Goal: Task Accomplishment & Management: Manage account settings

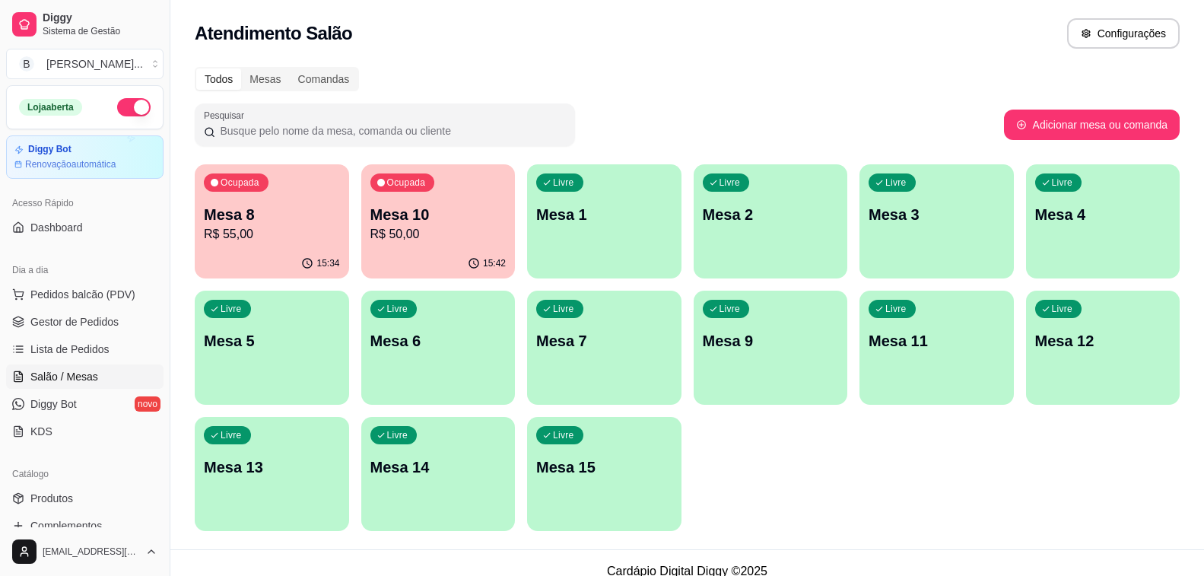
click at [427, 227] on p "R$ 50,00" at bounding box center [438, 234] width 136 height 18
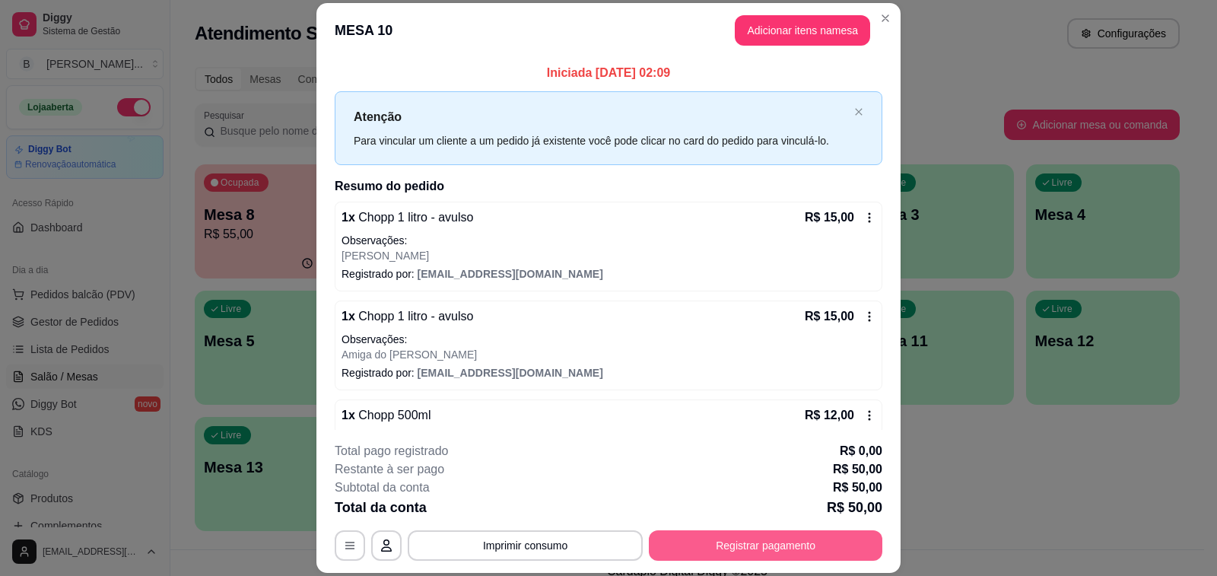
click at [781, 553] on button "Registrar pagamento" at bounding box center [766, 545] width 234 height 30
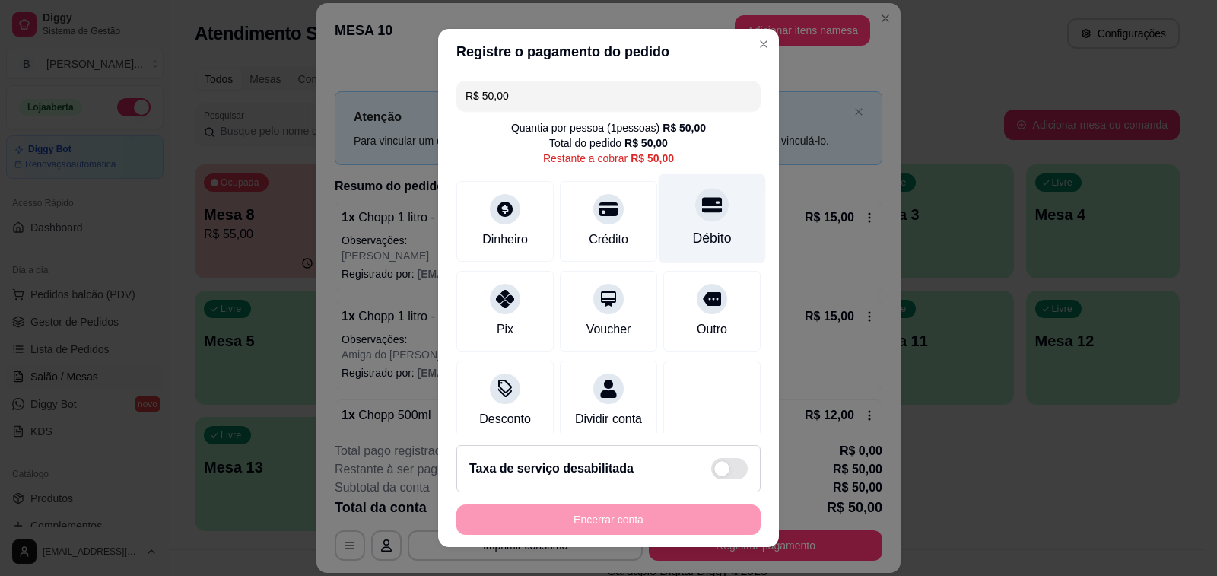
click at [692, 226] on div "Débito" at bounding box center [712, 218] width 107 height 89
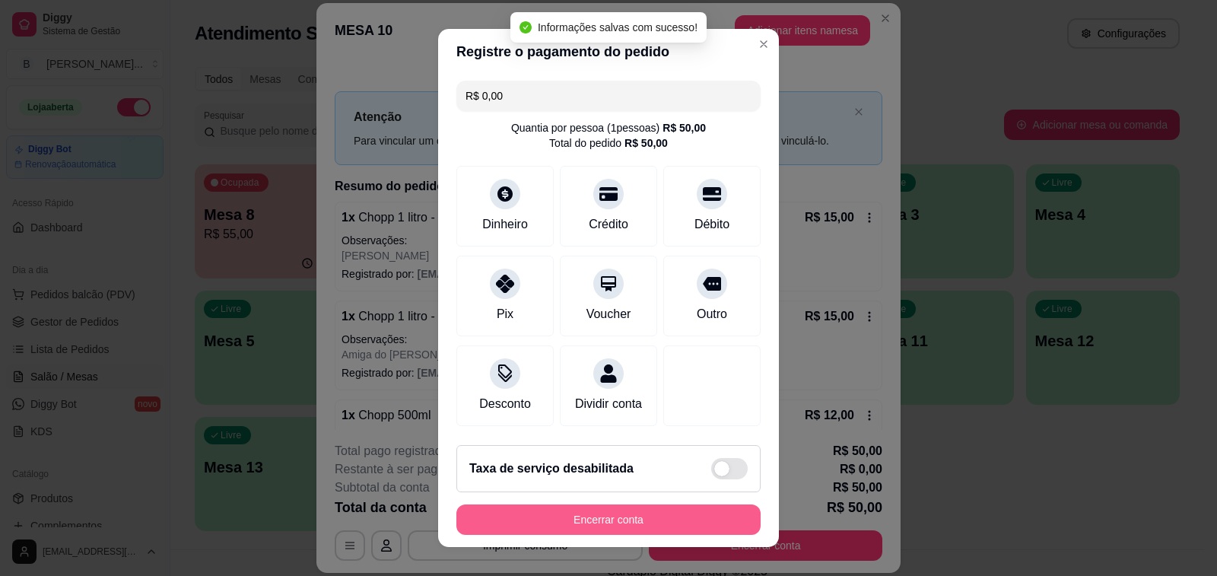
type input "R$ 0,00"
click at [618, 523] on button "Encerrar conta" at bounding box center [608, 519] width 304 height 30
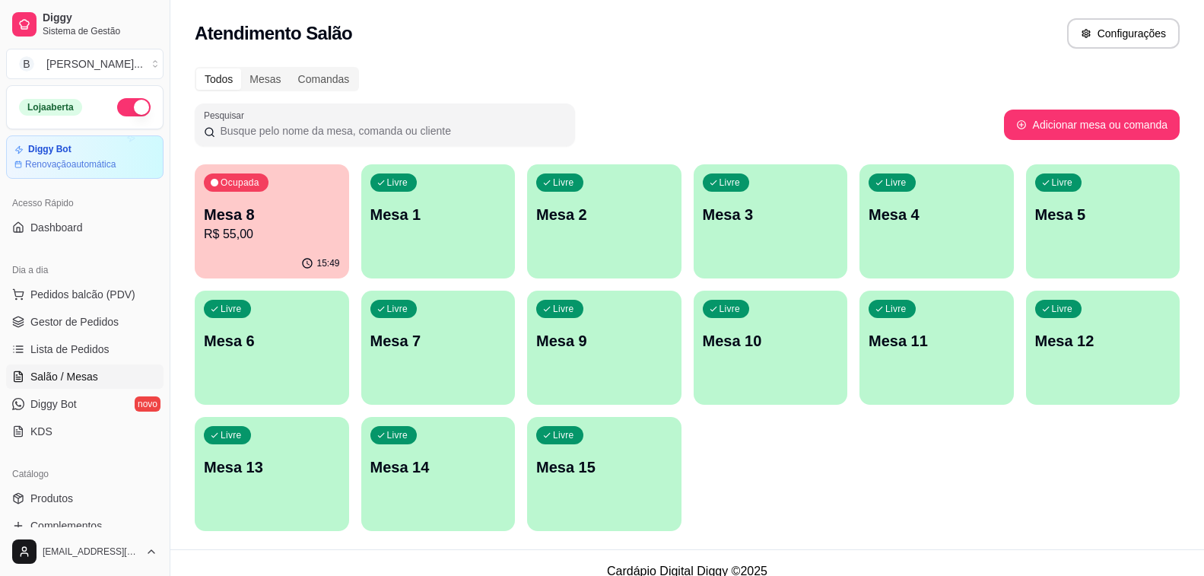
click at [260, 227] on p "R$ 55,00" at bounding box center [272, 234] width 136 height 18
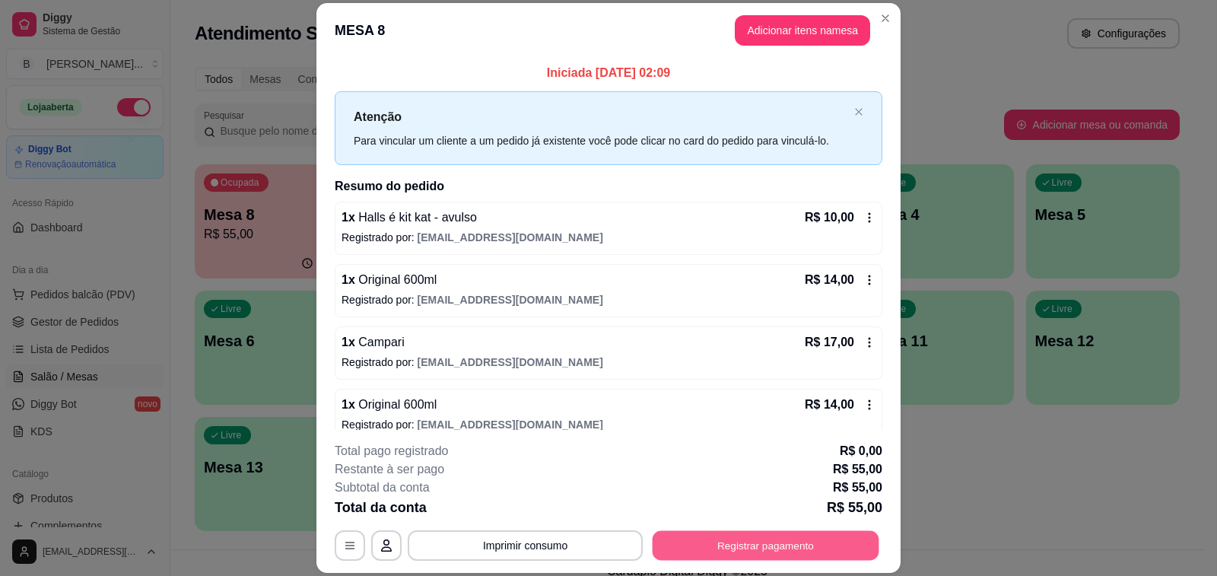
click at [774, 538] on button "Registrar pagamento" at bounding box center [766, 546] width 227 height 30
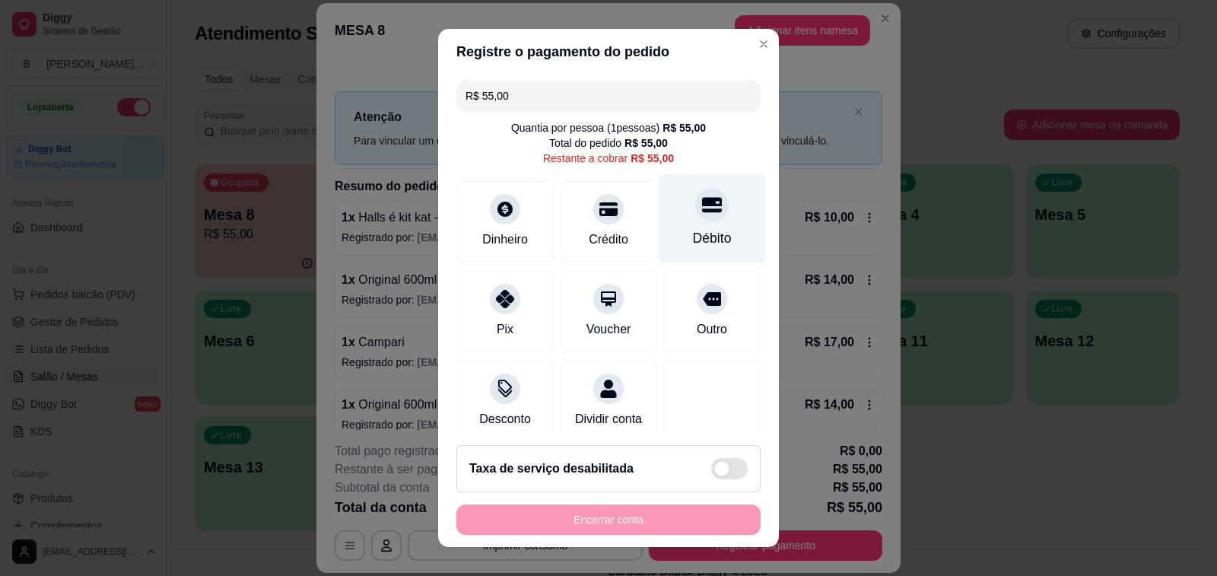
click at [711, 215] on div "Débito" at bounding box center [712, 218] width 107 height 89
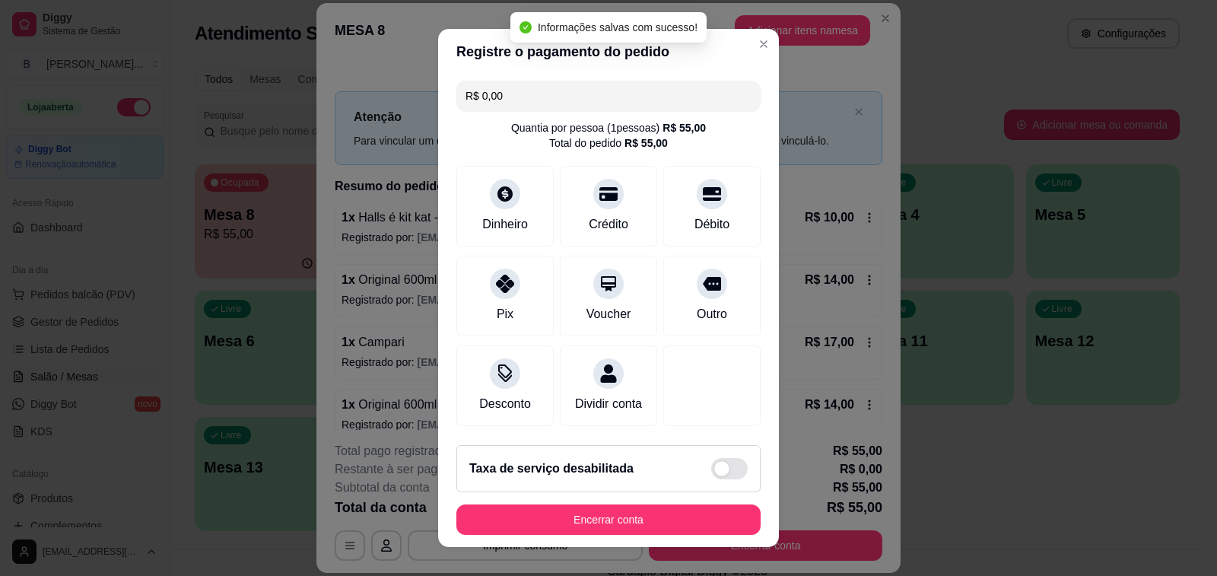
type input "R$ 0,00"
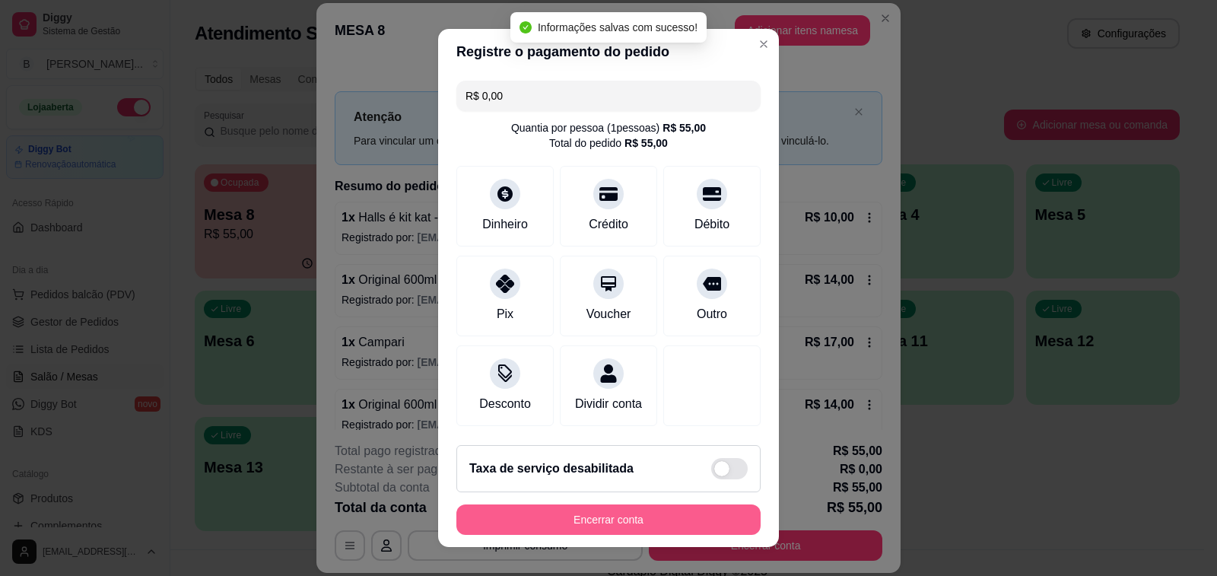
click at [632, 512] on button "Encerrar conta" at bounding box center [608, 519] width 304 height 30
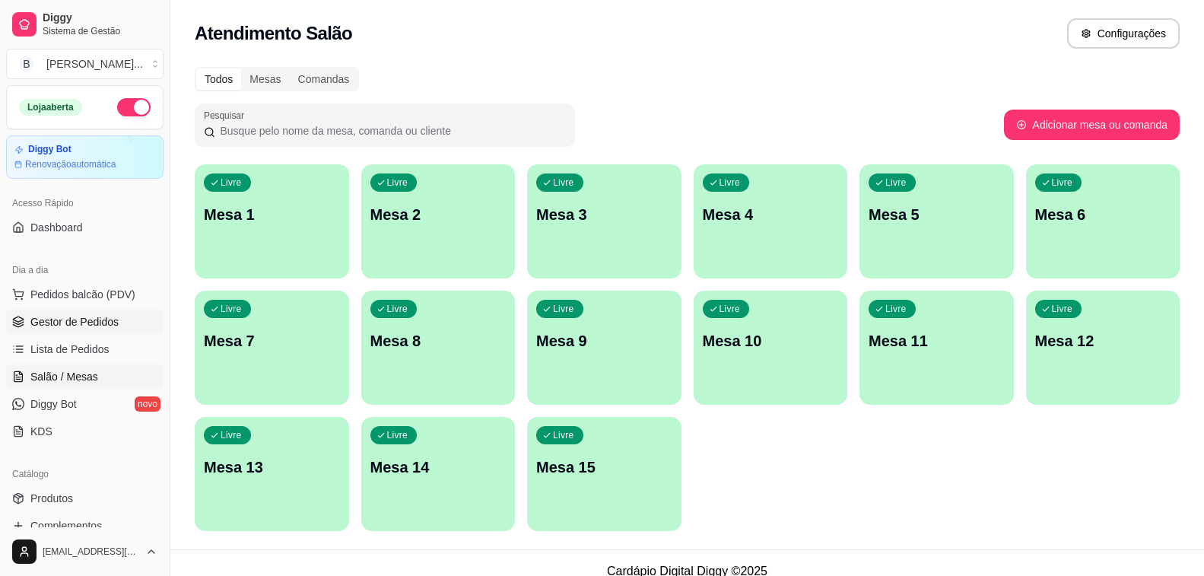
click at [134, 319] on link "Gestor de Pedidos" at bounding box center [84, 322] width 157 height 24
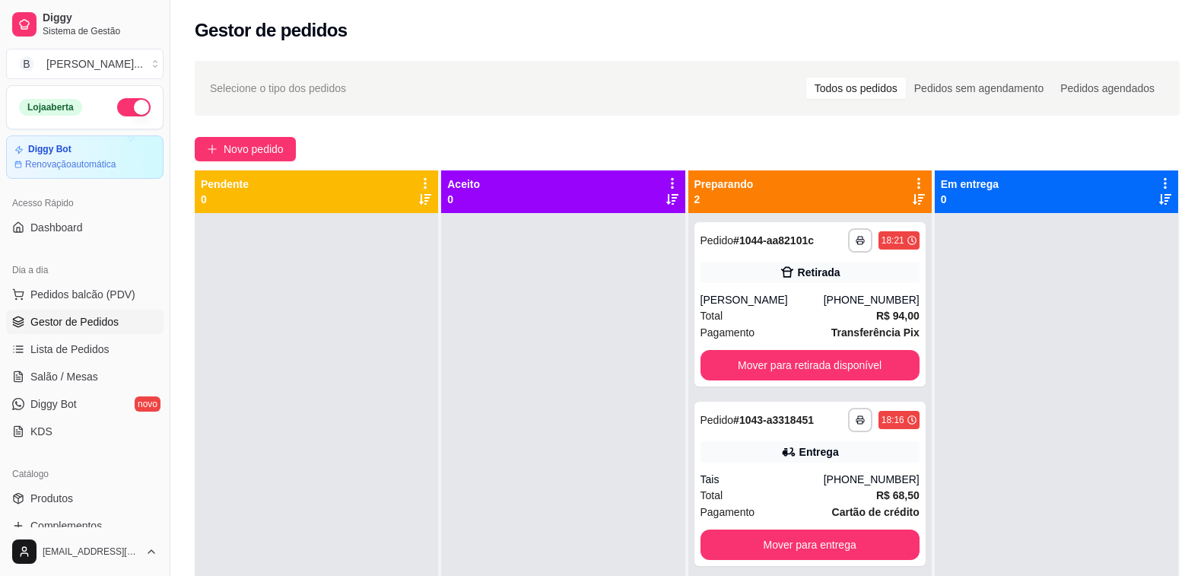
click at [635, 421] on div at bounding box center [562, 501] width 243 height 576
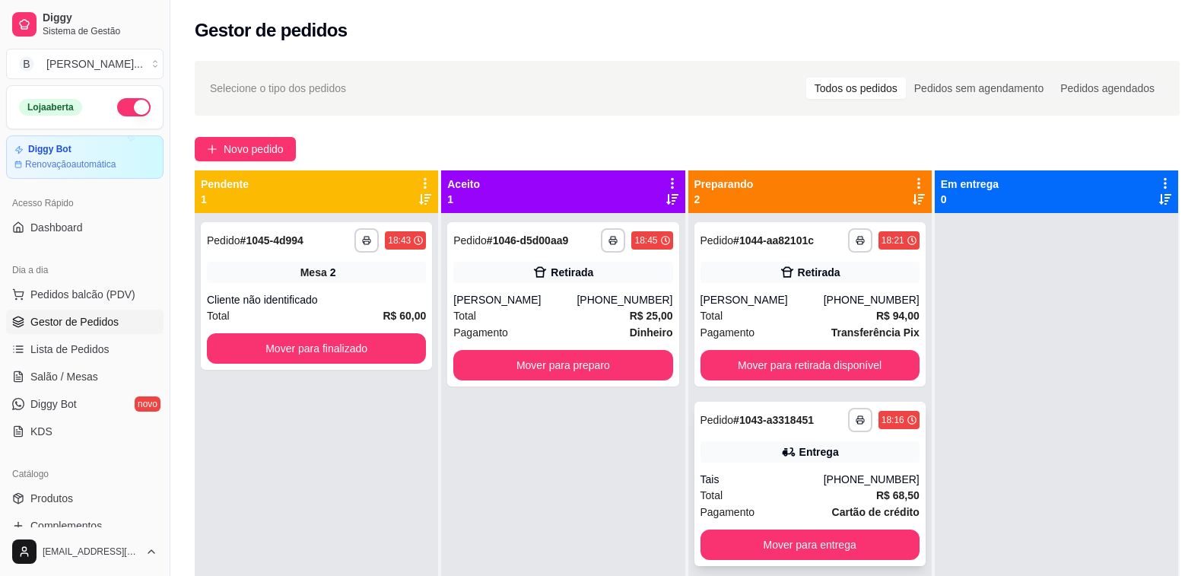
click at [792, 470] on div "**********" at bounding box center [810, 484] width 231 height 164
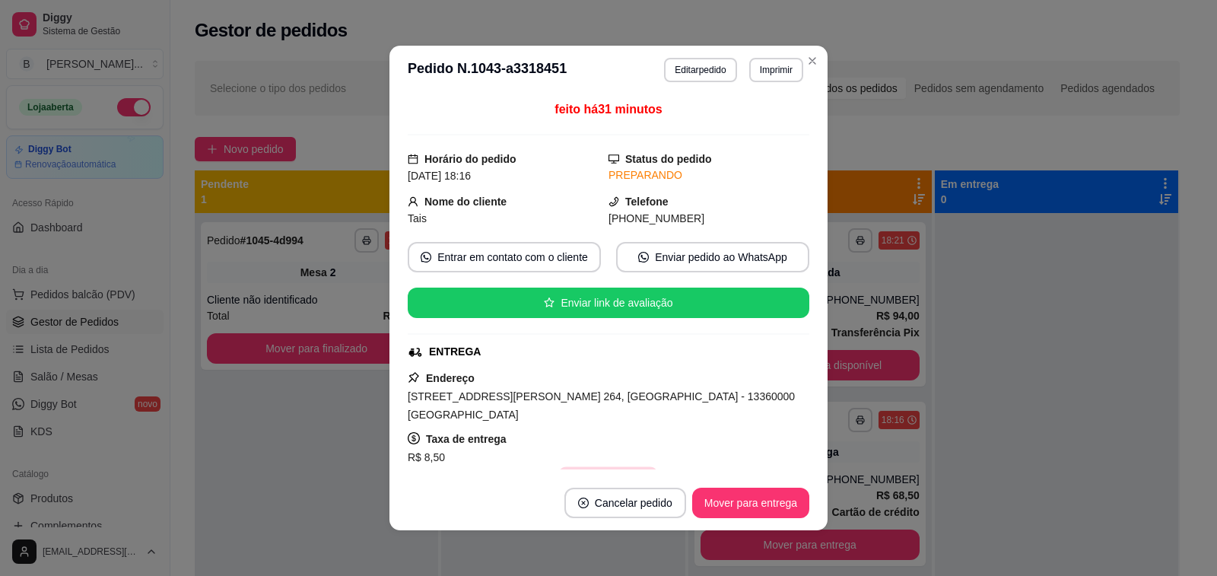
click at [584, 467] on button "Copiar Endereço" at bounding box center [608, 482] width 101 height 30
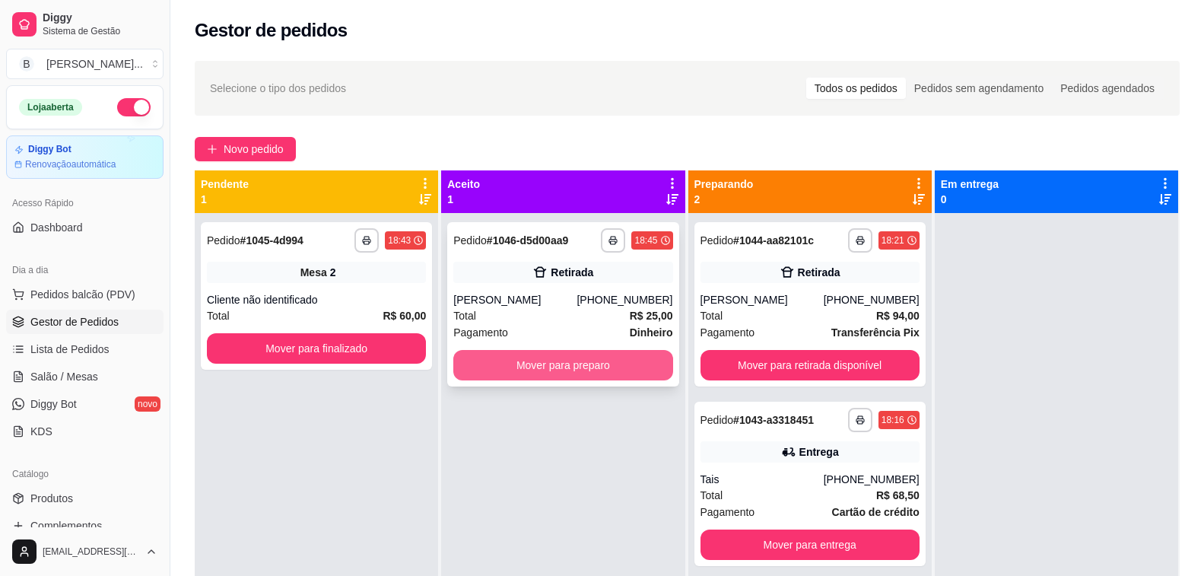
click at [517, 359] on button "Mover para preparo" at bounding box center [562, 365] width 219 height 30
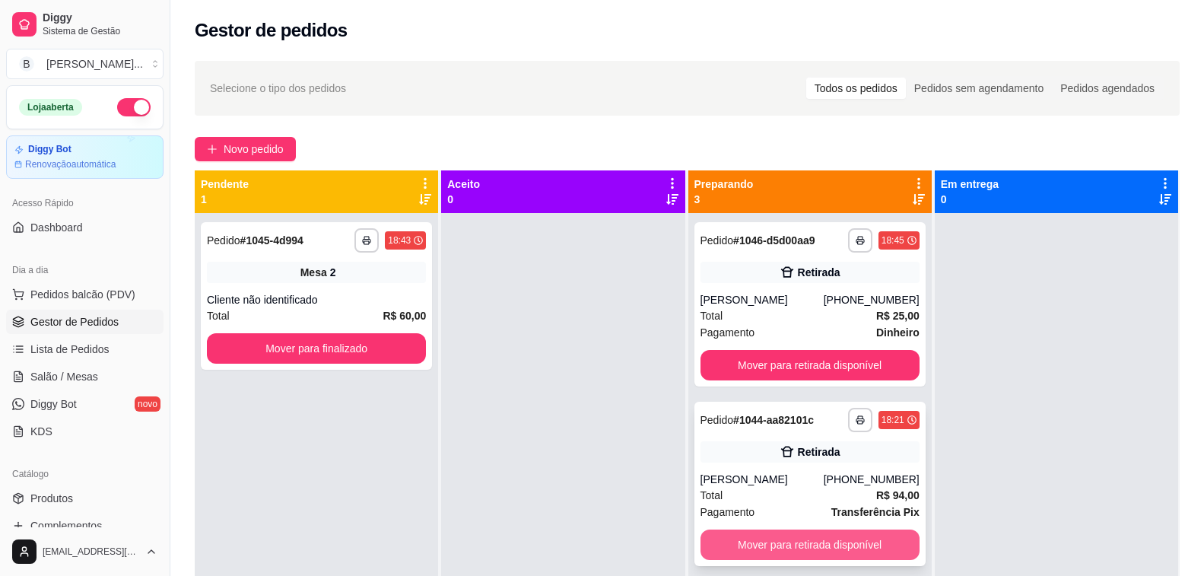
click at [814, 540] on button "Mover para retirada disponível" at bounding box center [810, 544] width 219 height 30
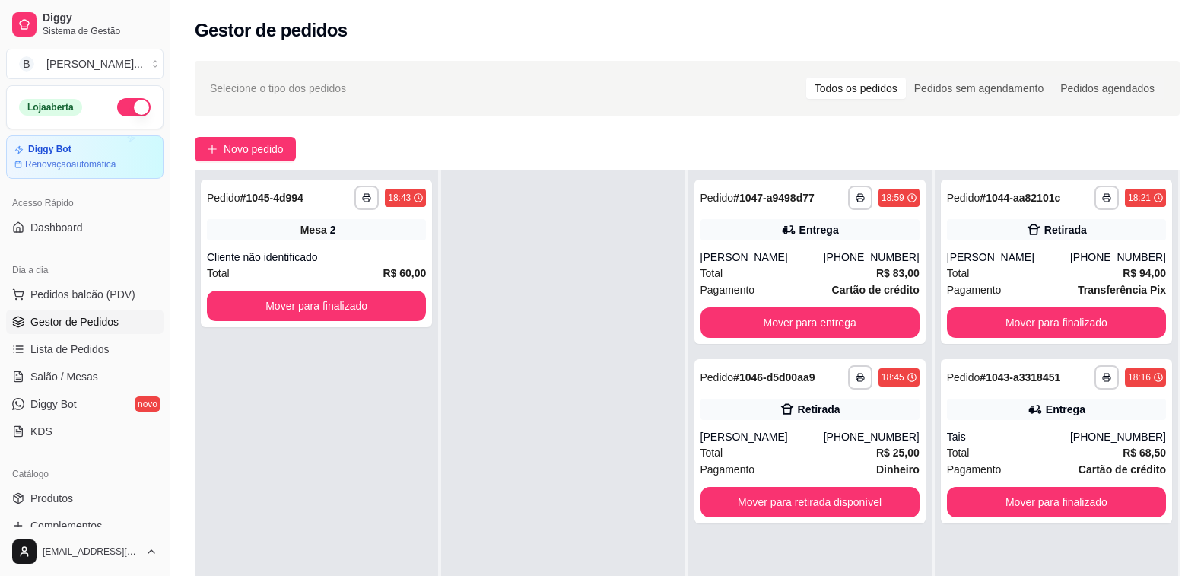
scroll to position [76, 0]
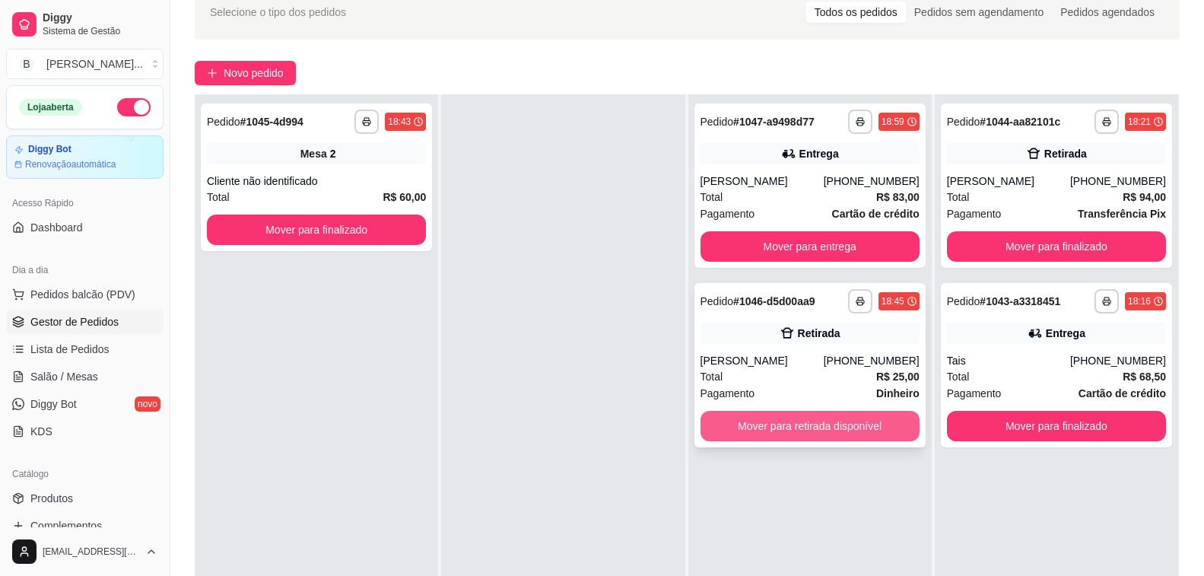
click at [783, 425] on button "Mover para retirada disponível" at bounding box center [810, 426] width 219 height 30
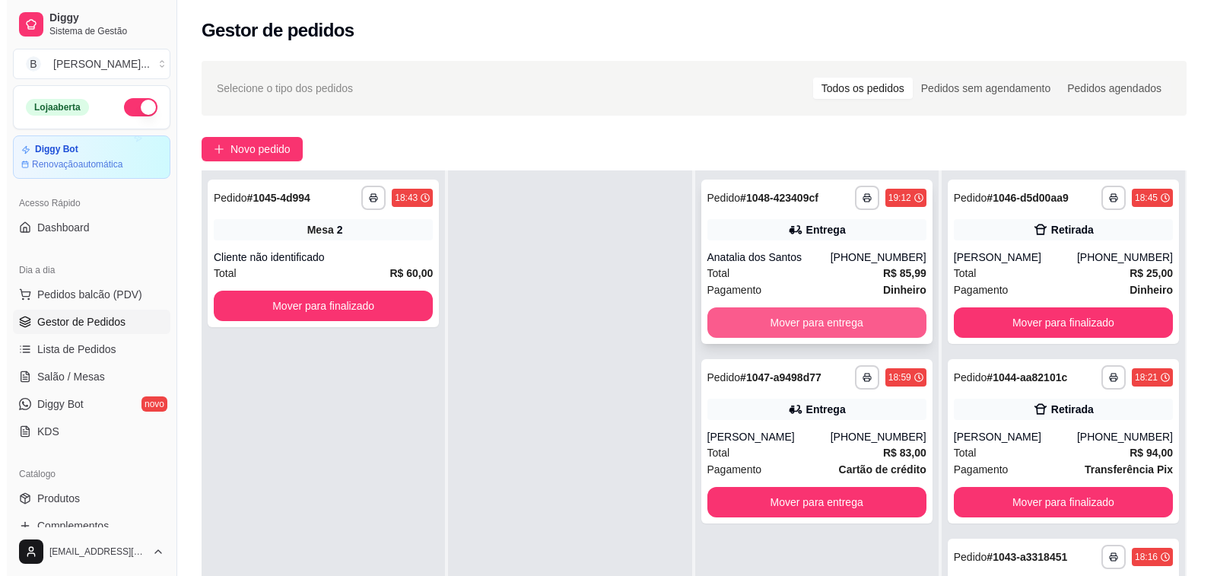
scroll to position [0, 0]
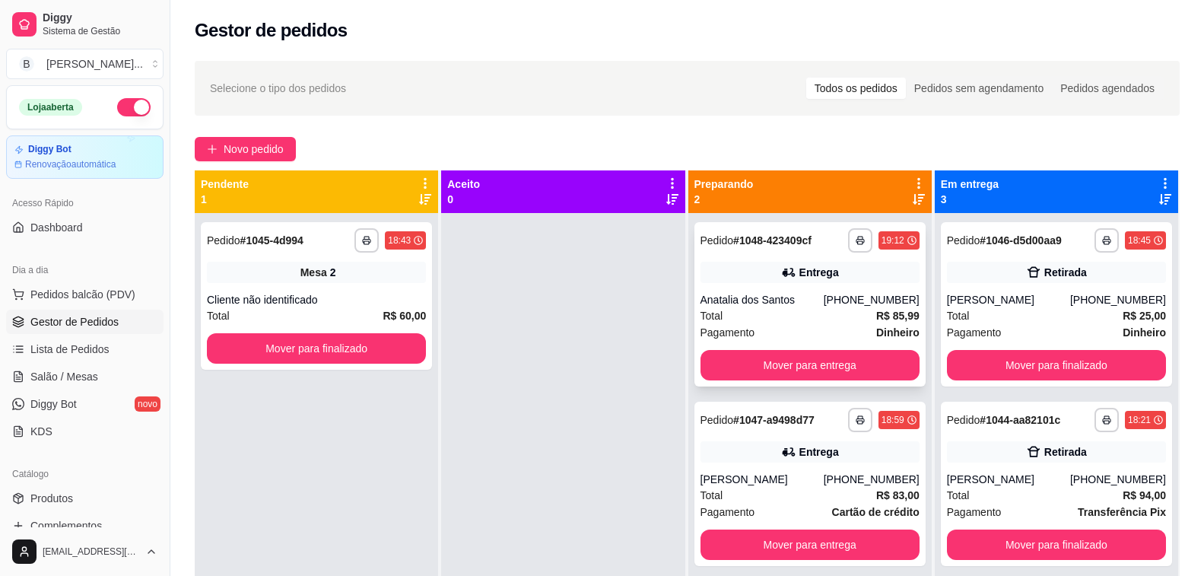
click at [742, 320] on div "Total R$ 85,99" at bounding box center [810, 315] width 219 height 17
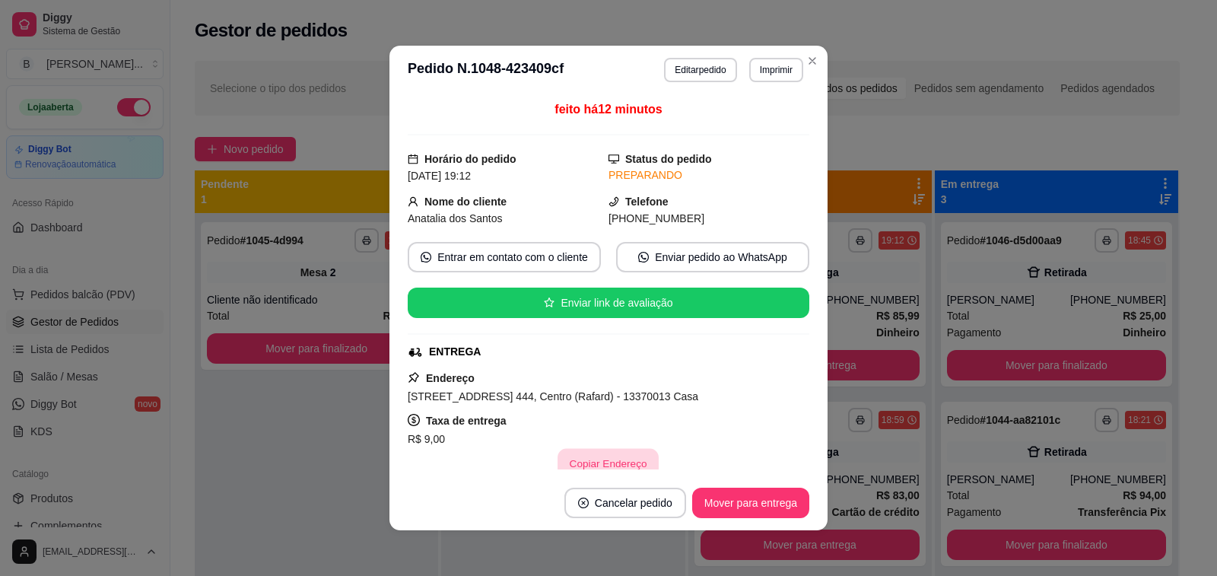
click at [594, 463] on button "Copiar Endereço" at bounding box center [608, 464] width 101 height 30
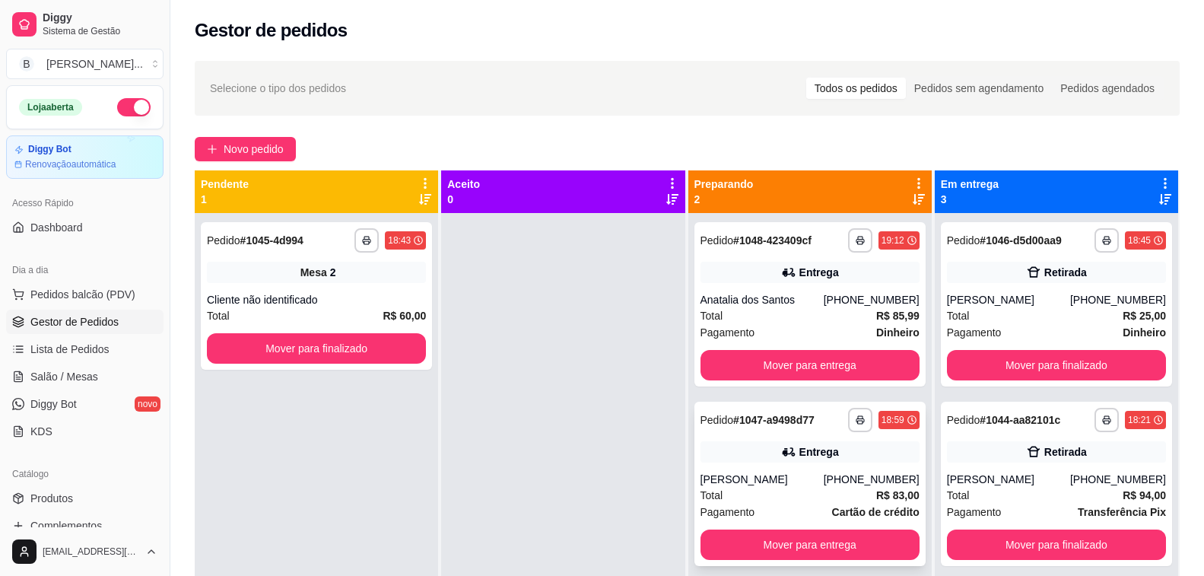
click at [822, 486] on div "[PERSON_NAME]" at bounding box center [762, 479] width 123 height 15
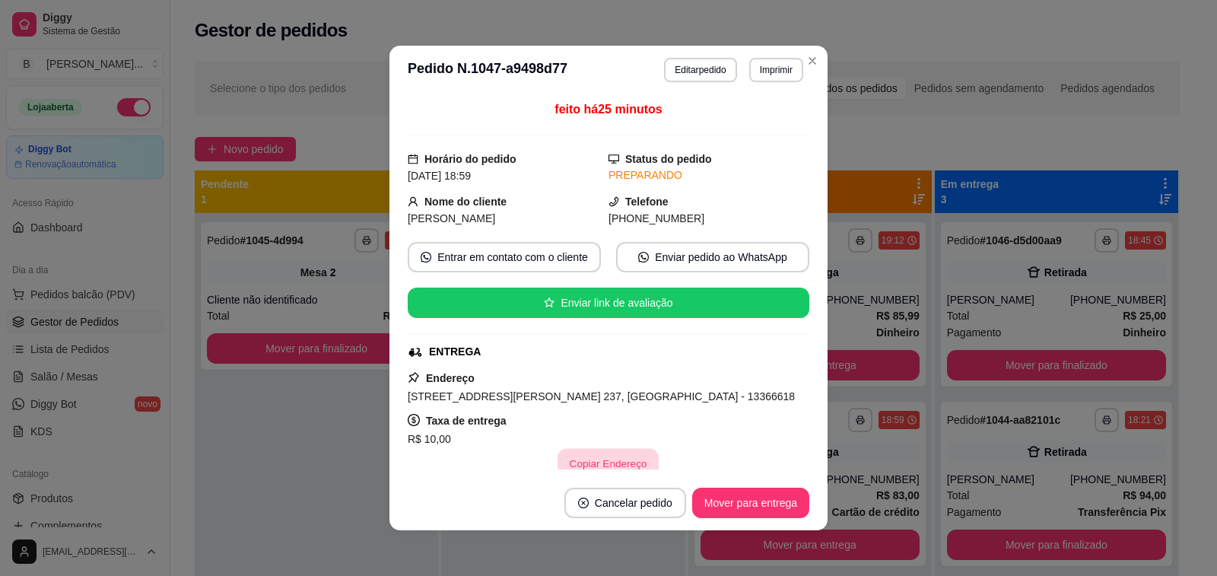
click at [575, 464] on button "Copiar Endereço" at bounding box center [608, 464] width 101 height 30
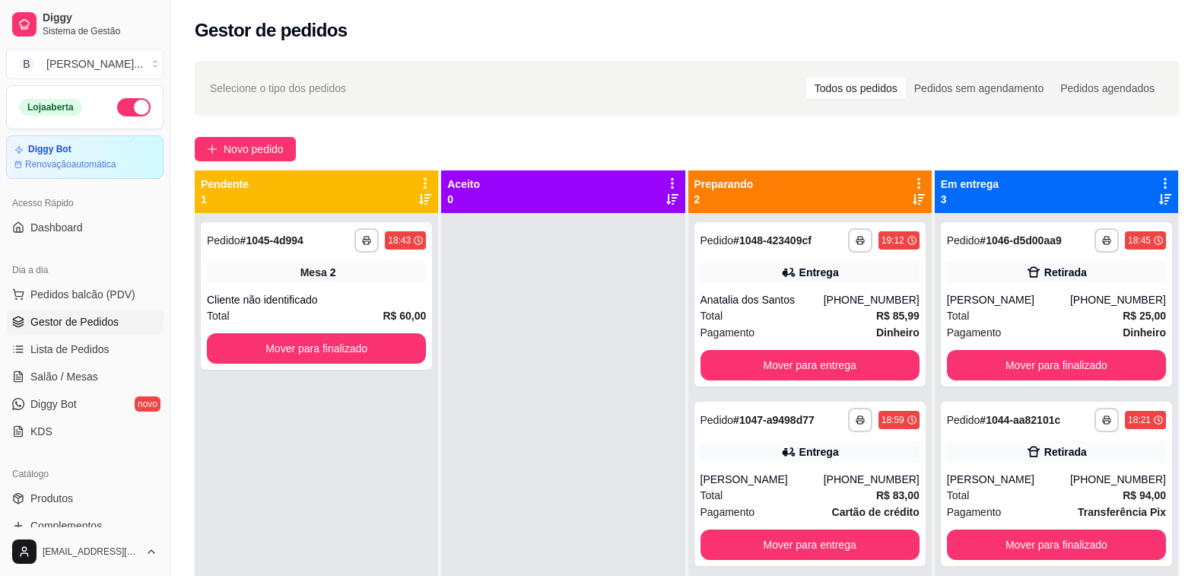
click at [525, 137] on div "Novo pedido" at bounding box center [687, 149] width 985 height 24
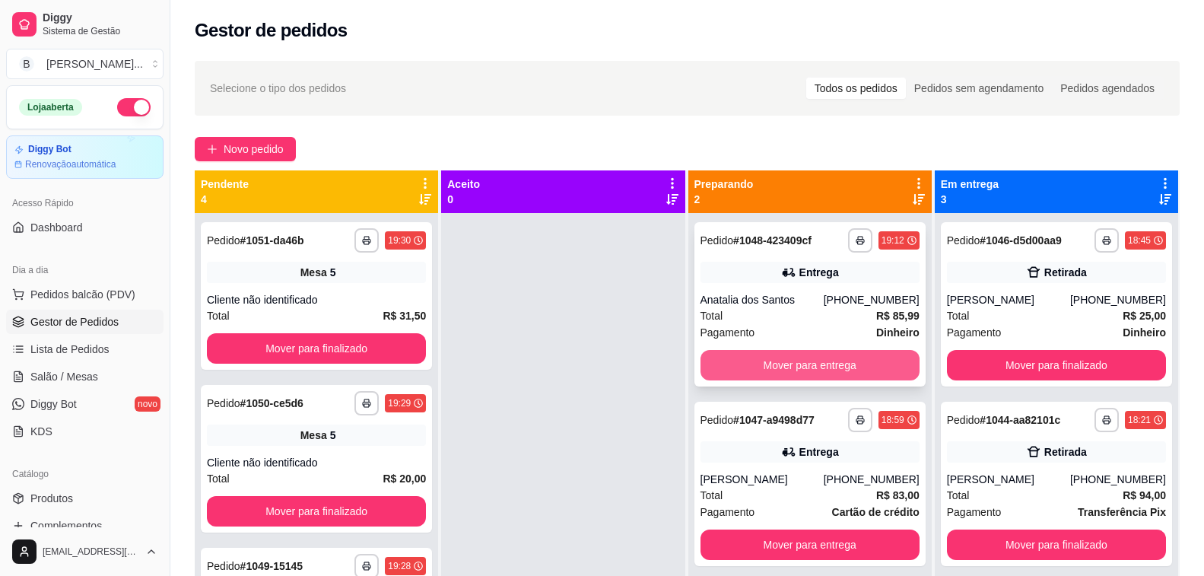
click at [722, 366] on button "Mover para entrega" at bounding box center [810, 365] width 219 height 30
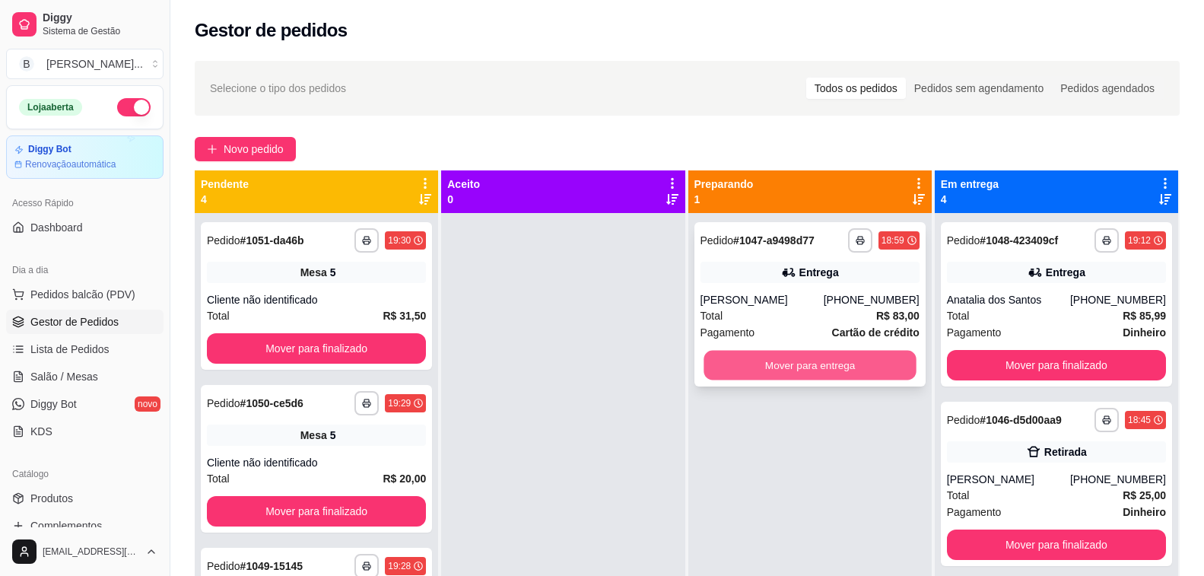
click at [730, 370] on button "Mover para entrega" at bounding box center [810, 366] width 213 height 30
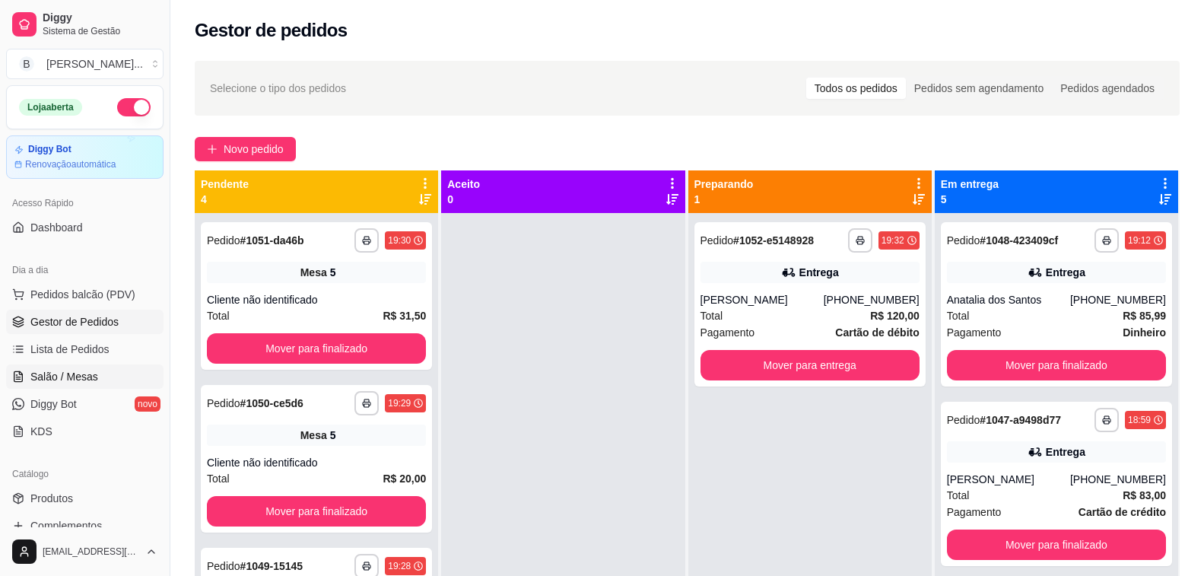
click at [83, 379] on span "Salão / Mesas" at bounding box center [64, 376] width 68 height 15
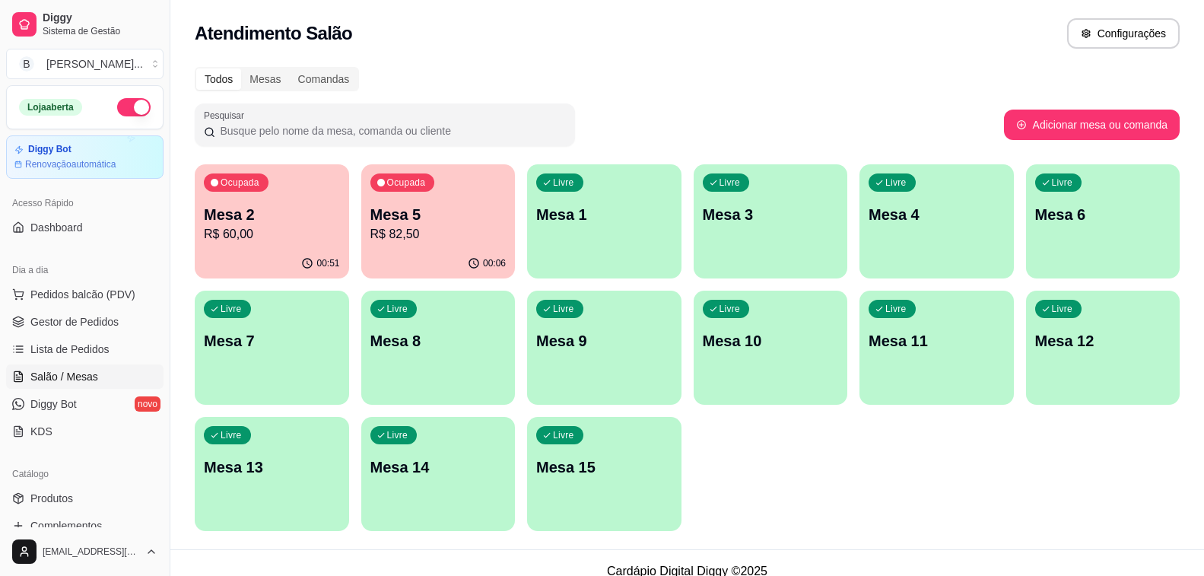
click at [294, 228] on p "R$ 60,00" at bounding box center [272, 234] width 136 height 18
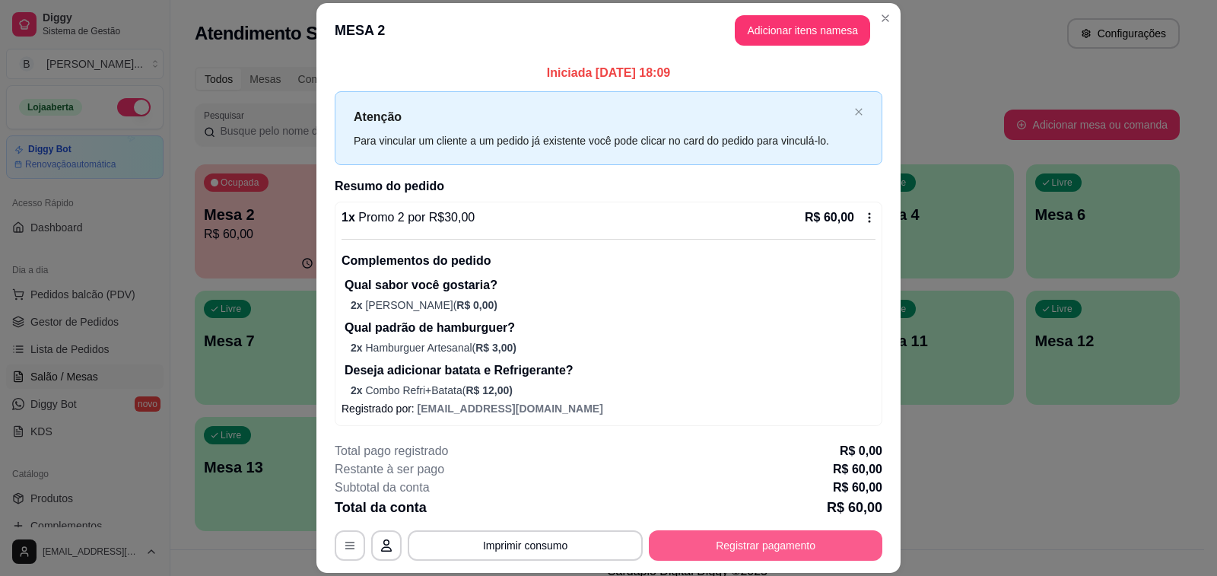
click at [744, 545] on button "Registrar pagamento" at bounding box center [766, 545] width 234 height 30
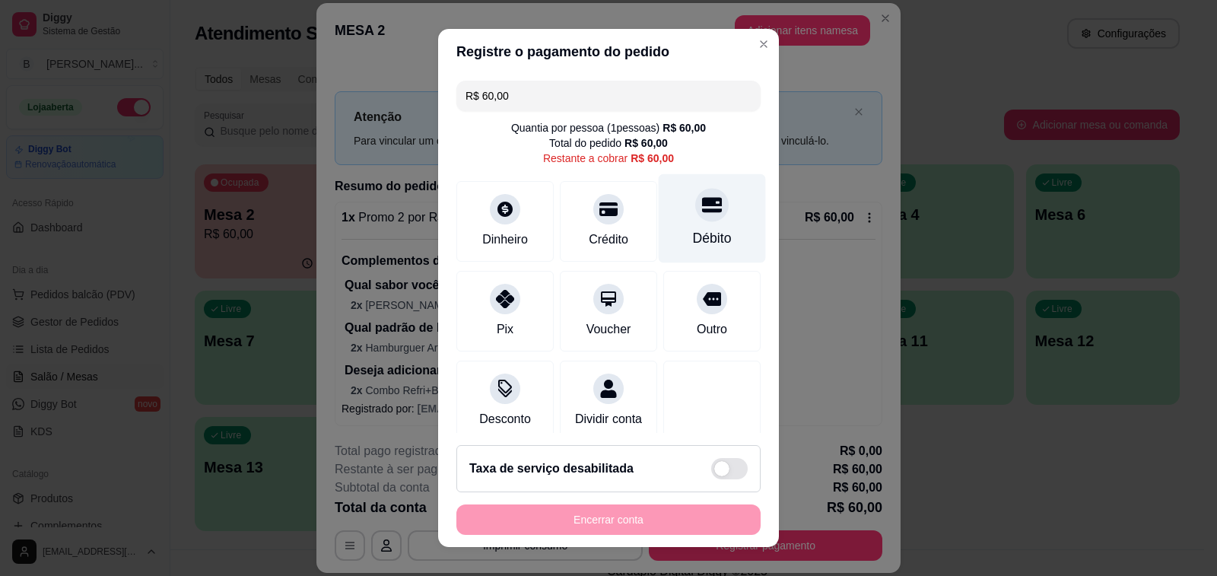
click at [695, 218] on div at bounding box center [711, 204] width 33 height 33
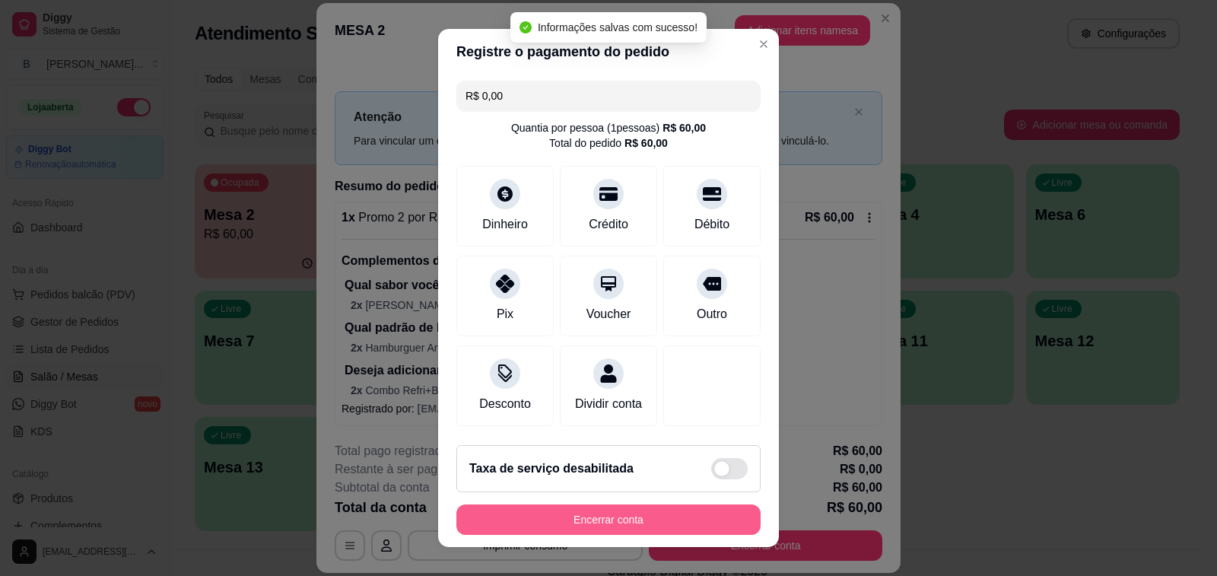
type input "R$ 0,00"
click at [627, 529] on button "Encerrar conta" at bounding box center [608, 520] width 295 height 30
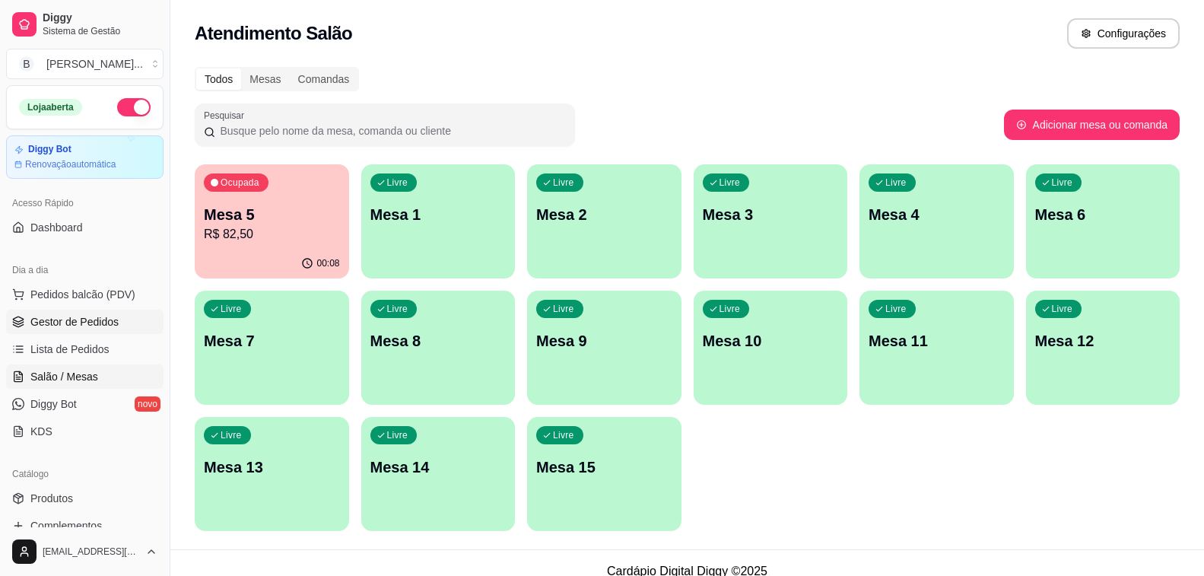
click at [104, 319] on span "Gestor de Pedidos" at bounding box center [74, 321] width 88 height 15
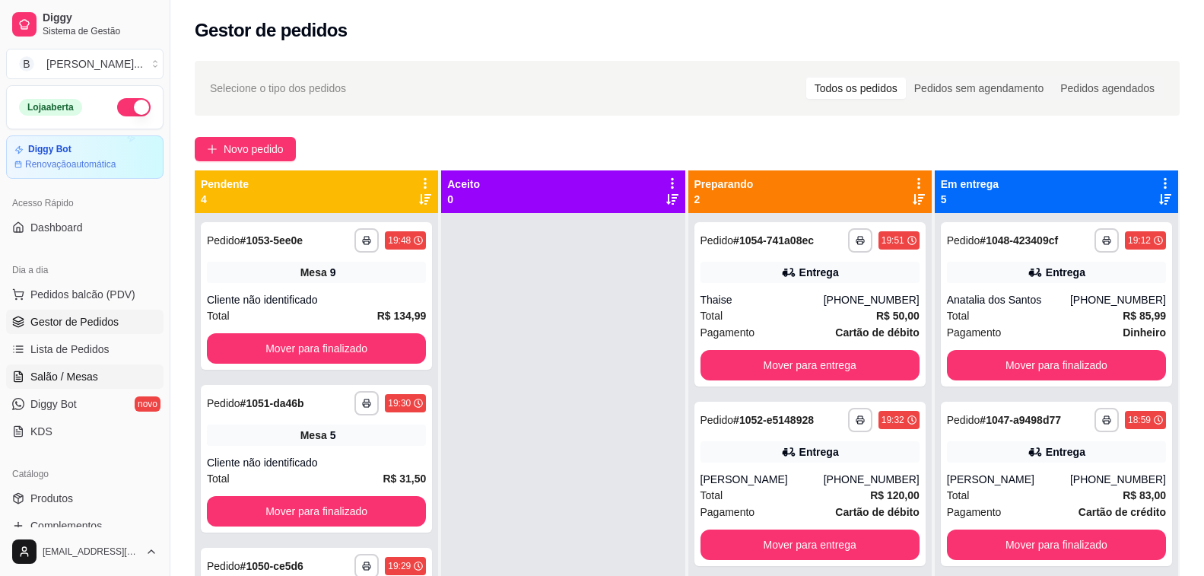
click at [44, 380] on span "Salão / Mesas" at bounding box center [64, 376] width 68 height 15
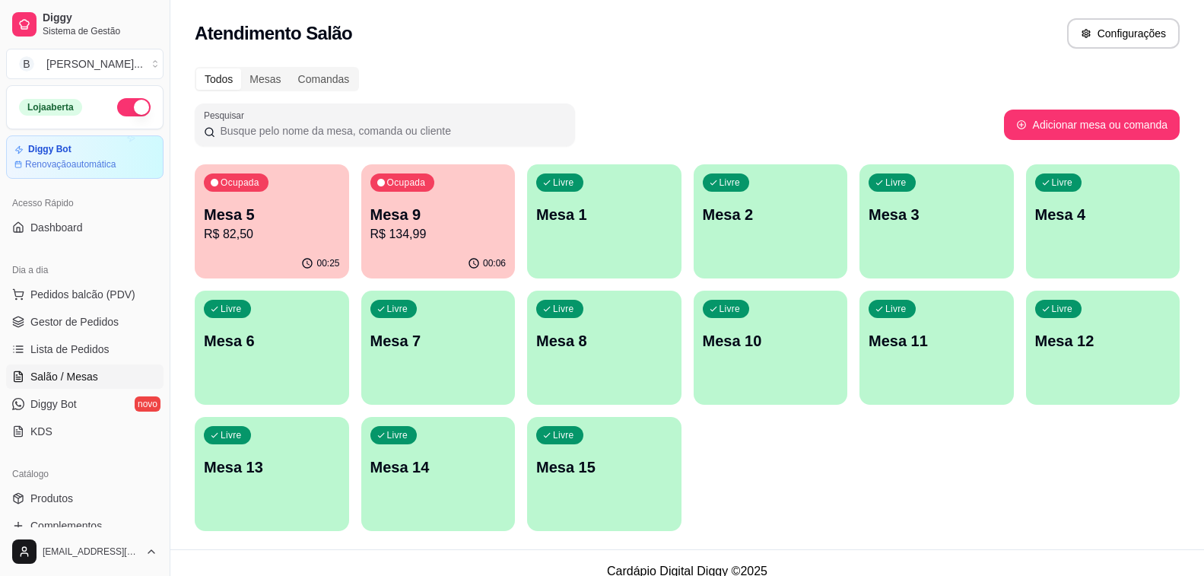
click at [785, 250] on div "Livre Mesa 2" at bounding box center [771, 212] width 154 height 96
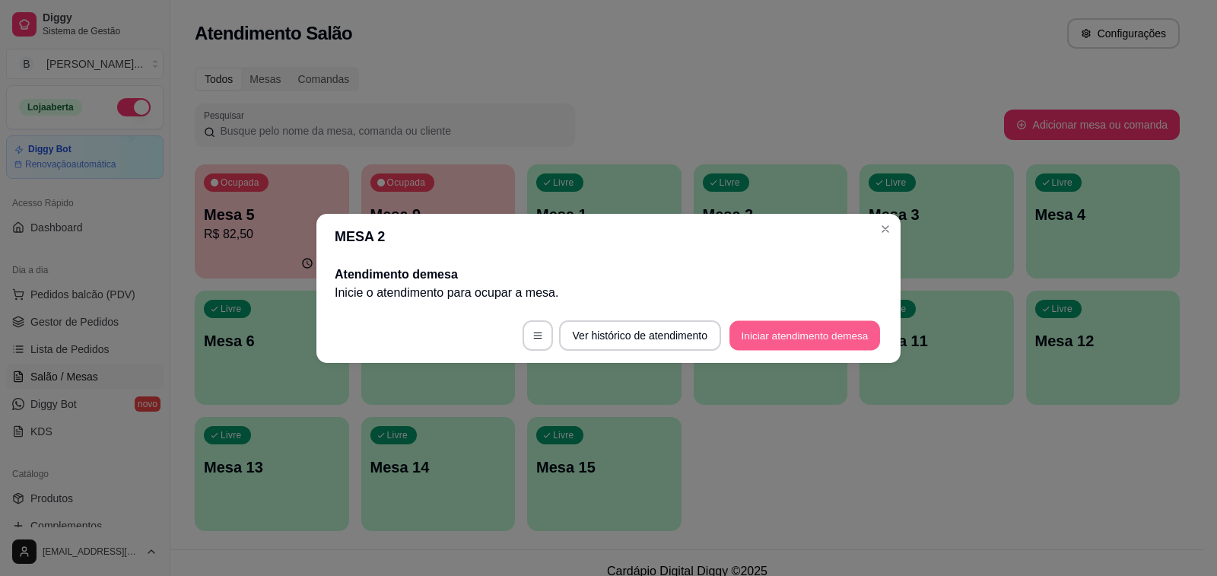
click at [793, 339] on button "Iniciar atendimento de mesa" at bounding box center [805, 335] width 151 height 30
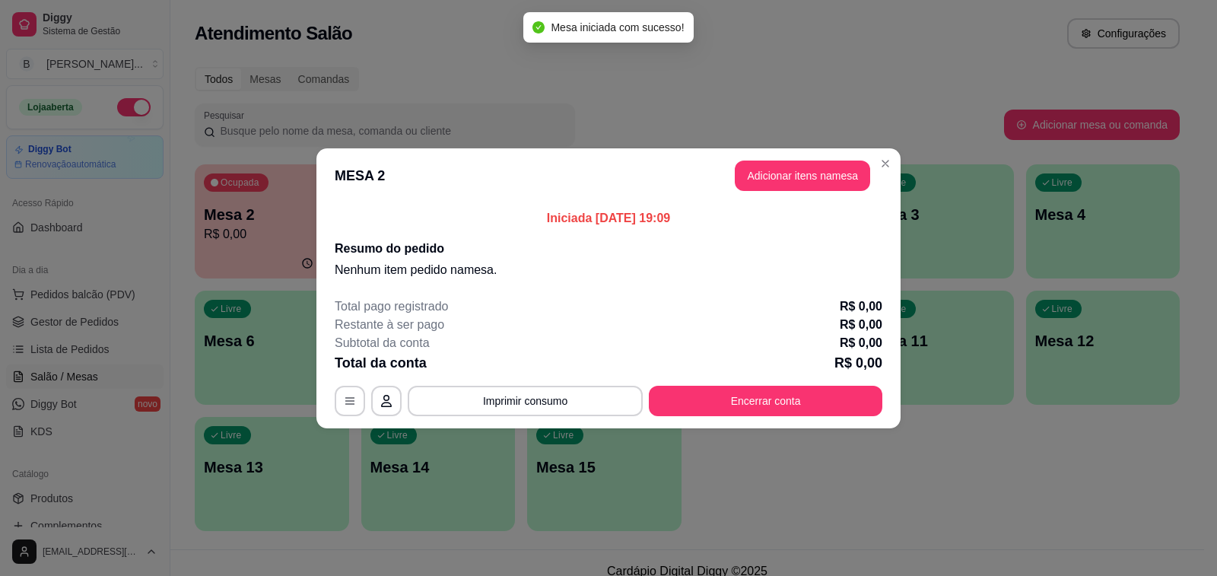
click at [797, 192] on header "MESA 2 Adicionar itens na mesa" at bounding box center [608, 175] width 584 height 55
click at [796, 186] on button "Adicionar itens na mesa" at bounding box center [802, 176] width 131 height 30
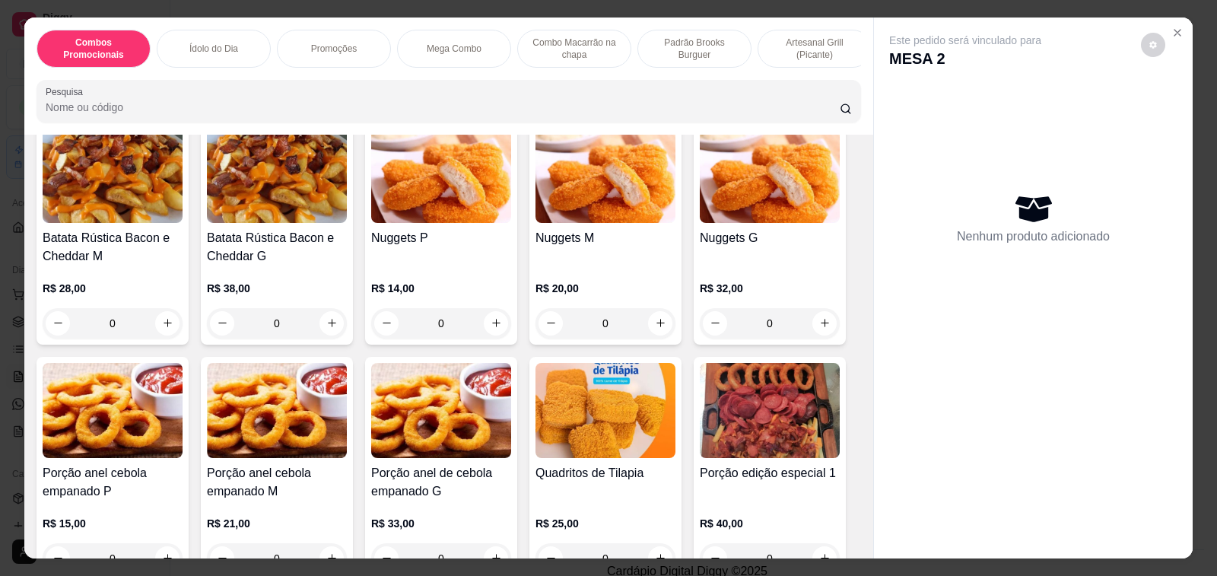
scroll to position [5325, 0]
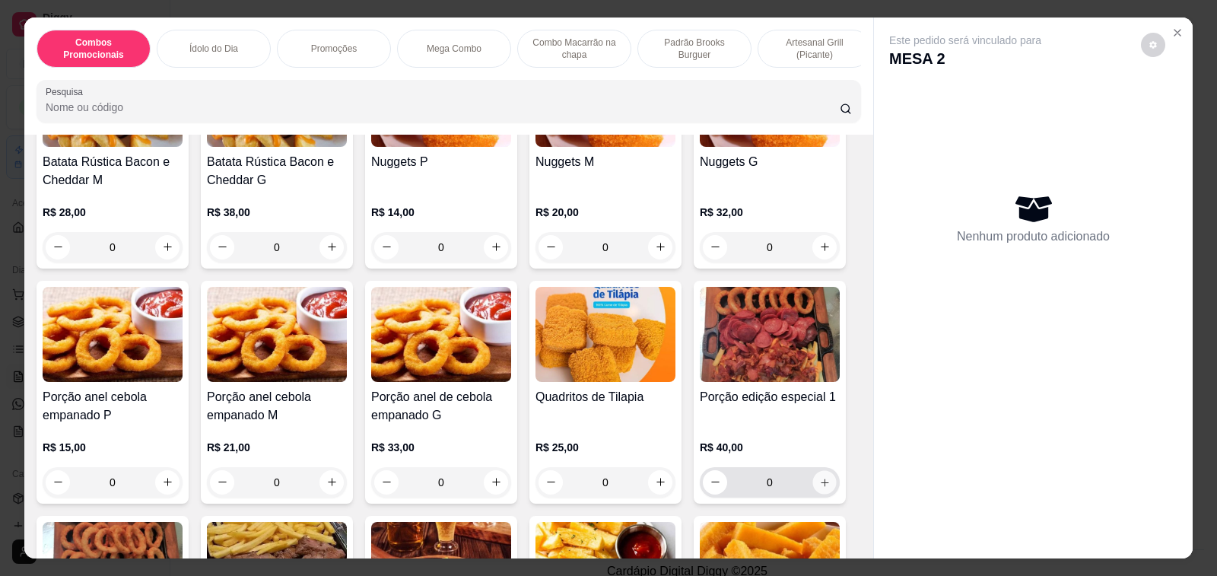
click at [822, 476] on icon "increase-product-quantity" at bounding box center [824, 481] width 11 height 11
type input "1"
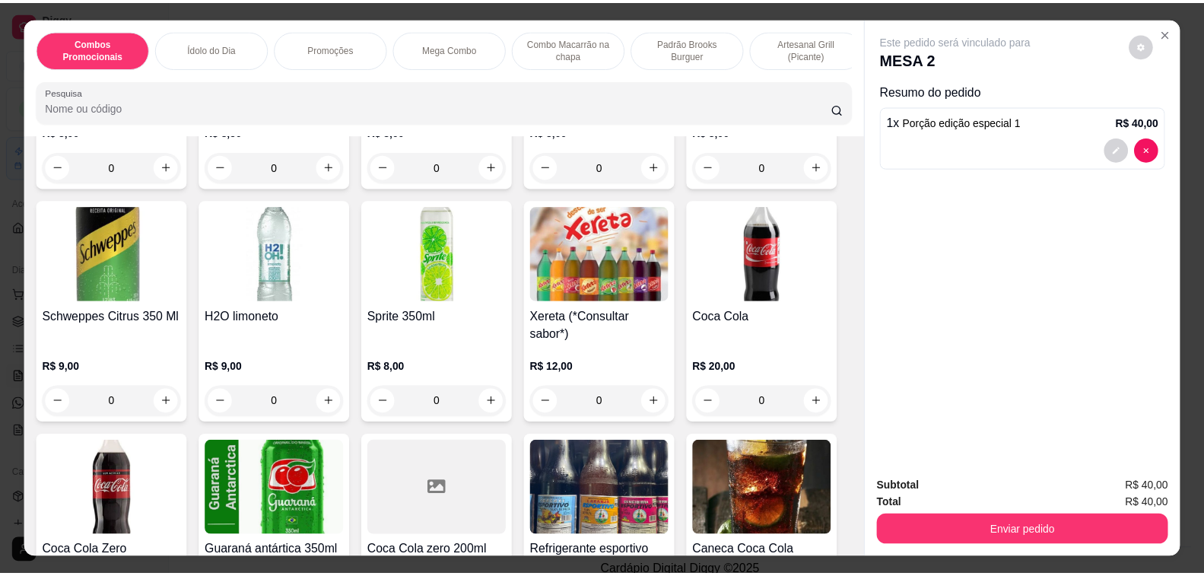
scroll to position [9686, 0]
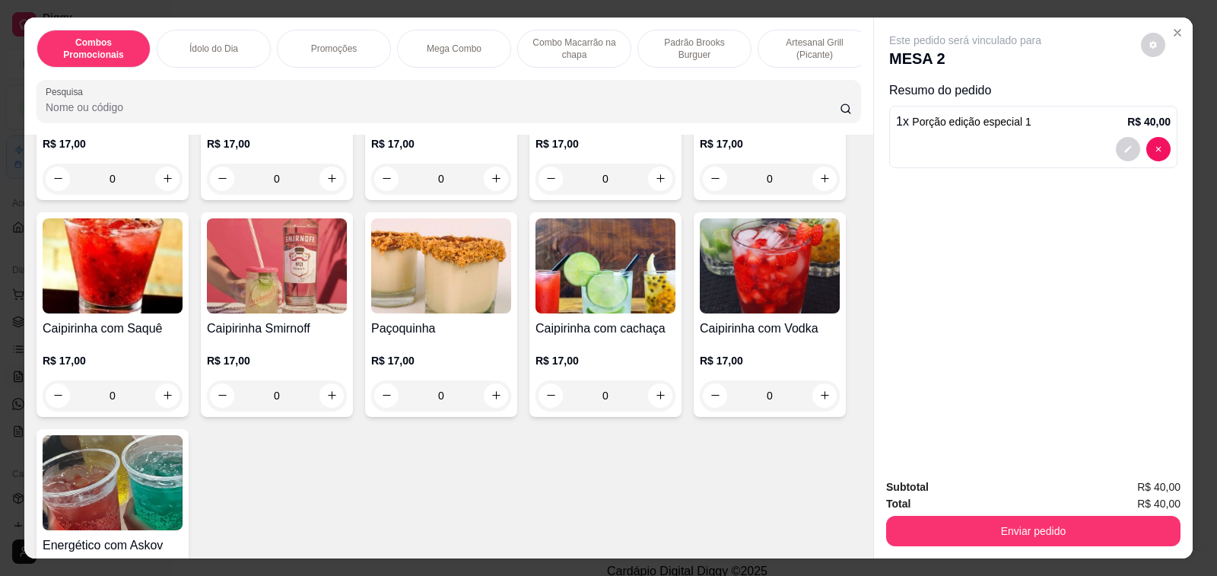
click at [583, 338] on div "R$ 17,00 0" at bounding box center [606, 374] width 140 height 73
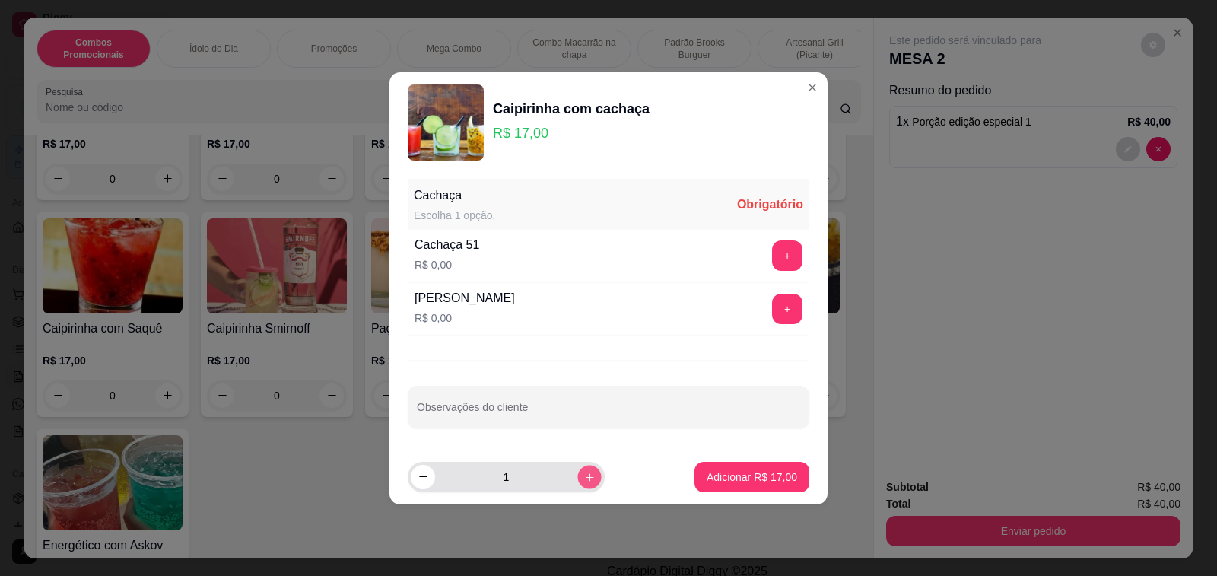
click at [584, 475] on icon "increase-product-quantity" at bounding box center [589, 476] width 11 height 11
type input "2"
click at [776, 311] on button "+" at bounding box center [787, 309] width 30 height 30
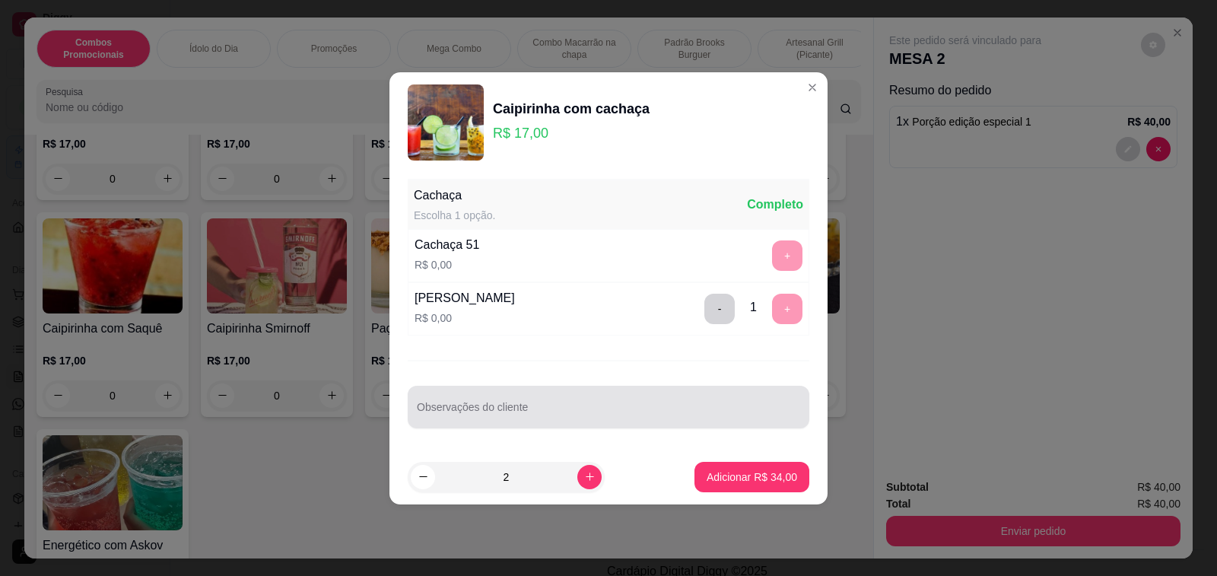
click at [516, 399] on div at bounding box center [608, 407] width 383 height 30
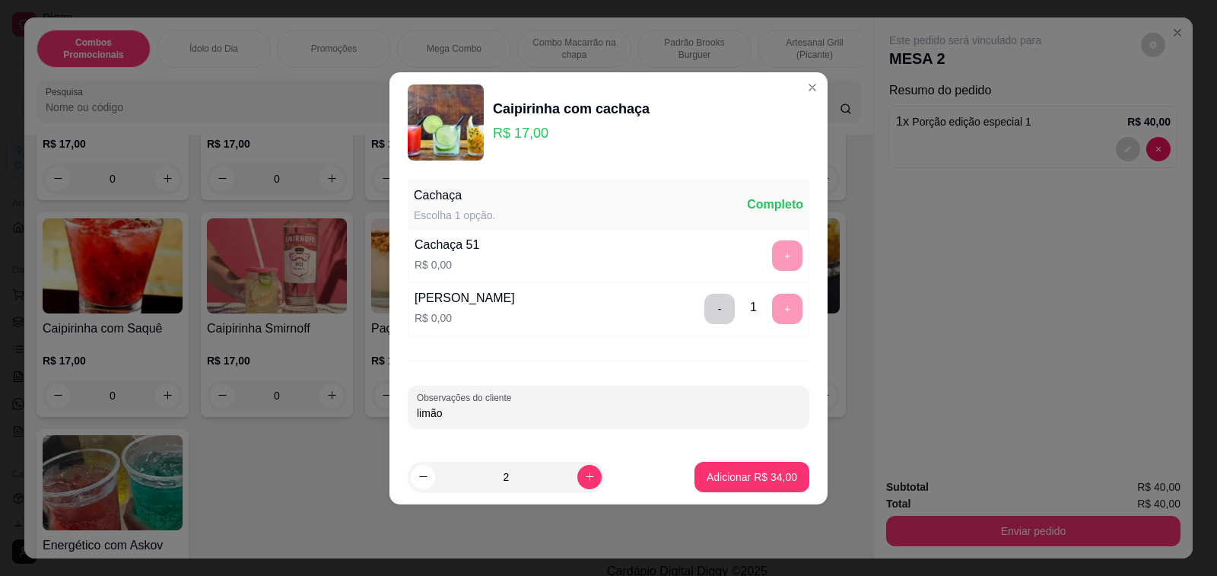
type input "limão"
click at [783, 470] on p "Adicionar R$ 34,00" at bounding box center [752, 476] width 91 height 15
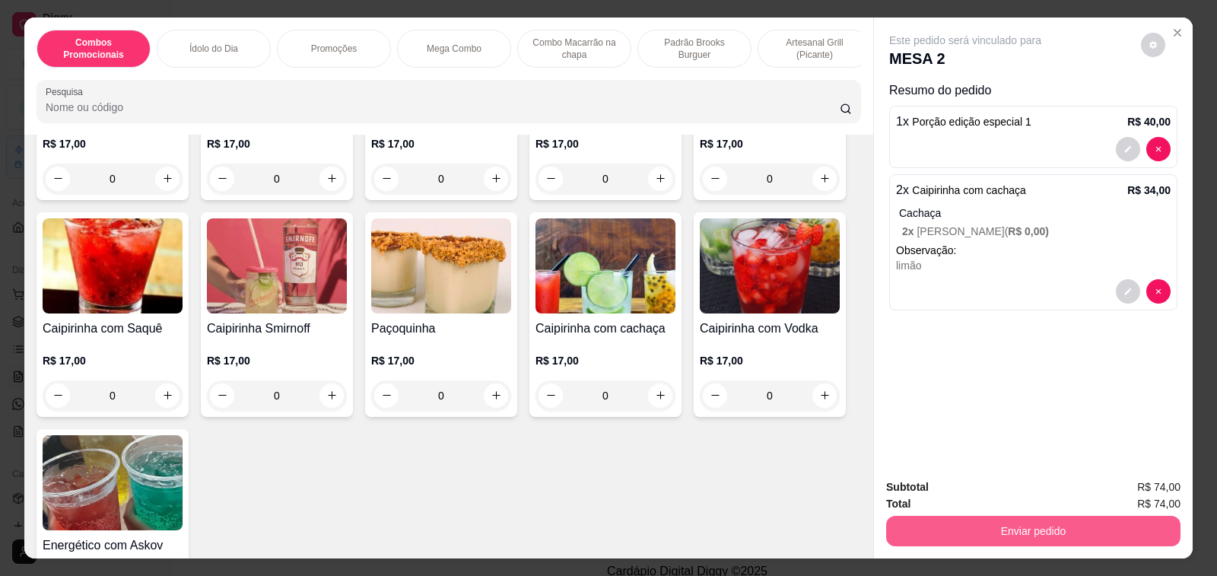
click at [988, 518] on button "Enviar pedido" at bounding box center [1033, 531] width 294 height 30
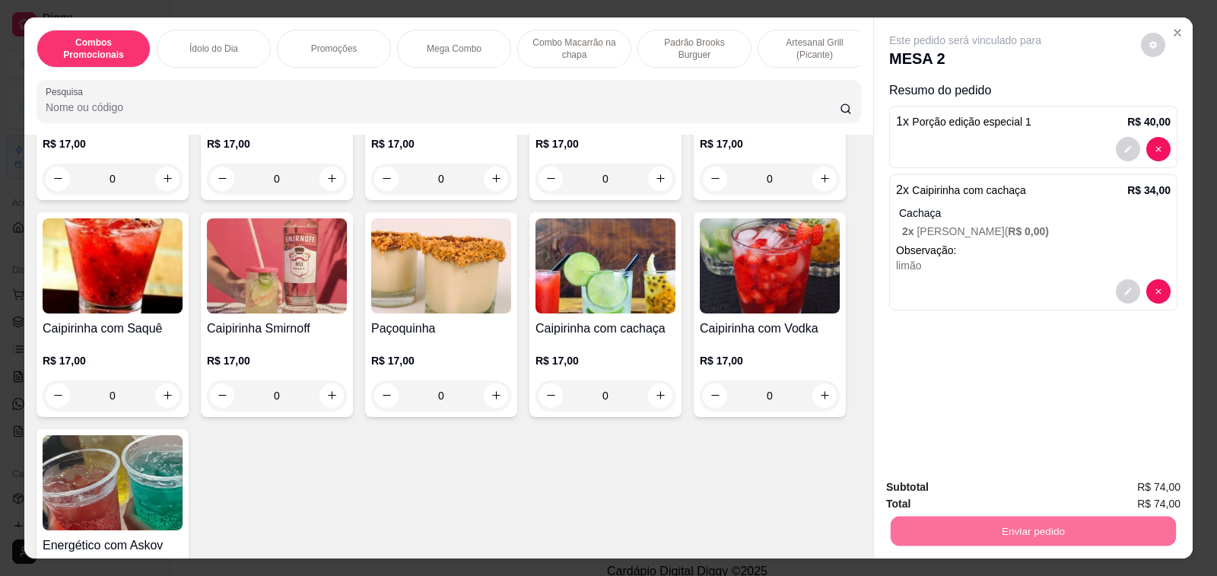
click at [958, 494] on button "Não registrar e enviar pedido" at bounding box center [982, 487] width 158 height 29
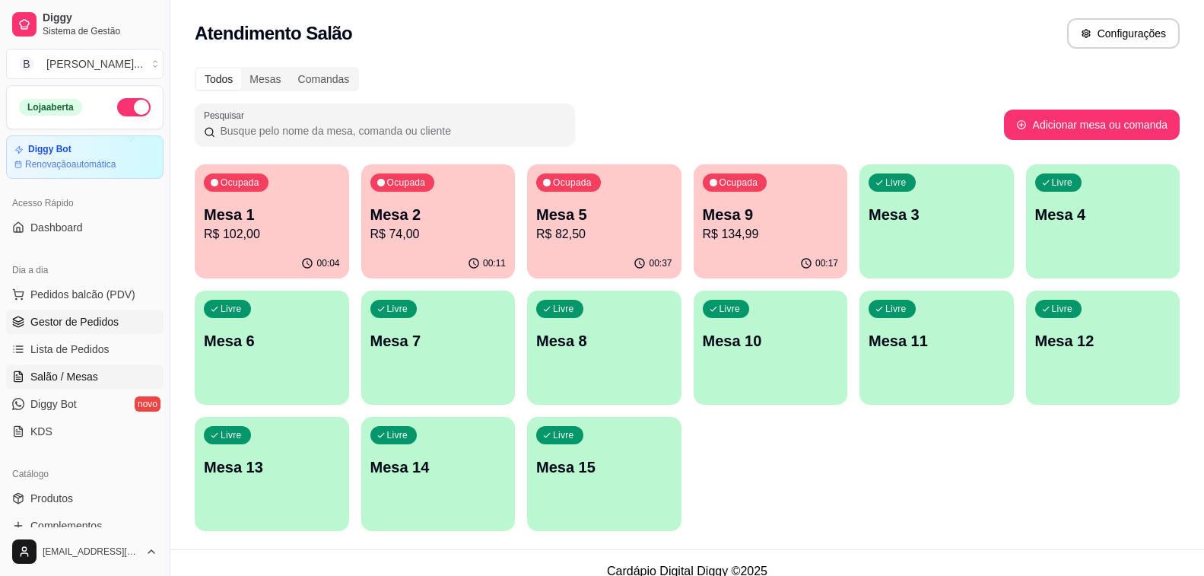
click at [95, 323] on span "Gestor de Pedidos" at bounding box center [74, 321] width 88 height 15
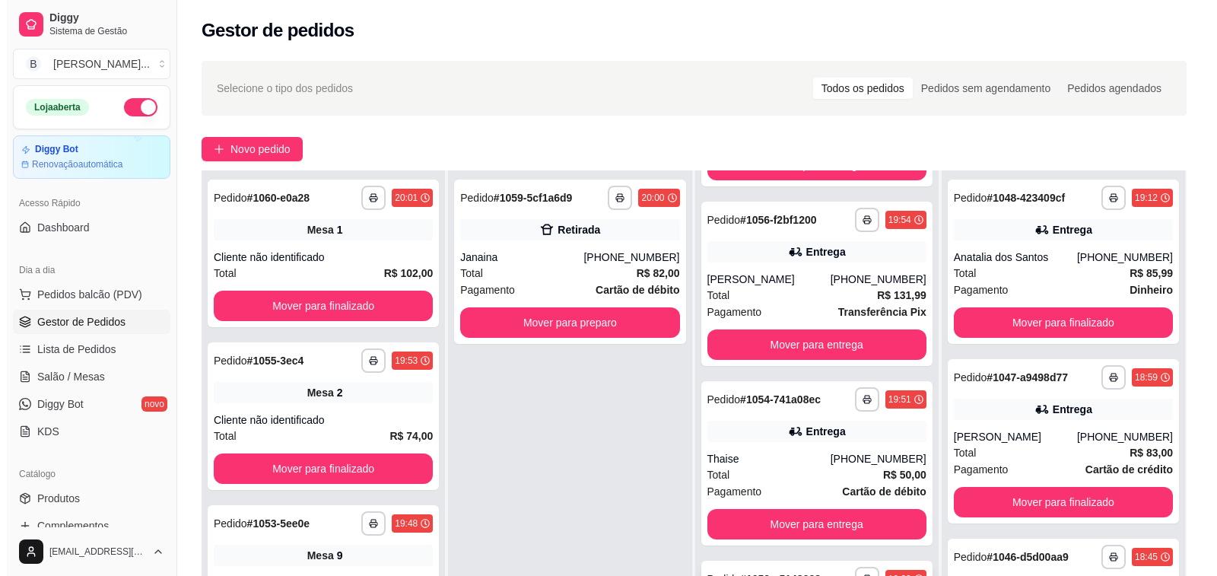
scroll to position [232, 0]
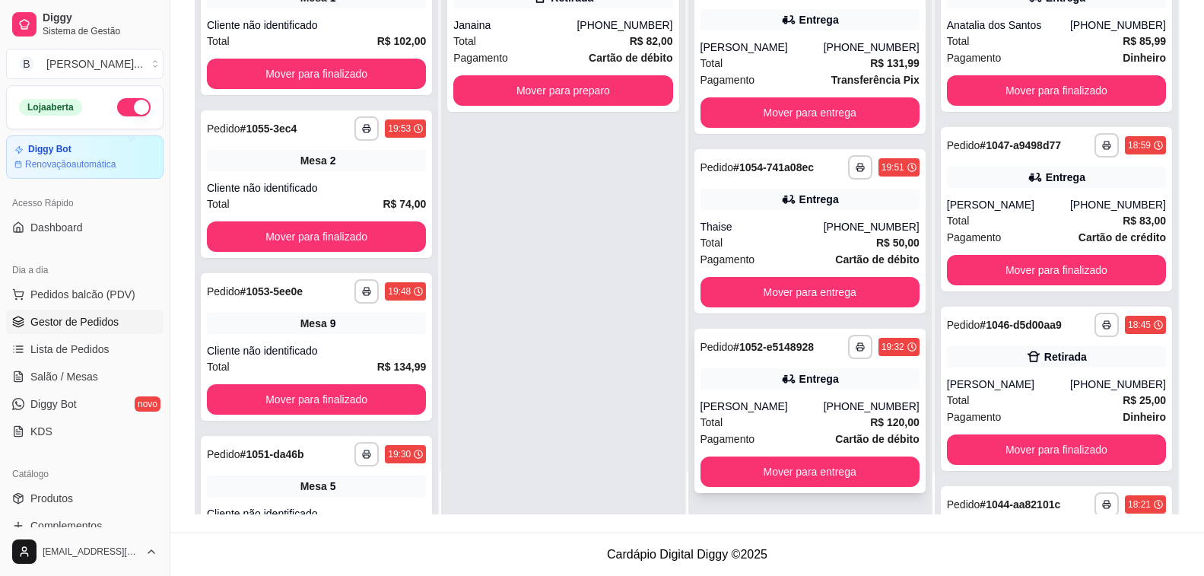
click at [786, 420] on div "Total R$ 120,00" at bounding box center [810, 422] width 219 height 17
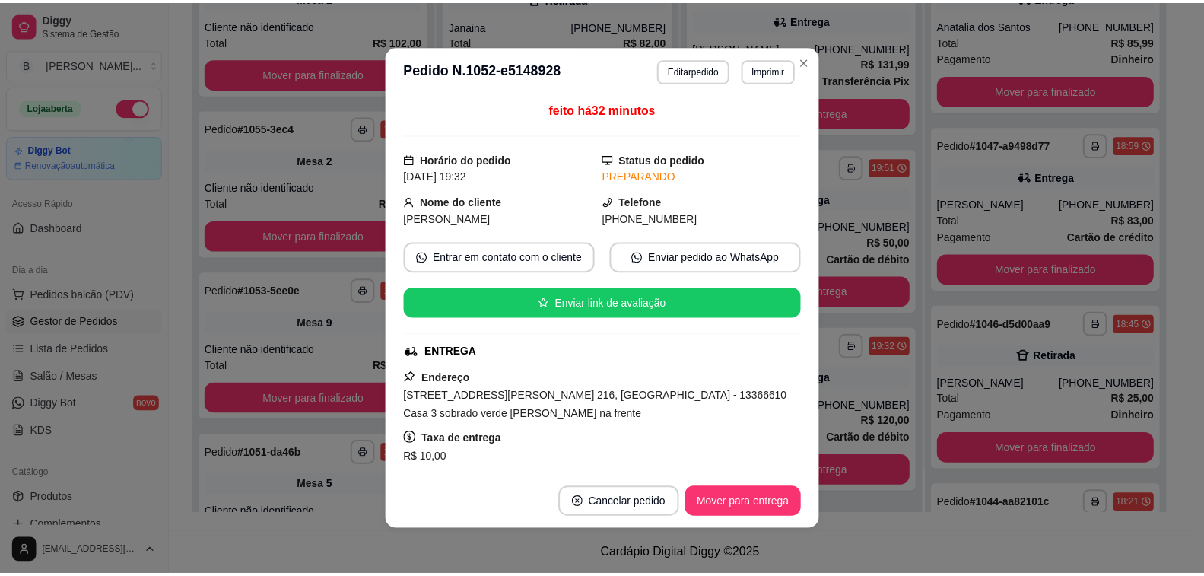
scroll to position [152, 0]
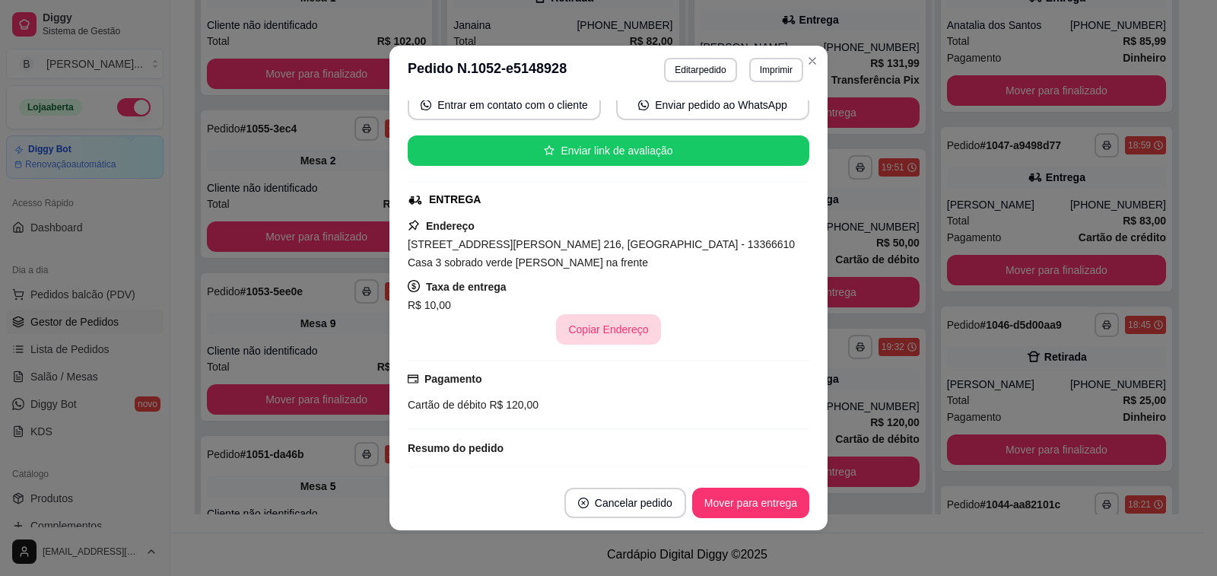
click at [608, 323] on button "Copiar Endereço" at bounding box center [608, 329] width 104 height 30
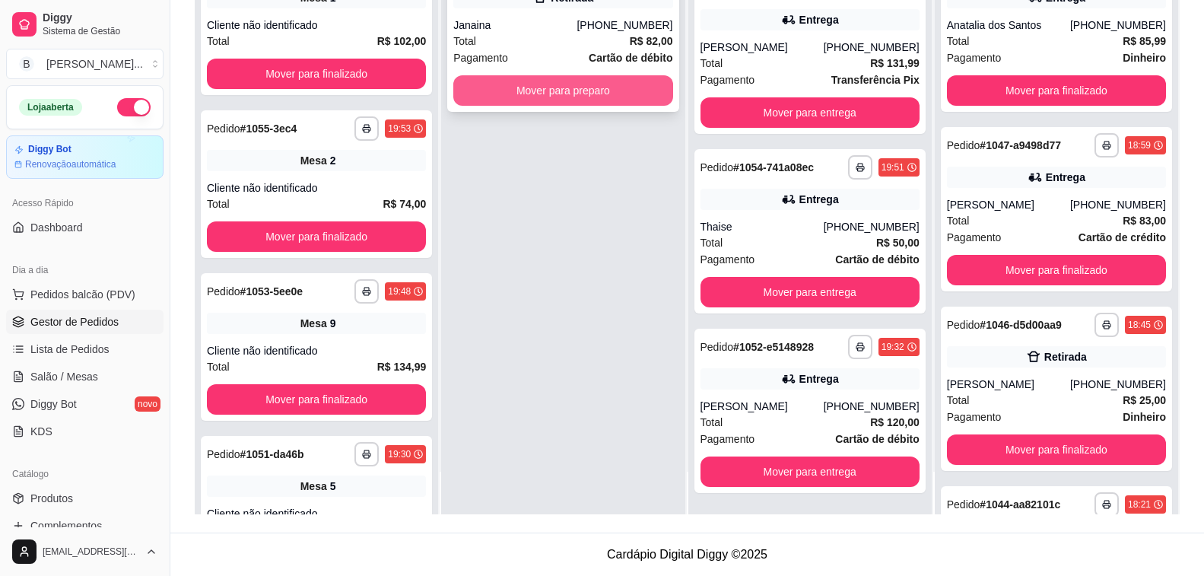
click at [505, 96] on button "Mover para preparo" at bounding box center [562, 90] width 219 height 30
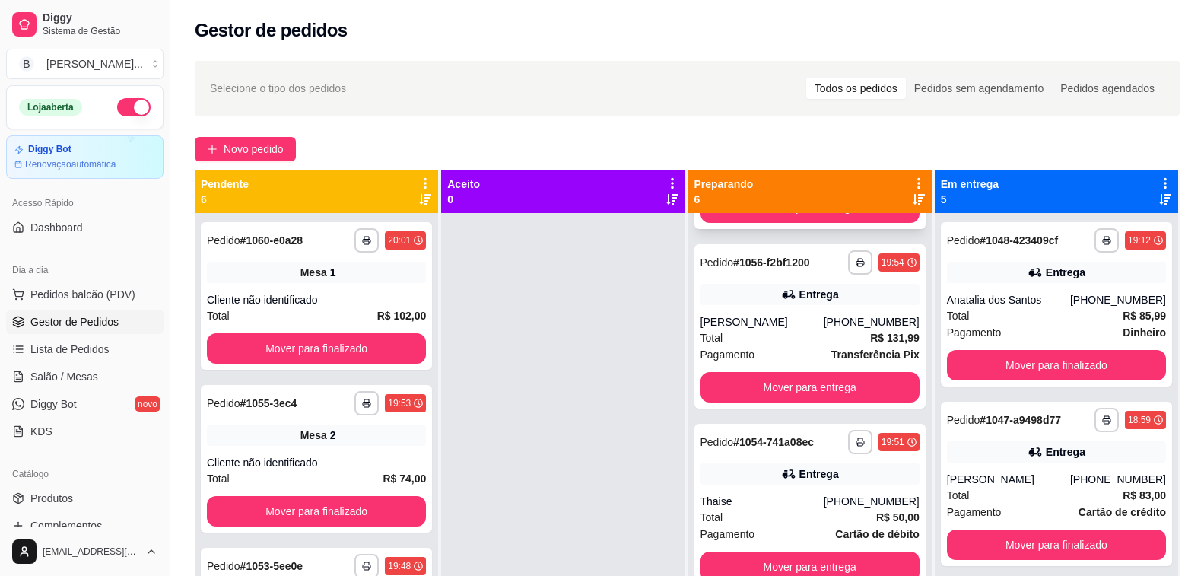
scroll to position [440, 0]
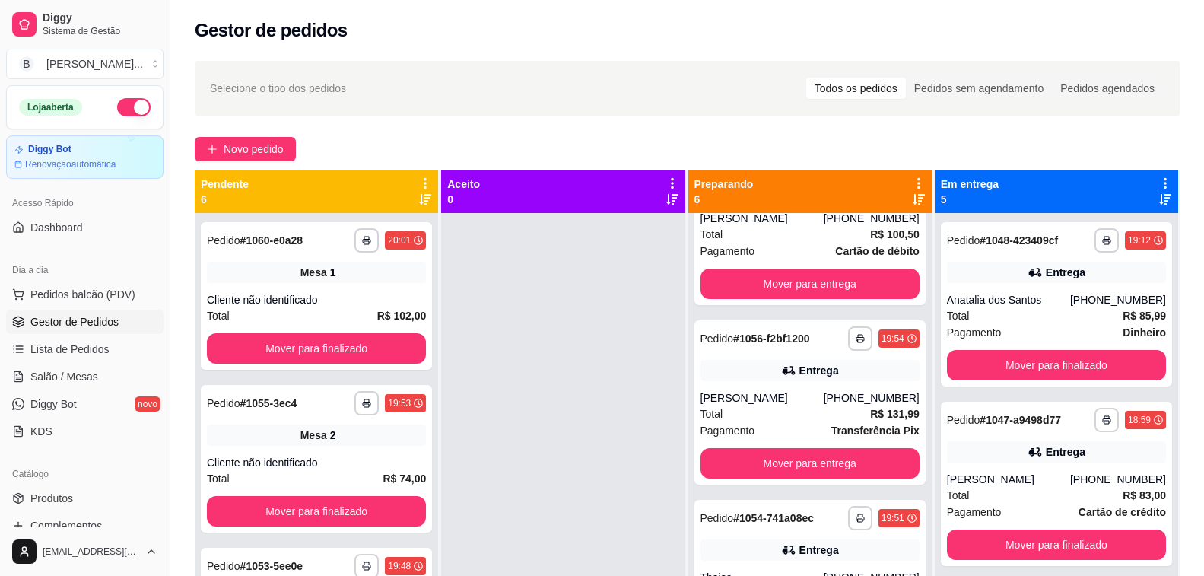
click at [913, 200] on icon at bounding box center [919, 199] width 12 height 11
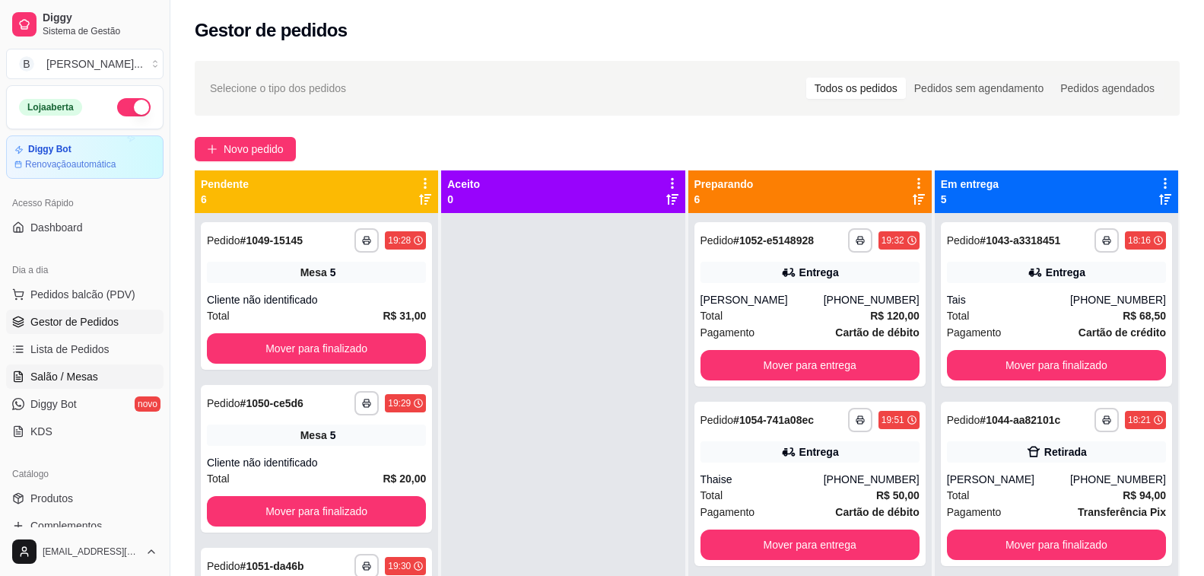
click at [65, 376] on span "Salão / Mesas" at bounding box center [64, 376] width 68 height 15
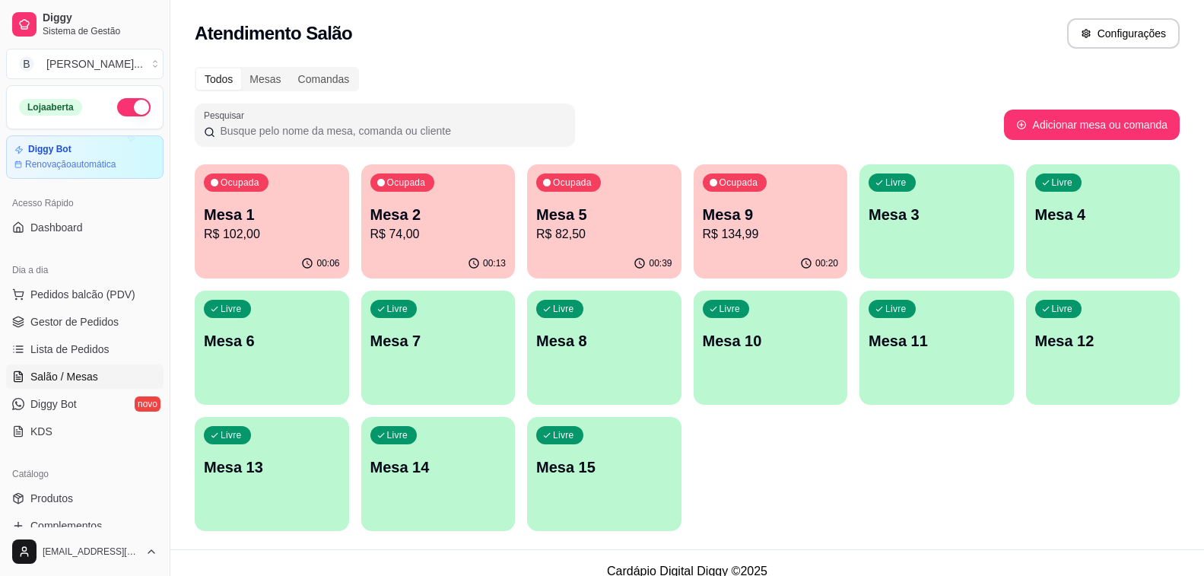
click at [569, 213] on p "Mesa 5" at bounding box center [604, 214] width 136 height 21
click at [84, 322] on span "Gestor de Pedidos" at bounding box center [74, 321] width 88 height 15
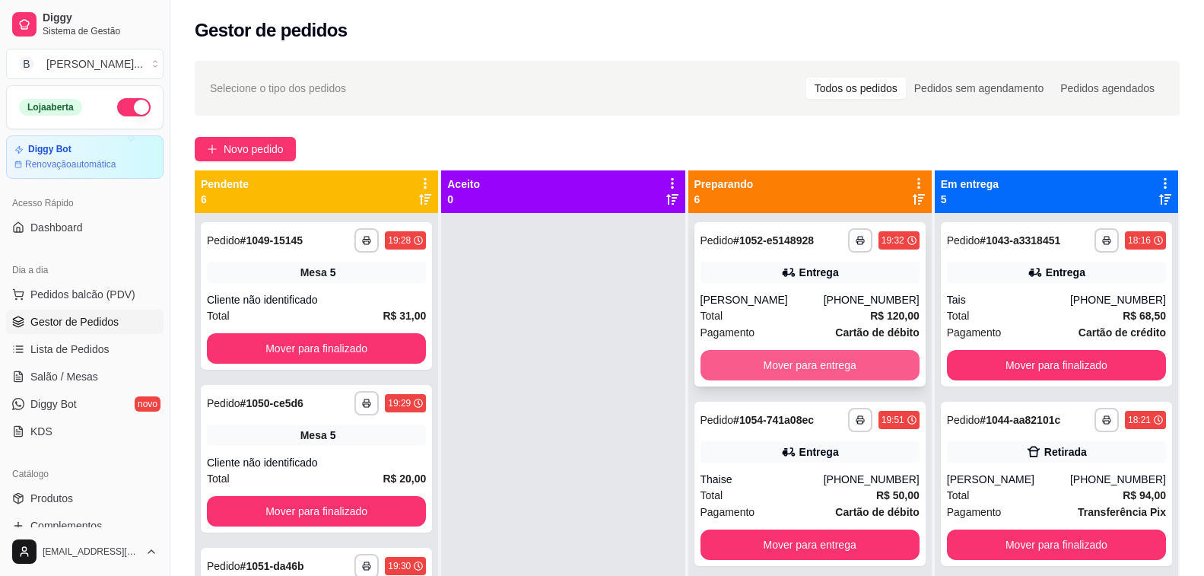
click at [792, 356] on button "Mover para entrega" at bounding box center [810, 365] width 219 height 30
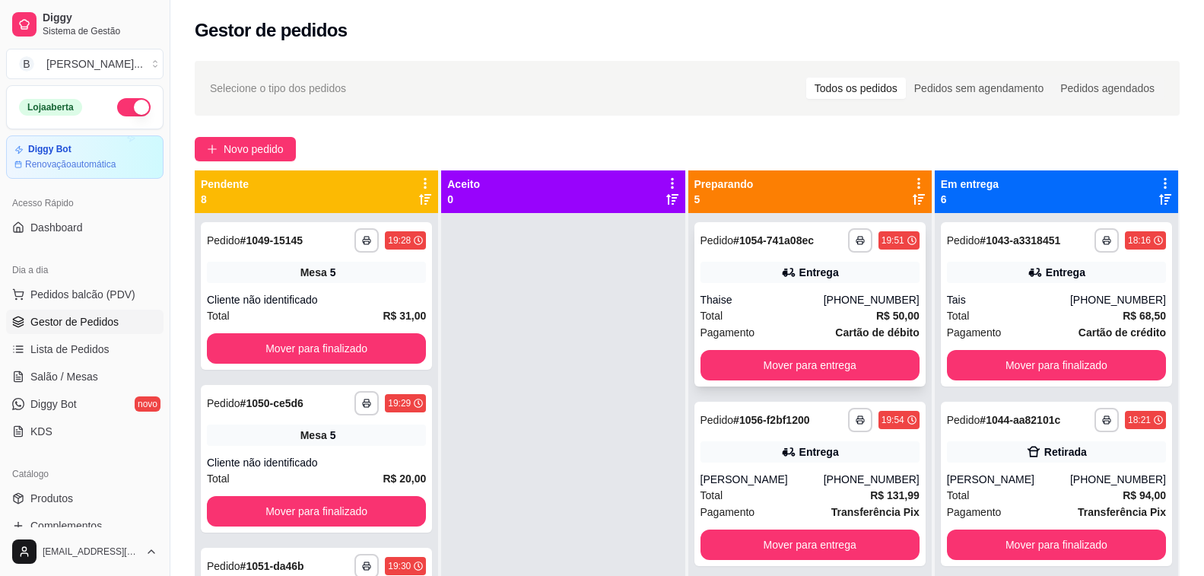
click at [765, 315] on div "Total R$ 50,00" at bounding box center [810, 315] width 219 height 17
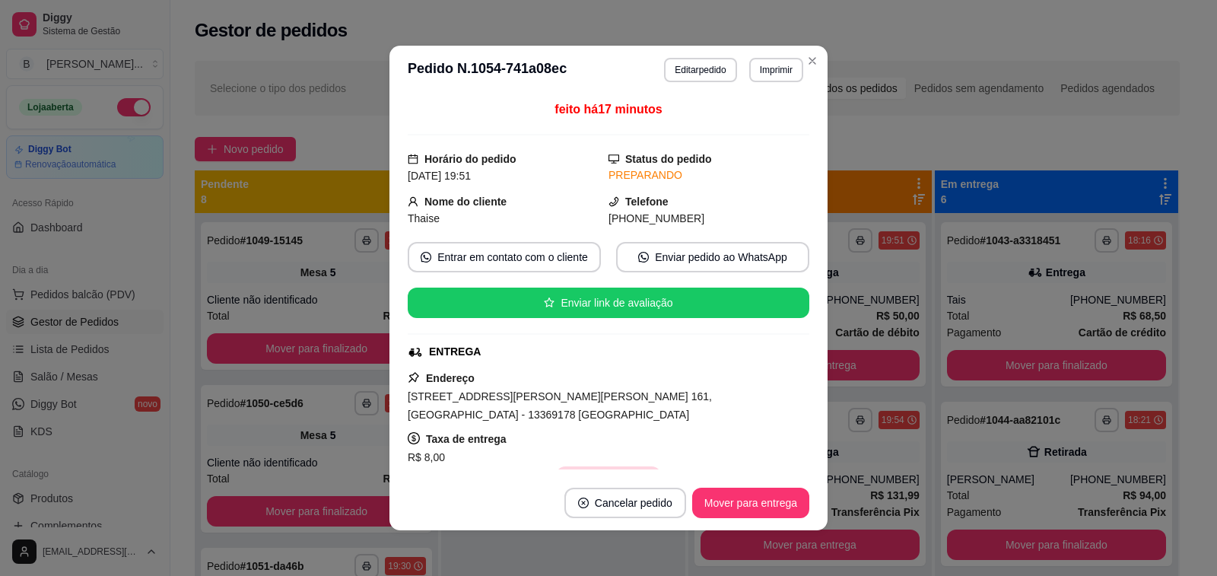
click at [623, 466] on button "Copiar Endereço" at bounding box center [608, 481] width 104 height 30
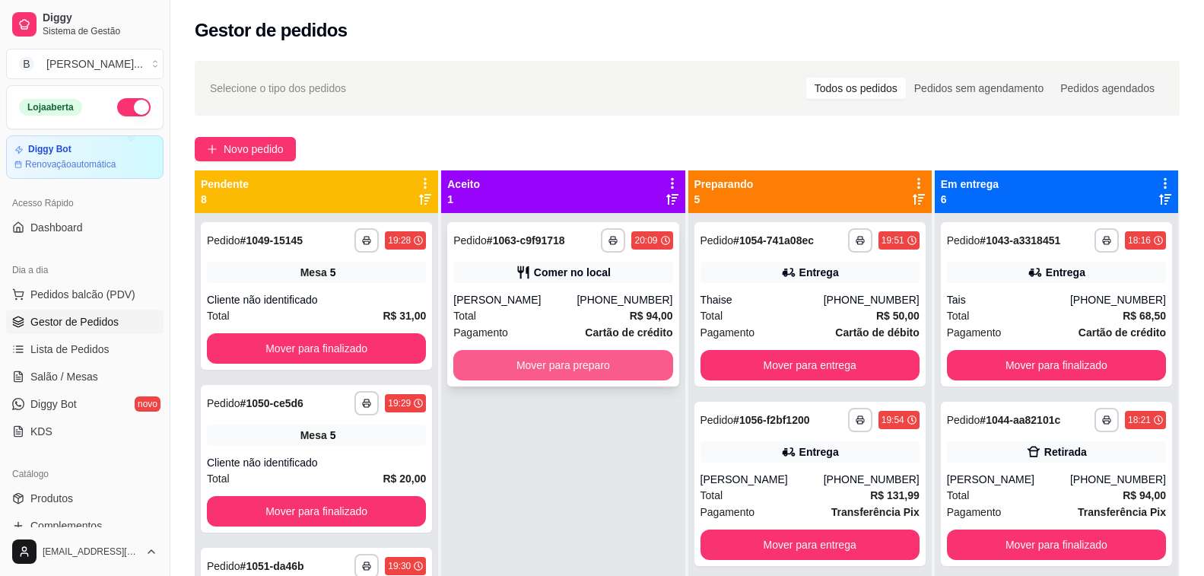
click at [480, 363] on button "Mover para preparo" at bounding box center [562, 365] width 219 height 30
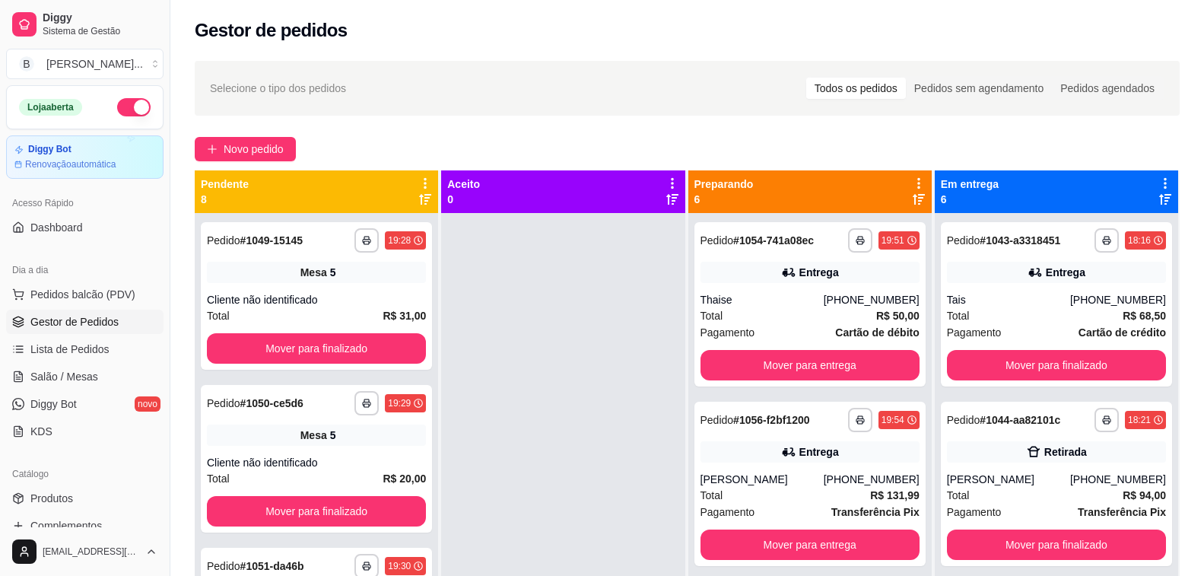
click at [611, 141] on div "Novo pedido" at bounding box center [687, 149] width 985 height 24
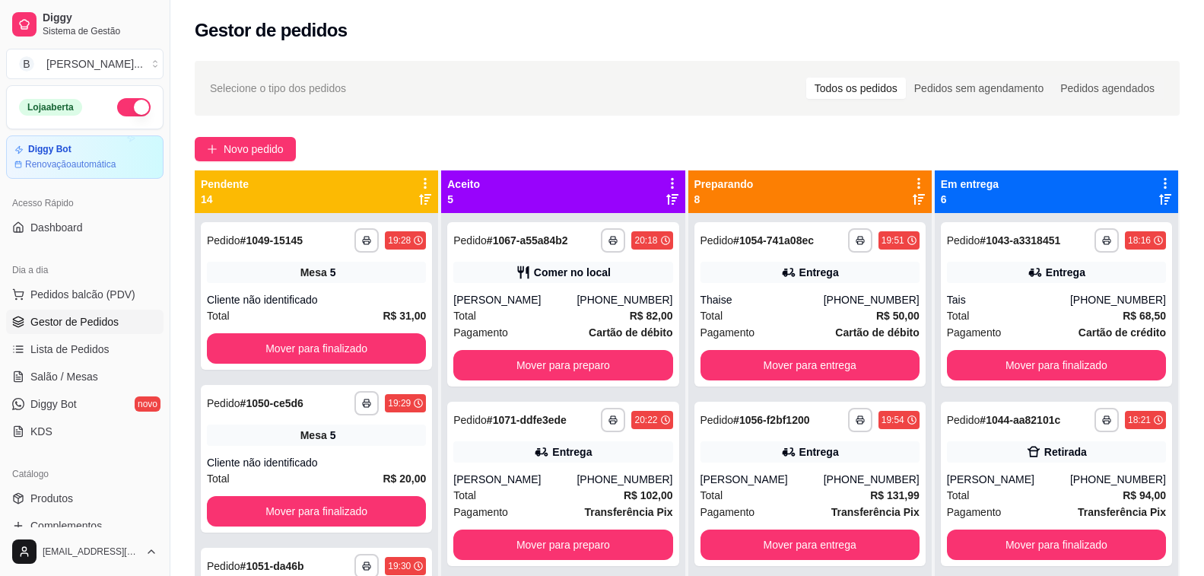
scroll to position [232, 0]
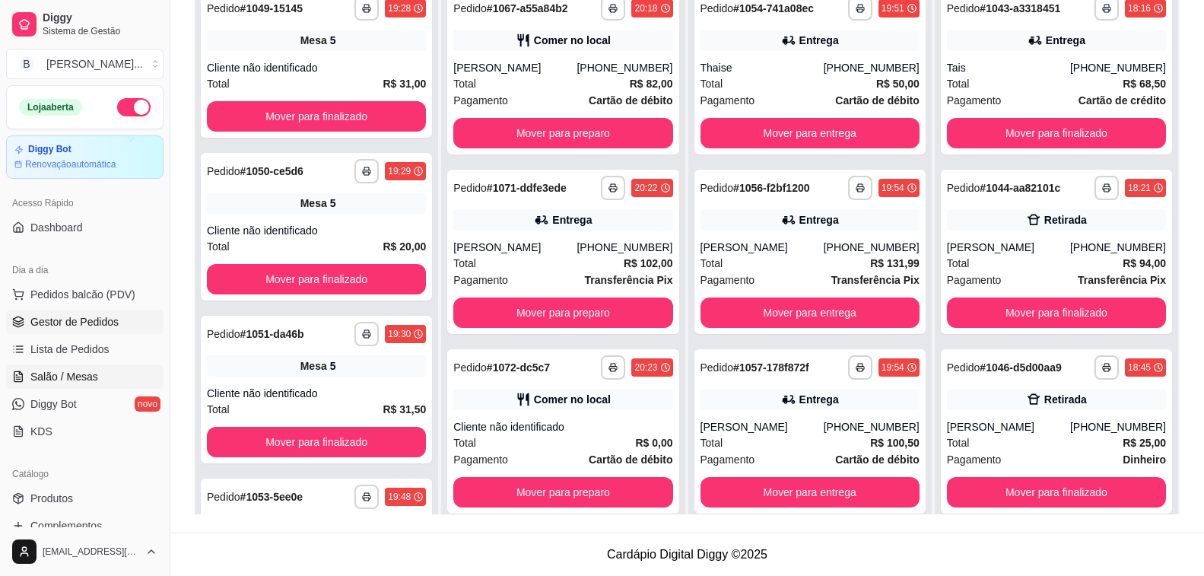
click at [87, 376] on span "Salão / Mesas" at bounding box center [64, 376] width 68 height 15
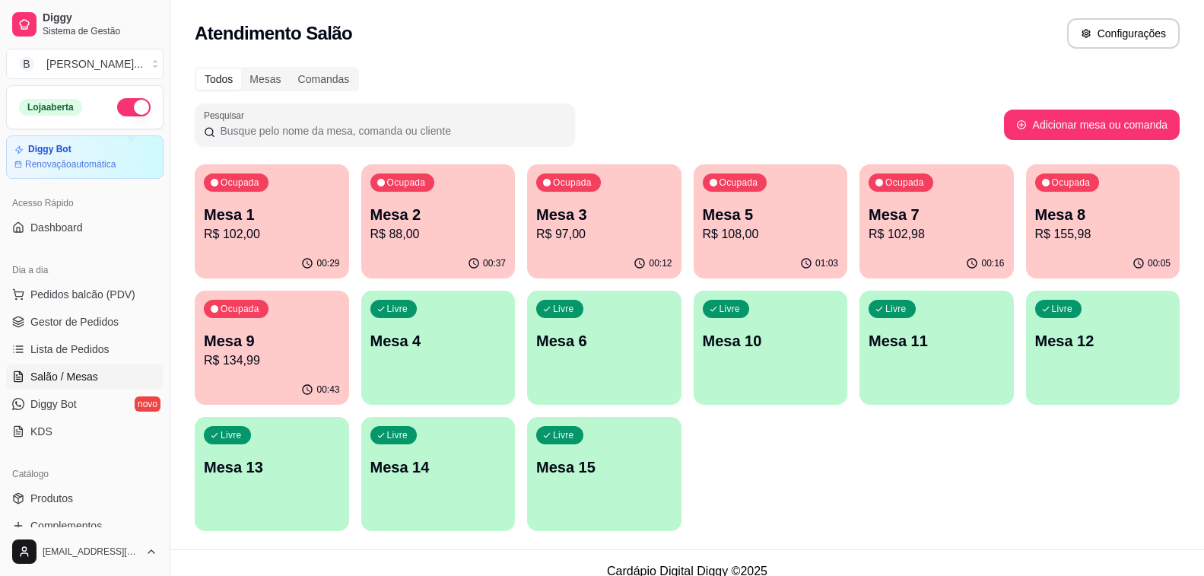
click at [289, 354] on p "R$ 134,99" at bounding box center [272, 360] width 136 height 18
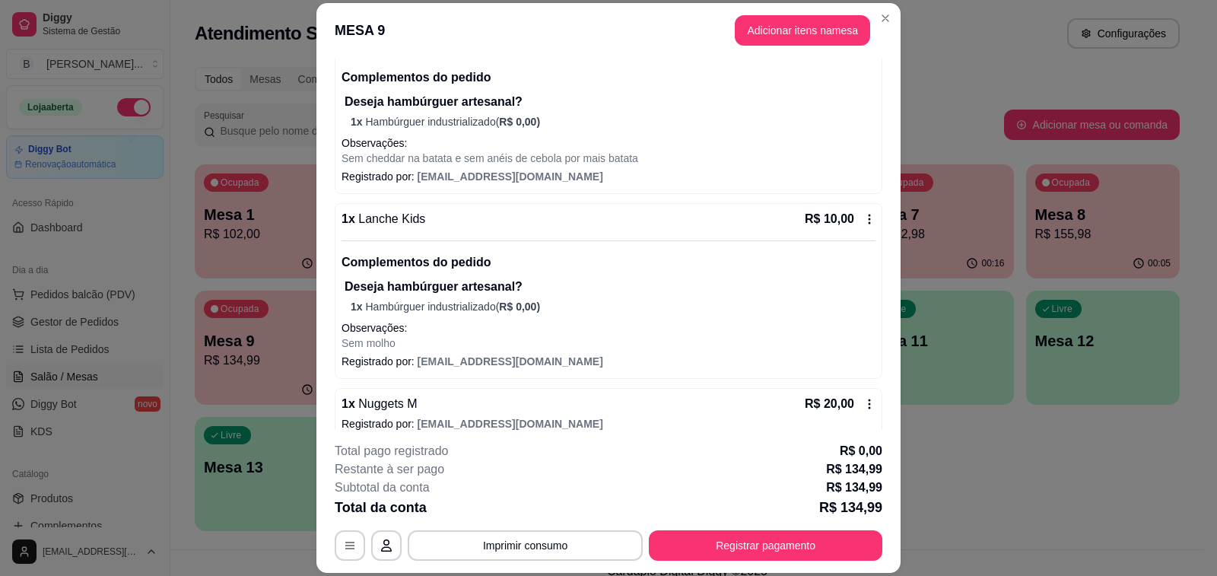
scroll to position [107, 0]
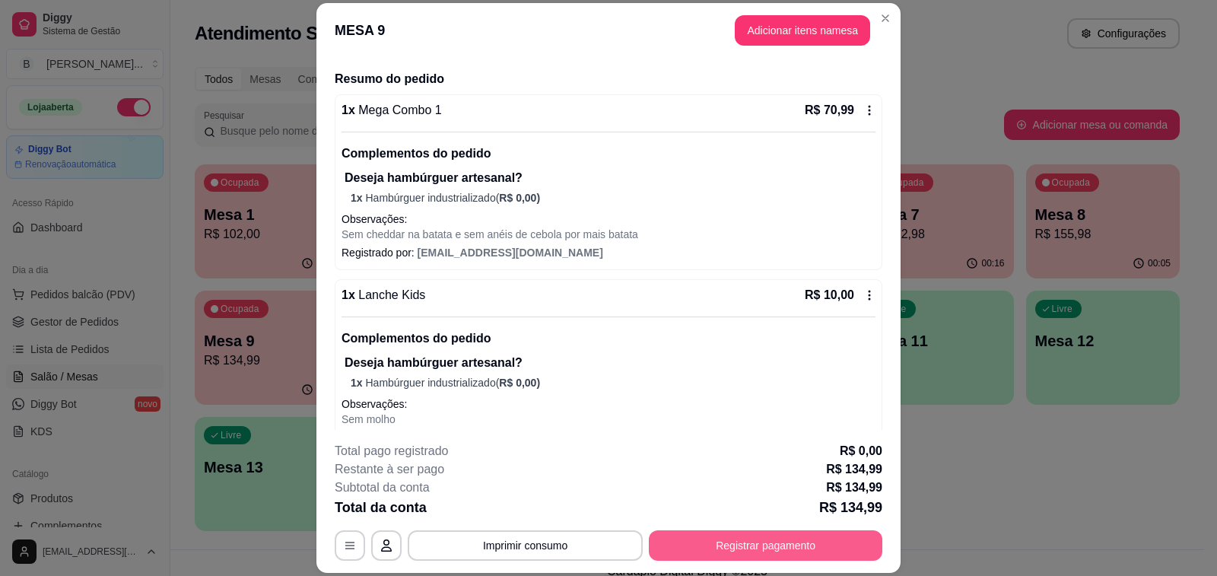
click at [696, 536] on button "Registrar pagamento" at bounding box center [766, 545] width 234 height 30
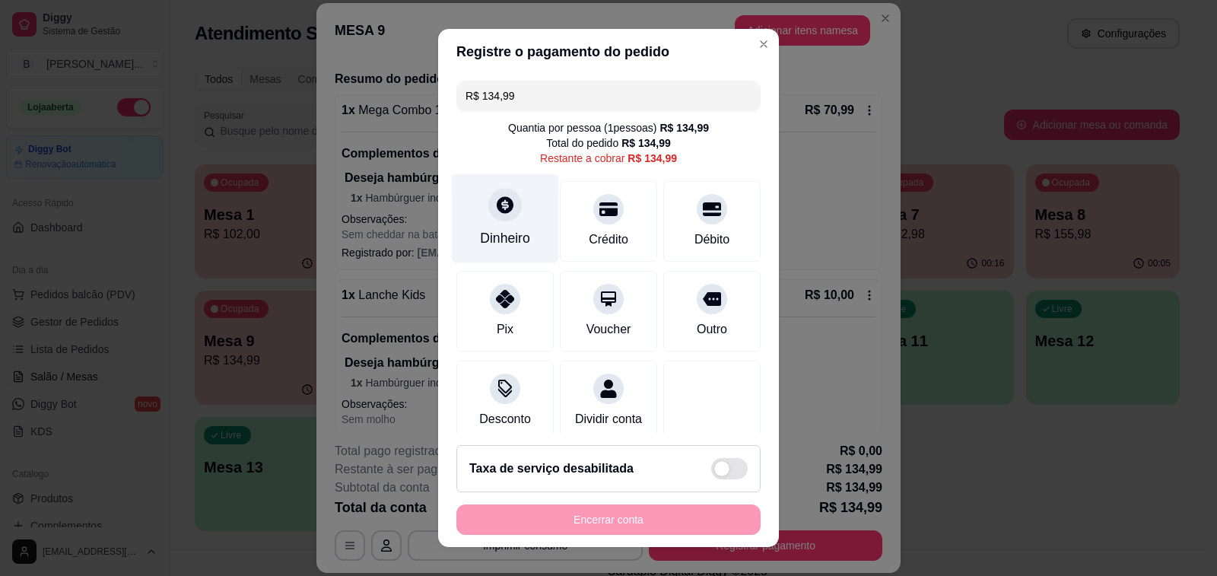
click at [480, 236] on div "Dinheiro" at bounding box center [505, 238] width 50 height 20
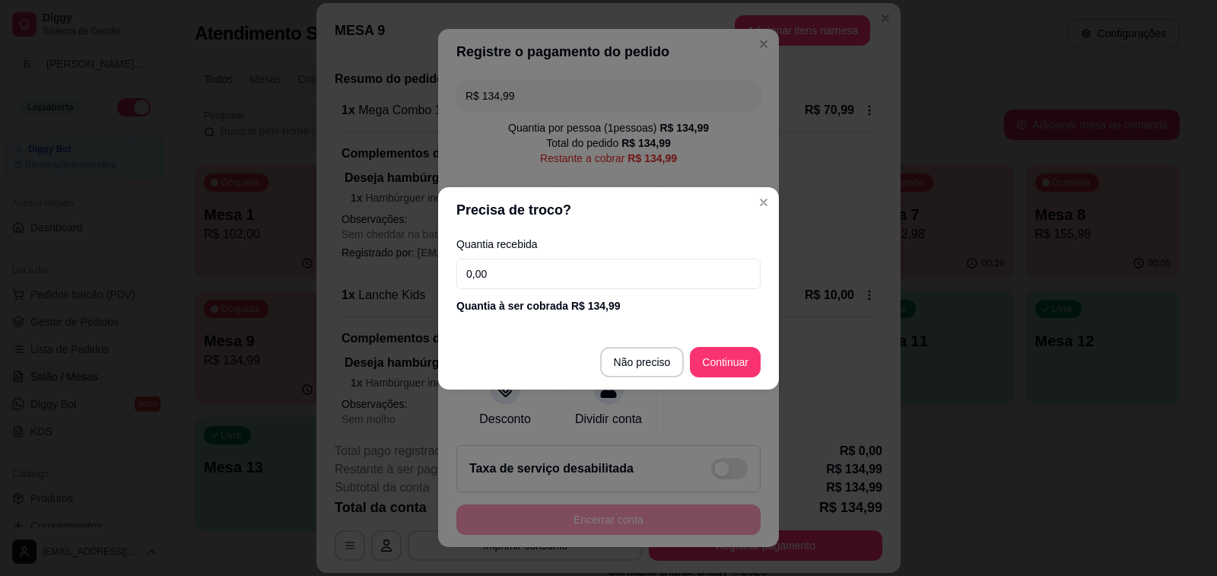
click at [588, 278] on input "0,00" at bounding box center [608, 274] width 304 height 30
type input "150,00"
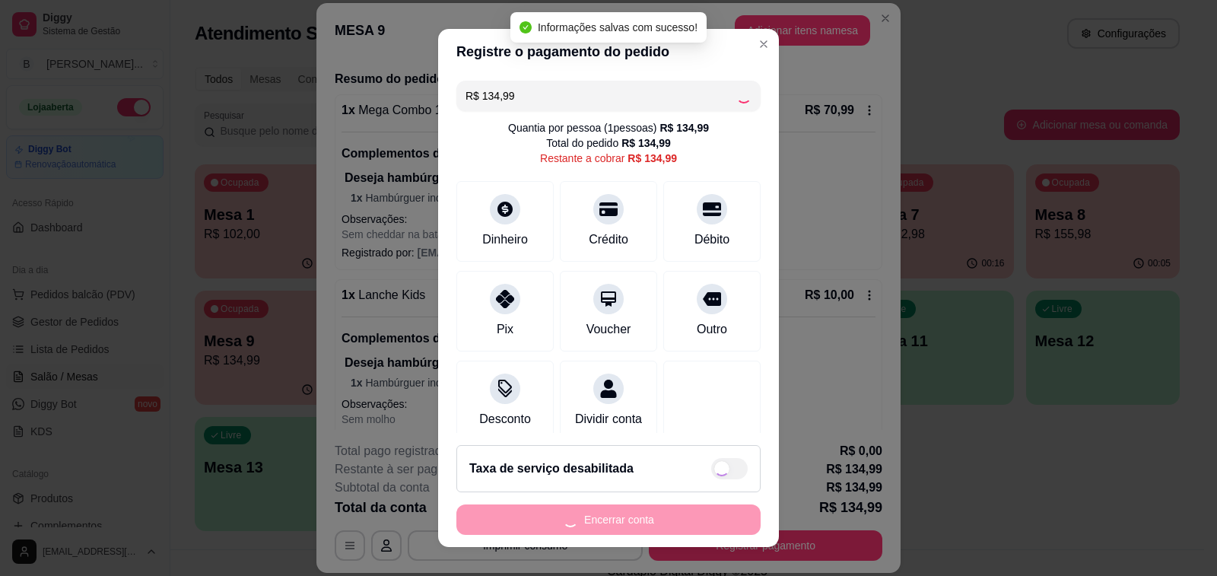
type input "R$ 0,00"
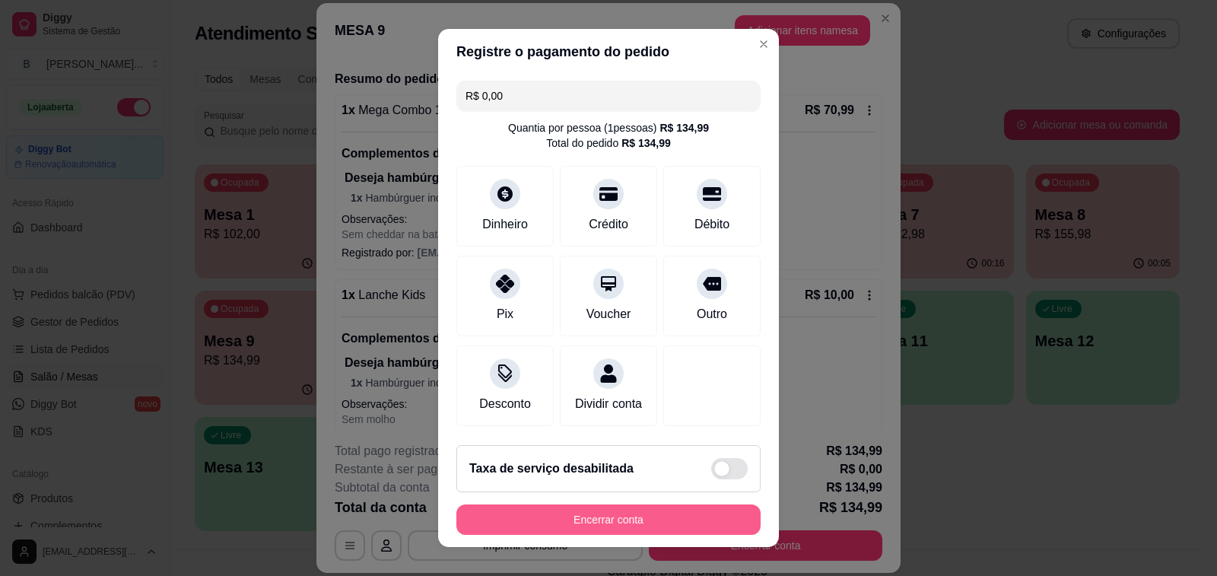
click at [578, 517] on button "Encerrar conta" at bounding box center [608, 519] width 304 height 30
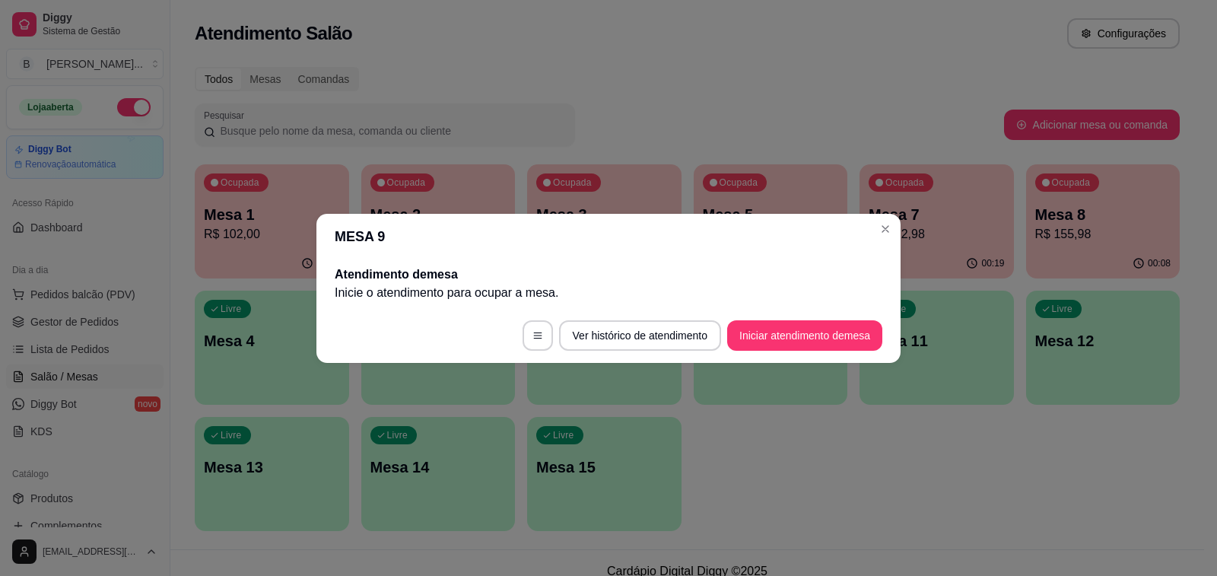
scroll to position [0, 0]
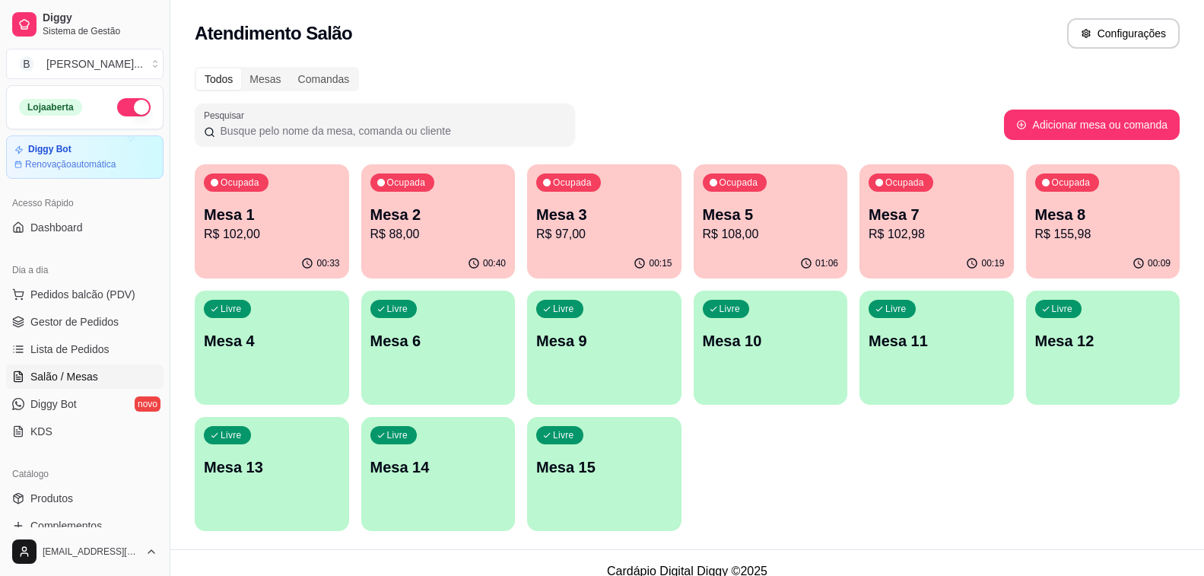
click at [117, 110] on button "button" at bounding box center [133, 107] width 33 height 18
click at [256, 210] on p "Mesa 1" at bounding box center [272, 214] width 136 height 21
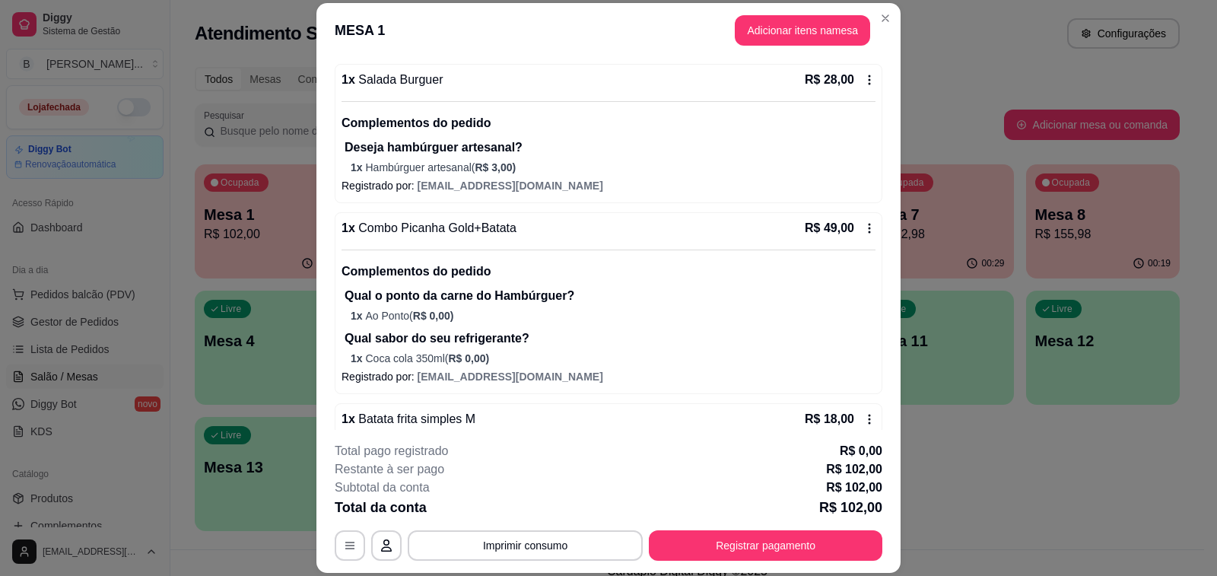
scroll to position [337, 0]
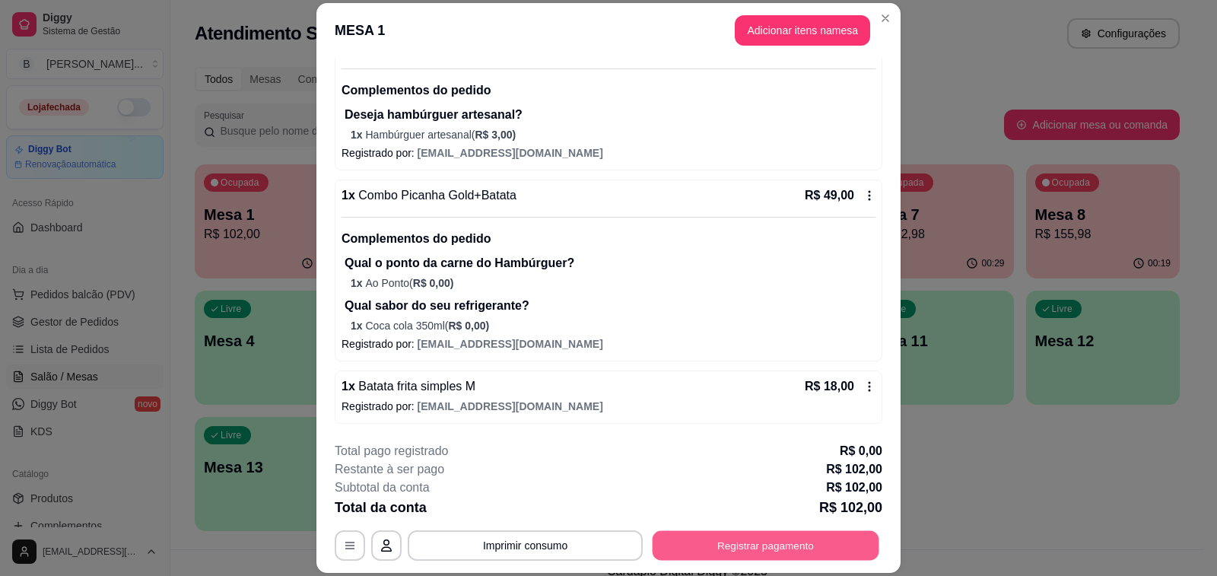
click at [707, 536] on button "Registrar pagamento" at bounding box center [766, 546] width 227 height 30
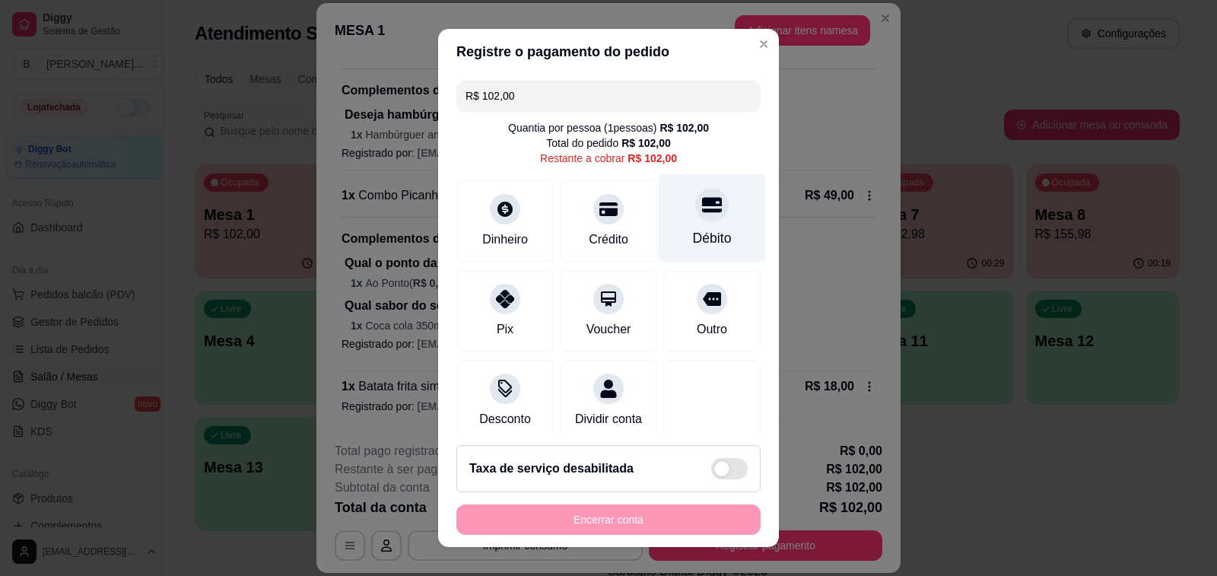
click at [695, 210] on div at bounding box center [711, 204] width 33 height 33
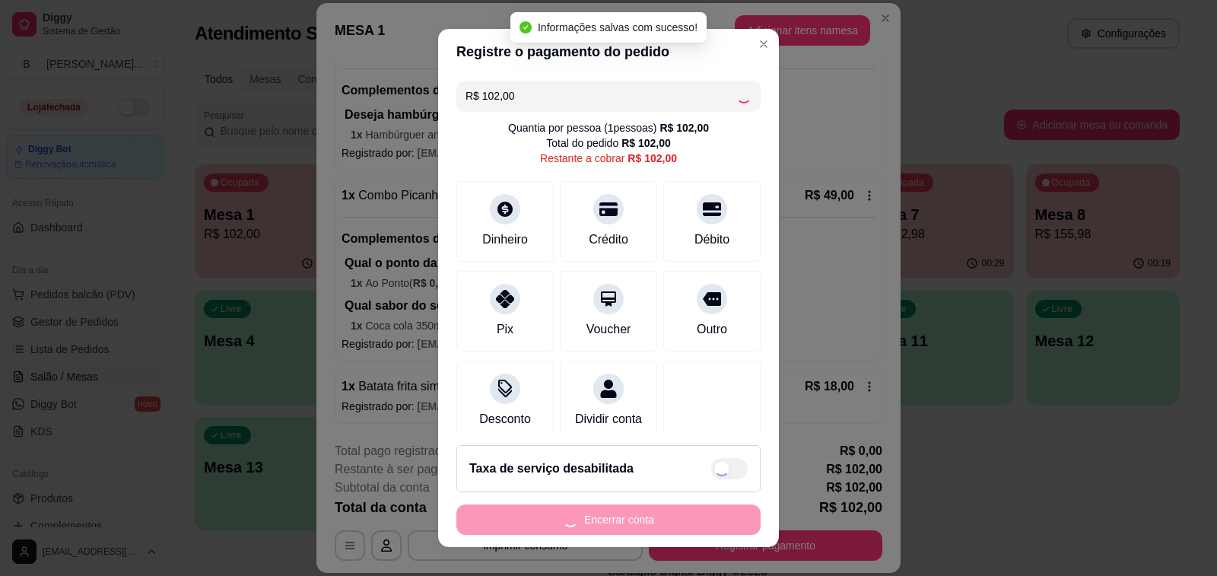
type input "R$ 0,00"
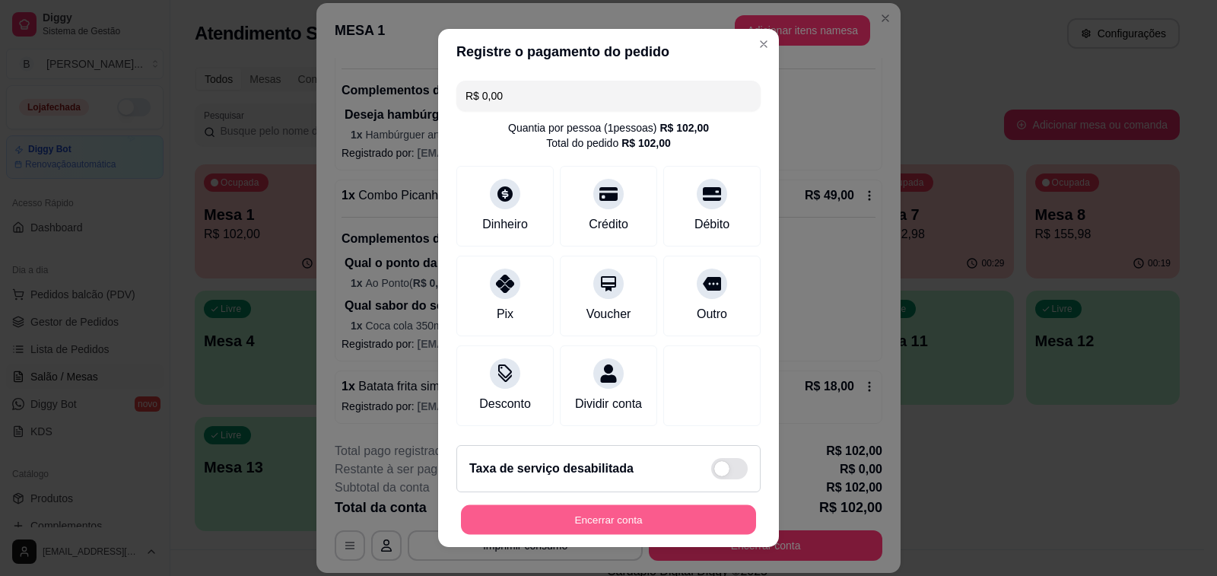
click at [593, 526] on button "Encerrar conta" at bounding box center [608, 520] width 295 height 30
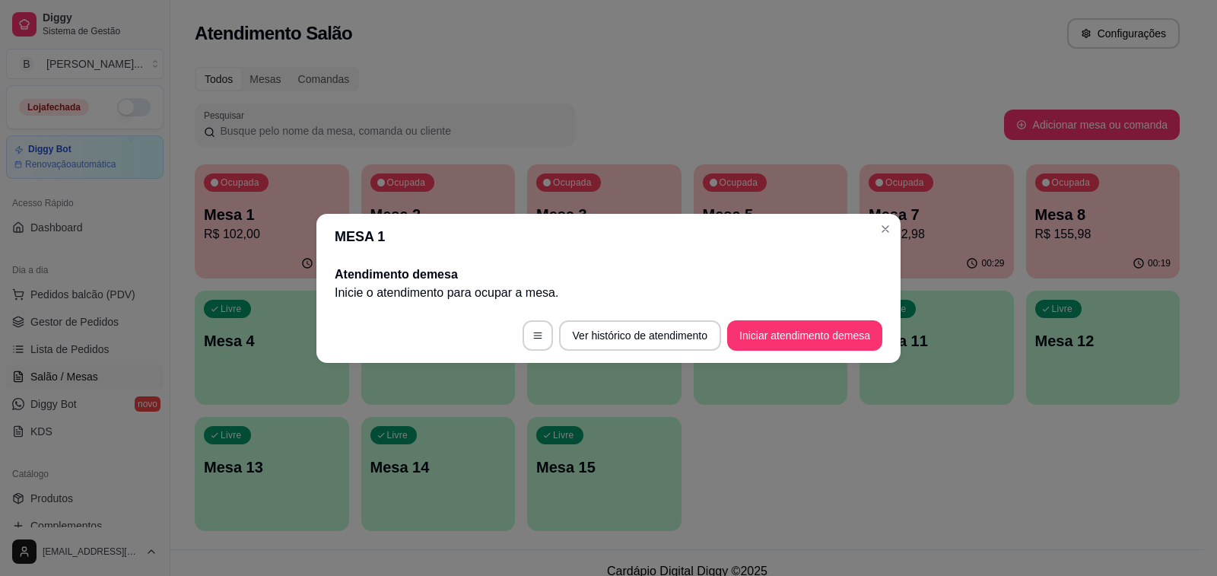
scroll to position [0, 0]
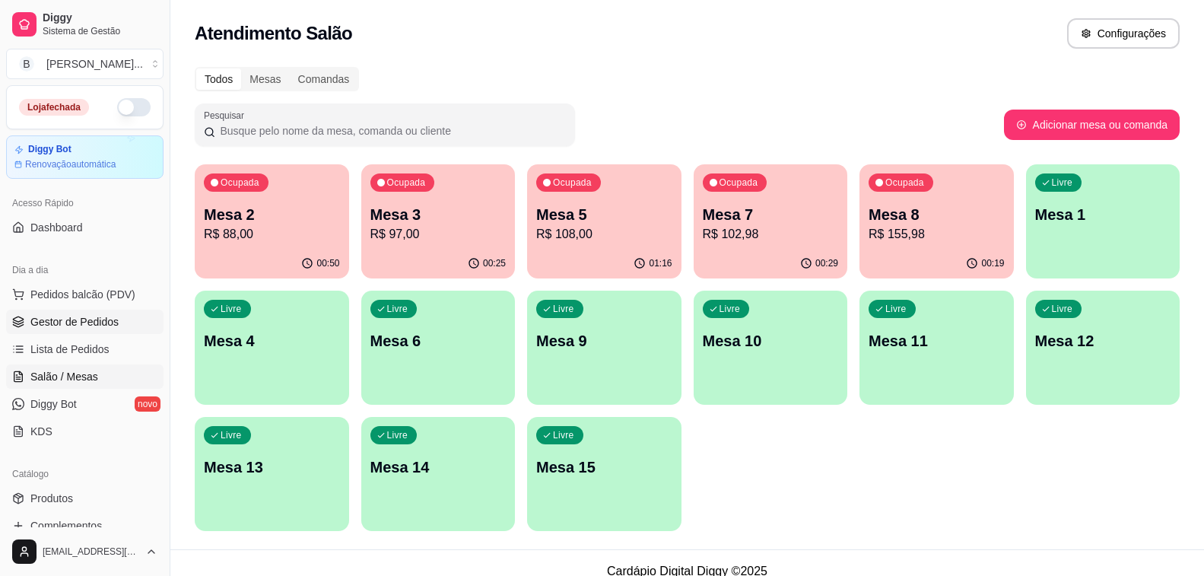
click at [124, 317] on link "Gestor de Pedidos" at bounding box center [84, 322] width 157 height 24
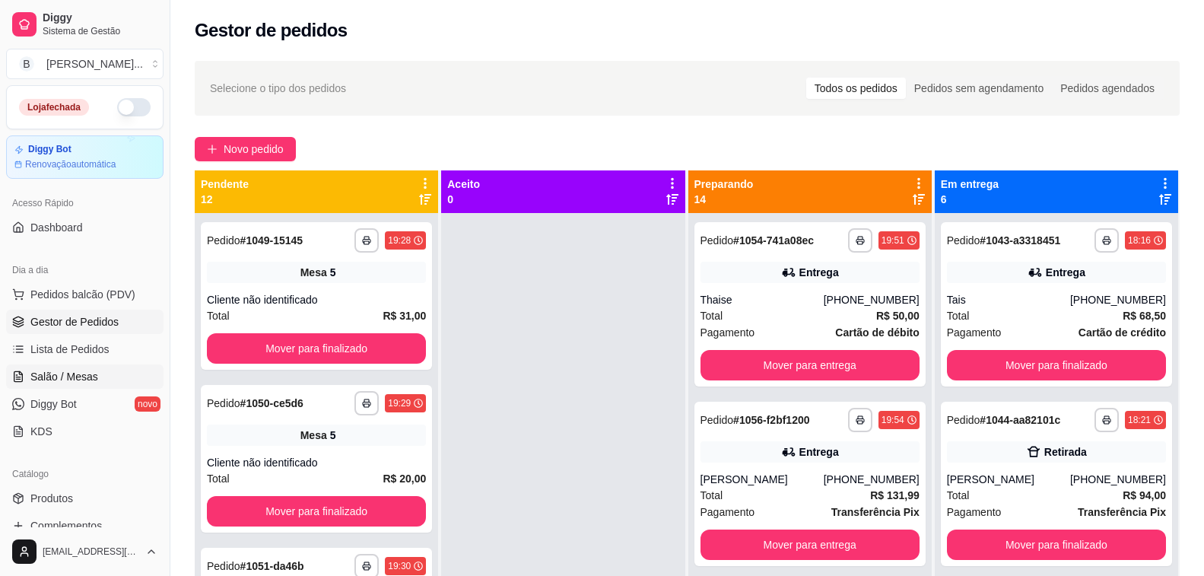
click at [82, 369] on span "Salão / Mesas" at bounding box center [64, 376] width 68 height 15
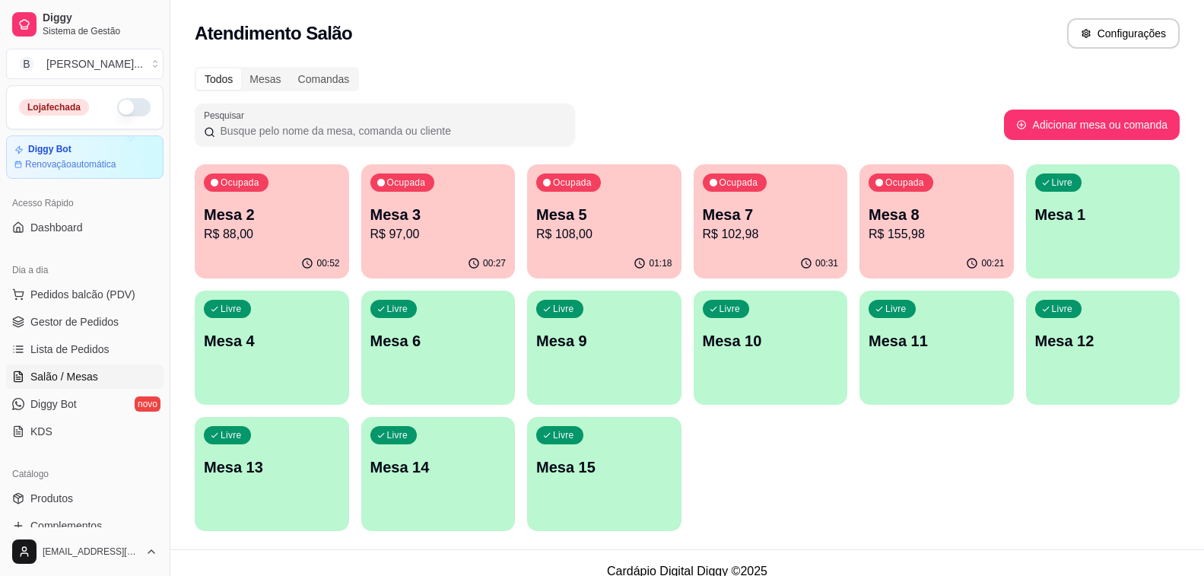
click at [300, 218] on p "Mesa 2" at bounding box center [272, 214] width 136 height 21
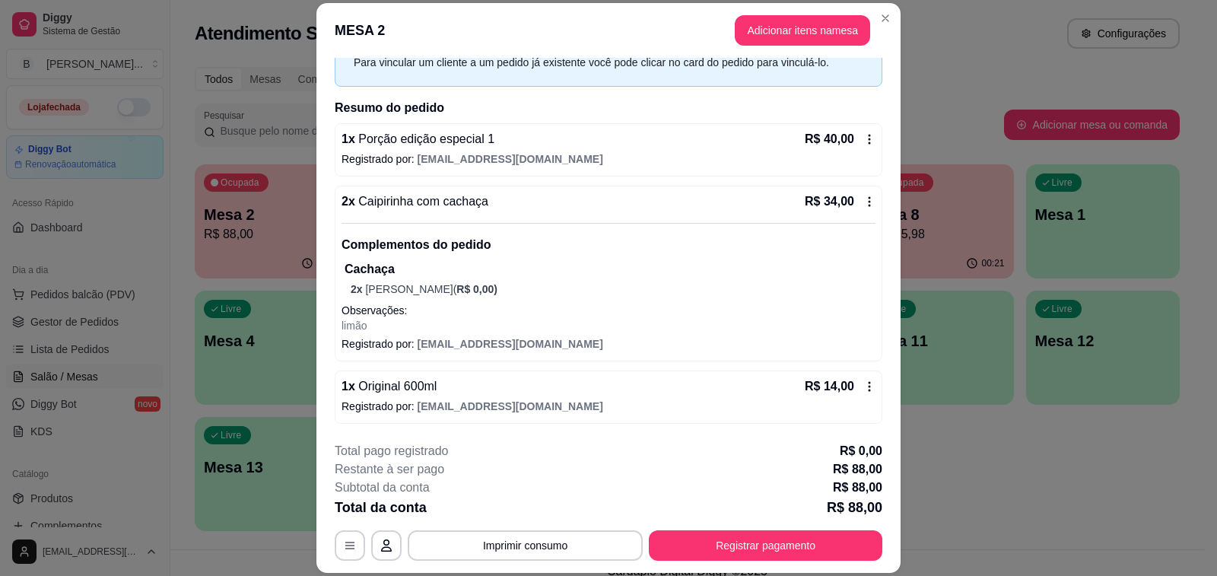
scroll to position [46, 0]
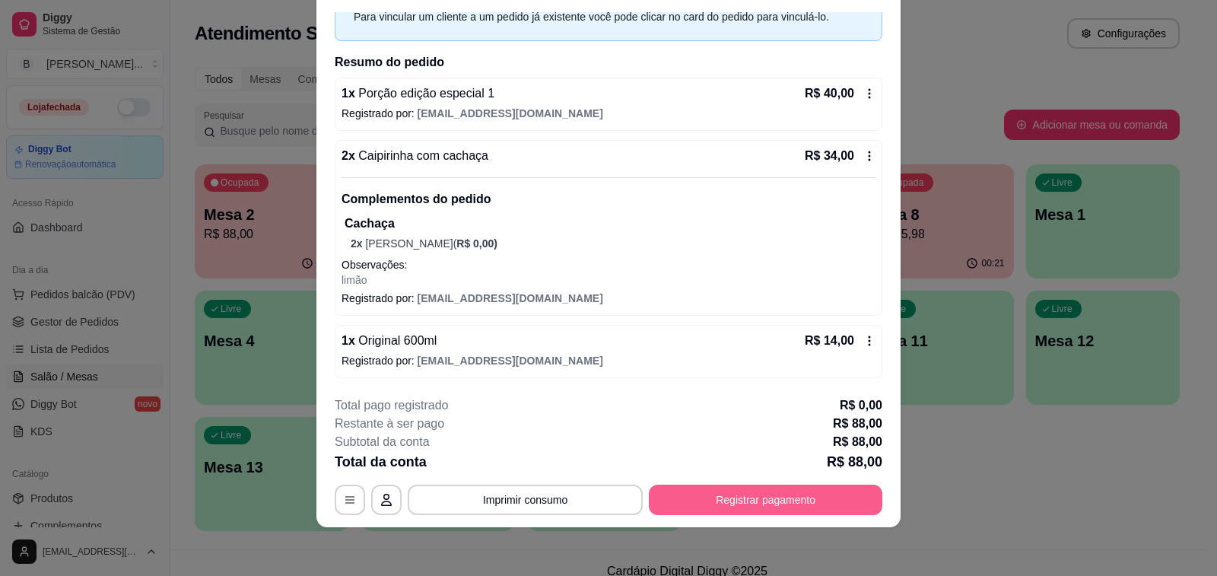
click at [730, 508] on button "Registrar pagamento" at bounding box center [766, 500] width 234 height 30
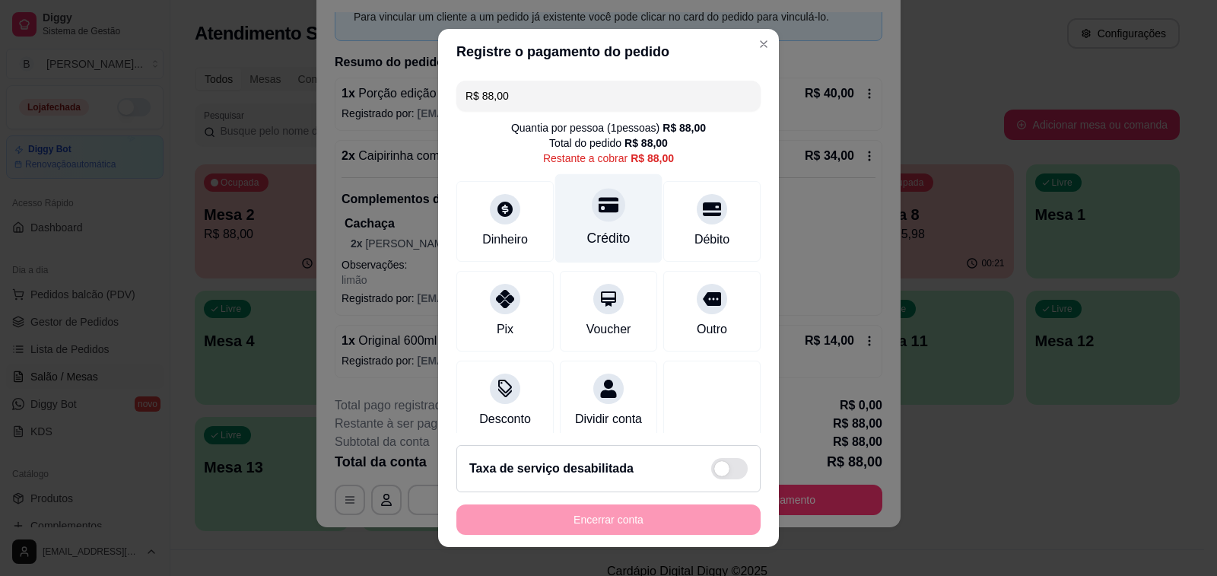
click at [605, 225] on div "Crédito" at bounding box center [608, 218] width 107 height 89
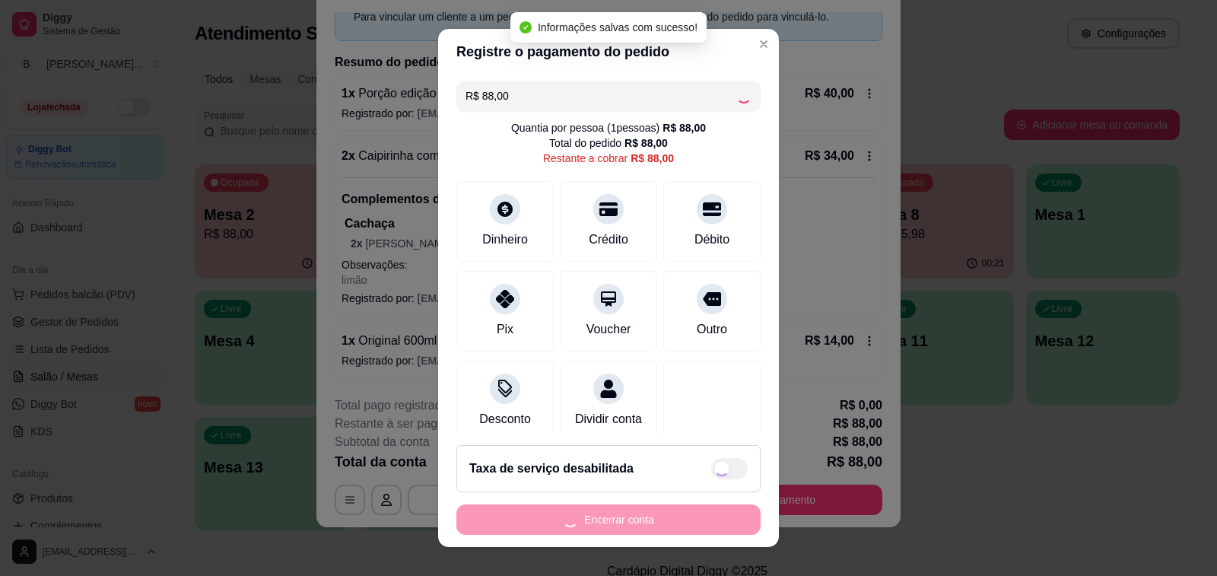
type input "R$ 0,00"
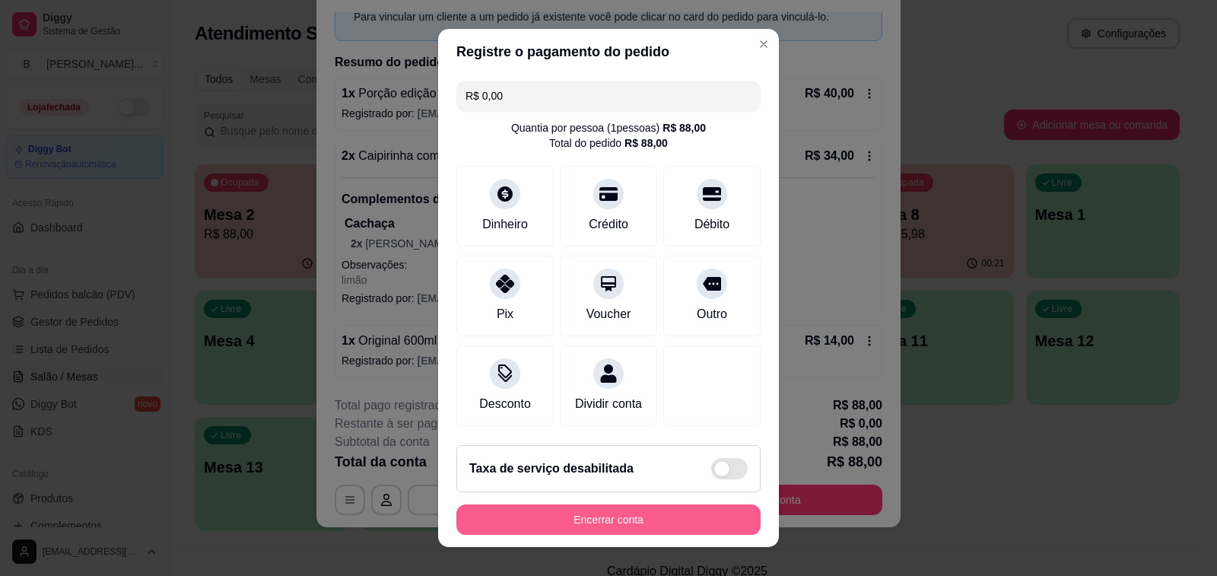
click at [587, 523] on button "Encerrar conta" at bounding box center [608, 519] width 304 height 30
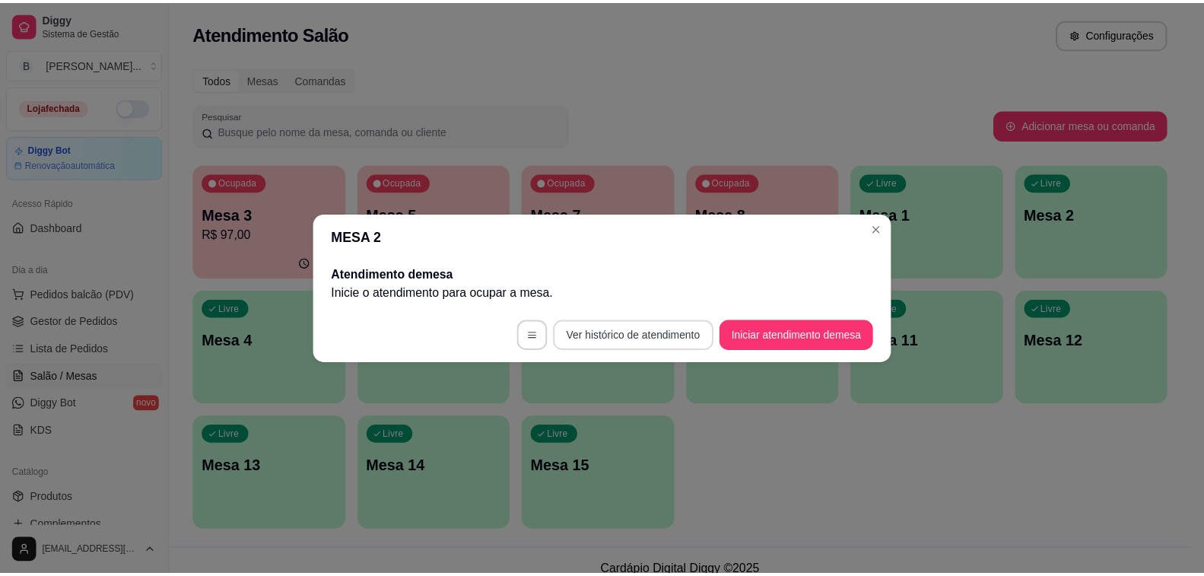
scroll to position [0, 0]
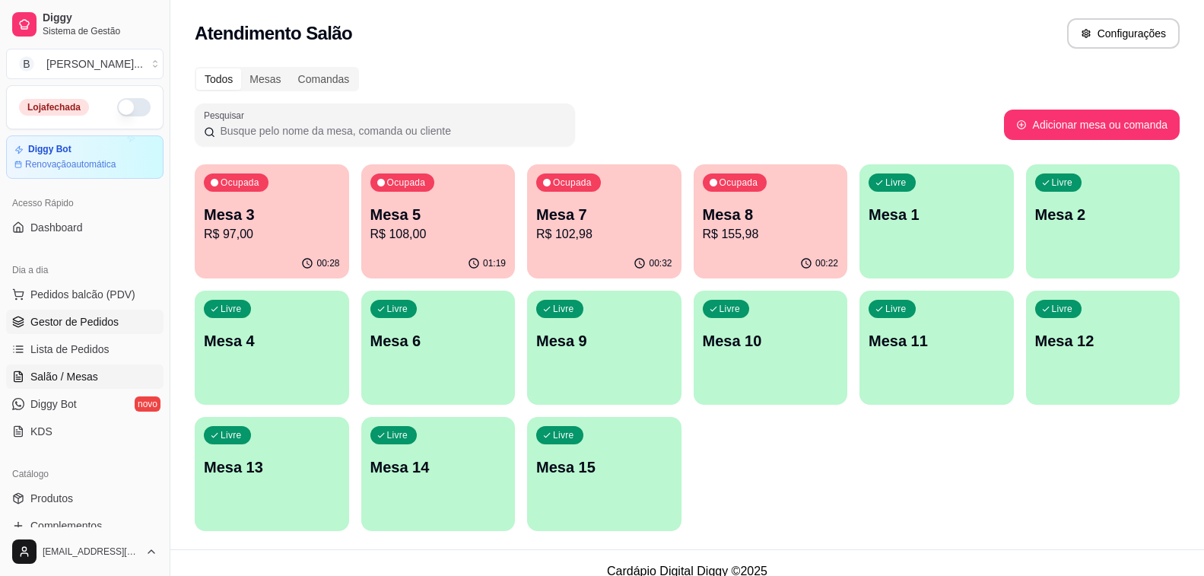
click at [82, 320] on span "Gestor de Pedidos" at bounding box center [74, 321] width 88 height 15
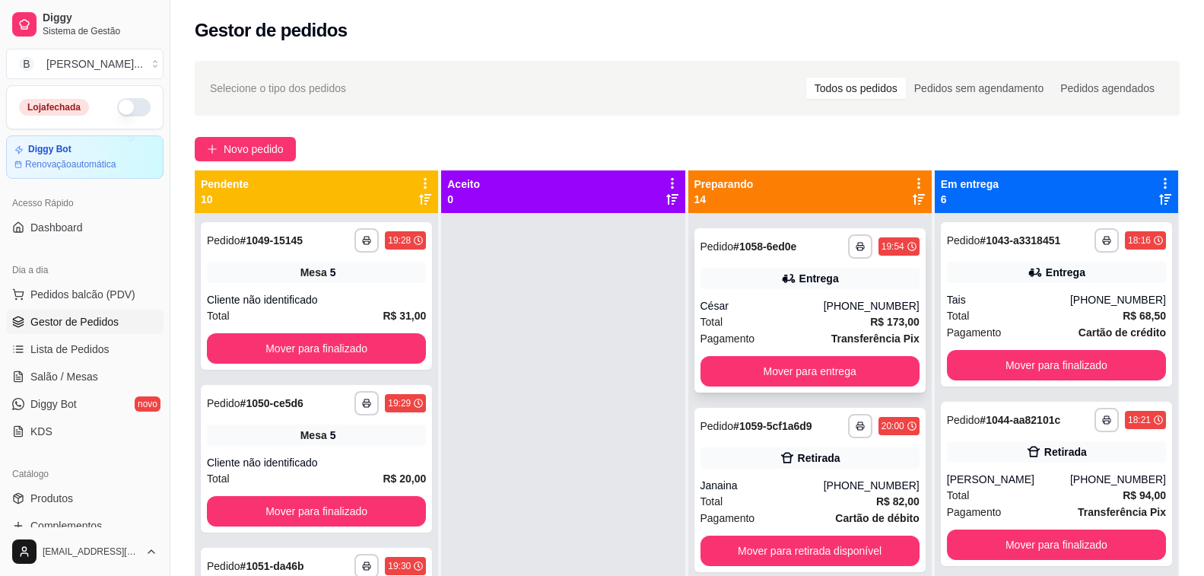
scroll to position [609, 0]
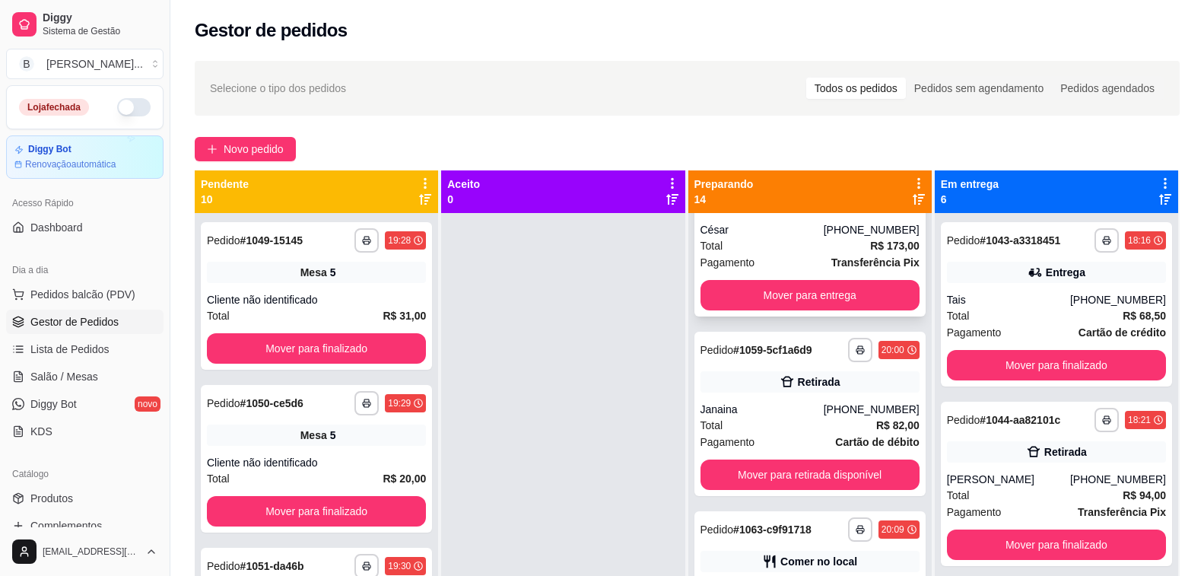
click at [746, 249] on div "Total R$ 173,00" at bounding box center [810, 245] width 219 height 17
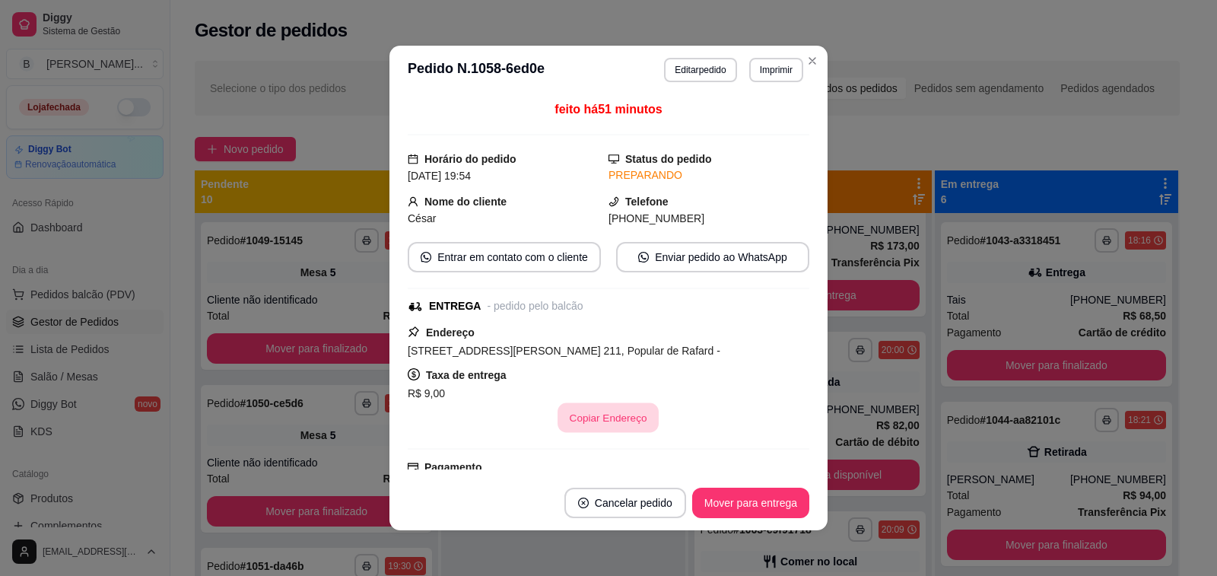
click at [615, 415] on button "Copiar Endereço" at bounding box center [608, 418] width 101 height 30
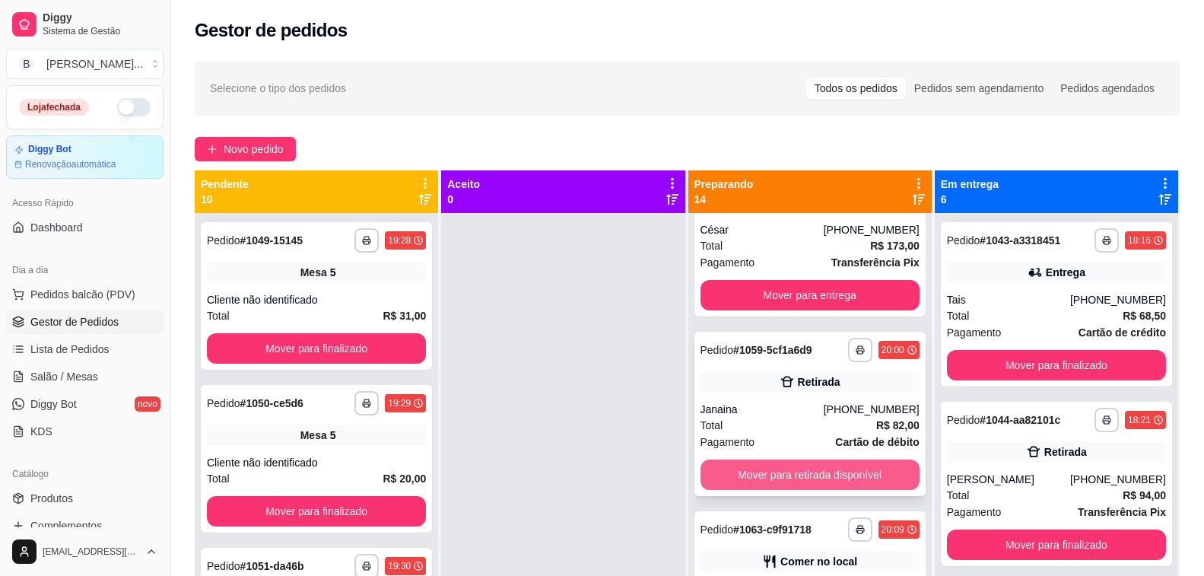
click at [746, 475] on button "Mover para retirada disponível" at bounding box center [810, 474] width 219 height 30
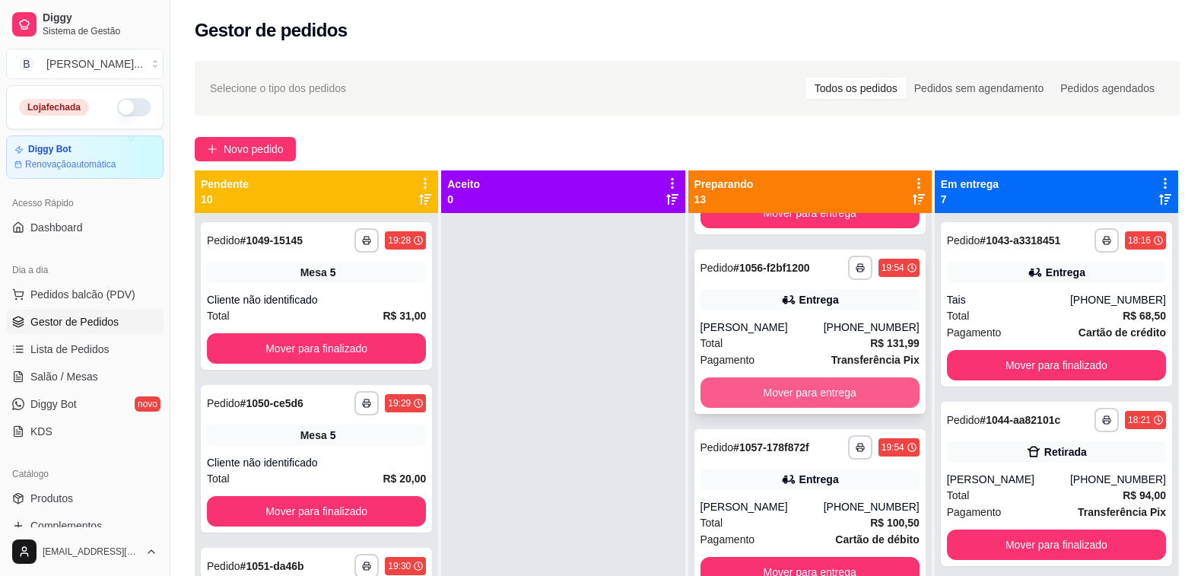
scroll to position [0, 0]
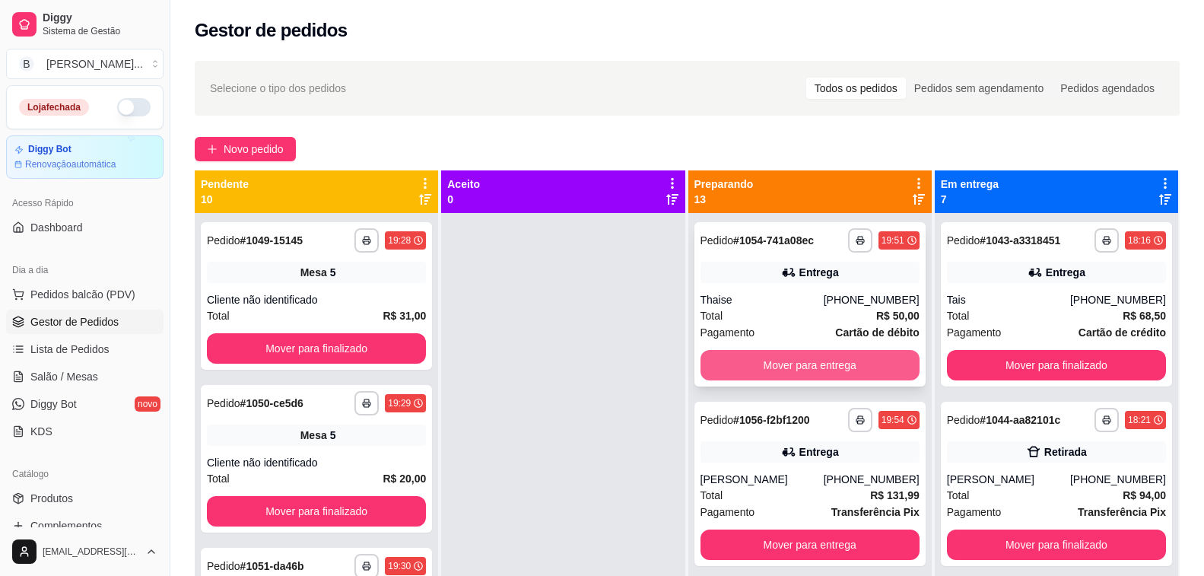
click at [767, 370] on button "Mover para entrega" at bounding box center [810, 365] width 219 height 30
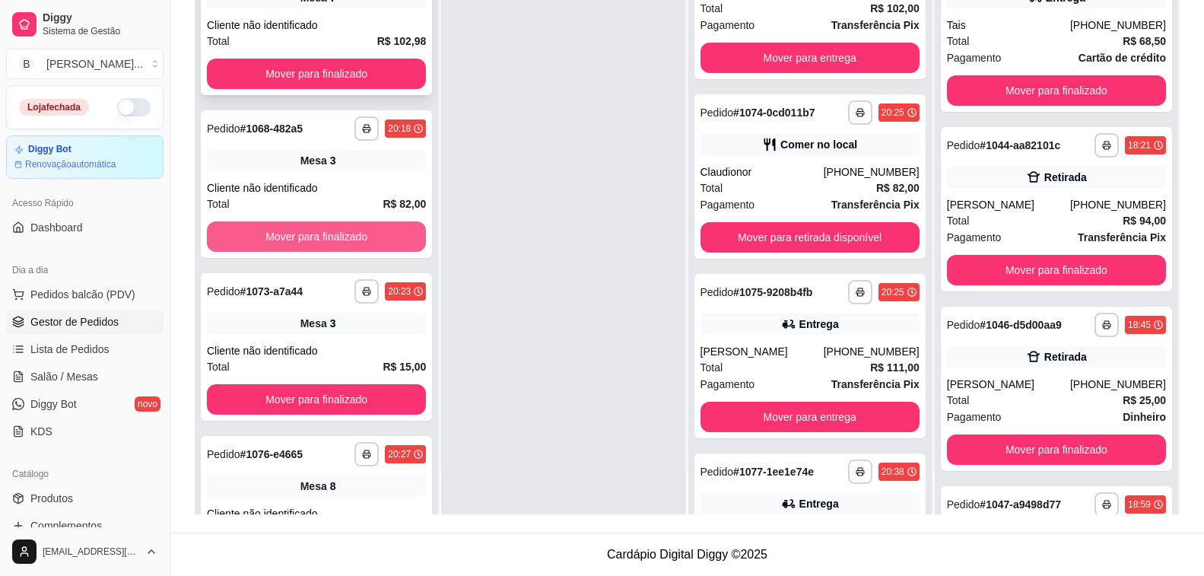
scroll to position [4, 0]
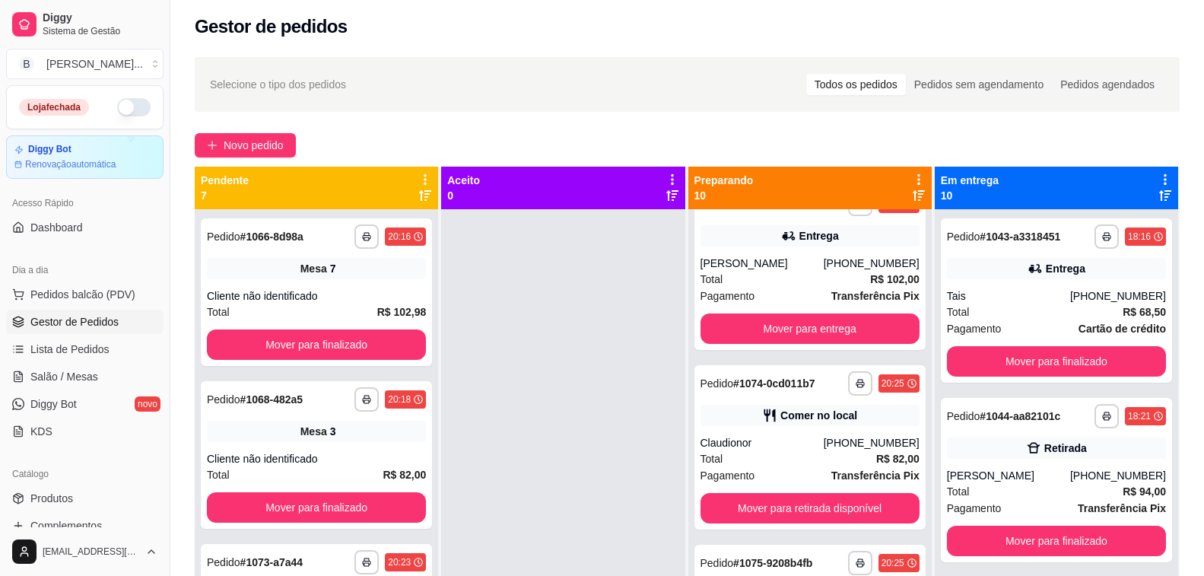
click at [129, 103] on button "button" at bounding box center [133, 107] width 33 height 18
click at [78, 377] on span "Salão / Mesas" at bounding box center [64, 376] width 68 height 15
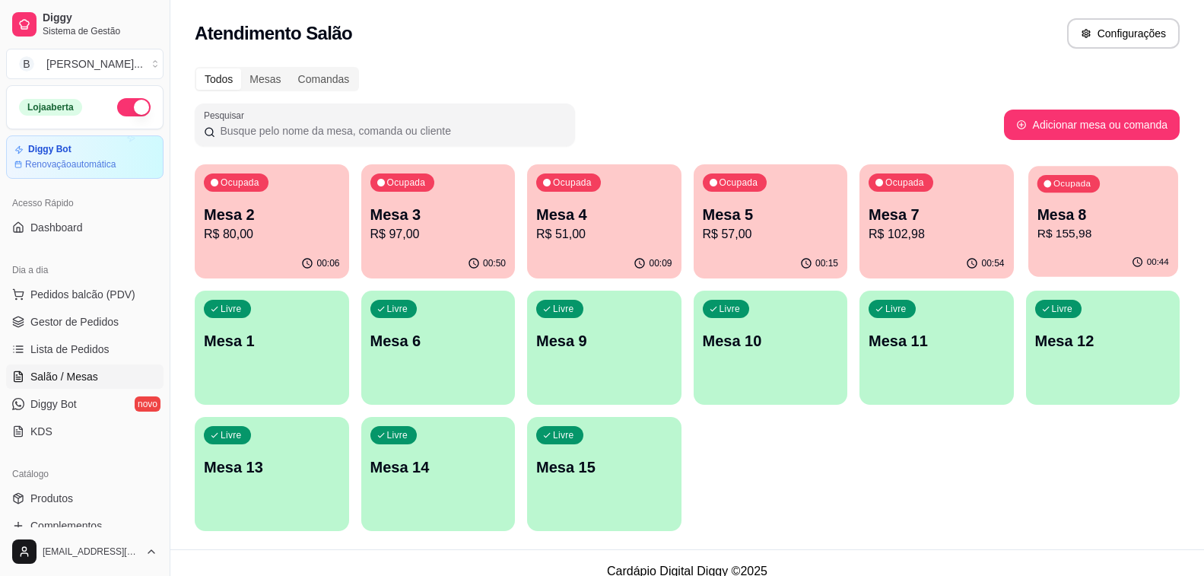
click at [1064, 215] on p "Mesa 8" at bounding box center [1103, 215] width 132 height 21
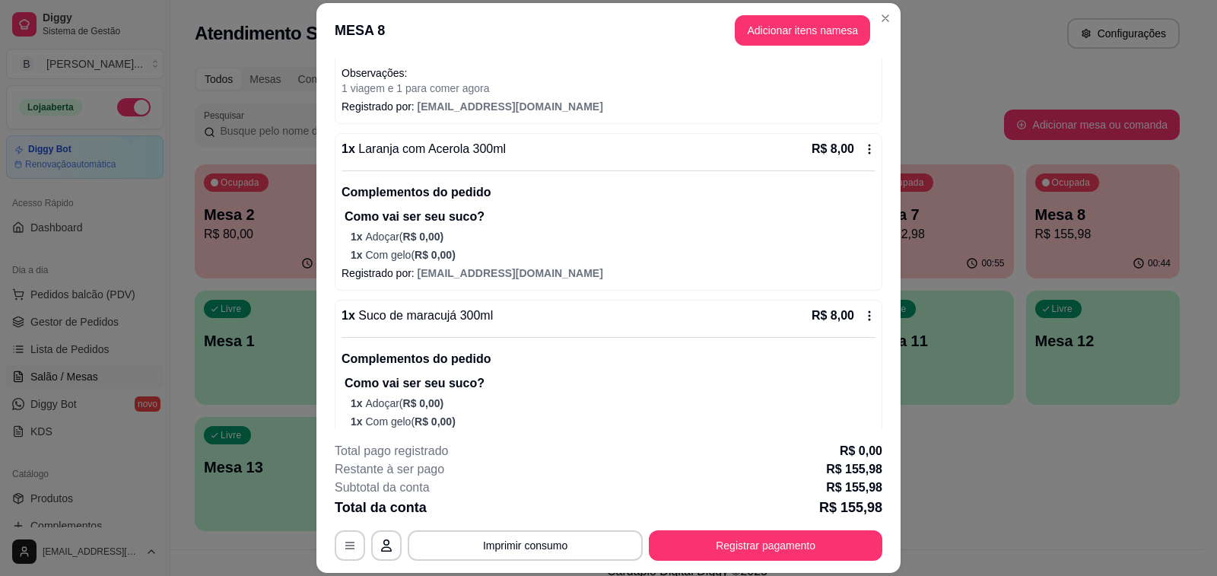
scroll to position [642, 0]
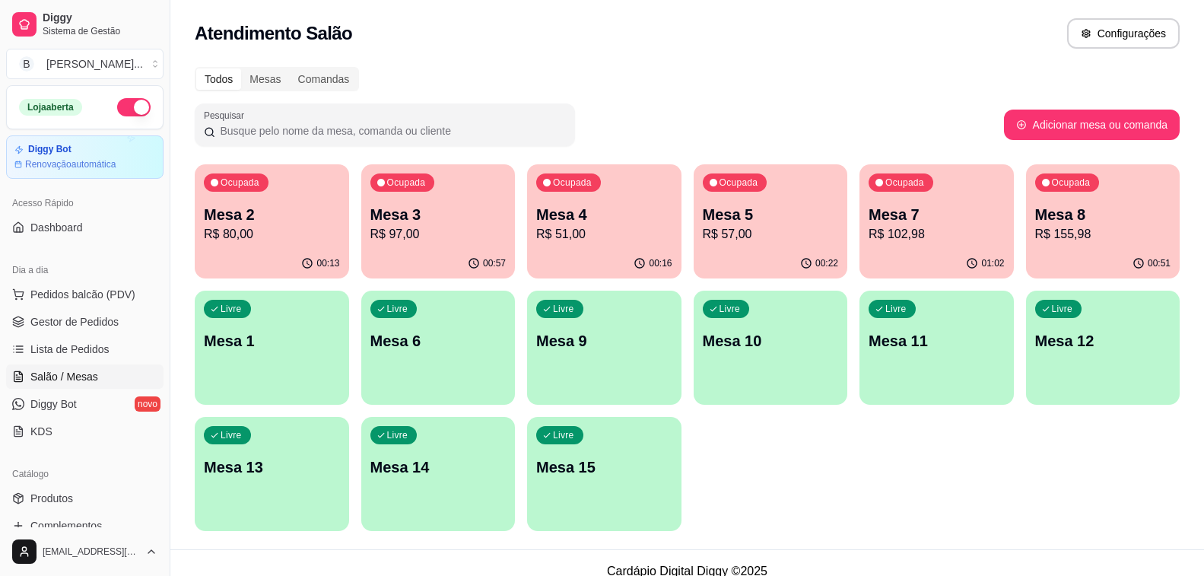
click at [901, 232] on p "R$ 102,98" at bounding box center [937, 234] width 136 height 18
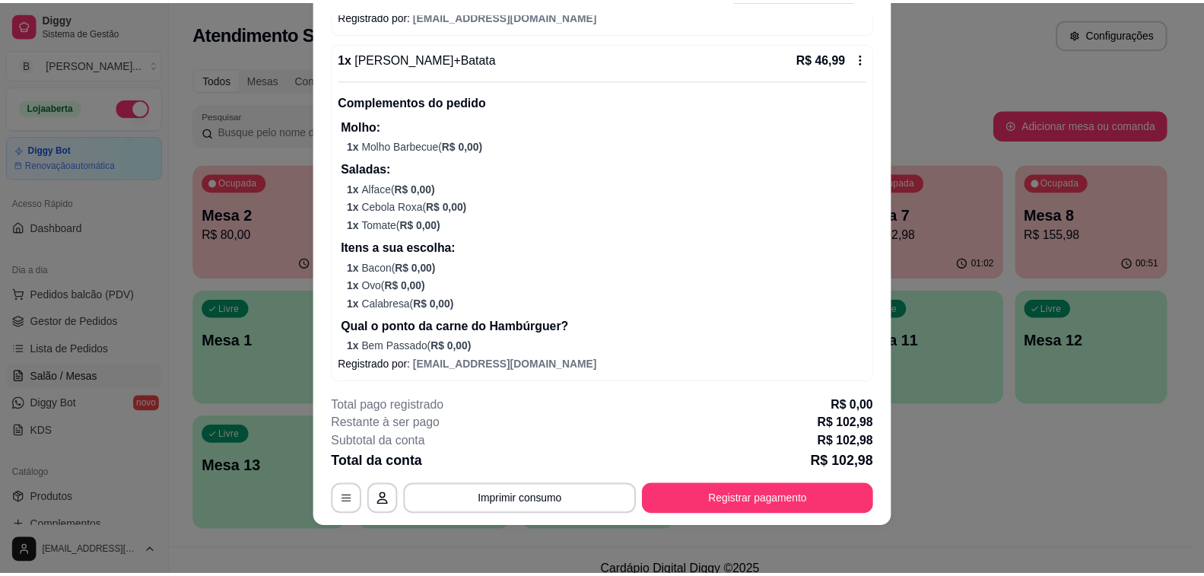
scroll to position [634, 0]
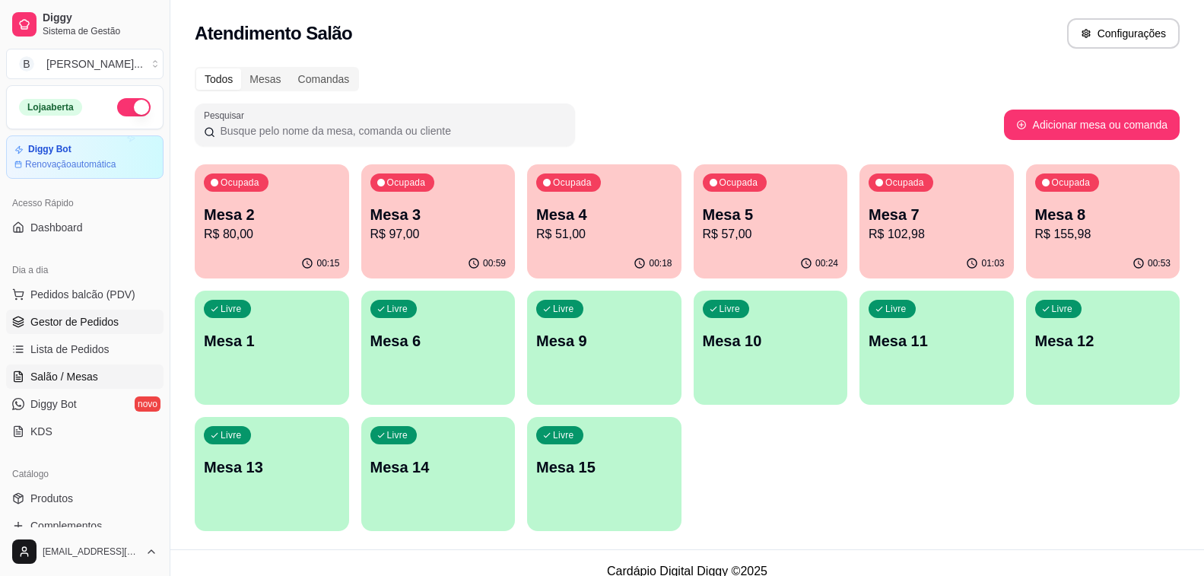
click at [68, 310] on link "Gestor de Pedidos" at bounding box center [84, 322] width 157 height 24
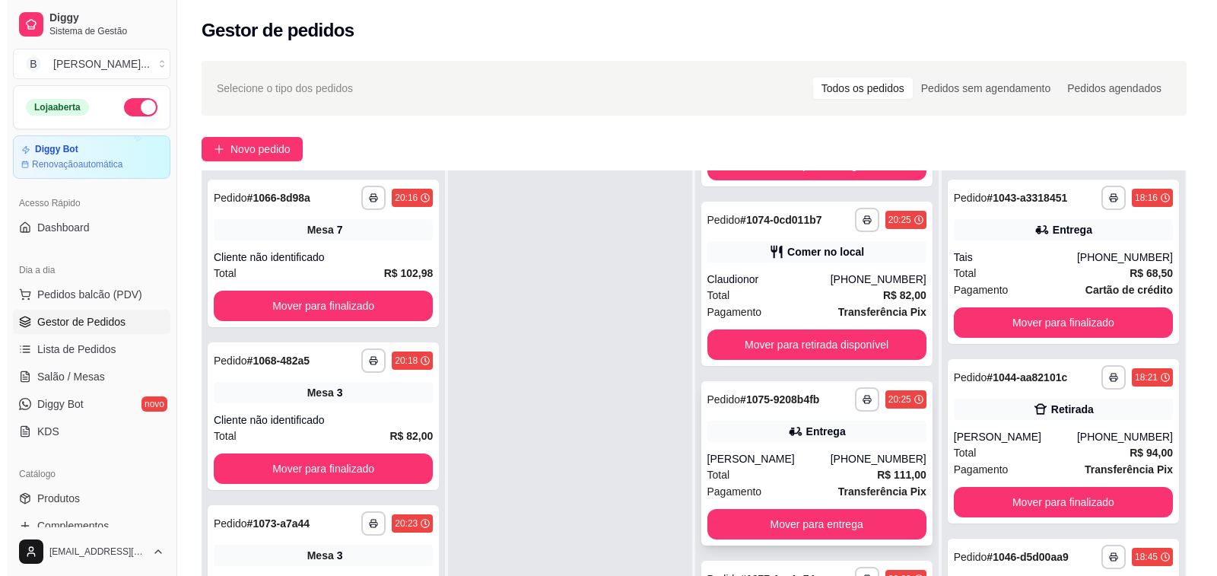
scroll to position [232, 0]
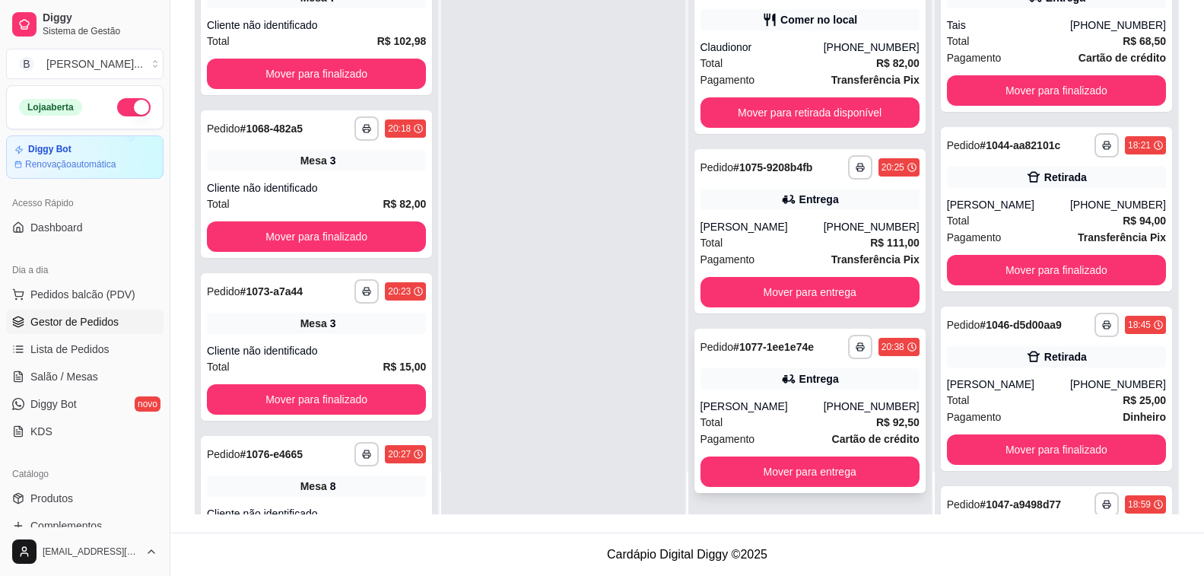
click at [751, 430] on div "Total R$ 92,50" at bounding box center [810, 422] width 219 height 17
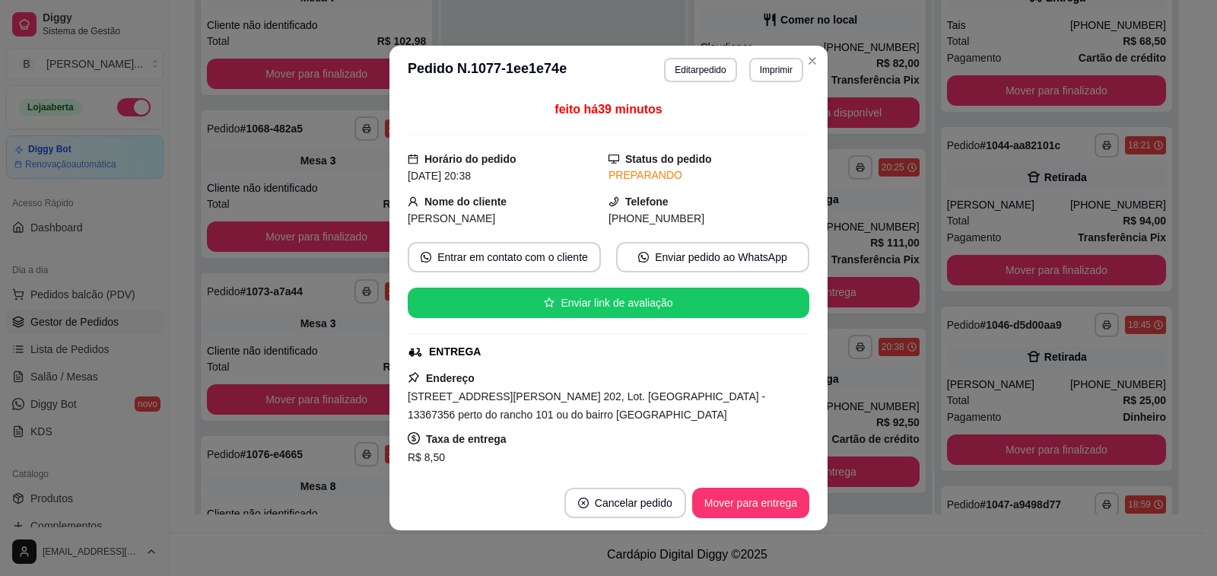
scroll to position [152, 0]
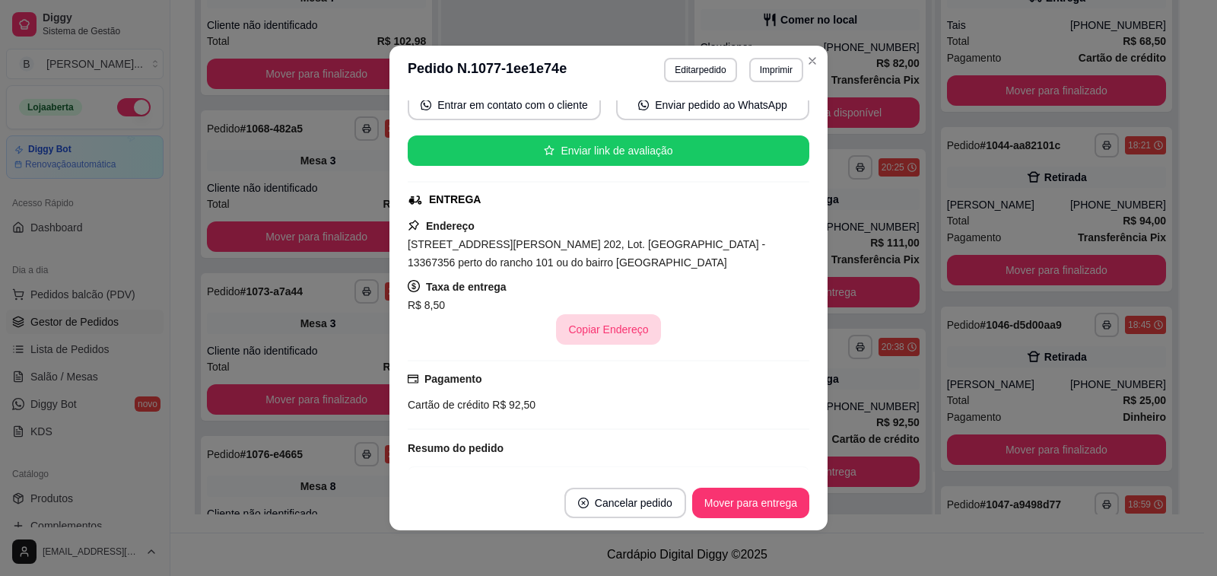
click at [589, 341] on button "Copiar Endereço" at bounding box center [608, 329] width 104 height 30
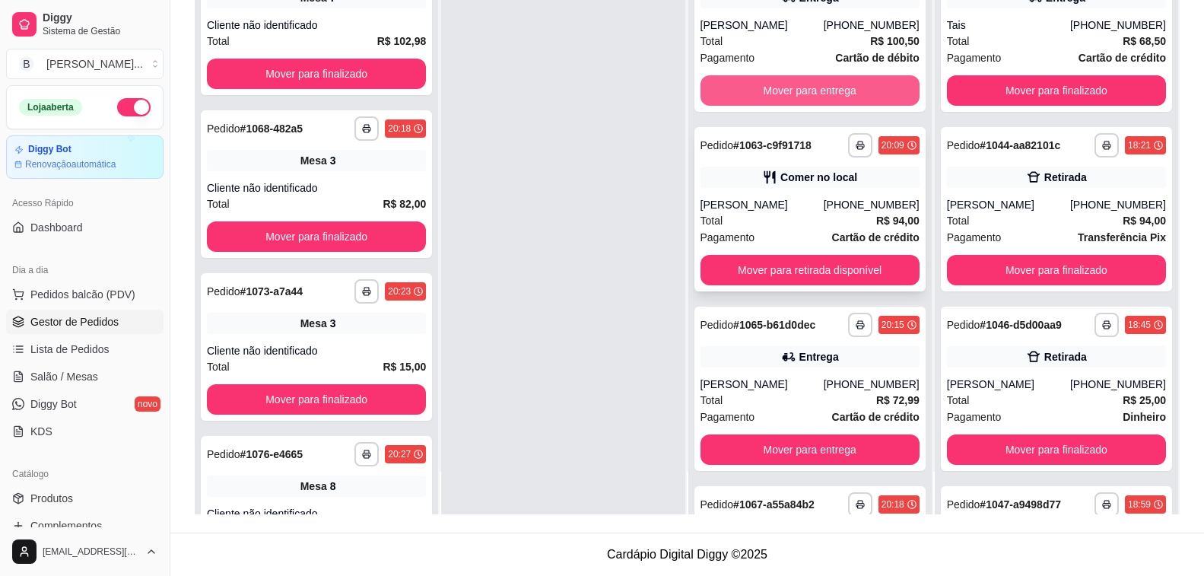
scroll to position [0, 0]
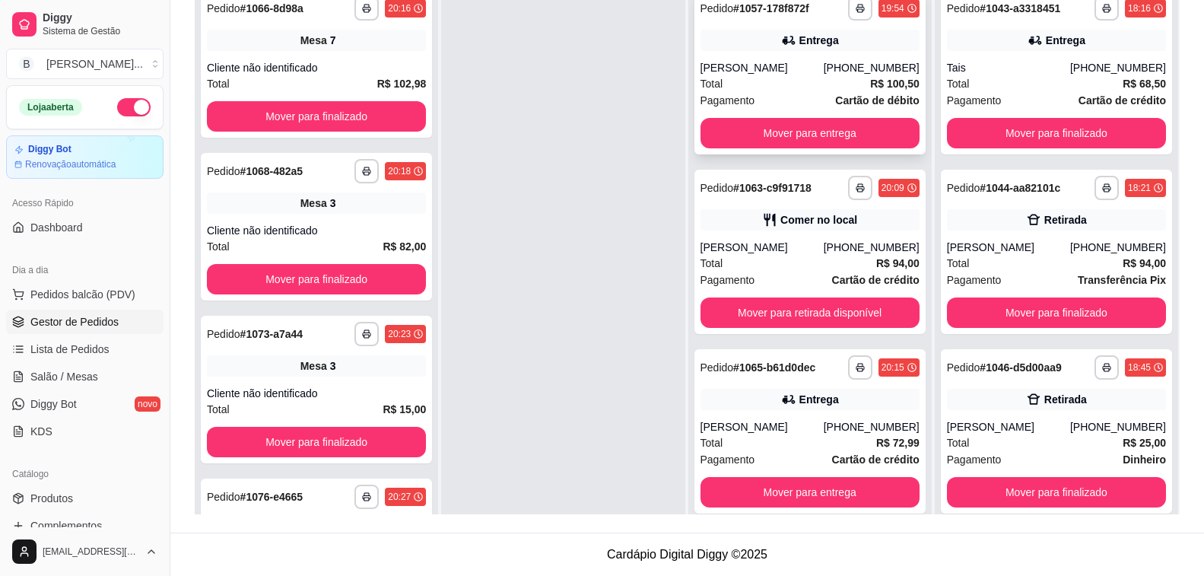
click at [765, 81] on div "Total R$ 100,50" at bounding box center [810, 83] width 219 height 17
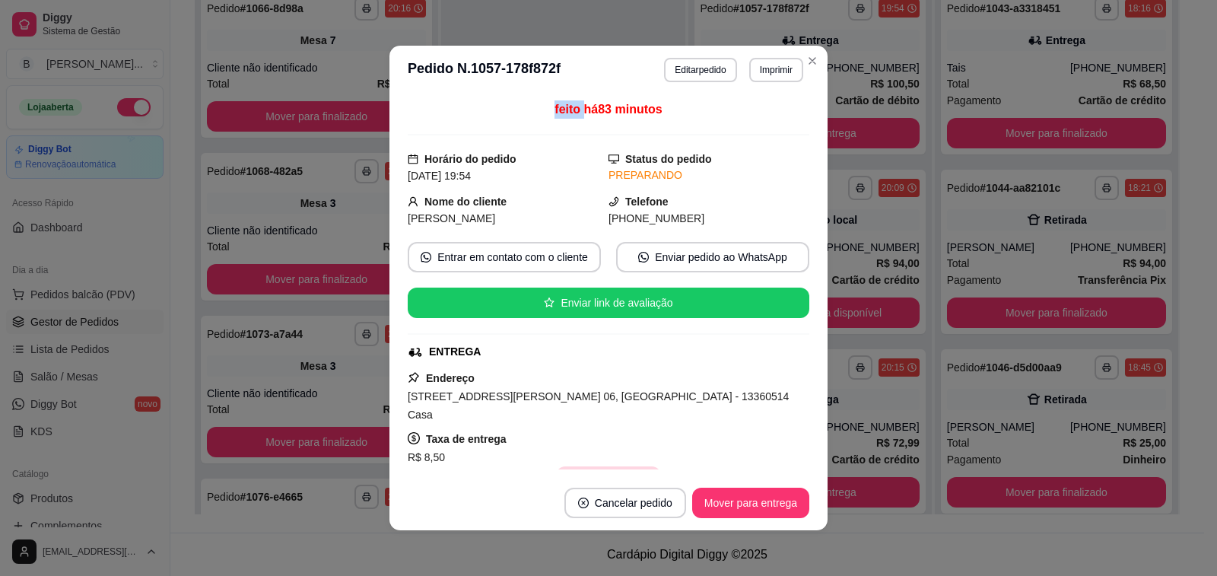
click at [599, 466] on button "Copiar Endereço" at bounding box center [608, 481] width 104 height 30
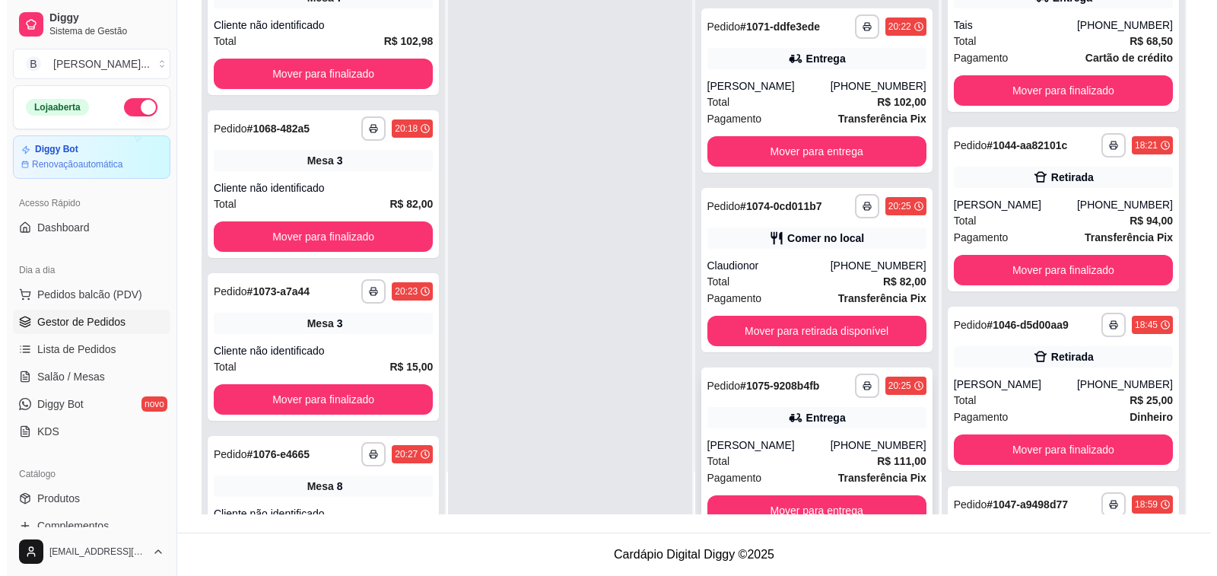
scroll to position [913, 0]
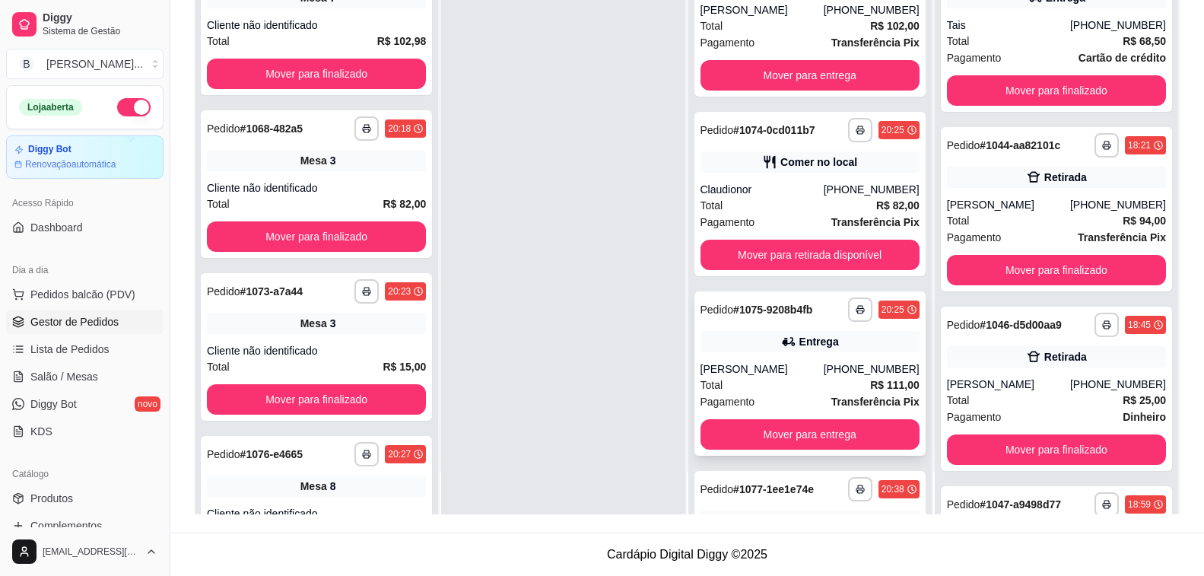
click at [796, 375] on div "[PERSON_NAME]" at bounding box center [762, 368] width 123 height 15
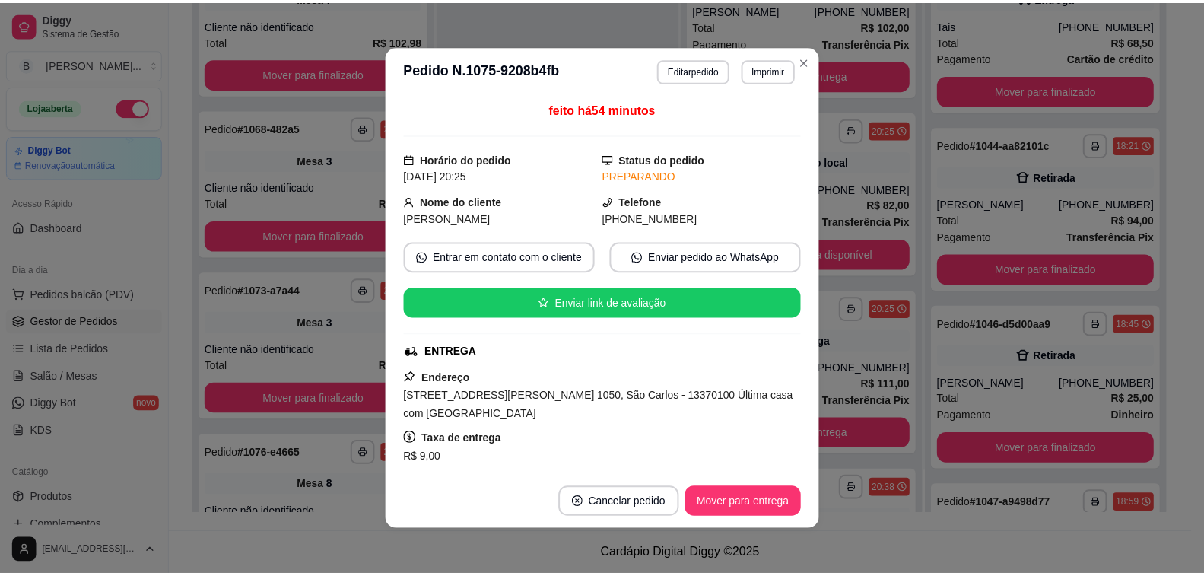
scroll to position [152, 0]
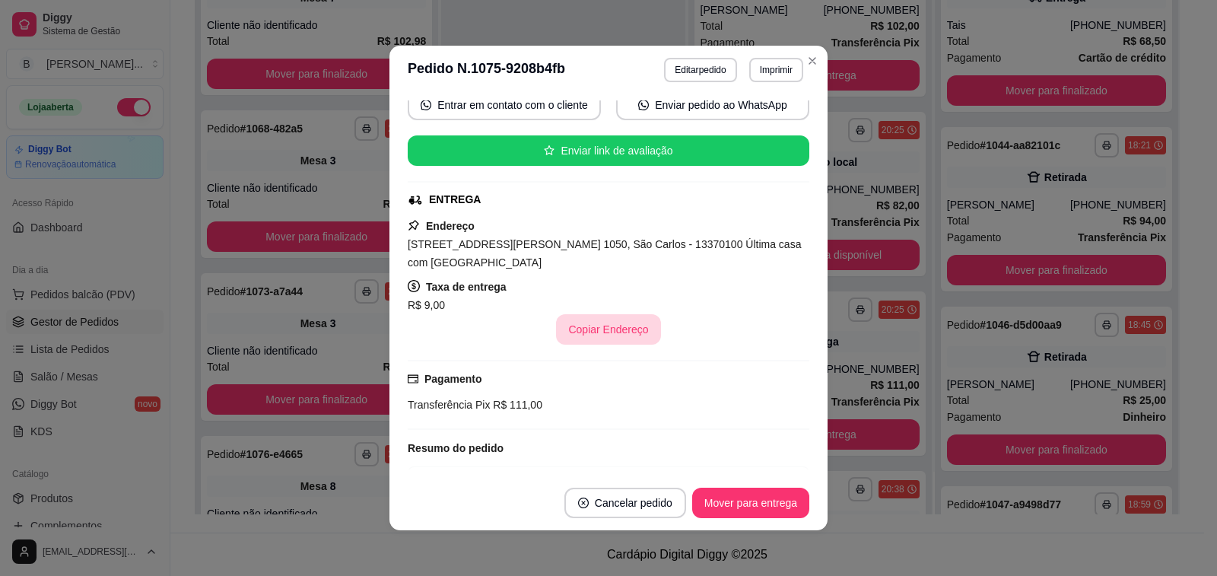
click at [590, 336] on button "Copiar Endereço" at bounding box center [608, 329] width 104 height 30
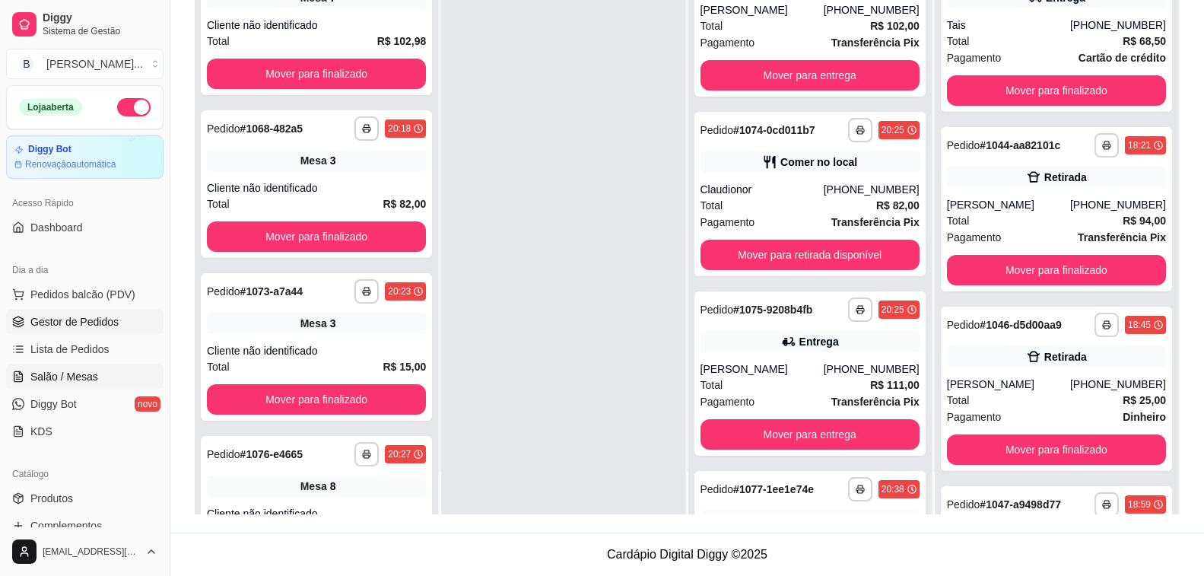
click at [131, 375] on link "Salão / Mesas" at bounding box center [84, 376] width 157 height 24
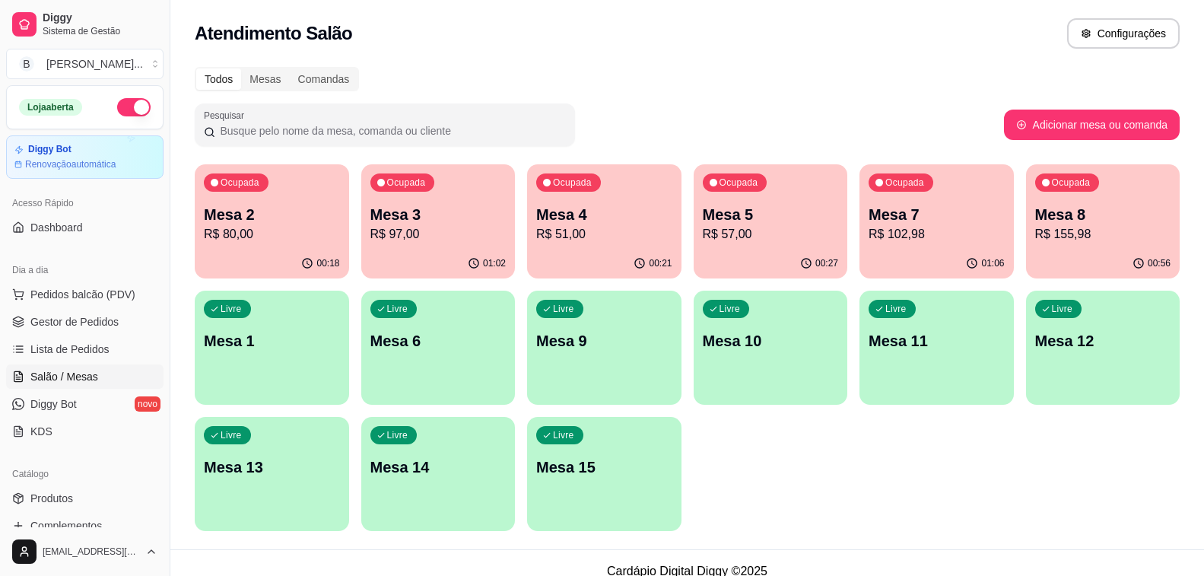
click at [405, 225] on p "R$ 97,00" at bounding box center [438, 234] width 136 height 18
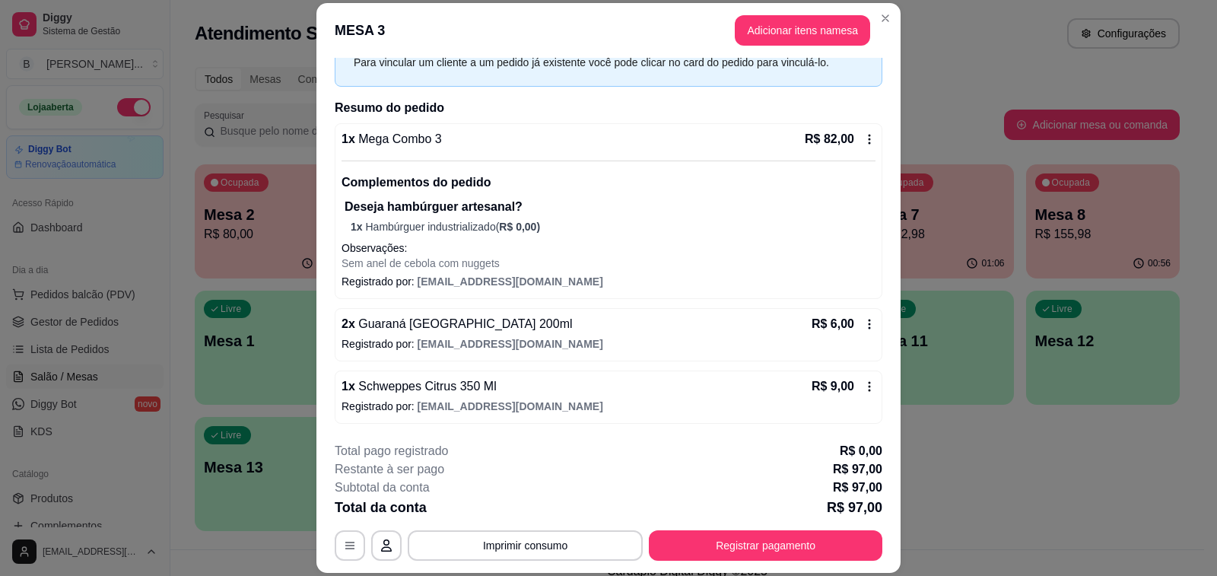
scroll to position [46, 0]
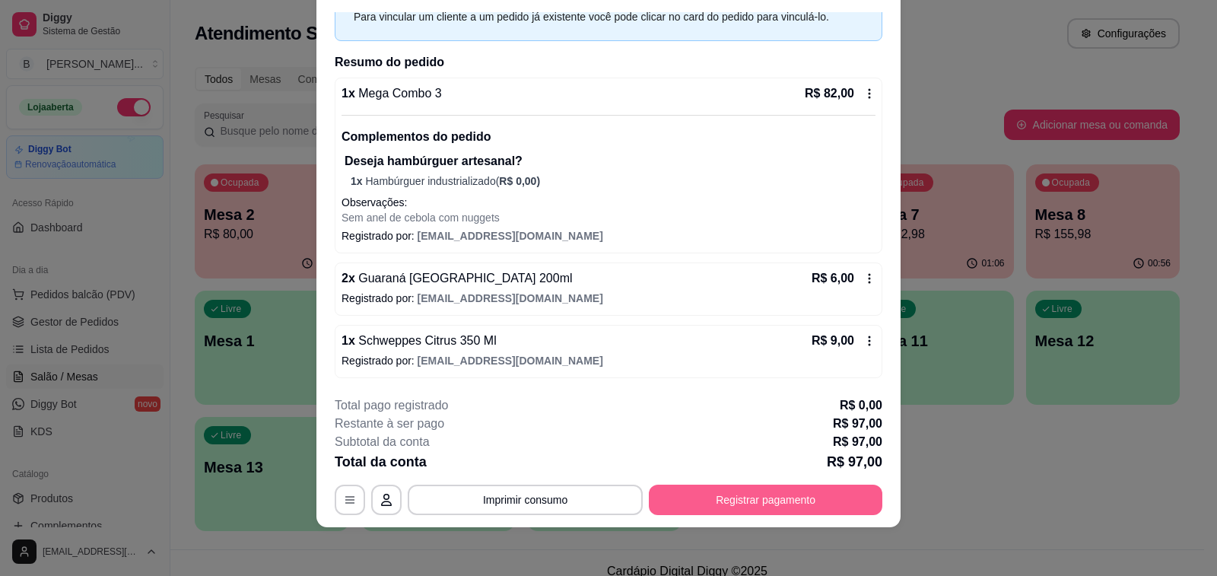
click at [715, 489] on button "Registrar pagamento" at bounding box center [766, 500] width 234 height 30
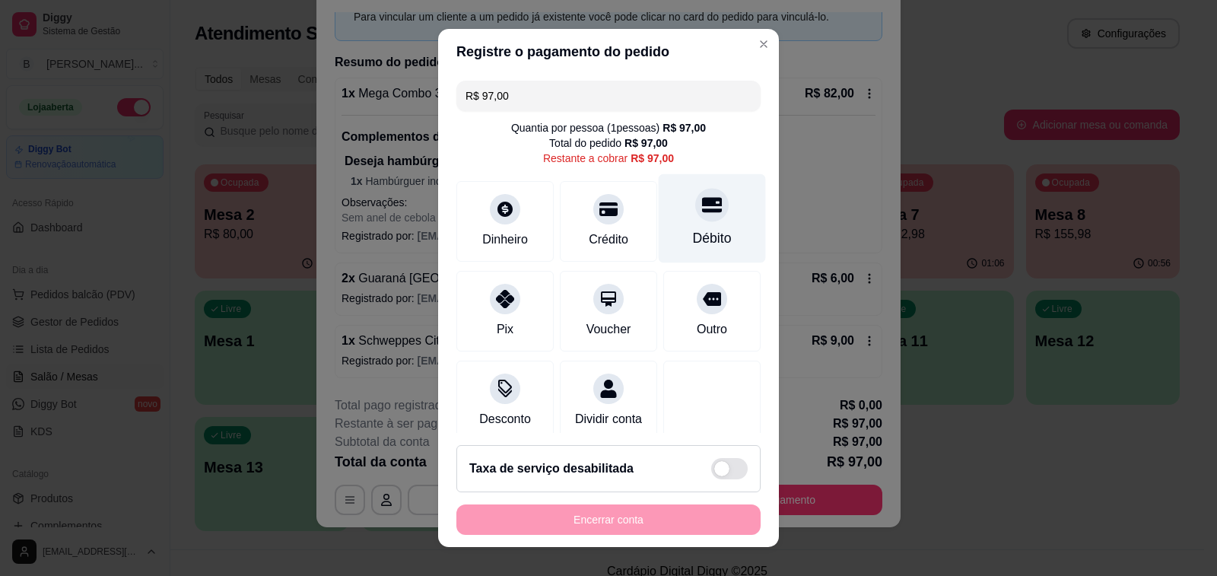
click at [714, 246] on div "Débito" at bounding box center [712, 218] width 107 height 89
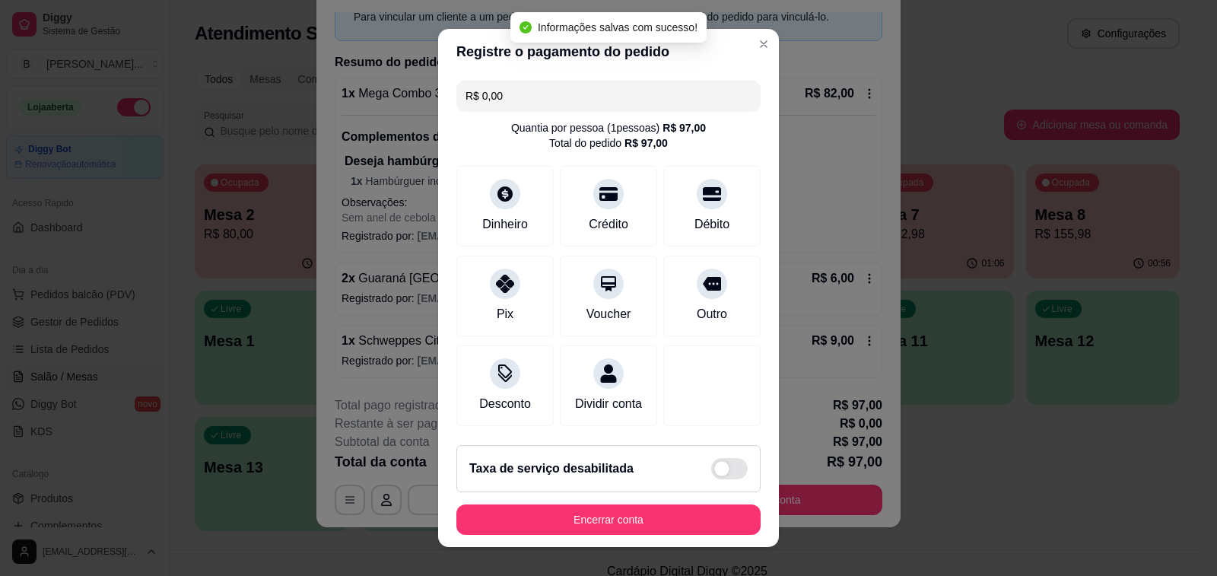
type input "R$ 0,00"
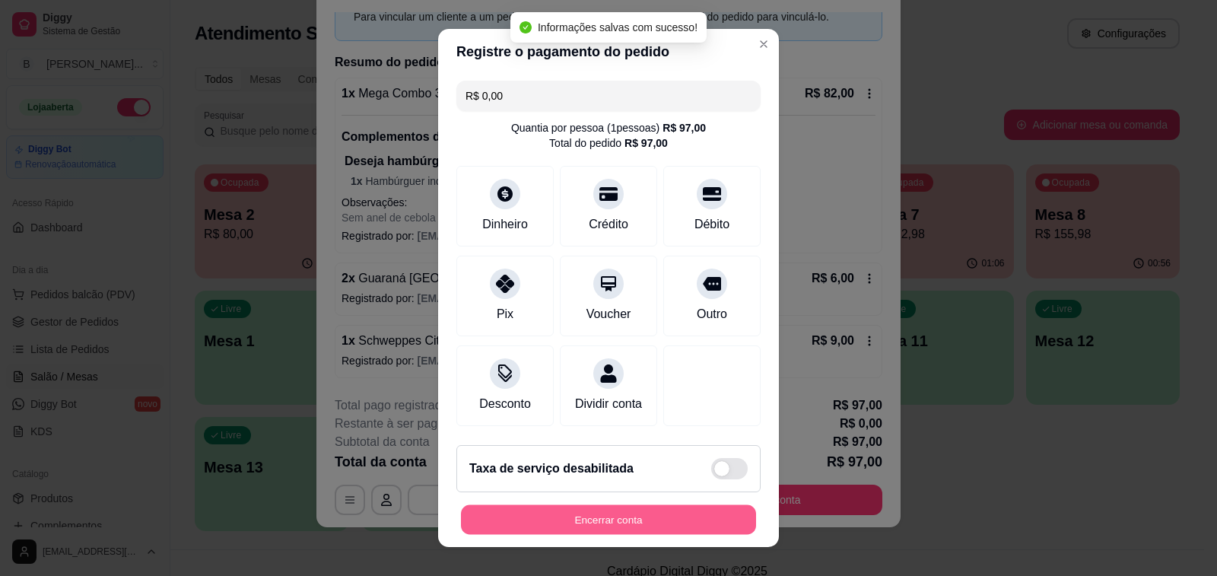
click at [654, 526] on button "Encerrar conta" at bounding box center [608, 520] width 295 height 30
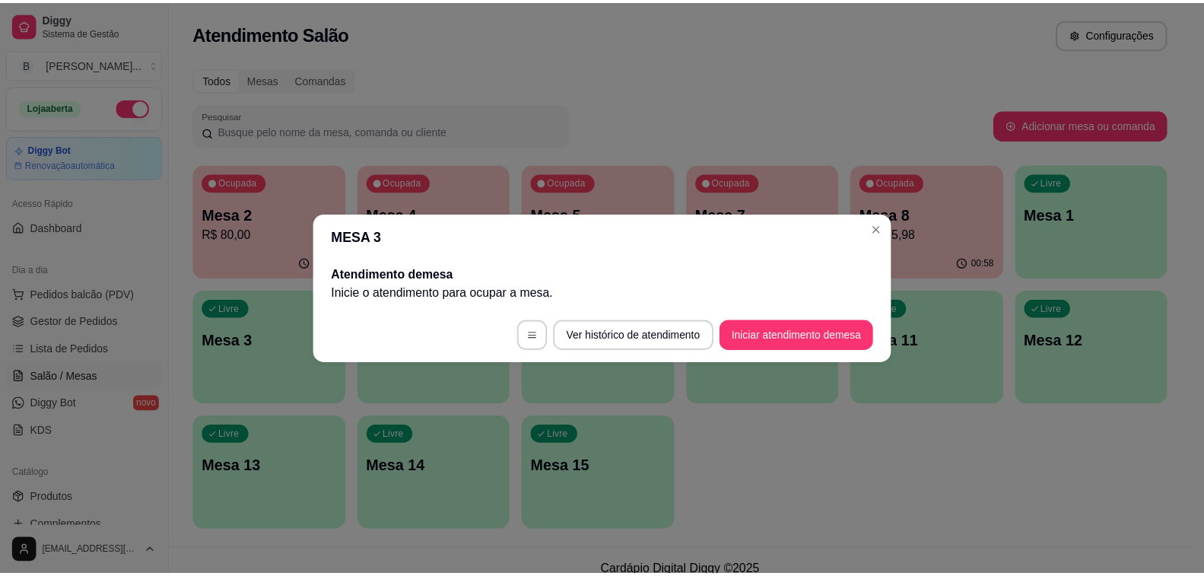
scroll to position [0, 0]
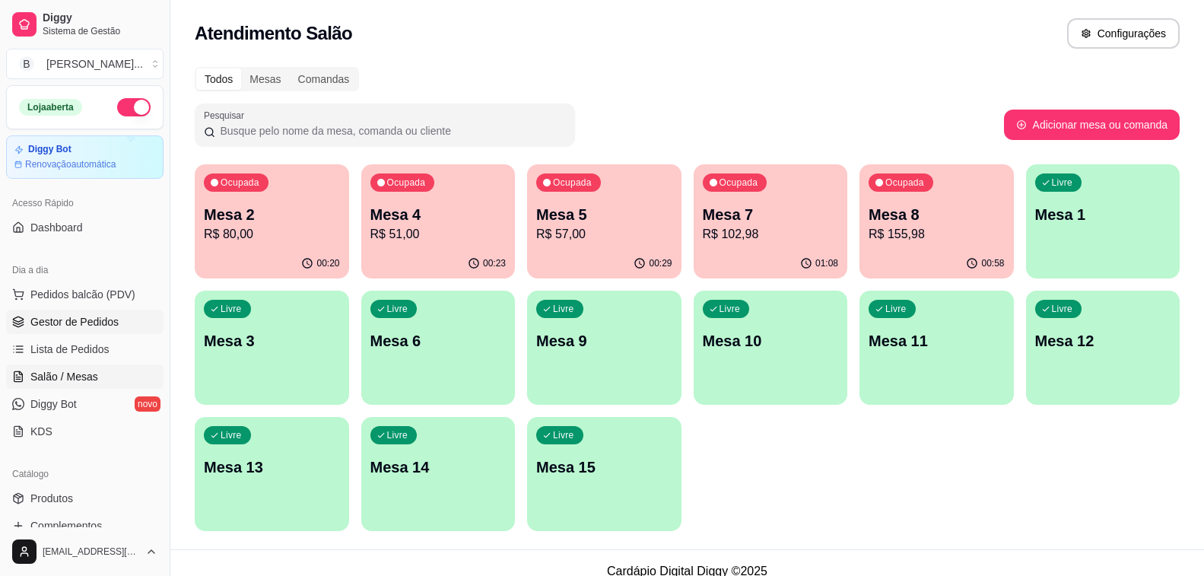
click at [82, 323] on span "Gestor de Pedidos" at bounding box center [74, 321] width 88 height 15
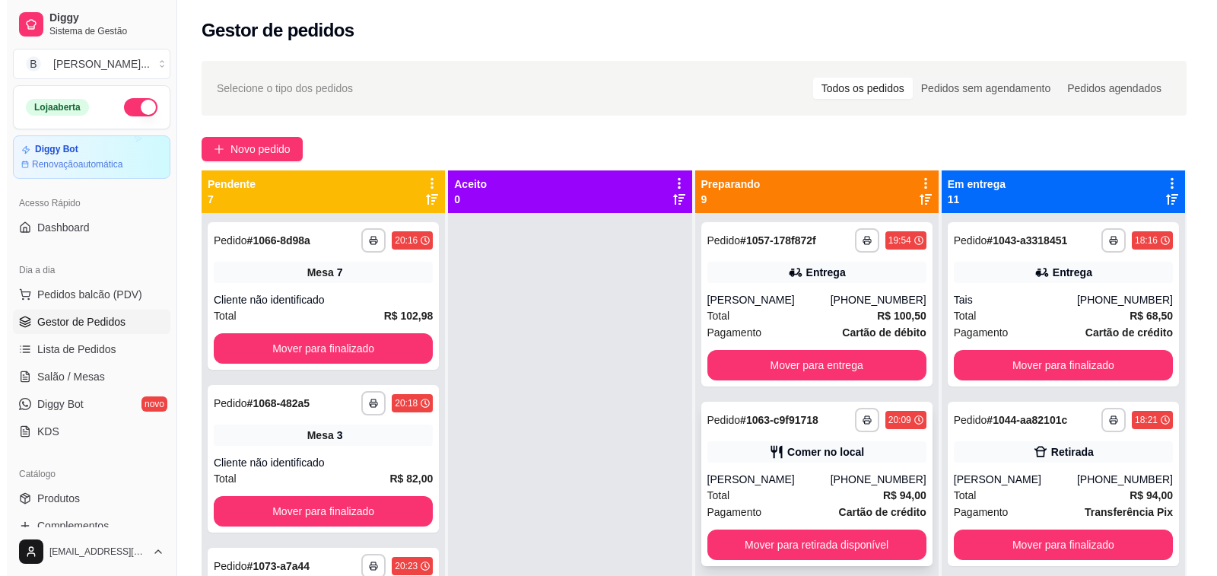
scroll to position [76, 0]
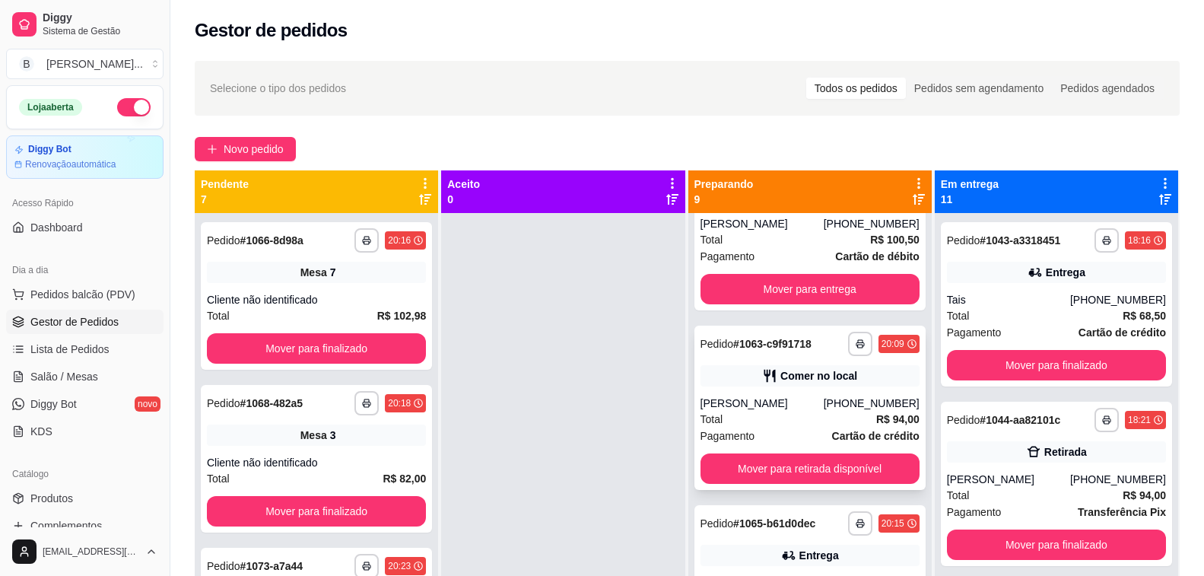
click at [739, 398] on div "[PERSON_NAME]" at bounding box center [762, 403] width 123 height 15
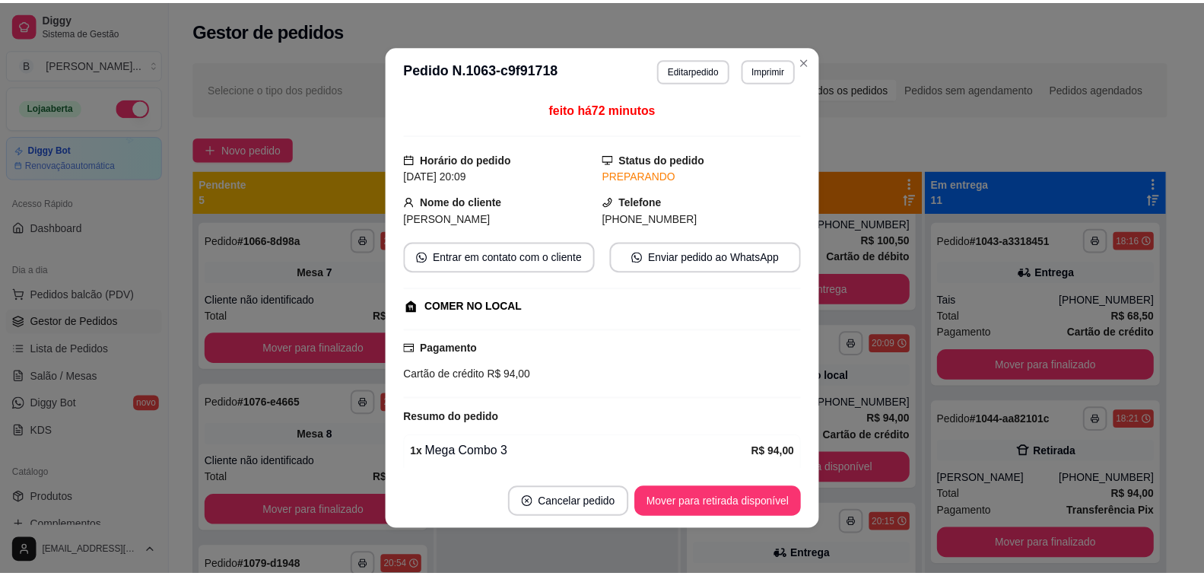
scroll to position [103, 0]
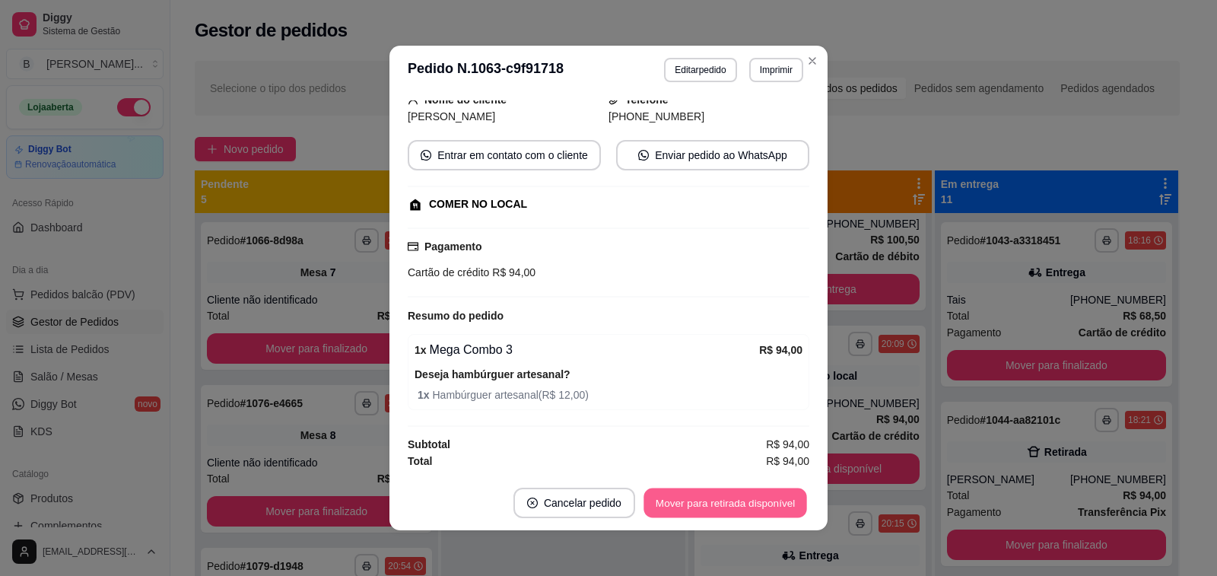
click at [717, 501] on button "Mover para retirada disponível" at bounding box center [725, 503] width 163 height 30
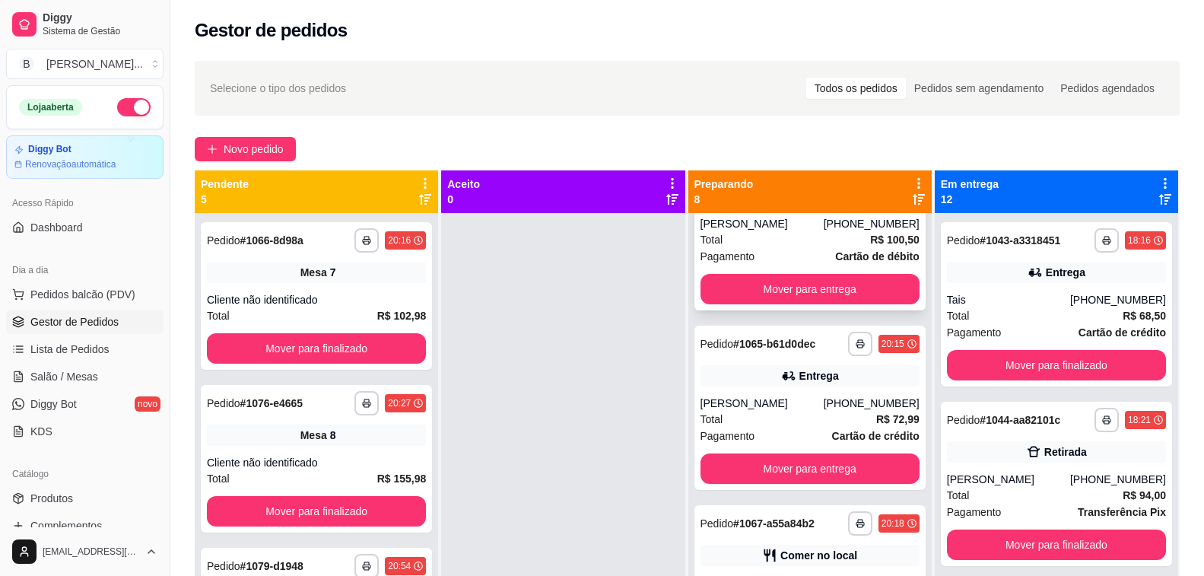
scroll to position [0, 0]
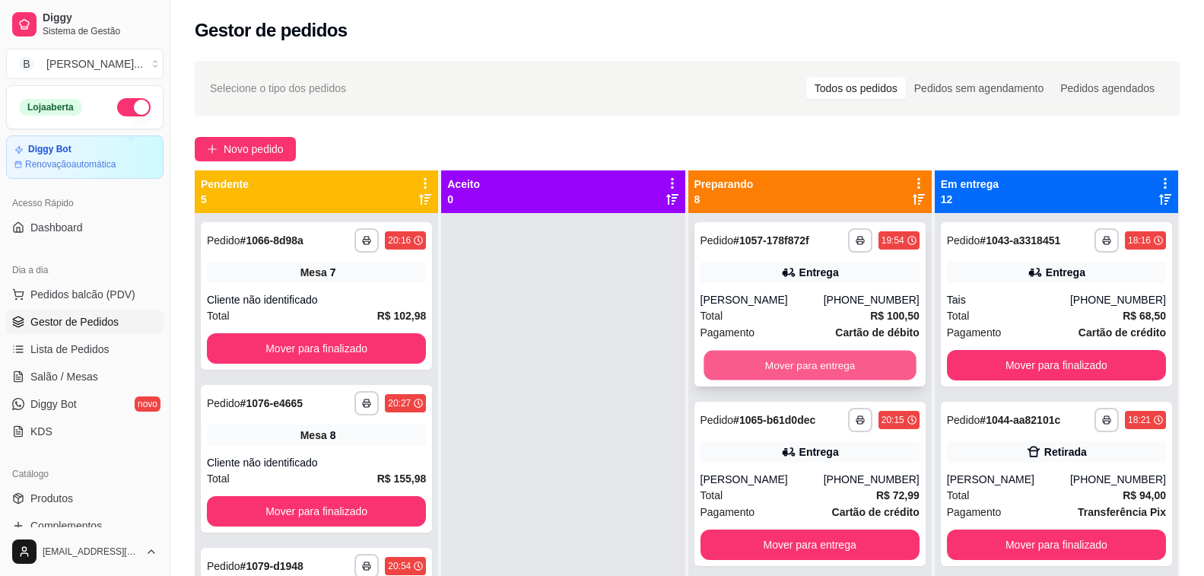
click at [839, 374] on button "Mover para entrega" at bounding box center [810, 366] width 213 height 30
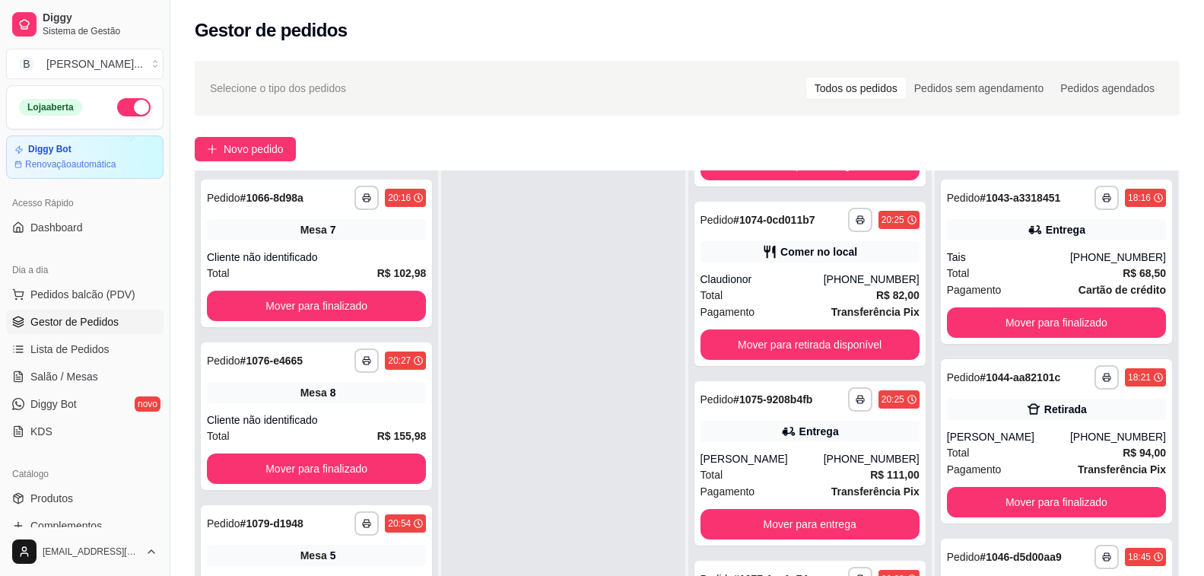
scroll to position [232, 0]
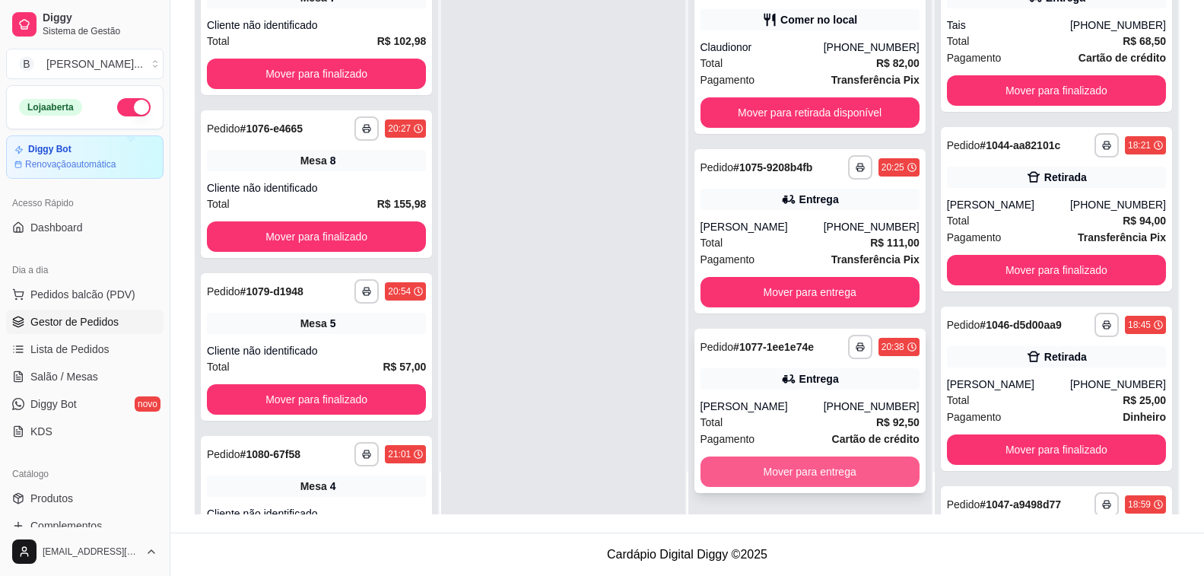
click at [839, 485] on button "Mover para entrega" at bounding box center [810, 471] width 219 height 30
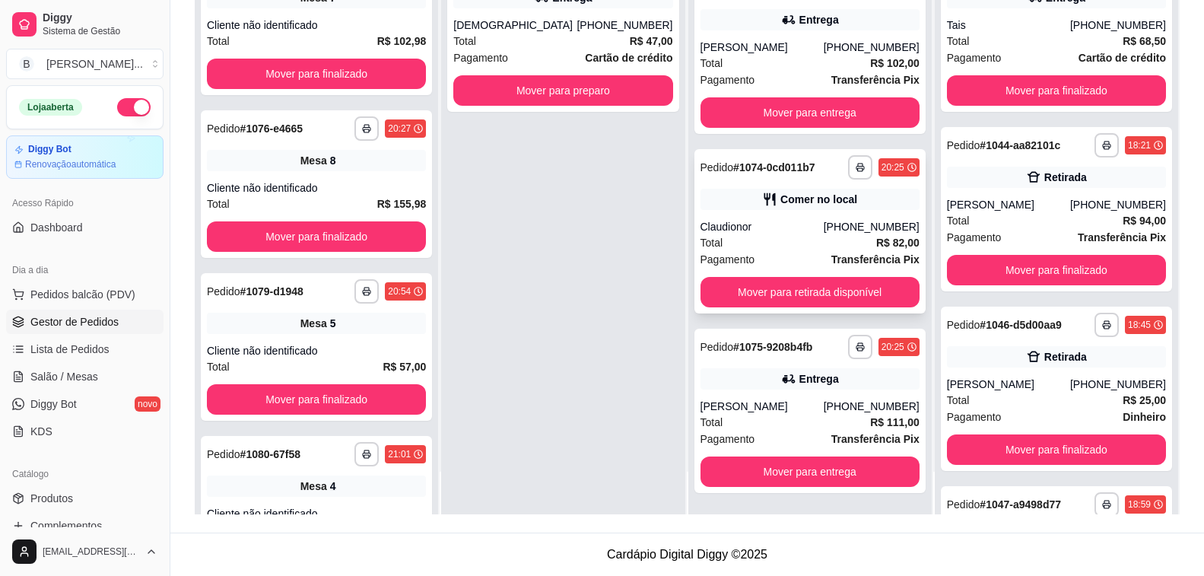
scroll to position [364, 0]
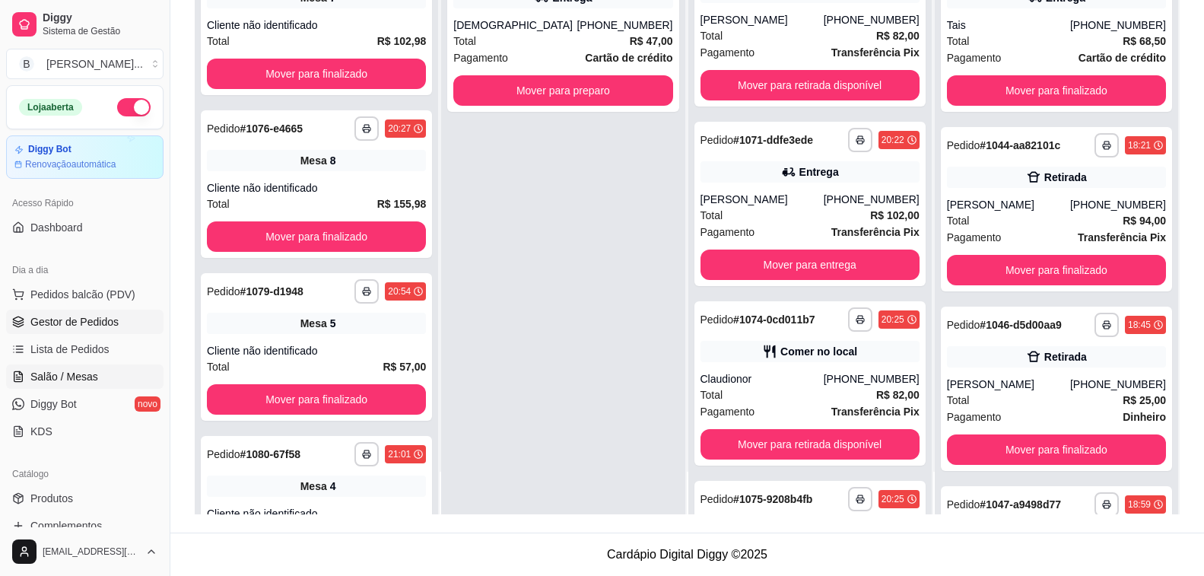
click at [79, 385] on link "Salão / Mesas" at bounding box center [84, 376] width 157 height 24
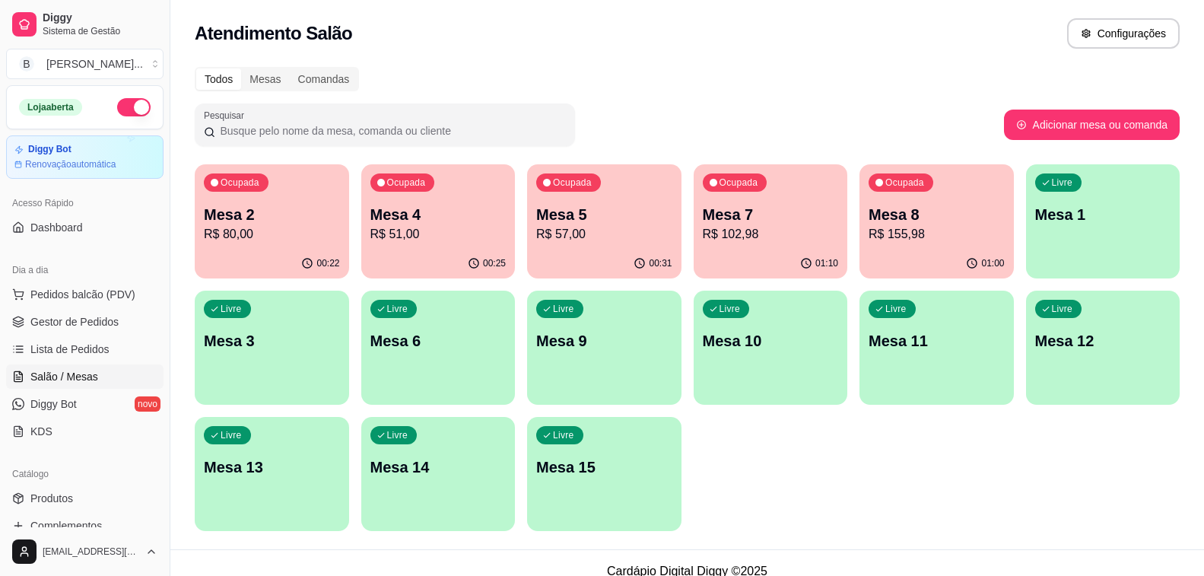
click at [924, 218] on p "Mesa 8" at bounding box center [937, 214] width 136 height 21
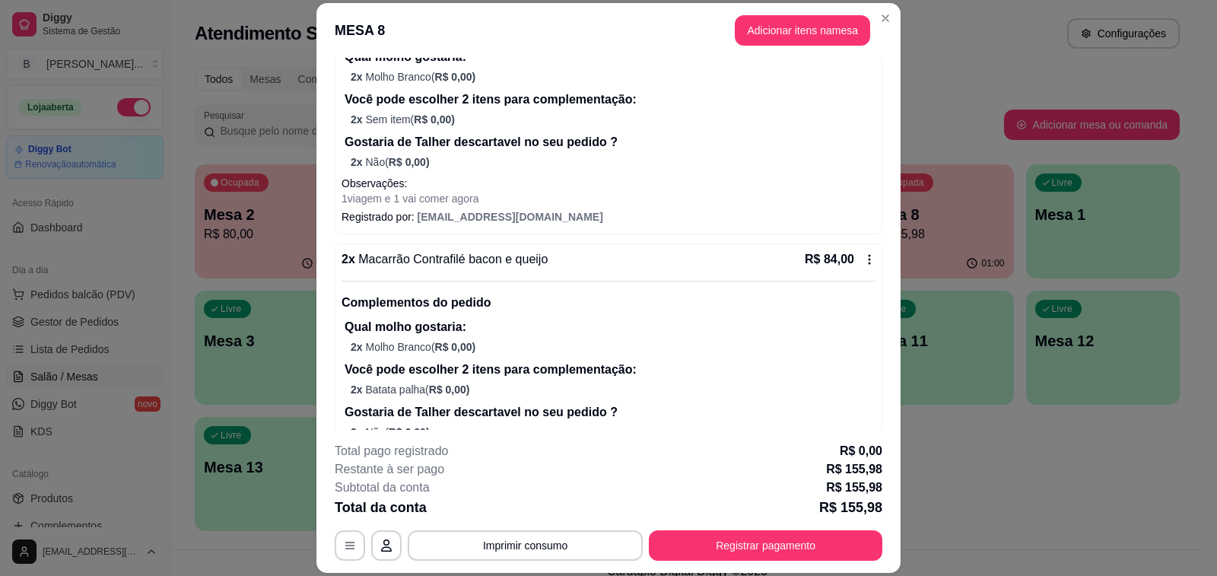
scroll to position [380, 0]
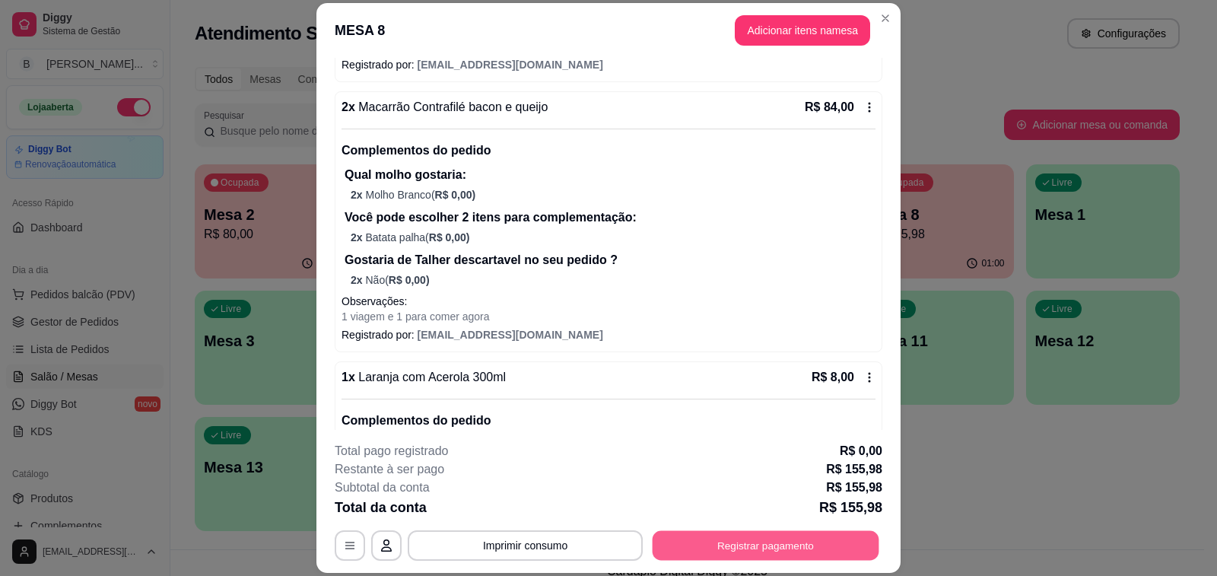
click at [797, 538] on button "Registrar pagamento" at bounding box center [766, 546] width 227 height 30
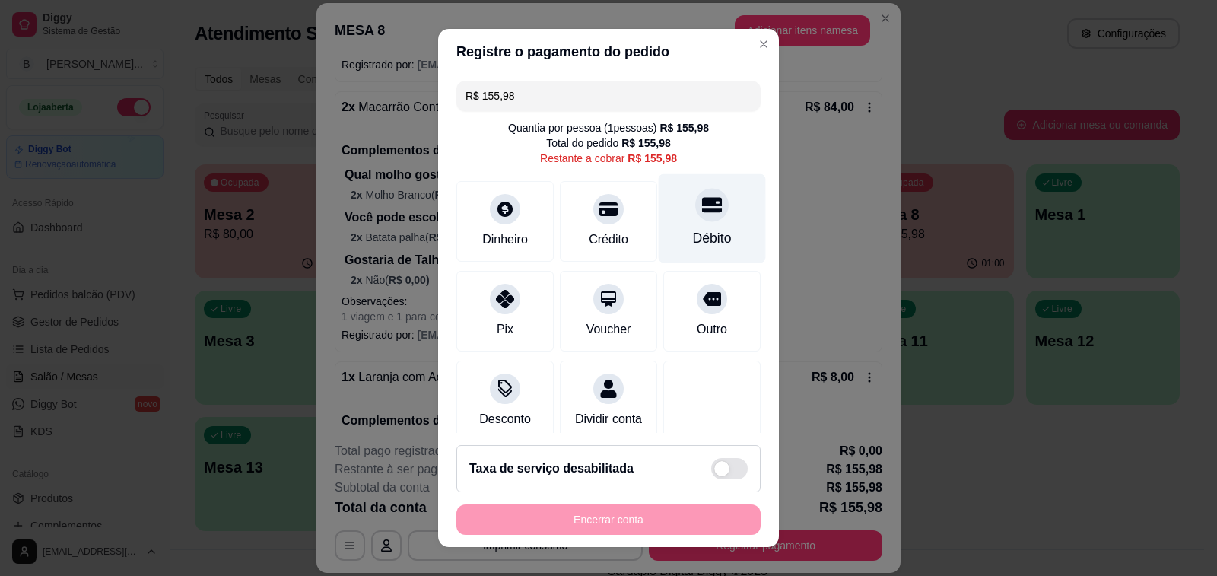
click at [693, 243] on div "Débito" at bounding box center [712, 238] width 39 height 20
type input "R$ 0,00"
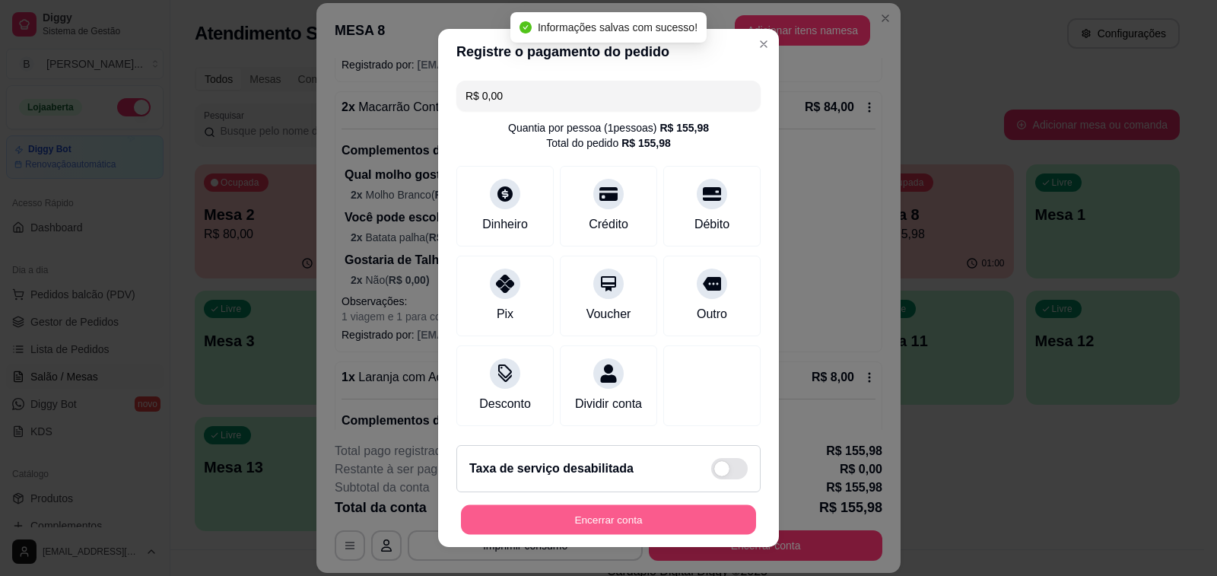
click at [675, 520] on button "Encerrar conta" at bounding box center [608, 520] width 295 height 30
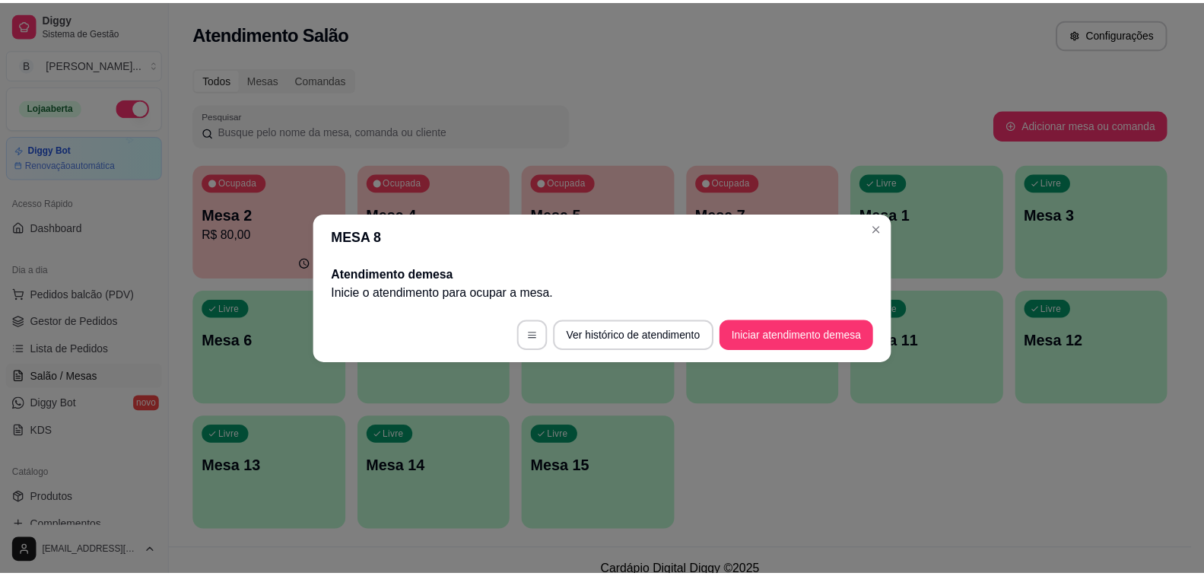
scroll to position [0, 0]
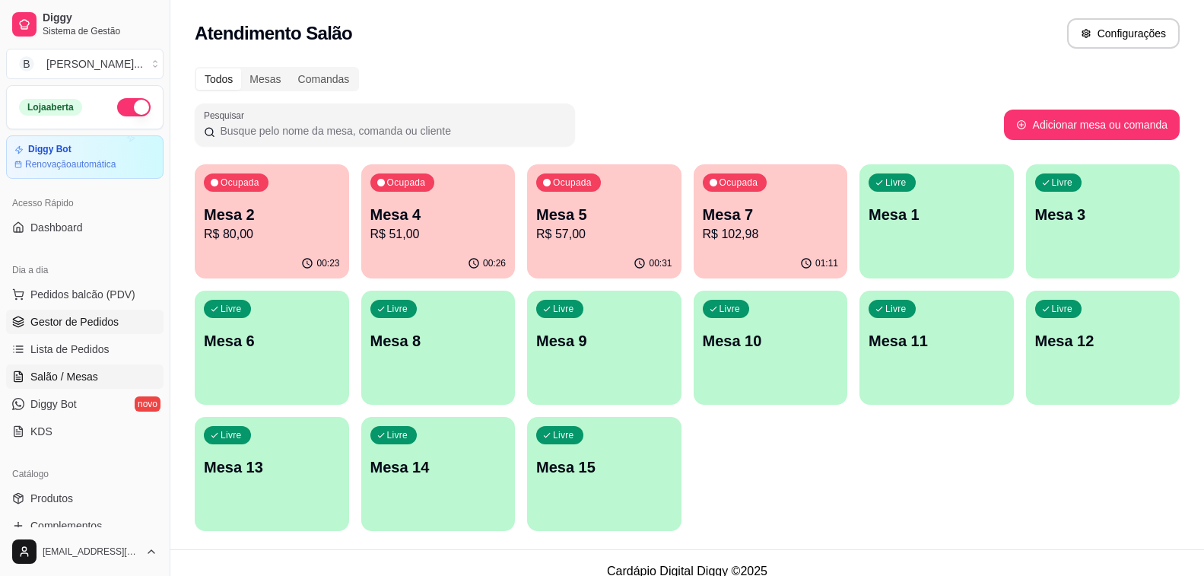
click at [94, 327] on span "Gestor de Pedidos" at bounding box center [74, 321] width 88 height 15
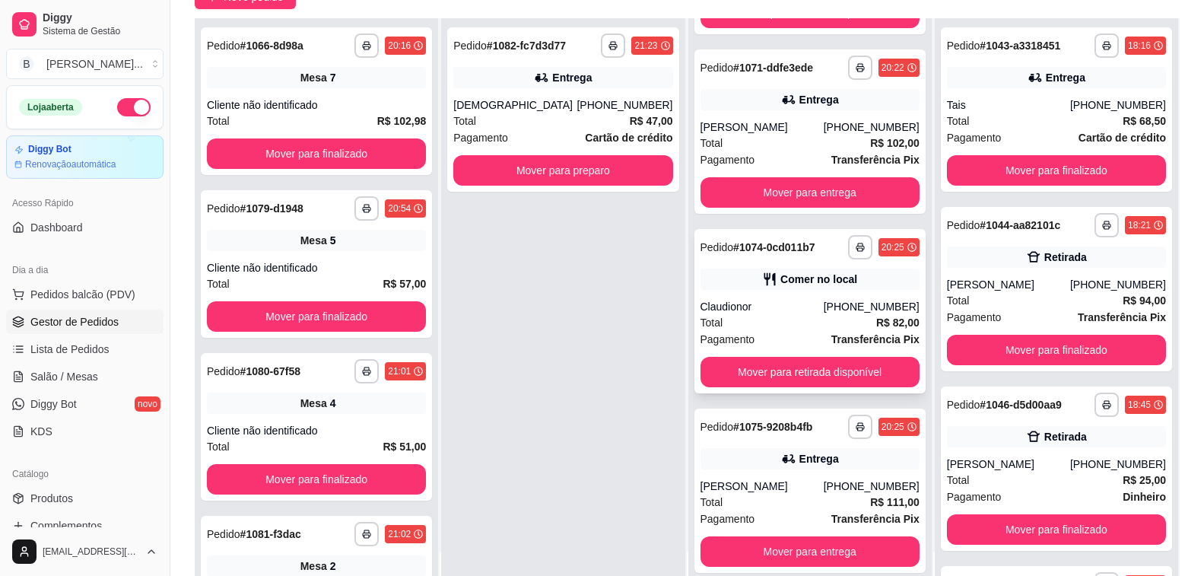
scroll to position [232, 0]
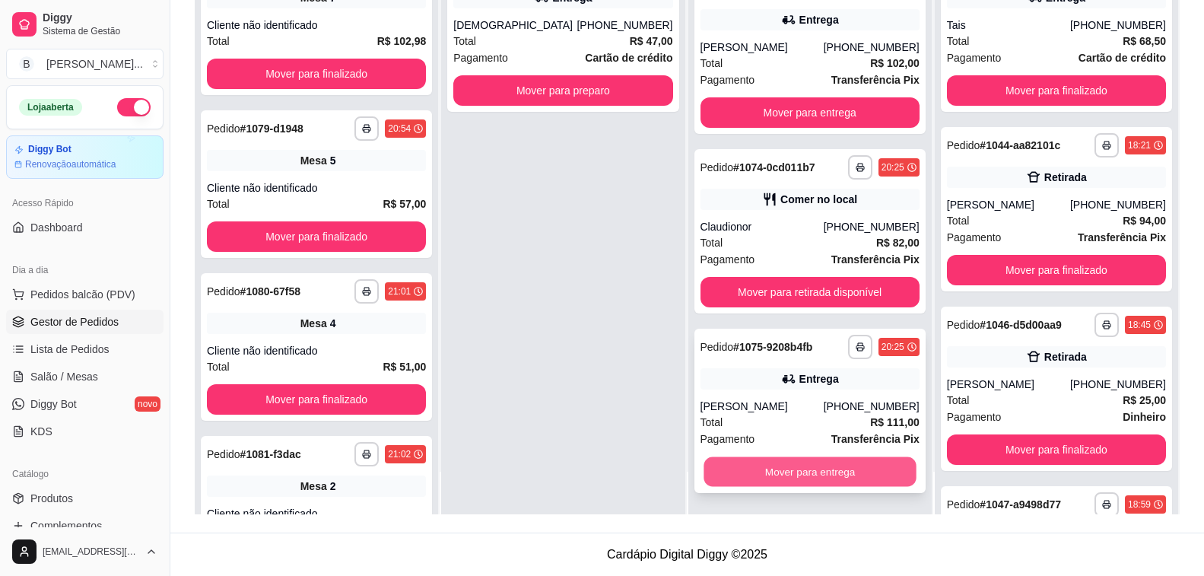
click at [809, 460] on button "Mover para entrega" at bounding box center [810, 472] width 213 height 30
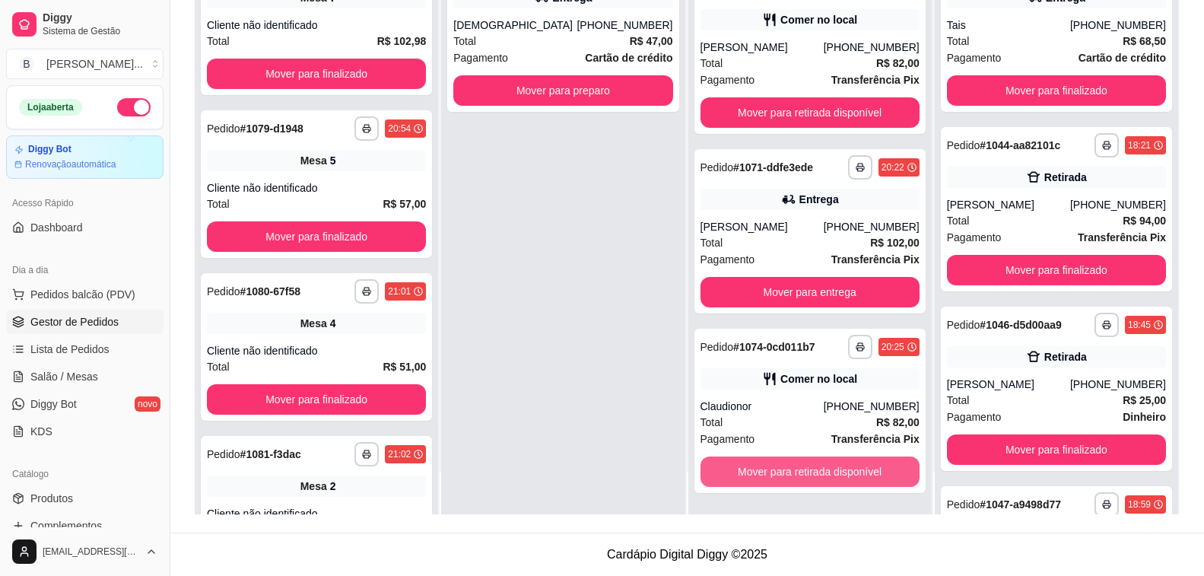
scroll to position [337, 0]
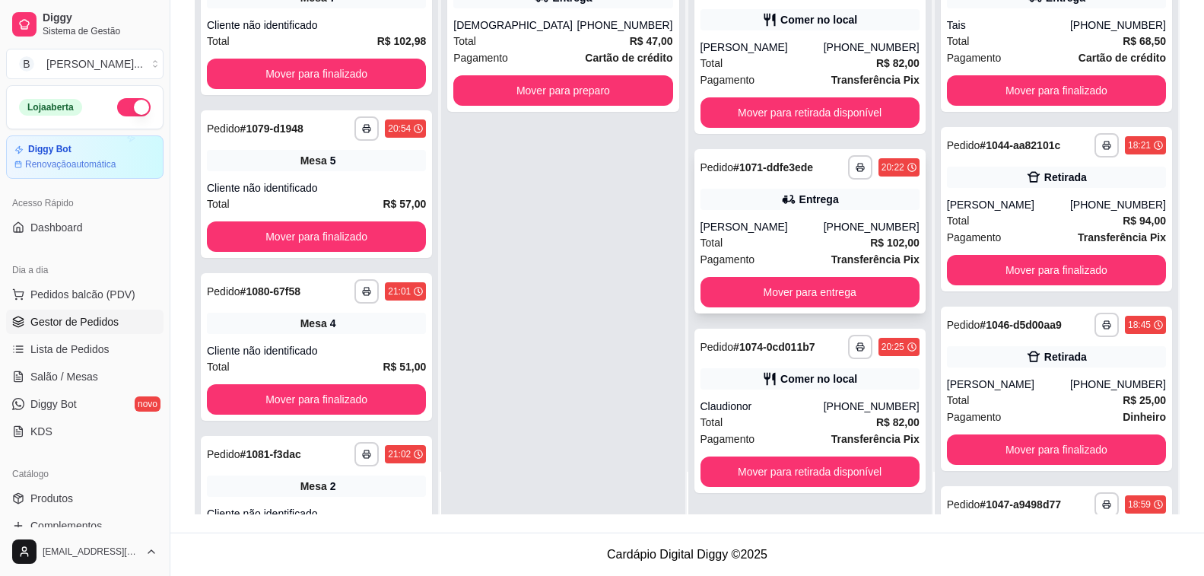
click at [774, 241] on div "Total R$ 102,00" at bounding box center [810, 242] width 219 height 17
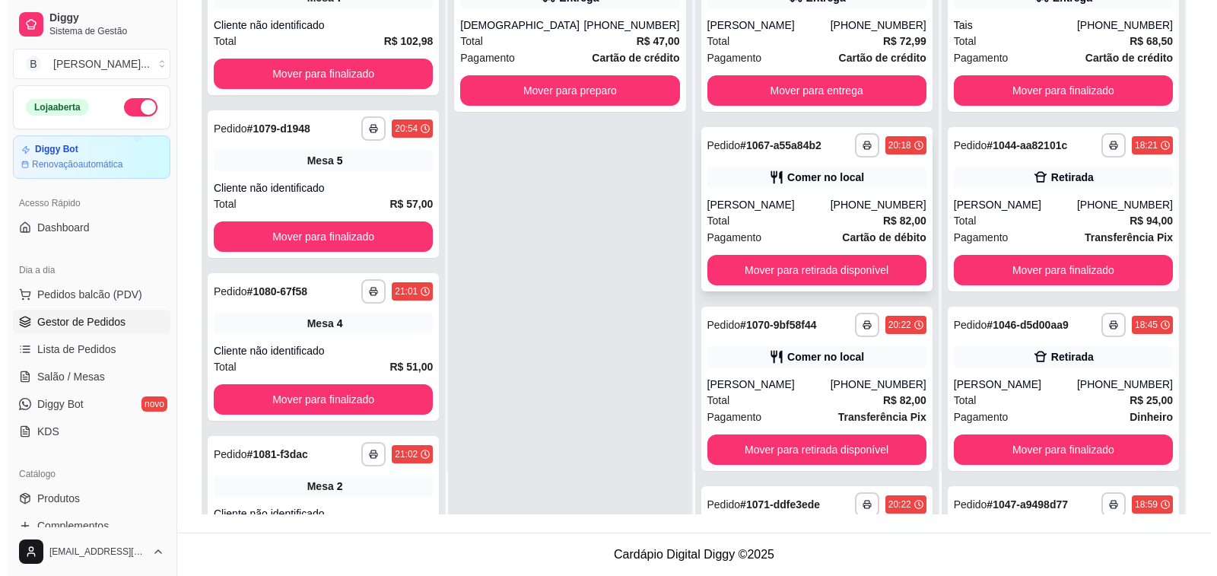
scroll to position [0, 0]
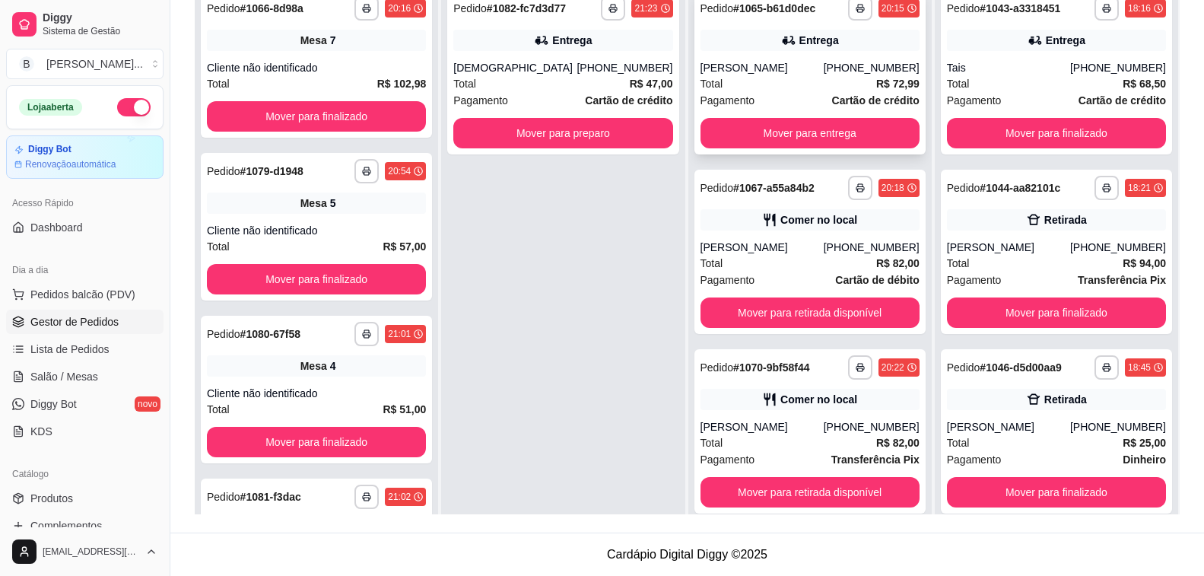
click at [782, 41] on icon at bounding box center [788, 40] width 15 height 15
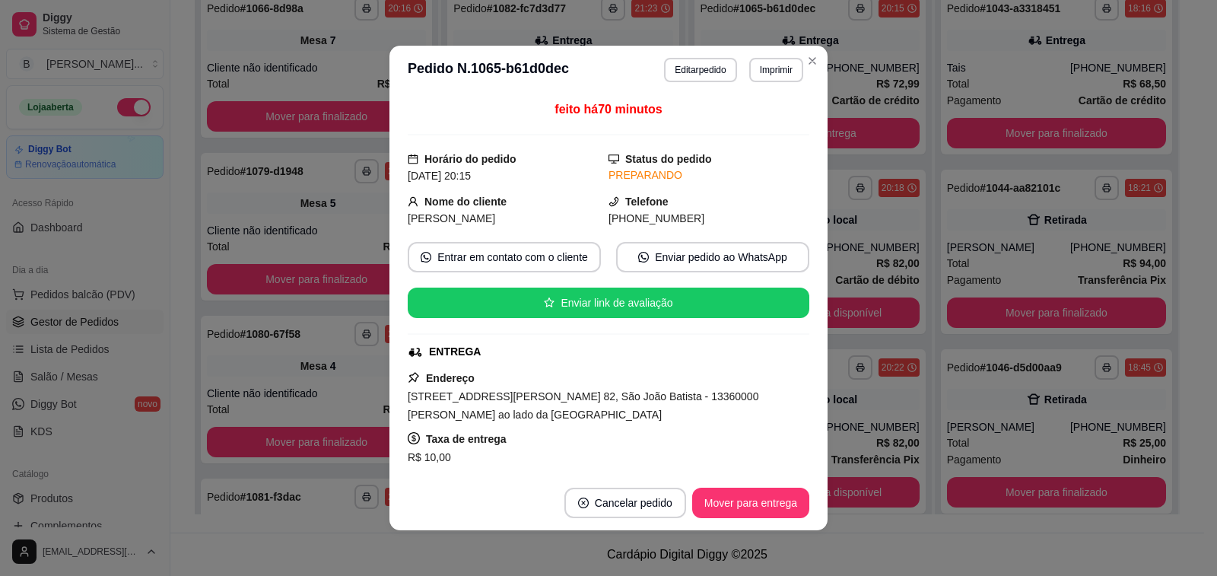
scroll to position [152, 0]
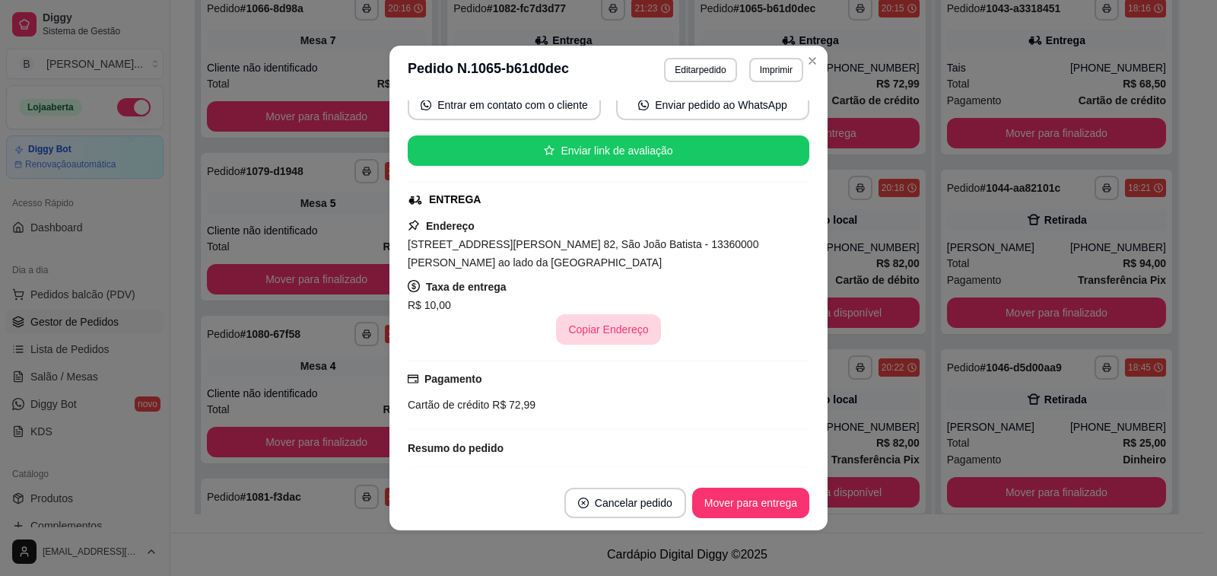
click at [622, 325] on button "Copiar Endereço" at bounding box center [608, 329] width 104 height 30
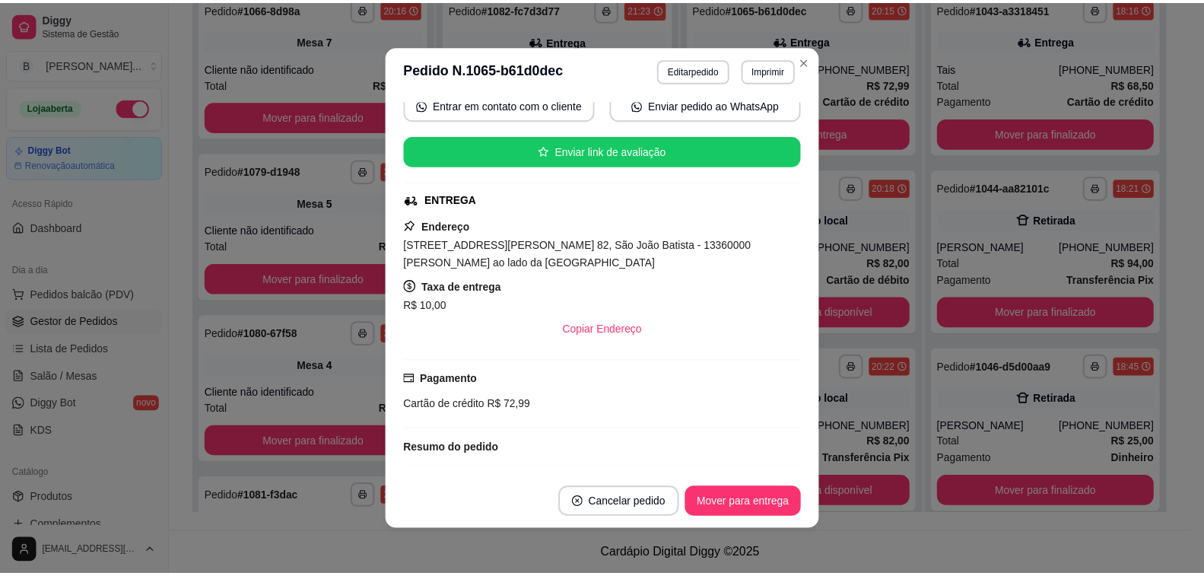
scroll to position [0, 0]
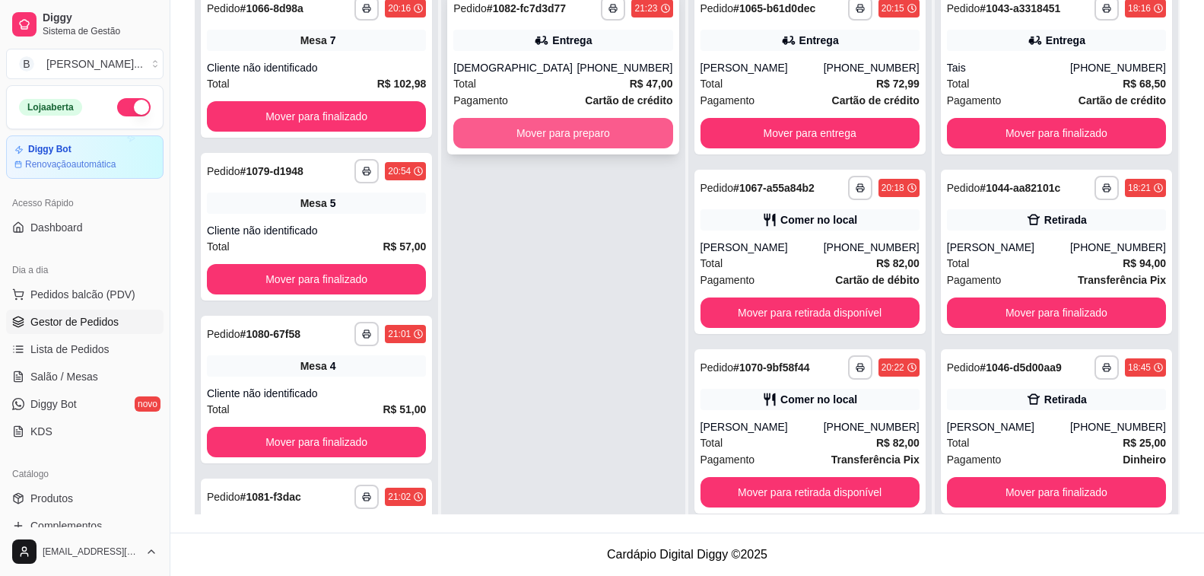
click at [532, 135] on button "Mover para preparo" at bounding box center [562, 133] width 219 height 30
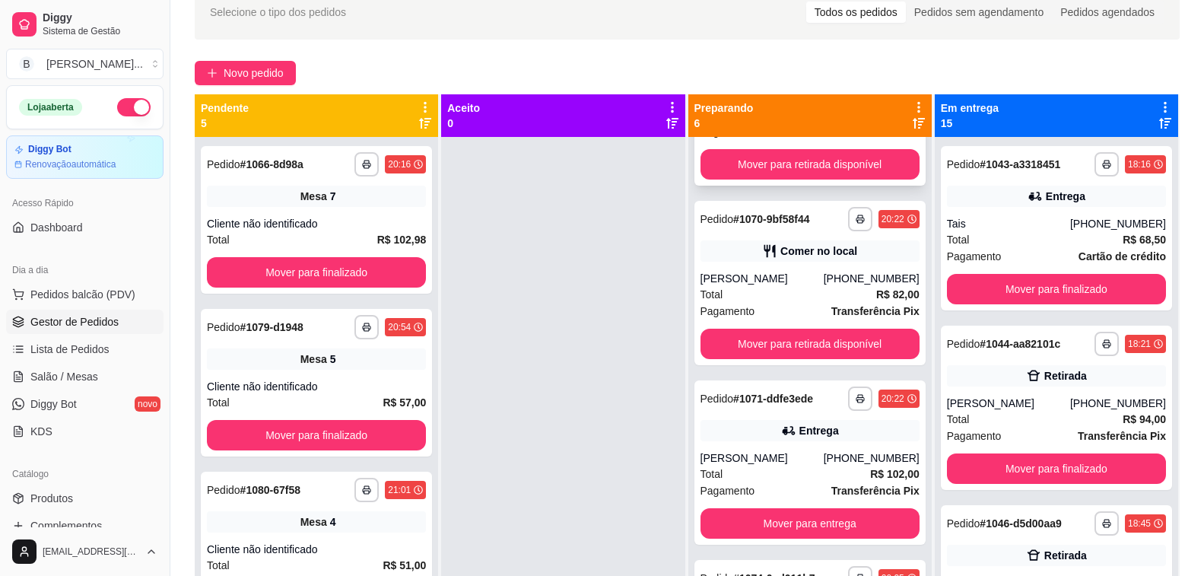
scroll to position [517, 0]
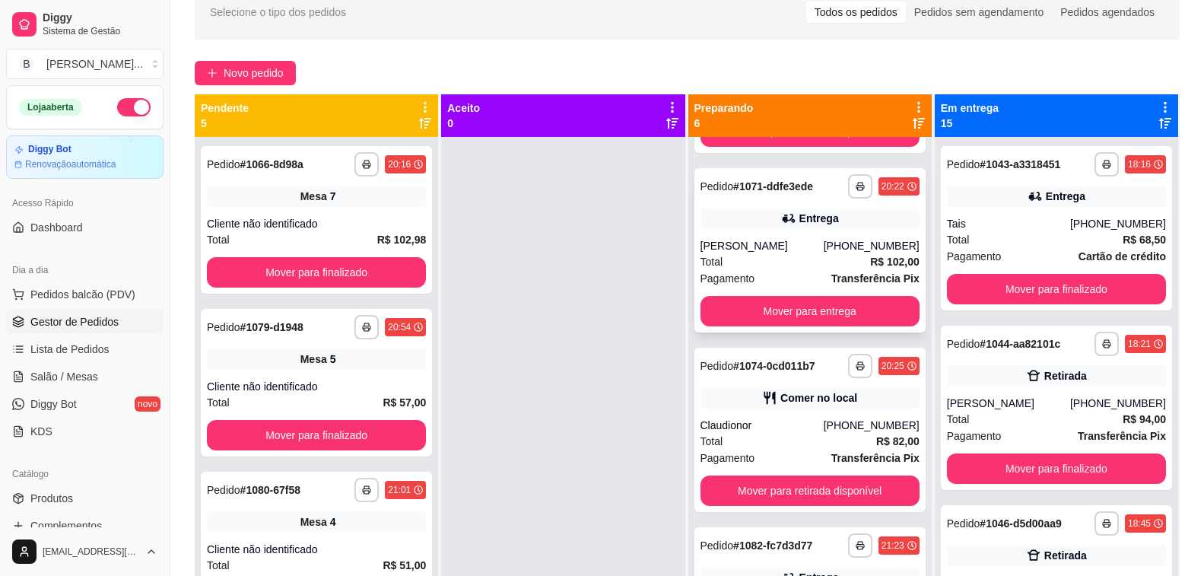
click at [751, 251] on div "[PERSON_NAME]" at bounding box center [762, 245] width 123 height 15
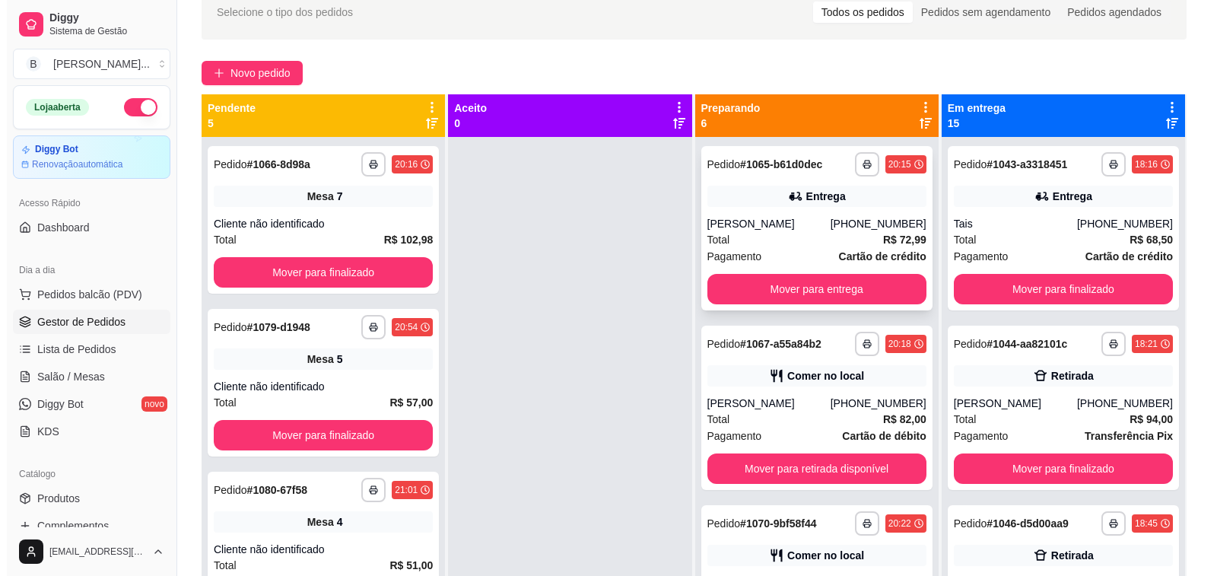
scroll to position [0, 0]
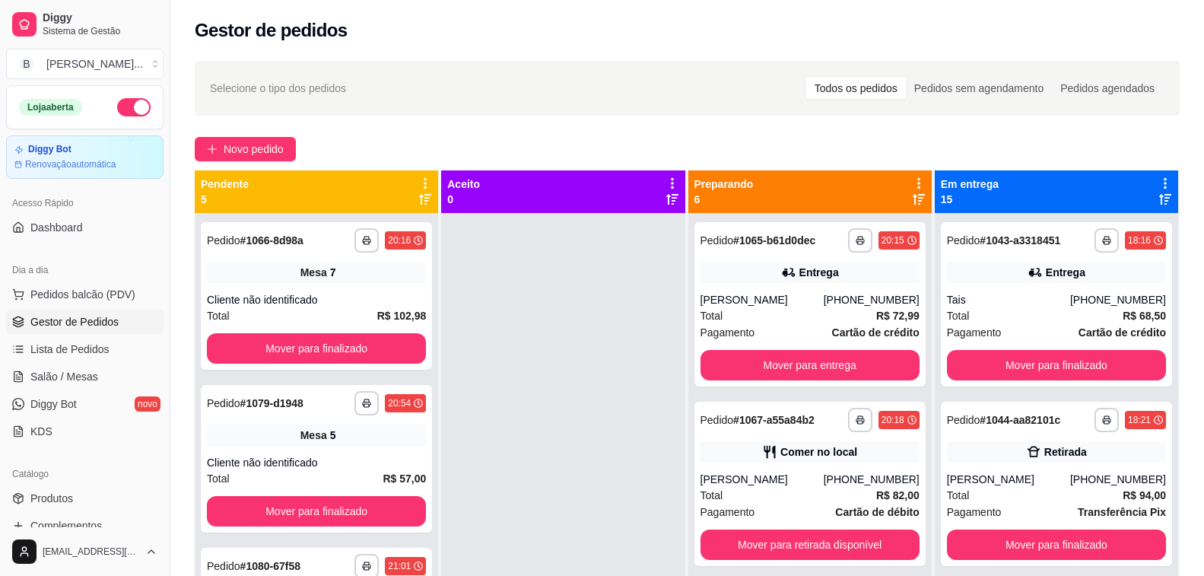
click at [260, 133] on div "**********" at bounding box center [687, 408] width 1034 height 713
click at [250, 148] on span "Novo pedido" at bounding box center [254, 149] width 60 height 17
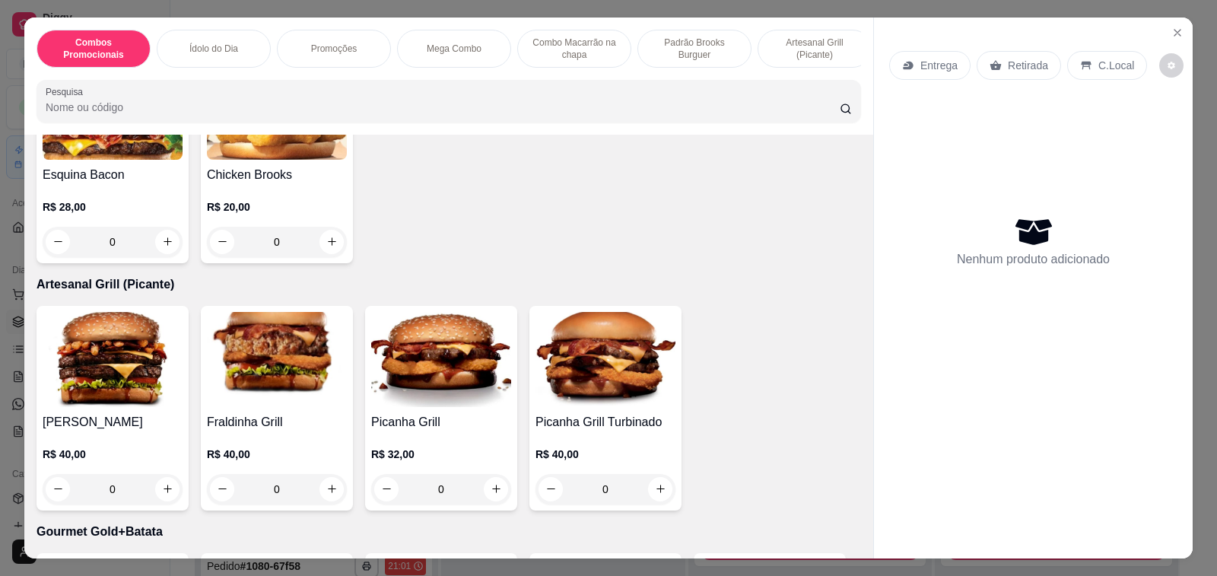
scroll to position [2815, 0]
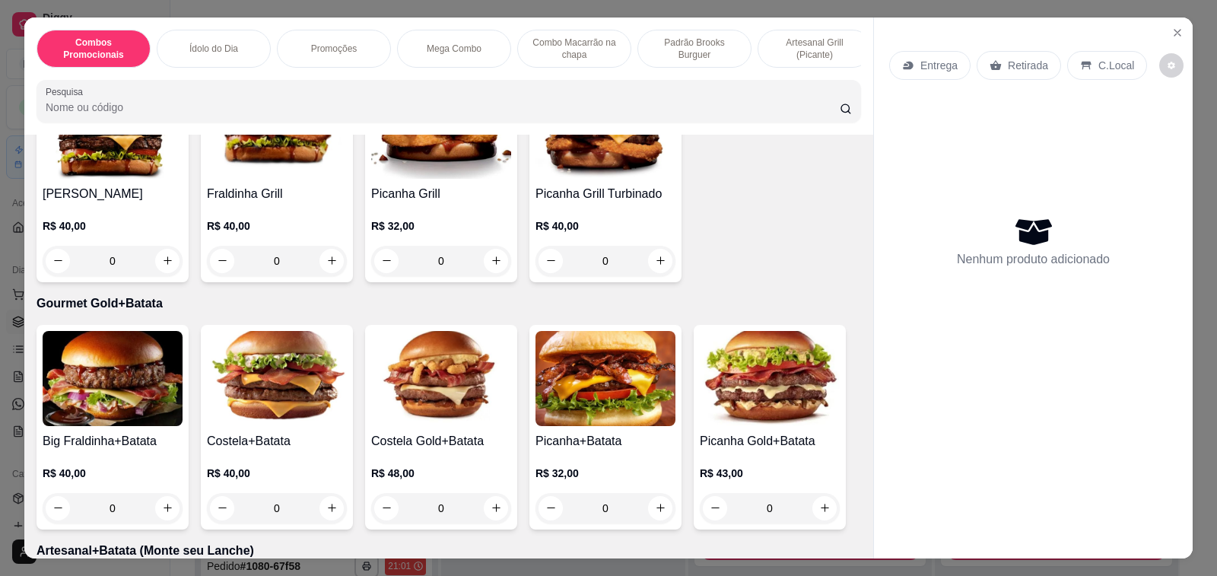
click at [744, 380] on img at bounding box center [770, 378] width 140 height 95
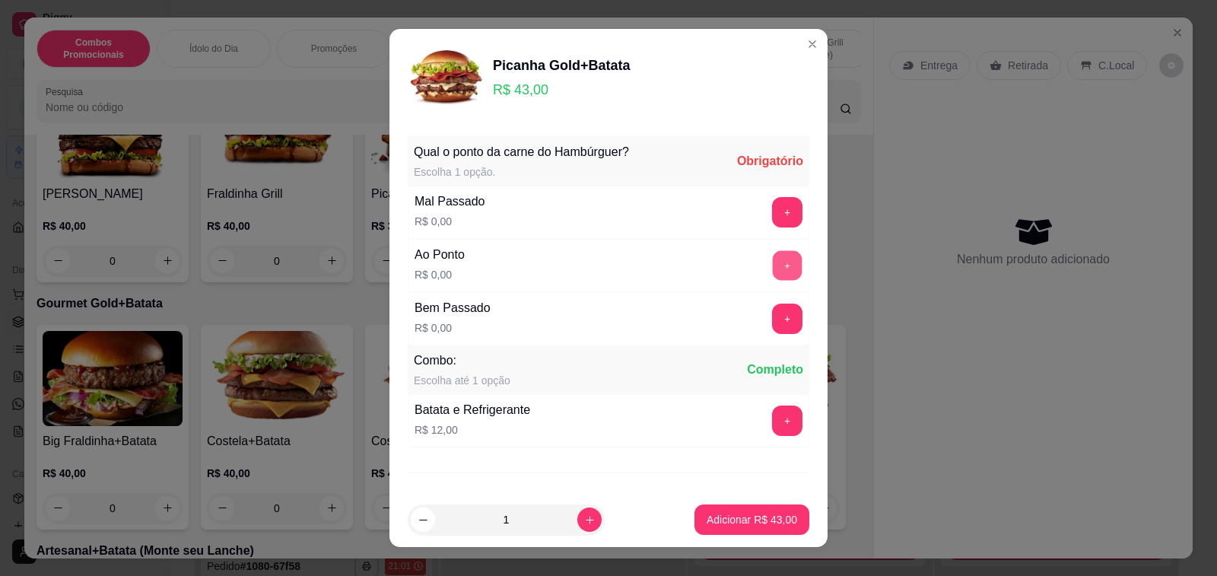
click at [773, 259] on button "+" at bounding box center [788, 265] width 30 height 30
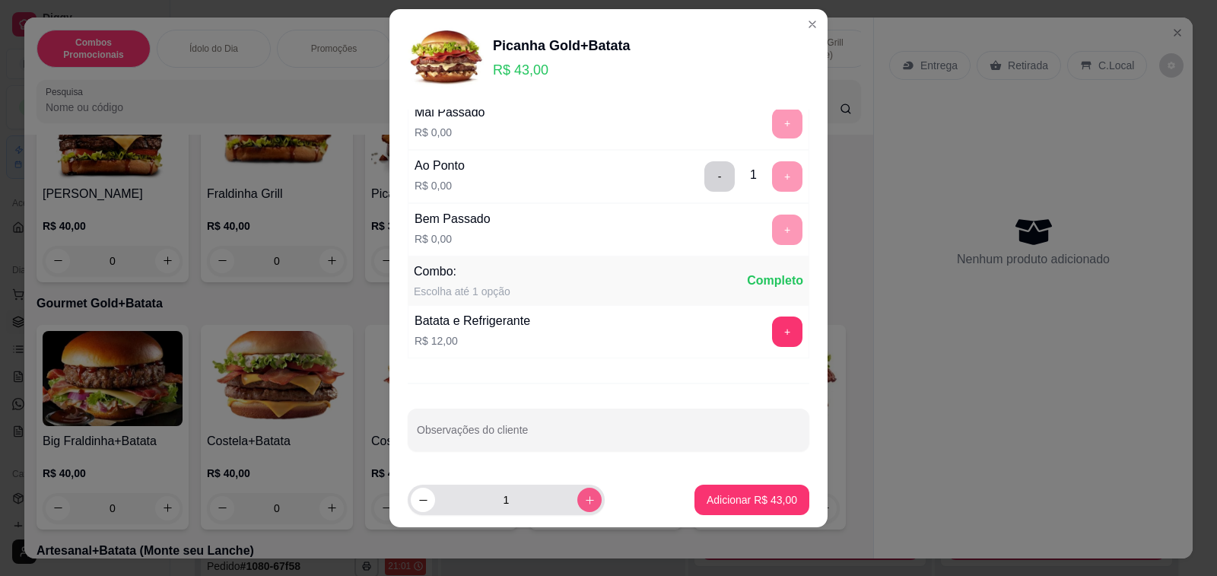
click at [584, 501] on icon "increase-product-quantity" at bounding box center [589, 499] width 11 height 11
type input "2"
click at [745, 504] on p "Adicionar R$ 86,00" at bounding box center [752, 499] width 91 height 15
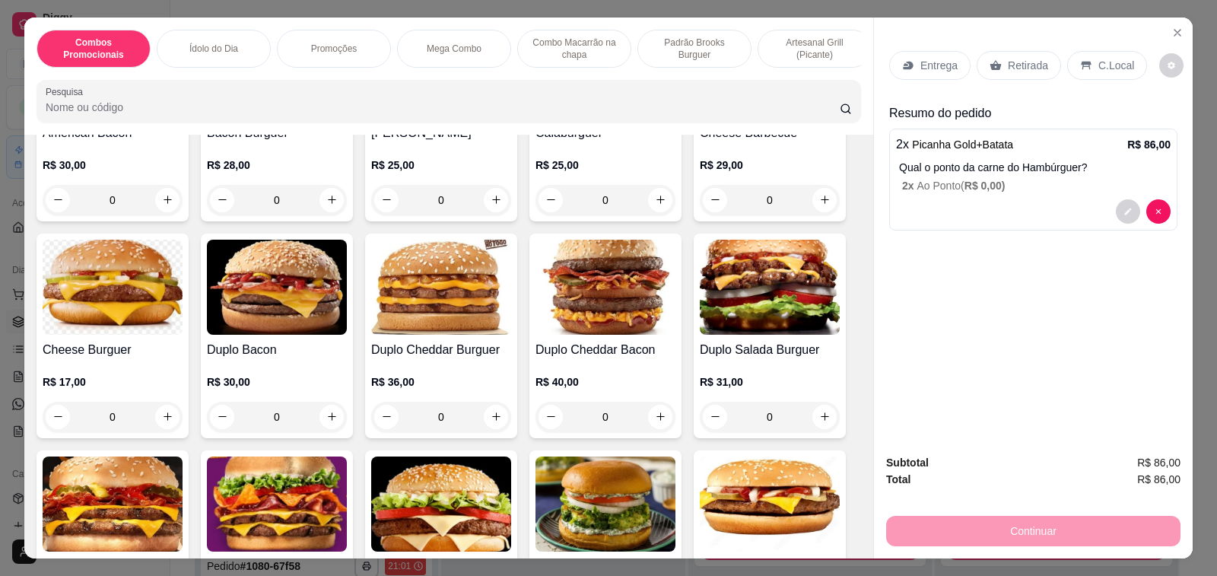
scroll to position [2130, 0]
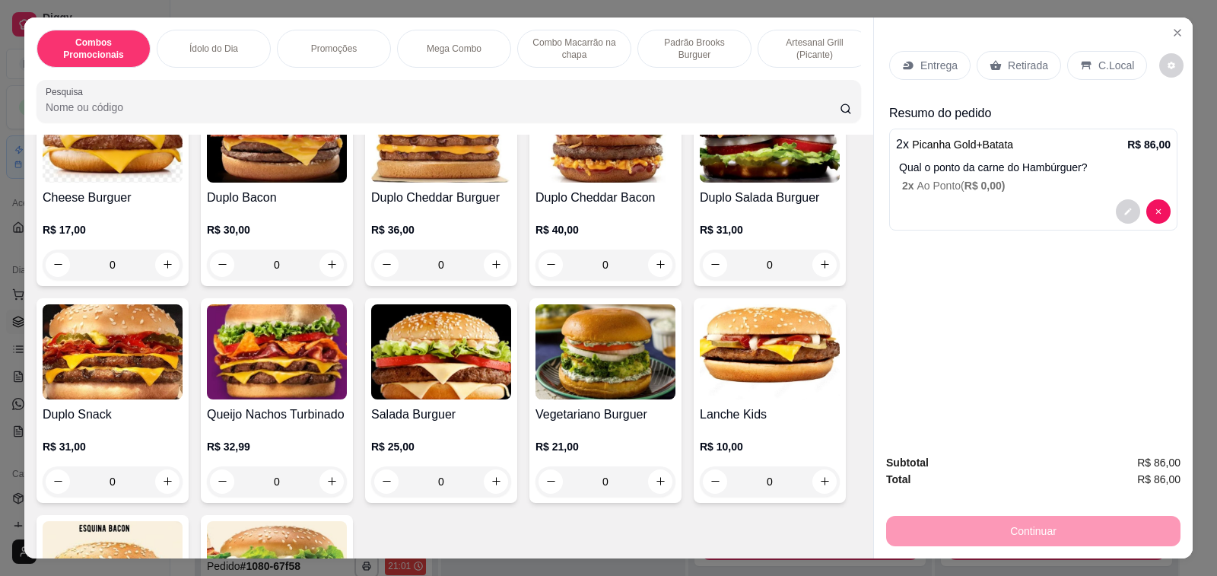
click at [760, 390] on div "Lanche Kids R$ 10,00 0" at bounding box center [770, 400] width 152 height 205
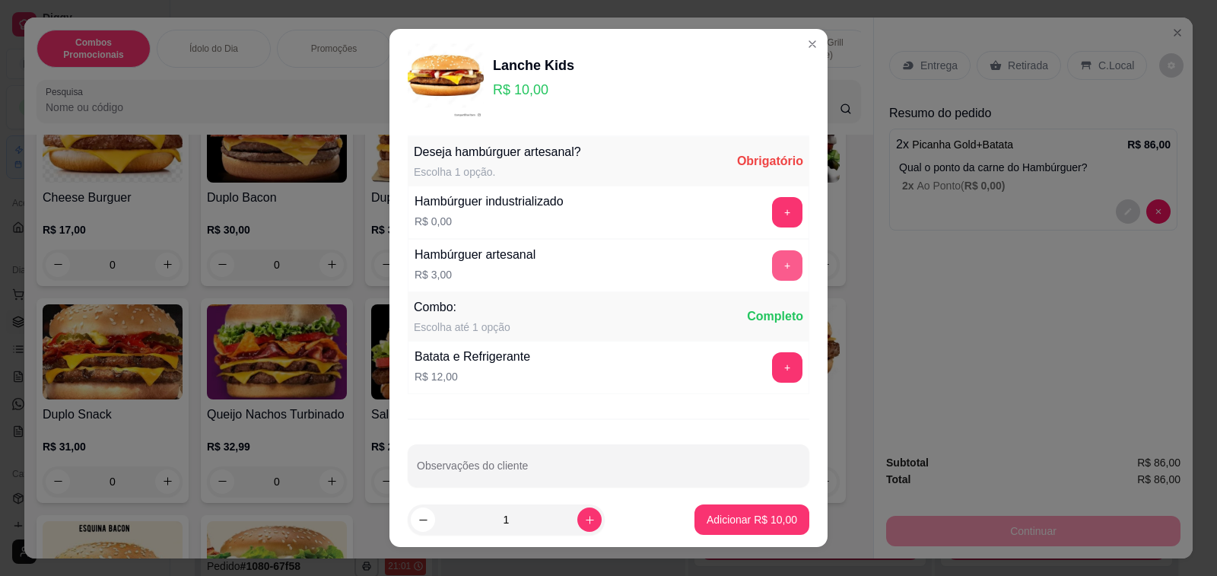
click at [772, 268] on button "+" at bounding box center [787, 265] width 30 height 30
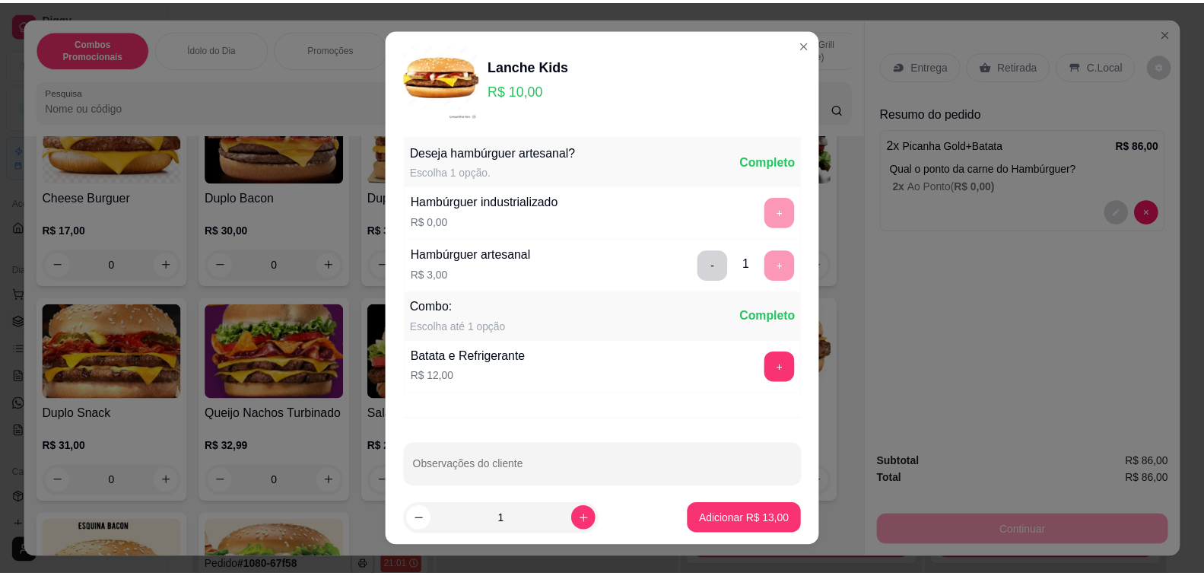
scroll to position [16, 0]
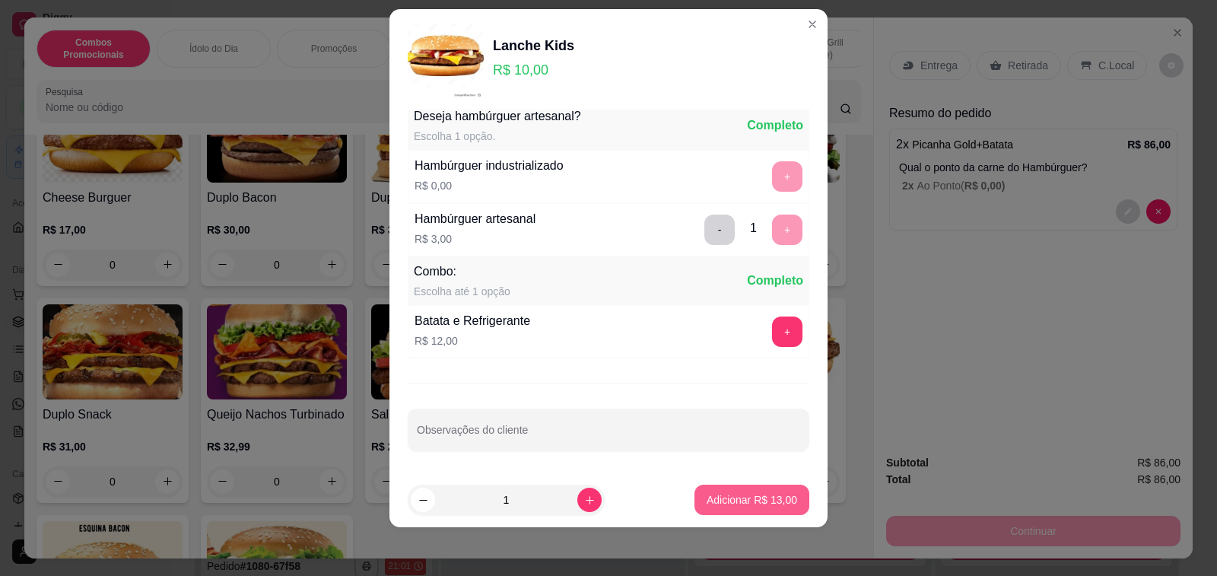
click at [719, 495] on p "Adicionar R$ 13,00" at bounding box center [752, 499] width 91 height 15
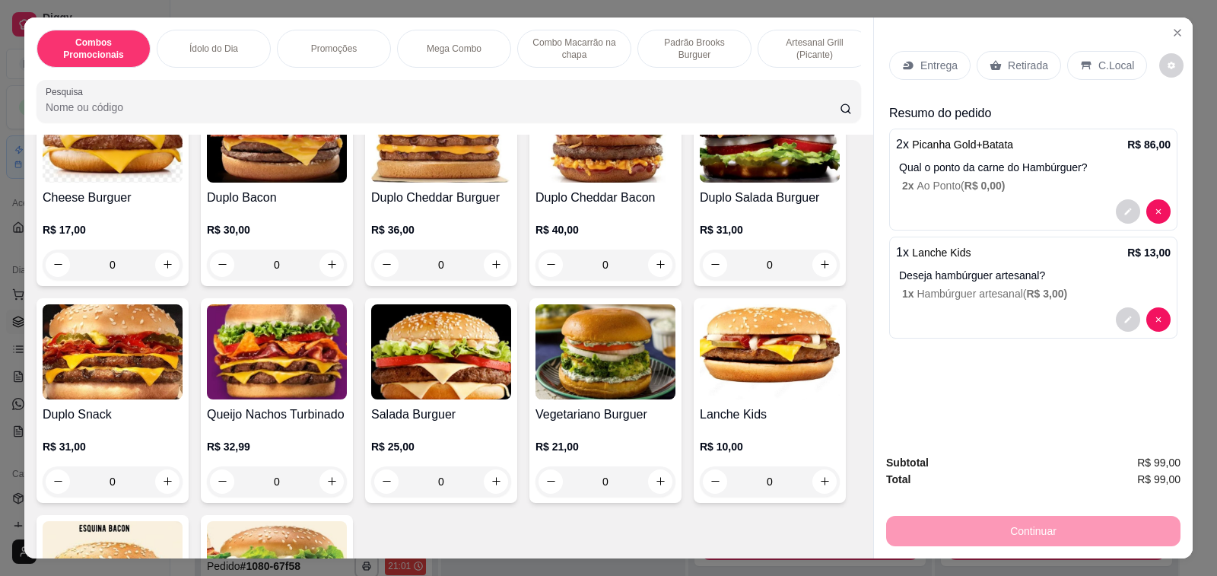
click at [1014, 62] on p "Retirada" at bounding box center [1028, 65] width 40 height 15
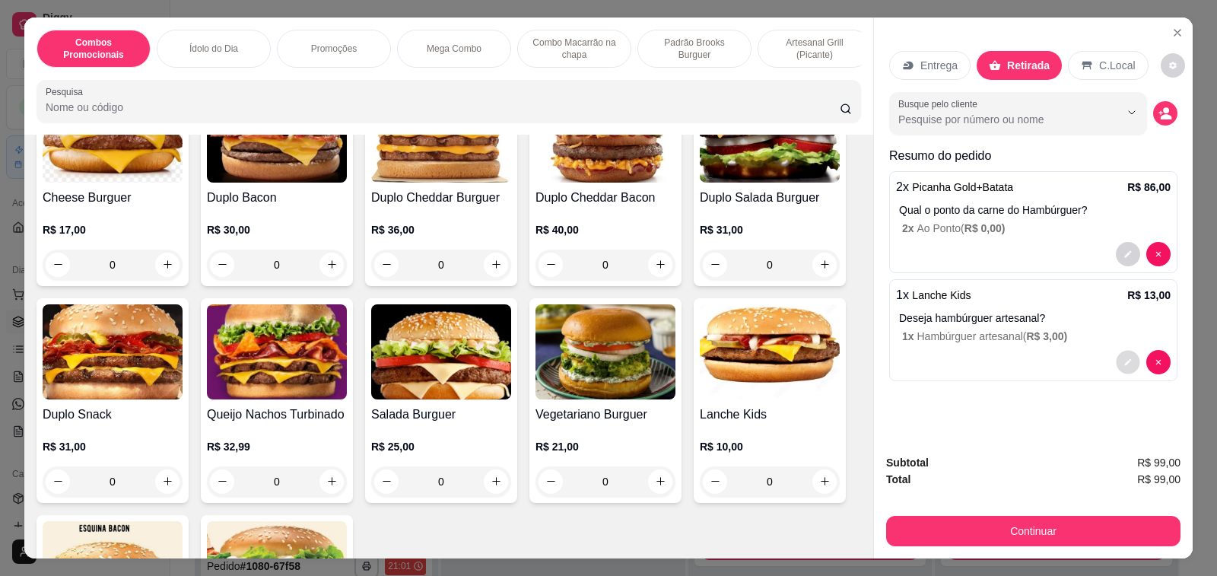
click at [1127, 355] on button "decrease-product-quantity" at bounding box center [1128, 362] width 24 height 24
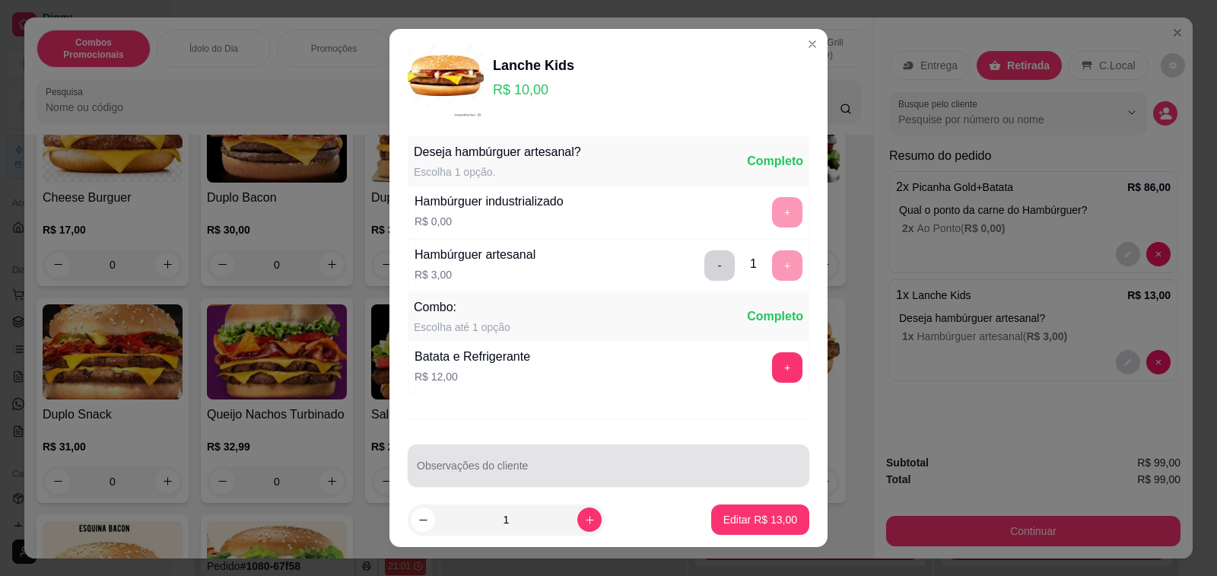
click at [475, 465] on input "Observações do cliente" at bounding box center [608, 471] width 383 height 15
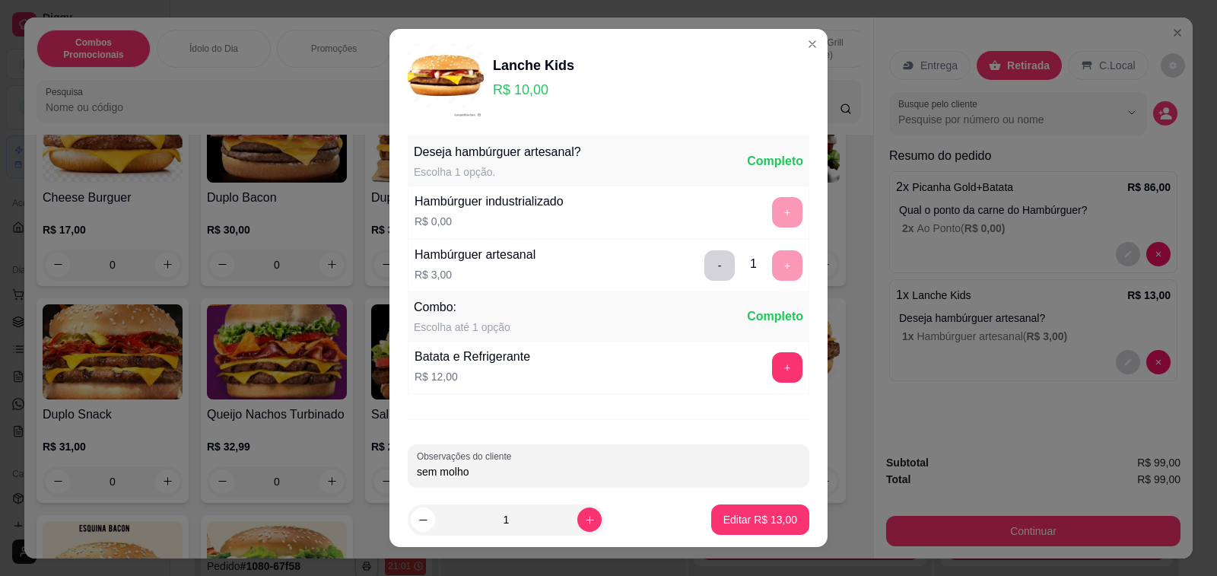
type input "sem molho"
click at [733, 523] on p "Editar R$ 13,00" at bounding box center [760, 519] width 72 height 14
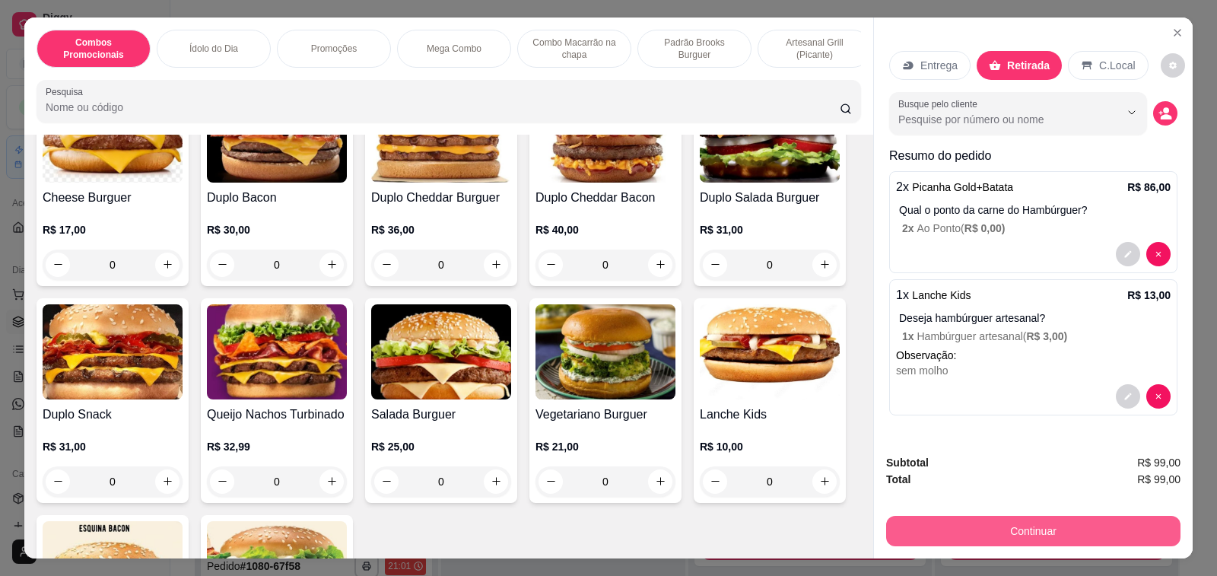
click at [978, 519] on button "Continuar" at bounding box center [1033, 531] width 294 height 30
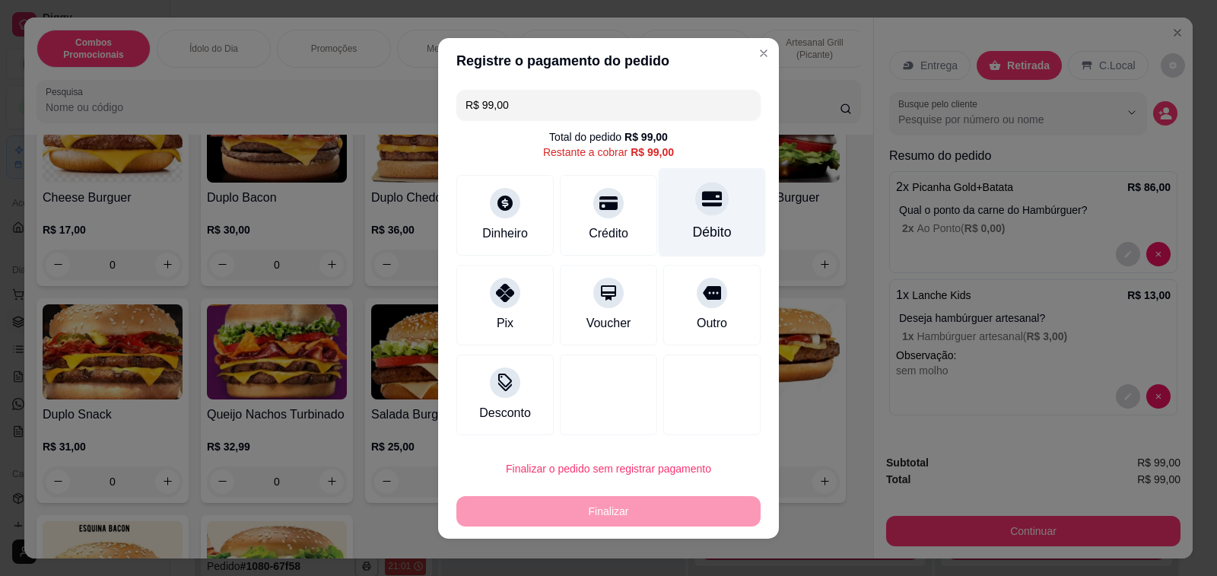
click at [719, 199] on div "Débito" at bounding box center [712, 211] width 107 height 89
type input "R$ 0,00"
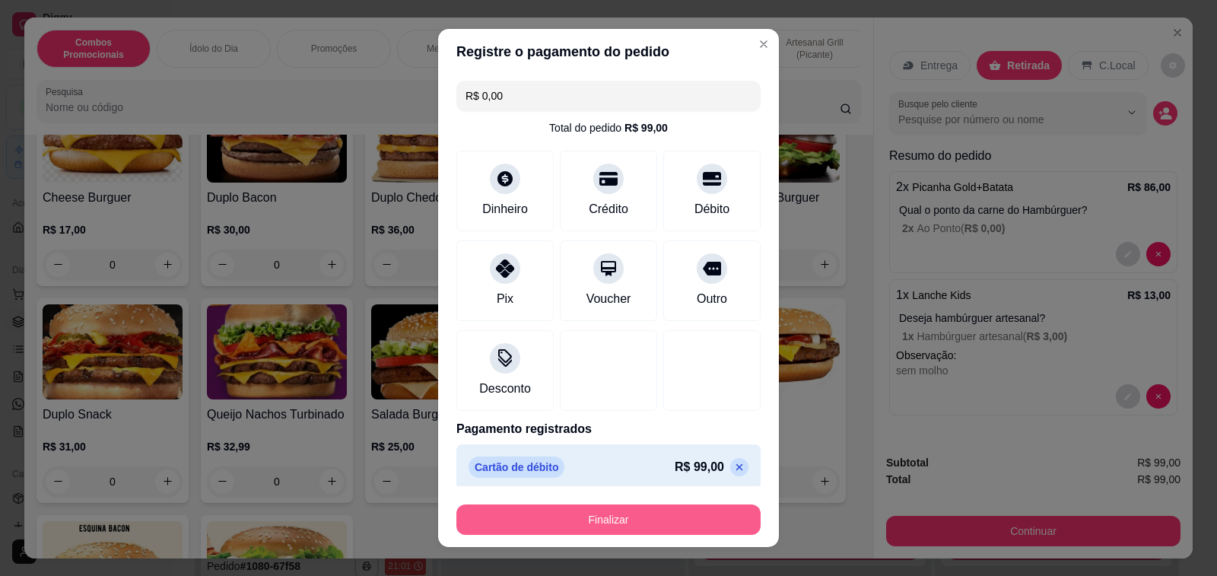
click at [641, 523] on button "Finalizar" at bounding box center [608, 519] width 304 height 30
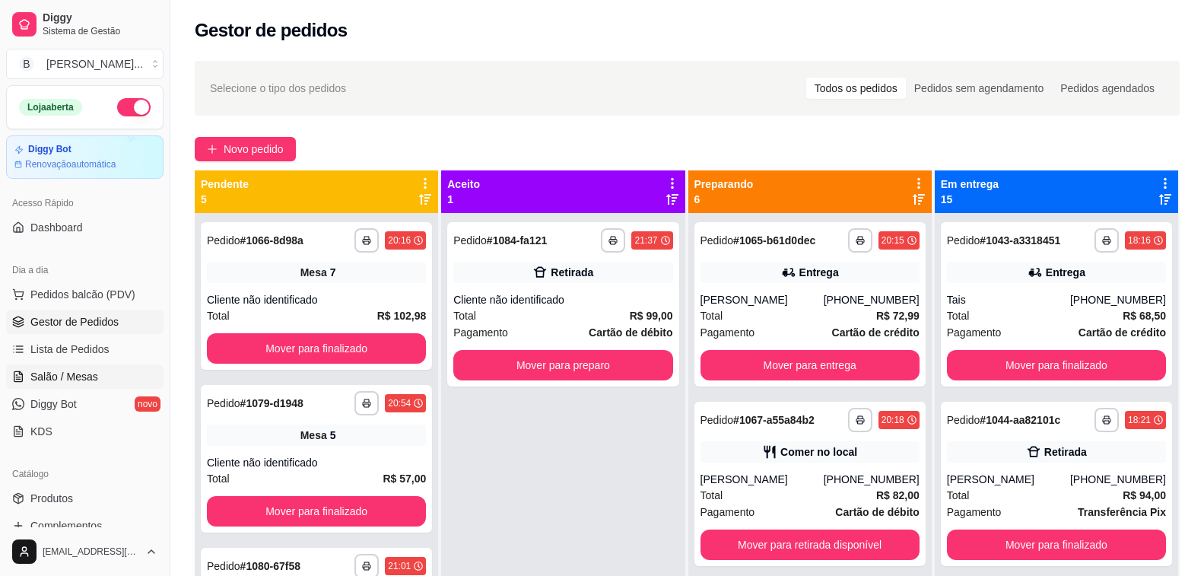
click at [44, 380] on span "Salão / Mesas" at bounding box center [64, 376] width 68 height 15
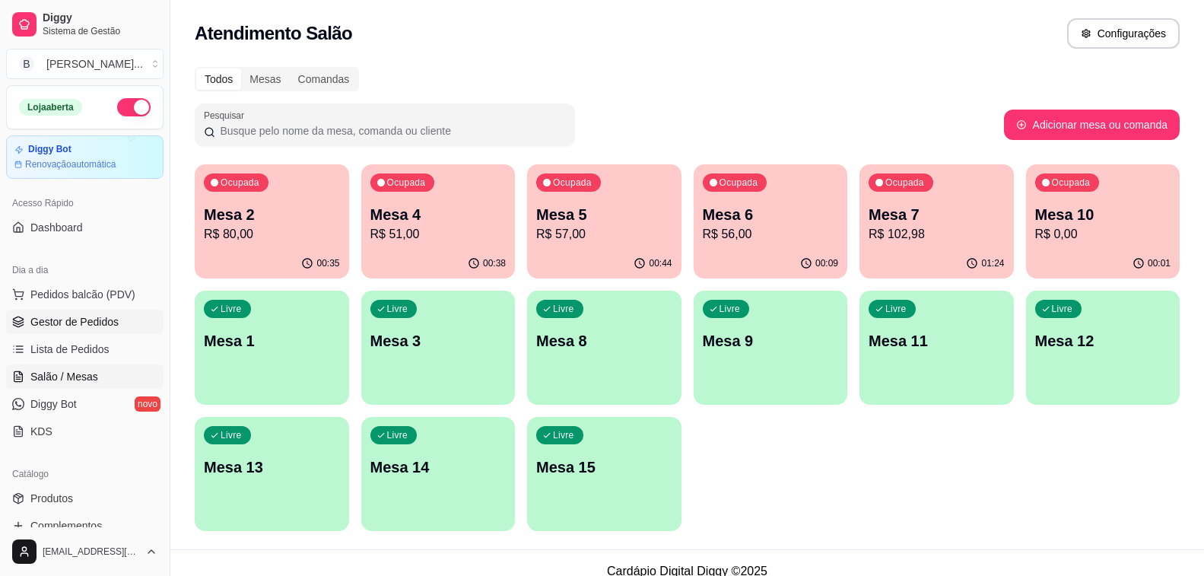
click at [93, 325] on span "Gestor de Pedidos" at bounding box center [74, 321] width 88 height 15
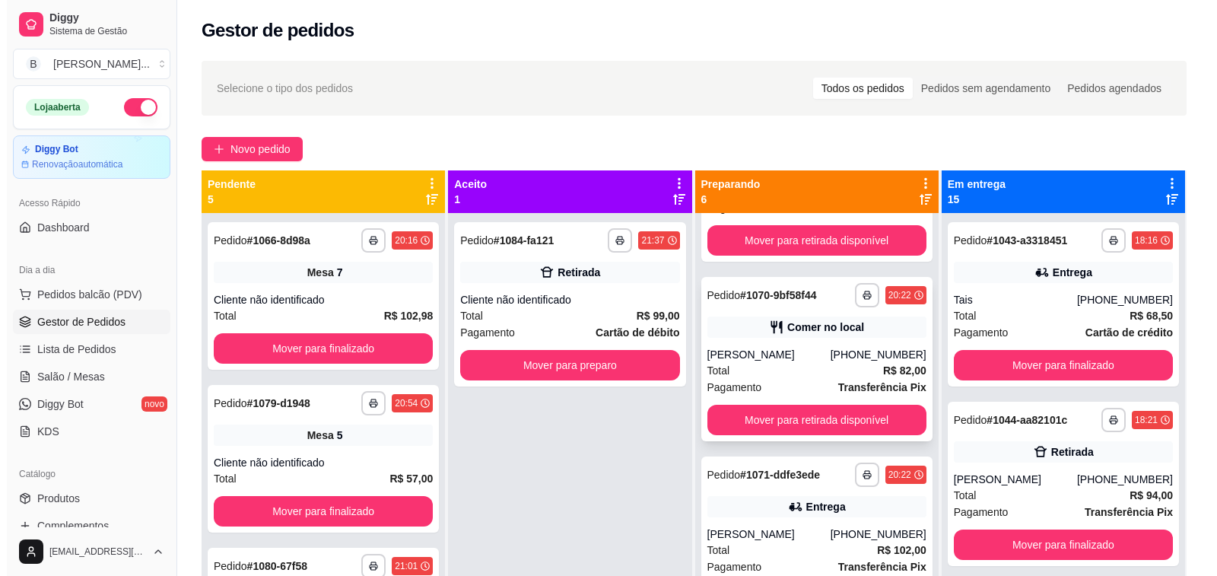
scroll to position [152, 0]
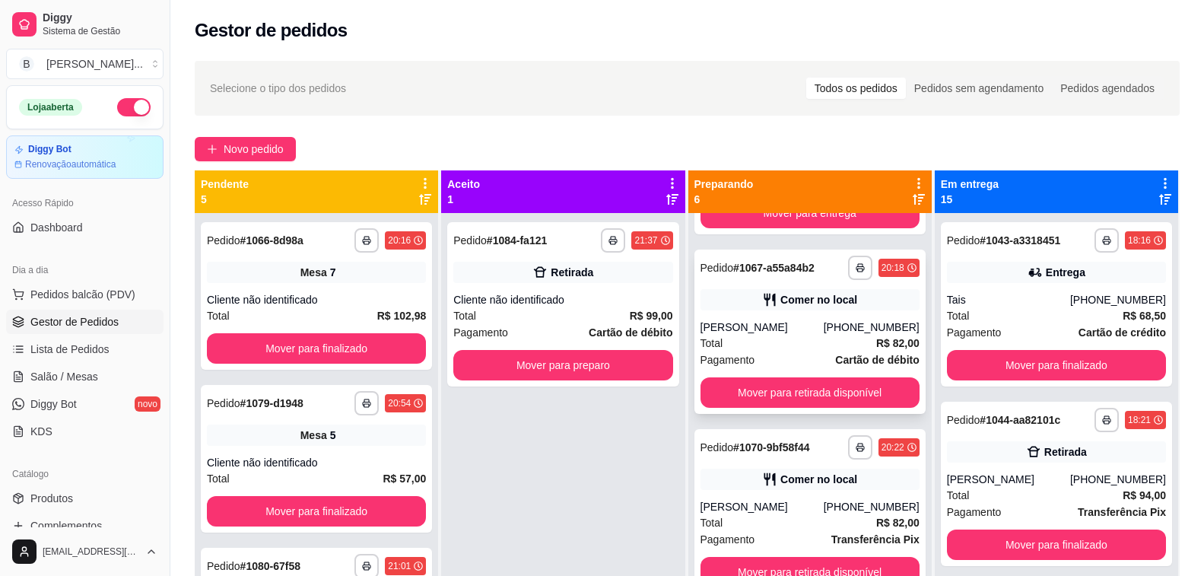
click at [754, 331] on div "[PERSON_NAME]" at bounding box center [762, 327] width 123 height 15
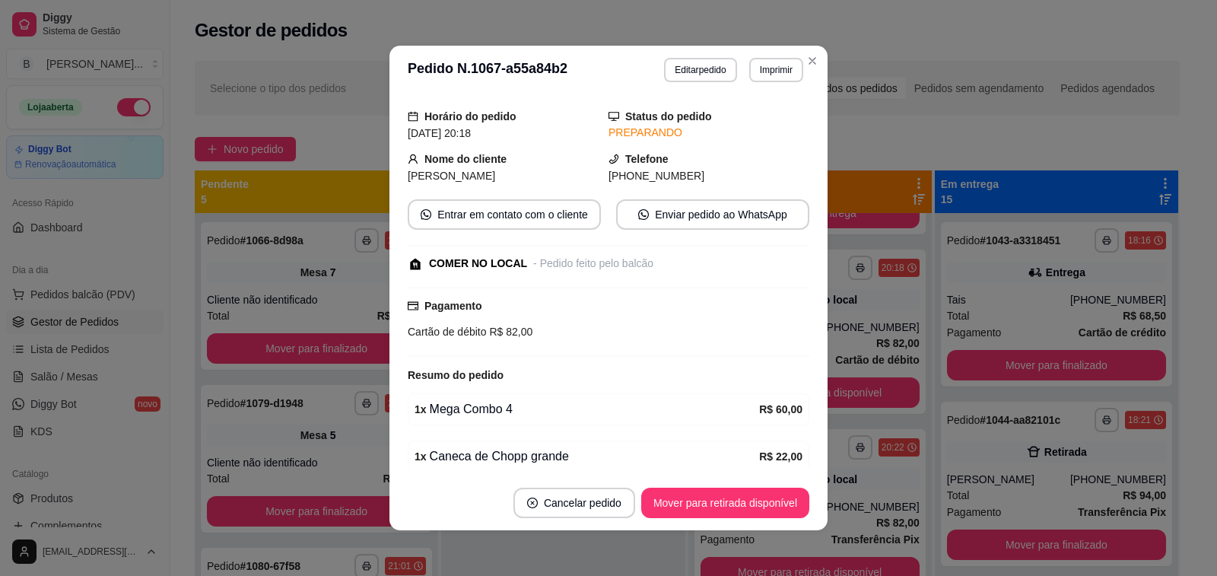
scroll to position [139, 0]
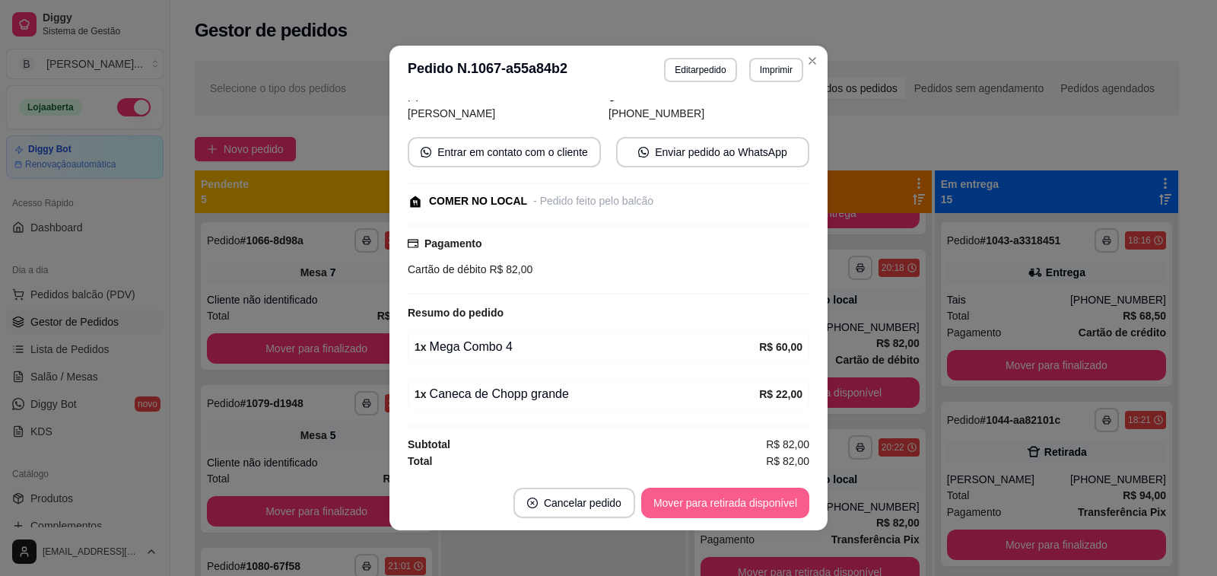
click at [705, 503] on button "Mover para retirada disponível" at bounding box center [725, 503] width 168 height 30
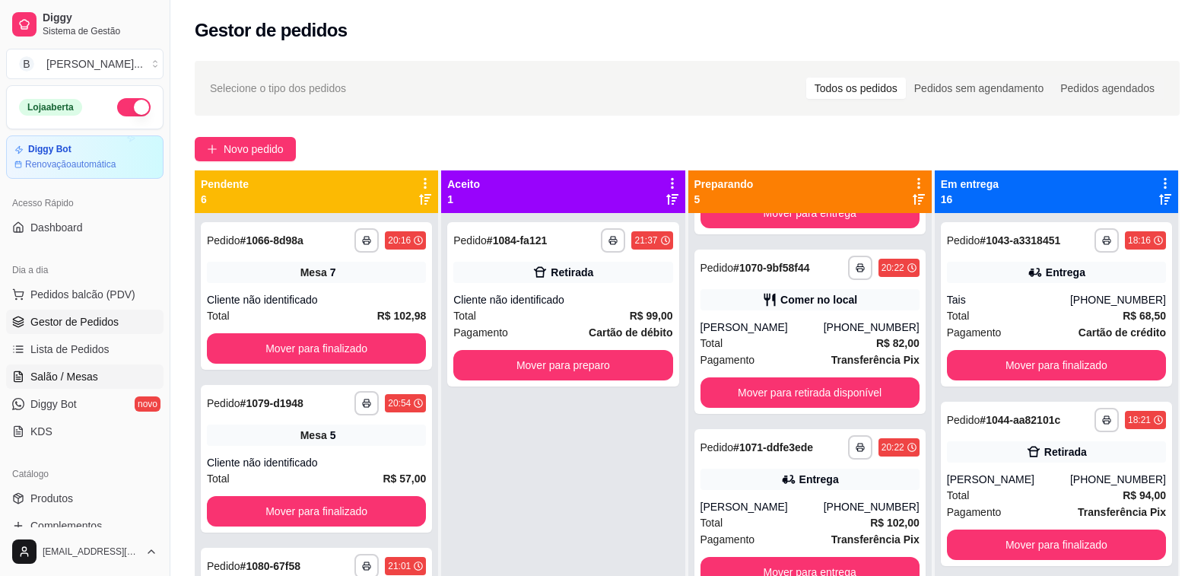
click at [88, 378] on span "Salão / Mesas" at bounding box center [64, 376] width 68 height 15
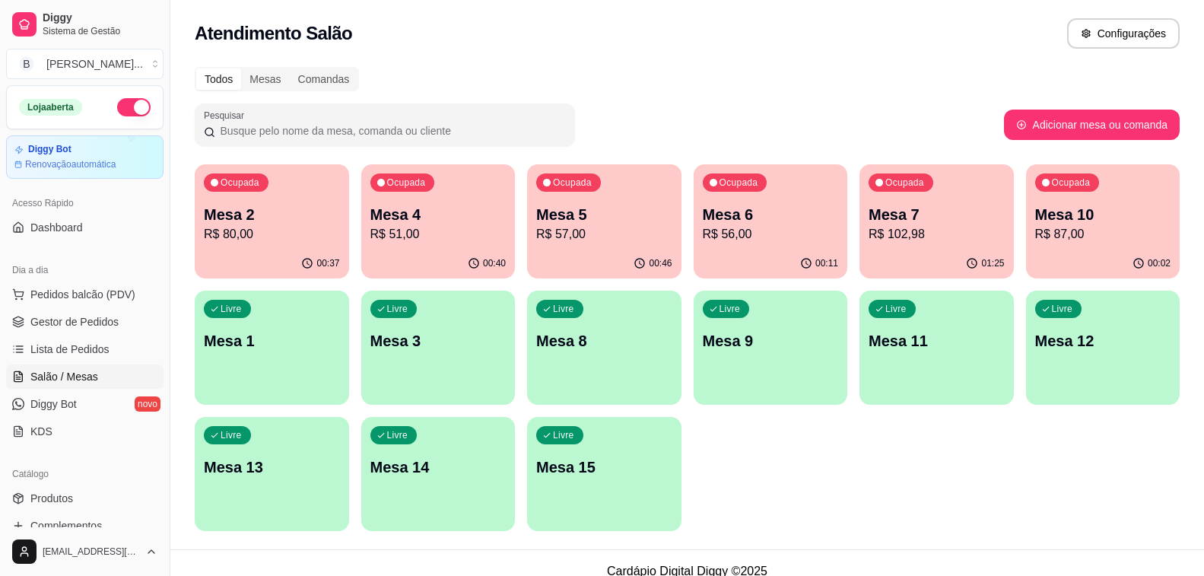
click at [579, 229] on p "R$ 57,00" at bounding box center [604, 234] width 136 height 18
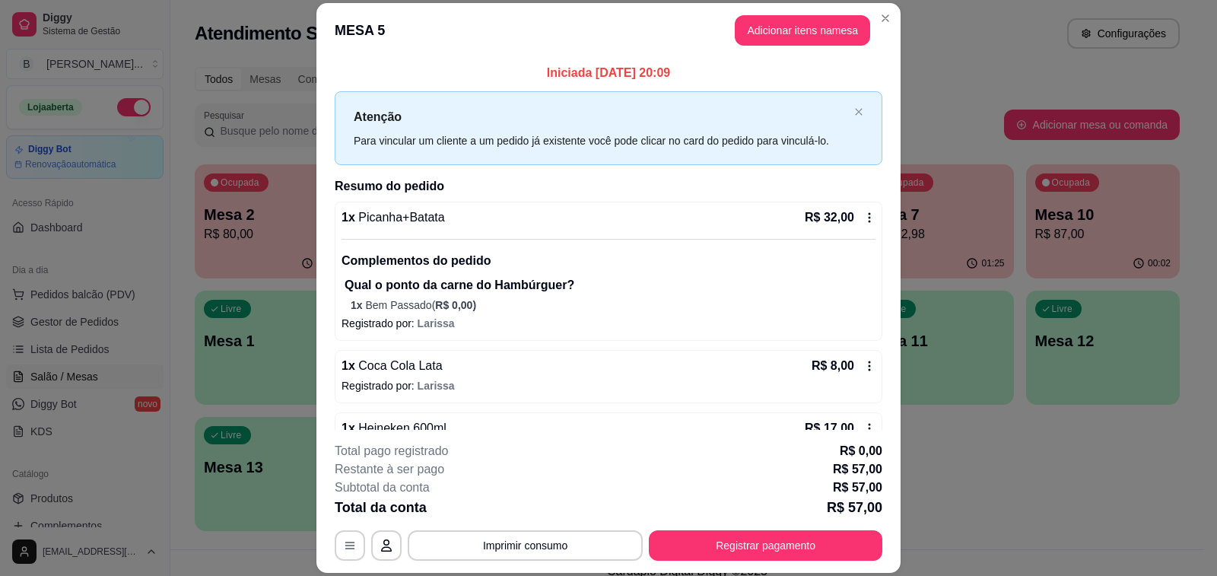
scroll to position [42, 0]
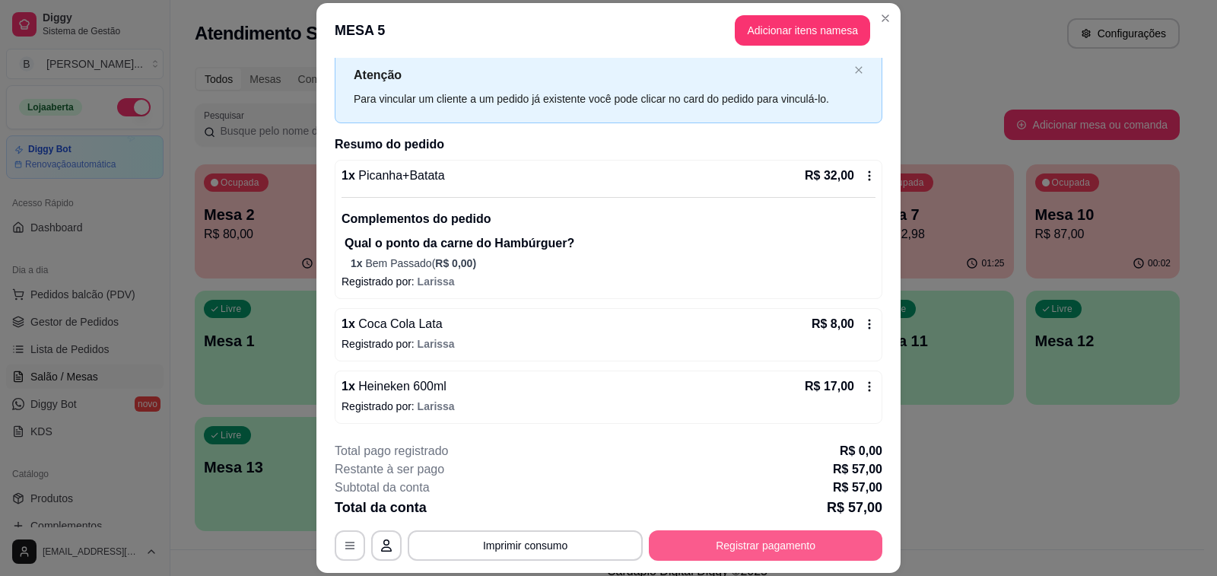
click at [753, 555] on button "Registrar pagamento" at bounding box center [766, 545] width 234 height 30
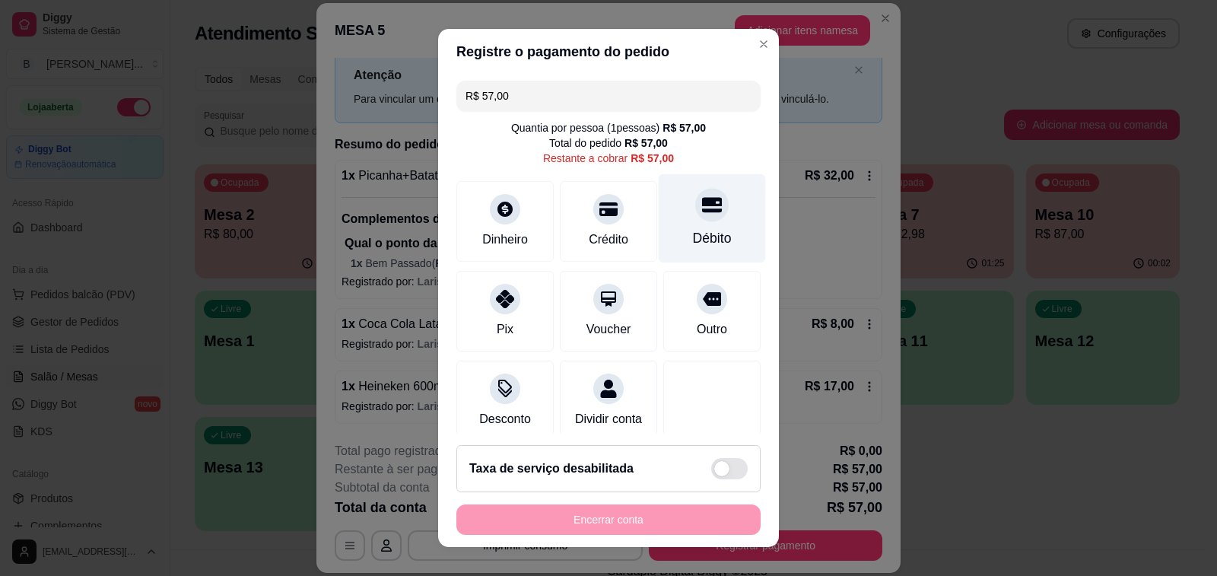
click at [695, 211] on div at bounding box center [711, 204] width 33 height 33
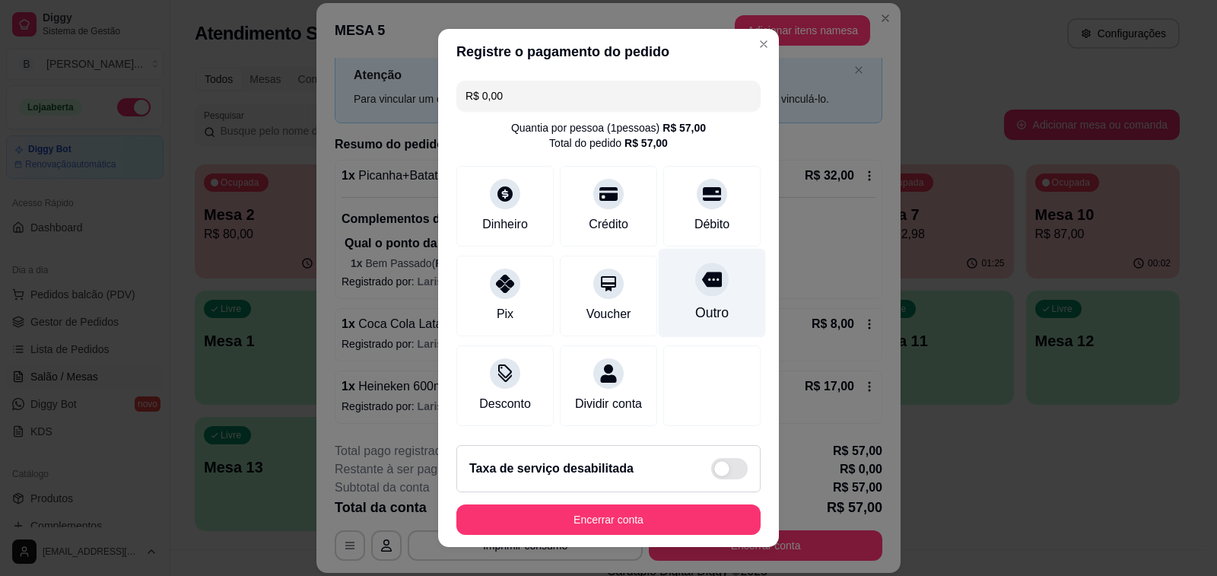
scroll to position [97, 0]
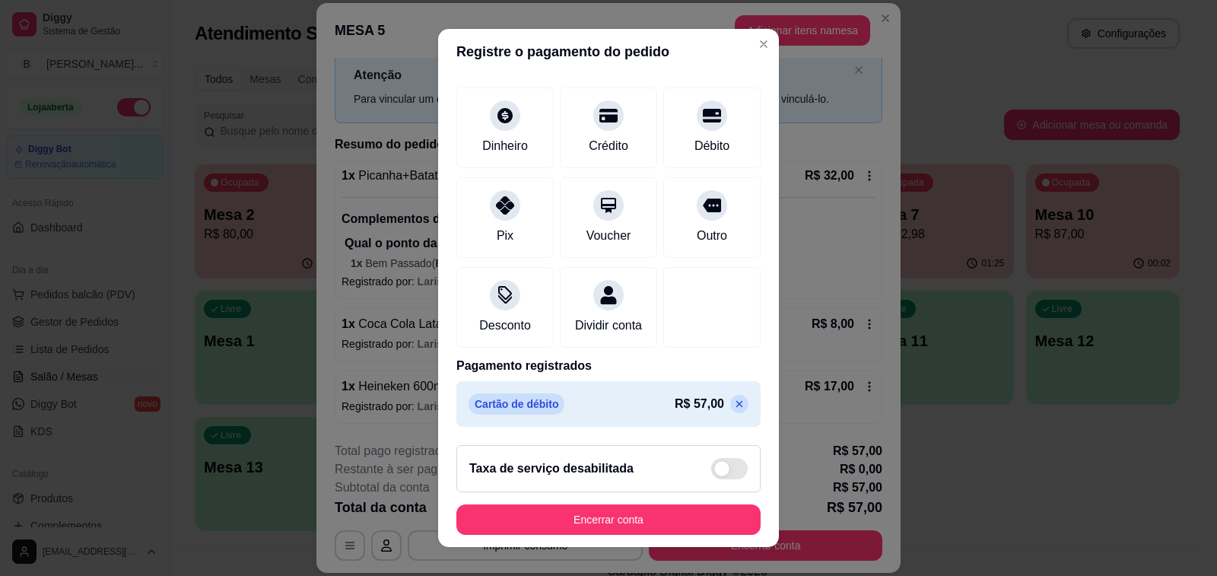
click at [733, 401] on icon at bounding box center [739, 404] width 12 height 12
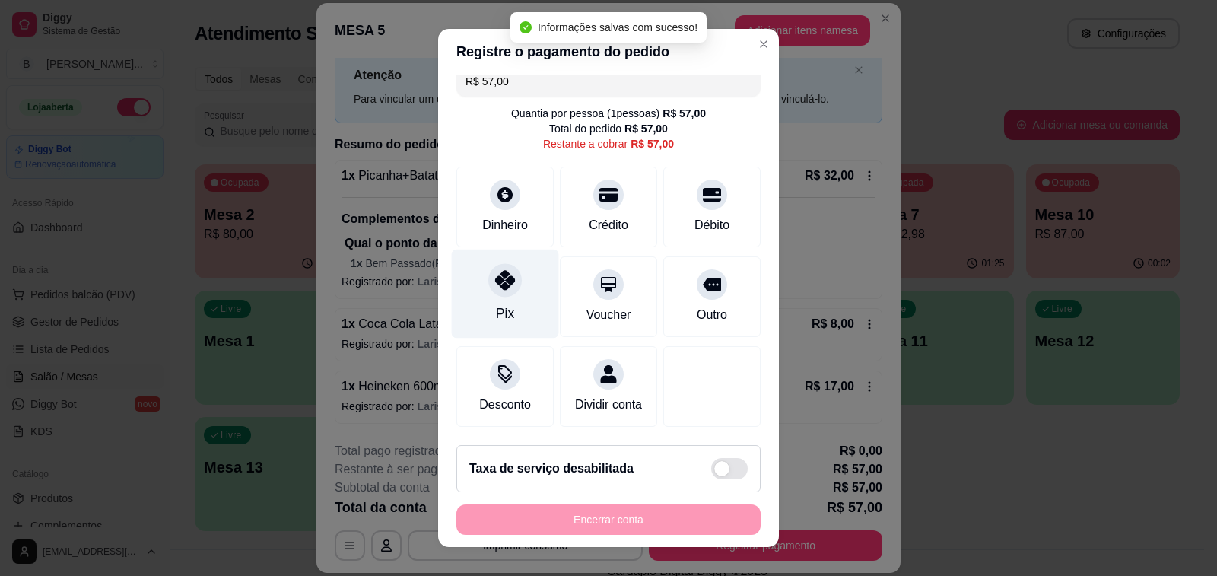
click at [496, 216] on div "Dinheiro" at bounding box center [505, 225] width 46 height 18
click at [495, 270] on icon at bounding box center [505, 280] width 20 height 20
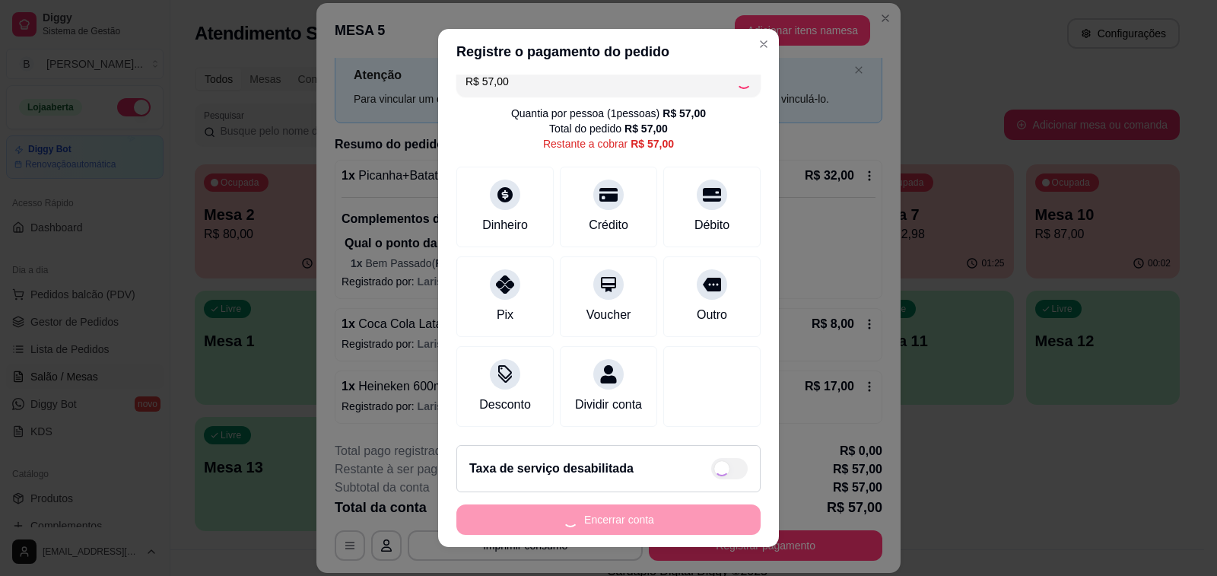
type input "R$ 0,00"
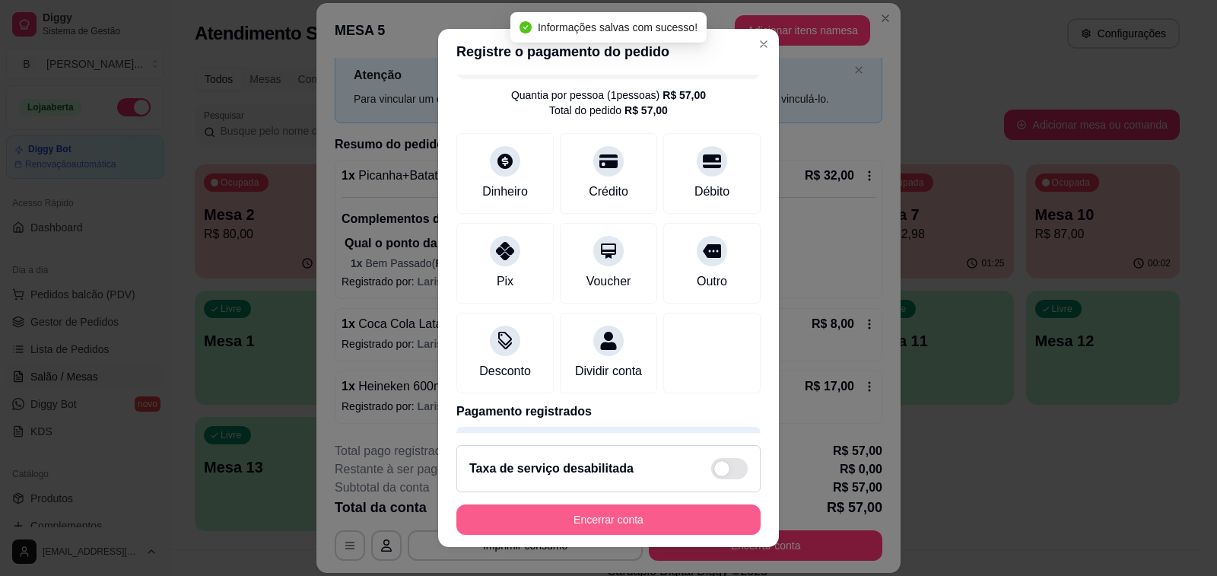
click at [594, 516] on button "Encerrar conta" at bounding box center [608, 519] width 304 height 30
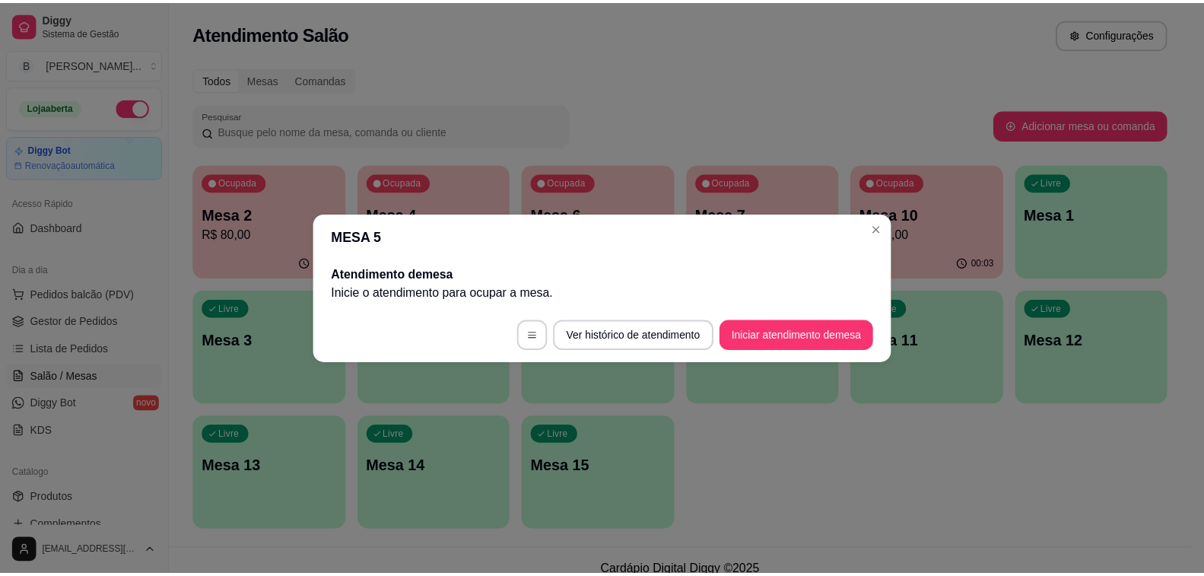
scroll to position [0, 0]
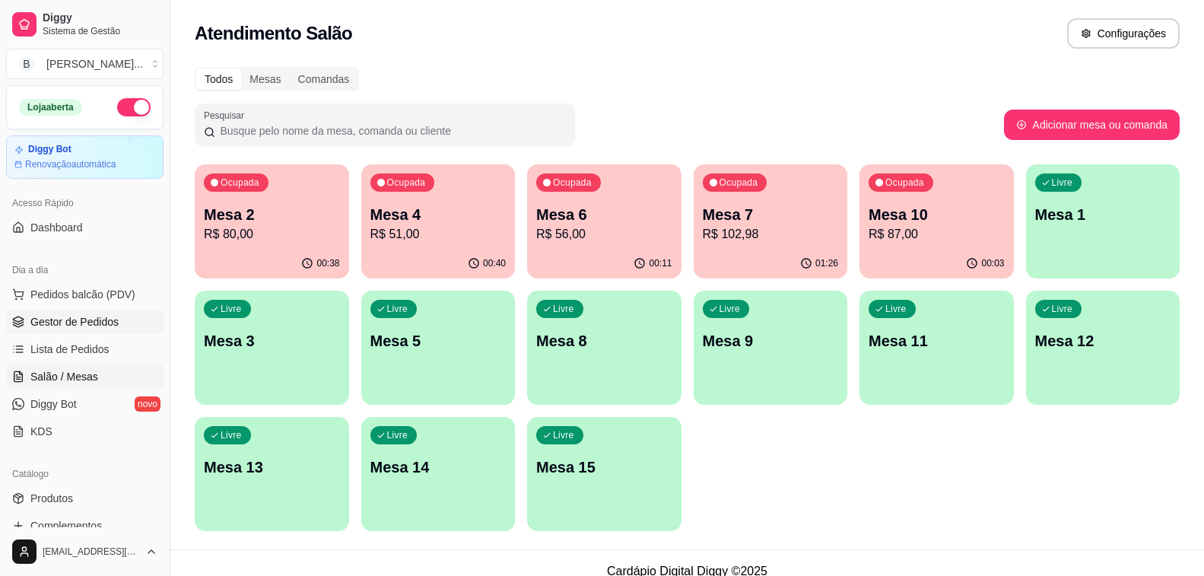
click at [59, 324] on span "Gestor de Pedidos" at bounding box center [74, 321] width 88 height 15
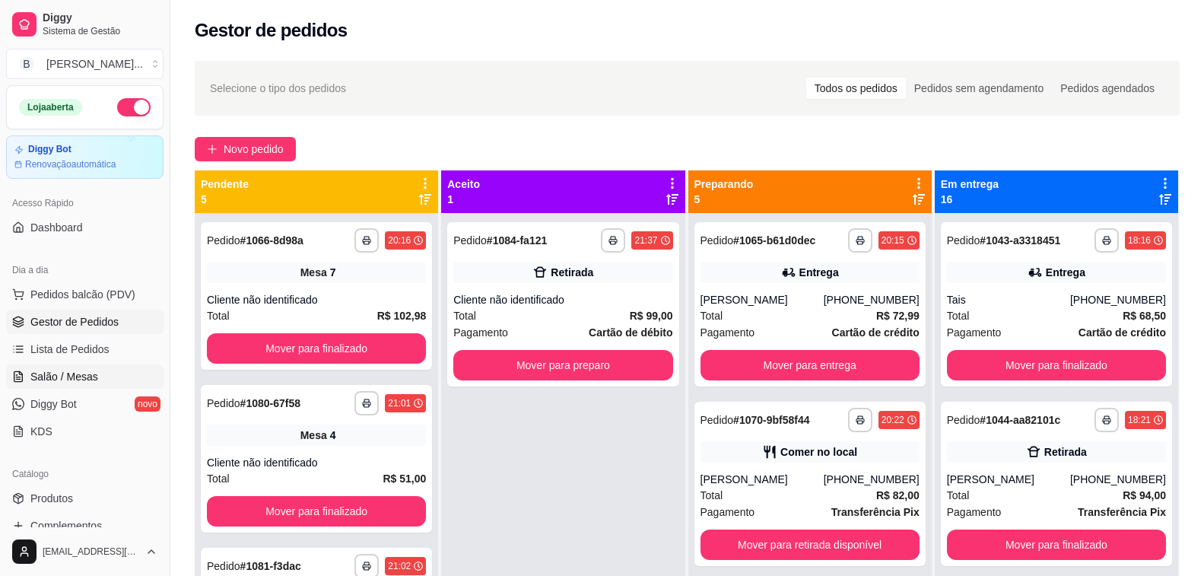
click at [68, 377] on span "Salão / Mesas" at bounding box center [64, 376] width 68 height 15
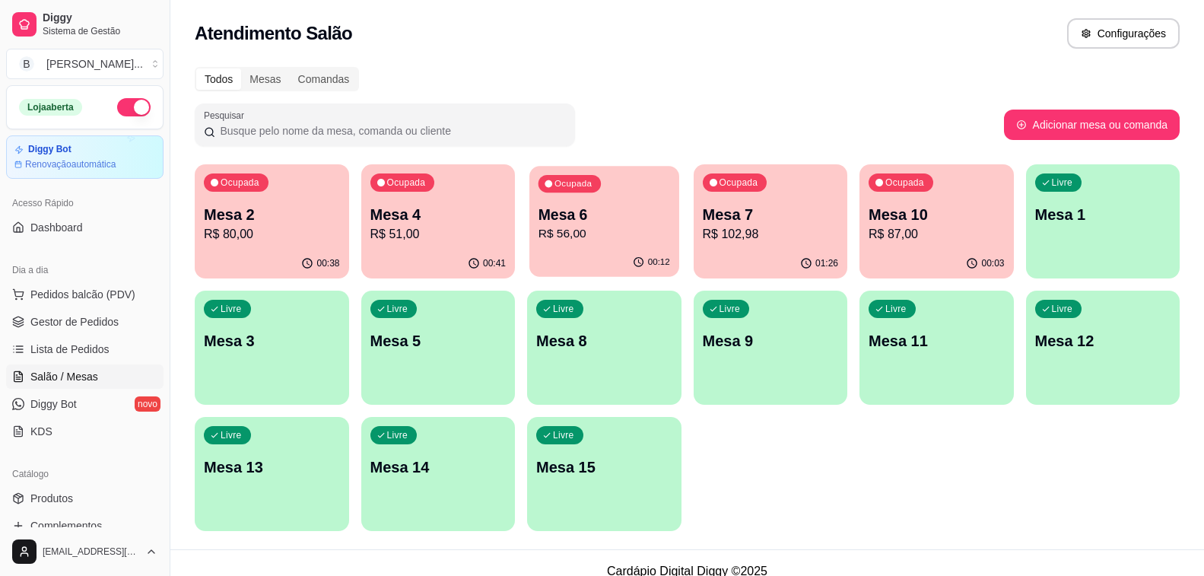
click at [615, 237] on p "R$ 56,00" at bounding box center [605, 233] width 132 height 17
click at [757, 235] on p "R$ 102,98" at bounding box center [771, 234] width 136 height 18
click at [69, 317] on span "Gestor de Pedidos" at bounding box center [74, 321] width 88 height 15
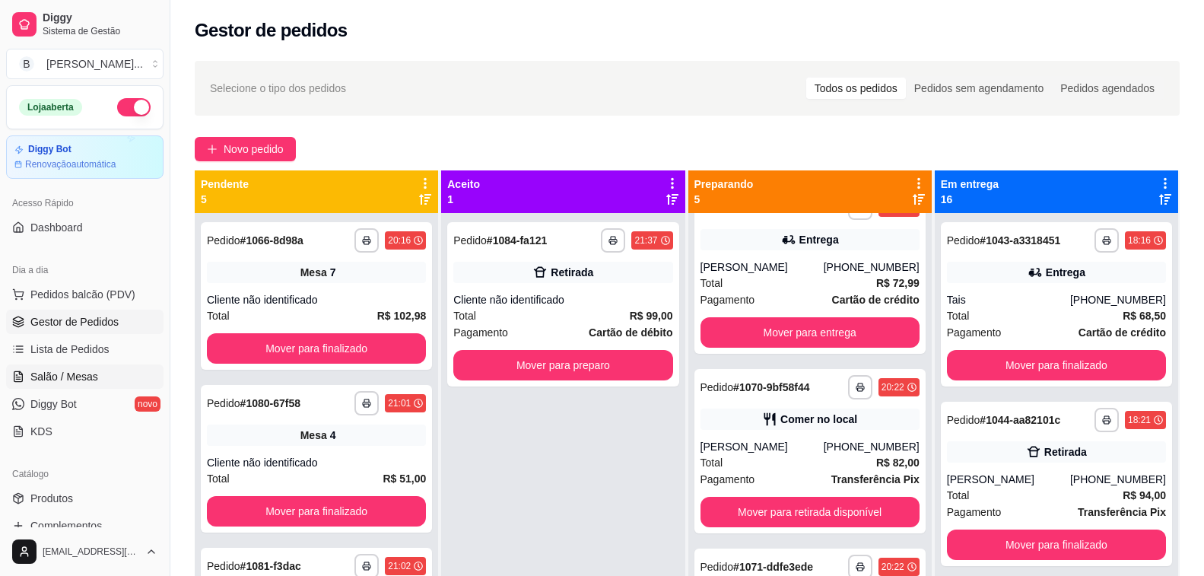
click at [49, 383] on span "Salão / Mesas" at bounding box center [64, 376] width 68 height 15
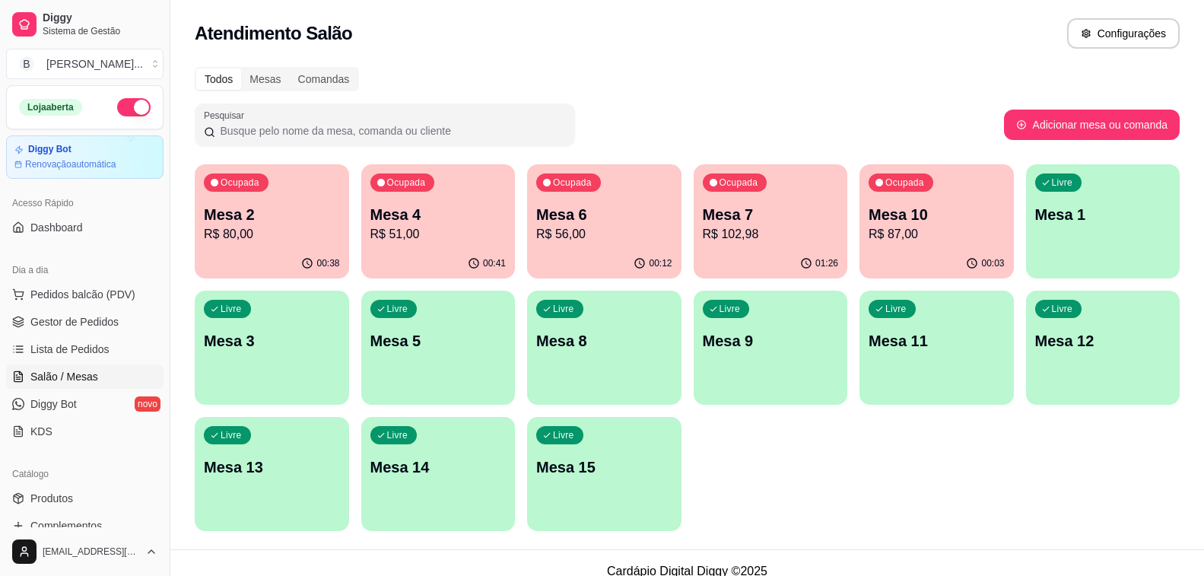
click at [405, 248] on button "Ocupada Mesa 4 R$ 51,00 00:41" at bounding box center [438, 221] width 154 height 114
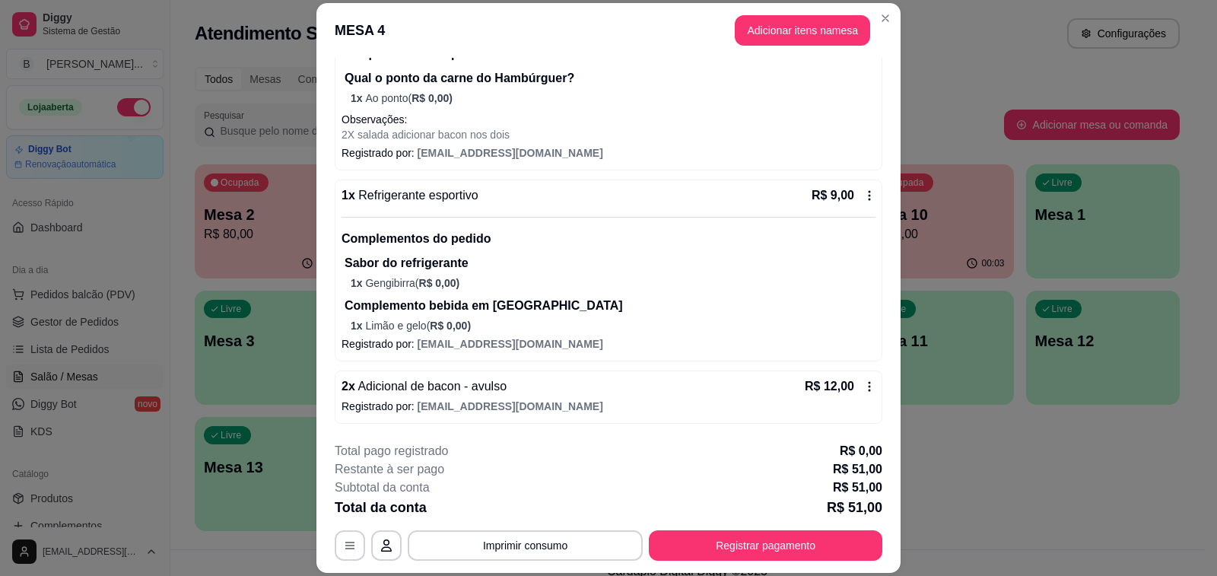
scroll to position [46, 0]
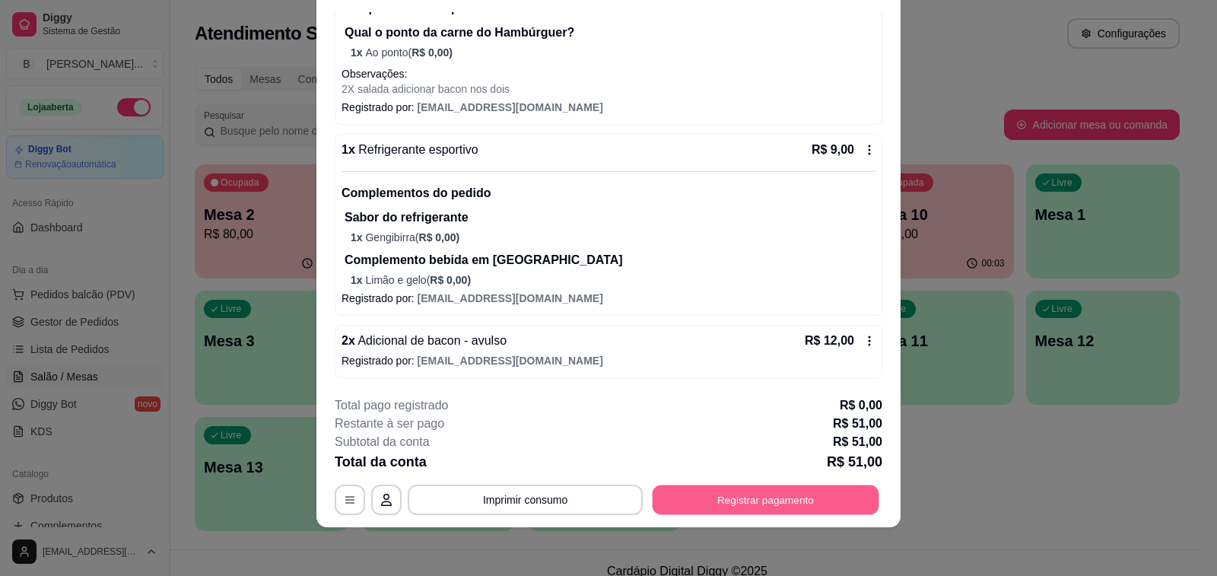
click at [763, 498] on button "Registrar pagamento" at bounding box center [766, 500] width 227 height 30
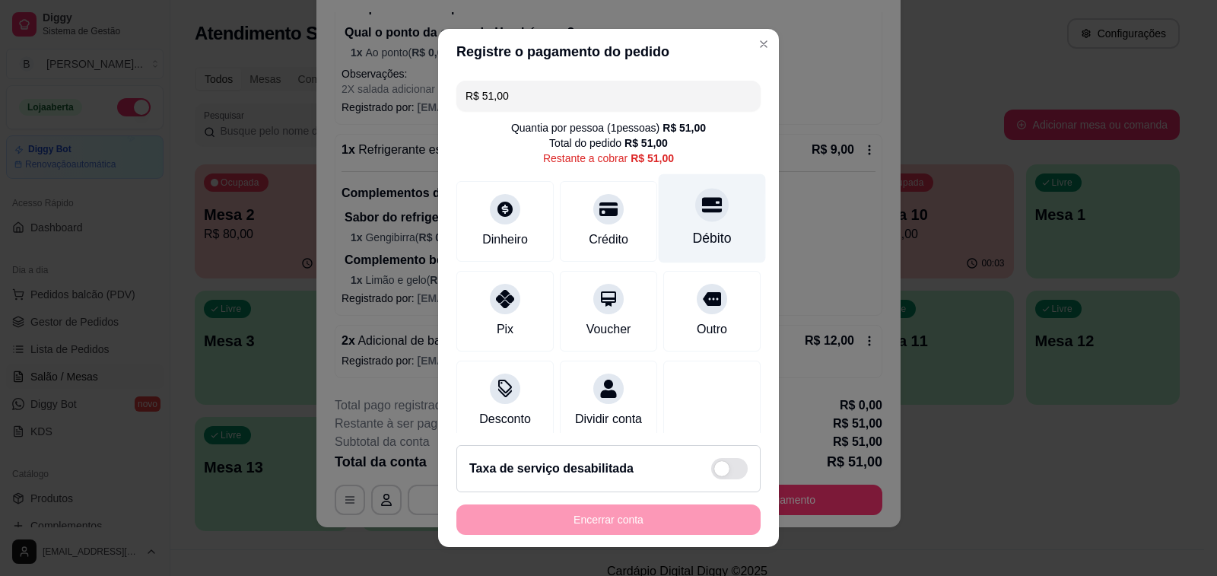
click at [676, 229] on div "Débito" at bounding box center [712, 218] width 107 height 89
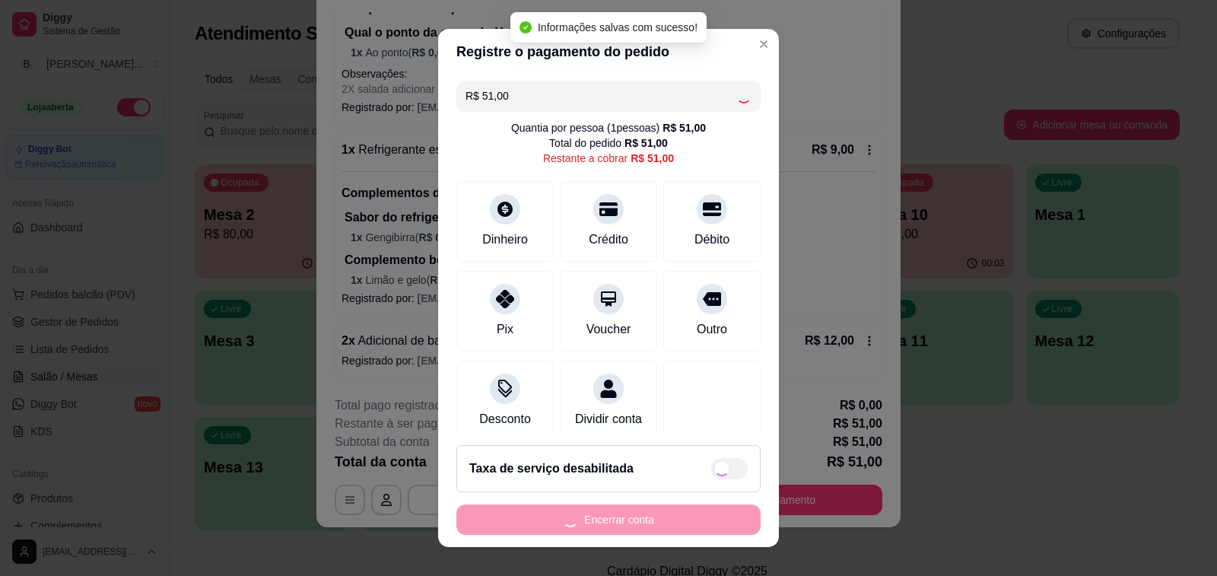
type input "R$ 0,00"
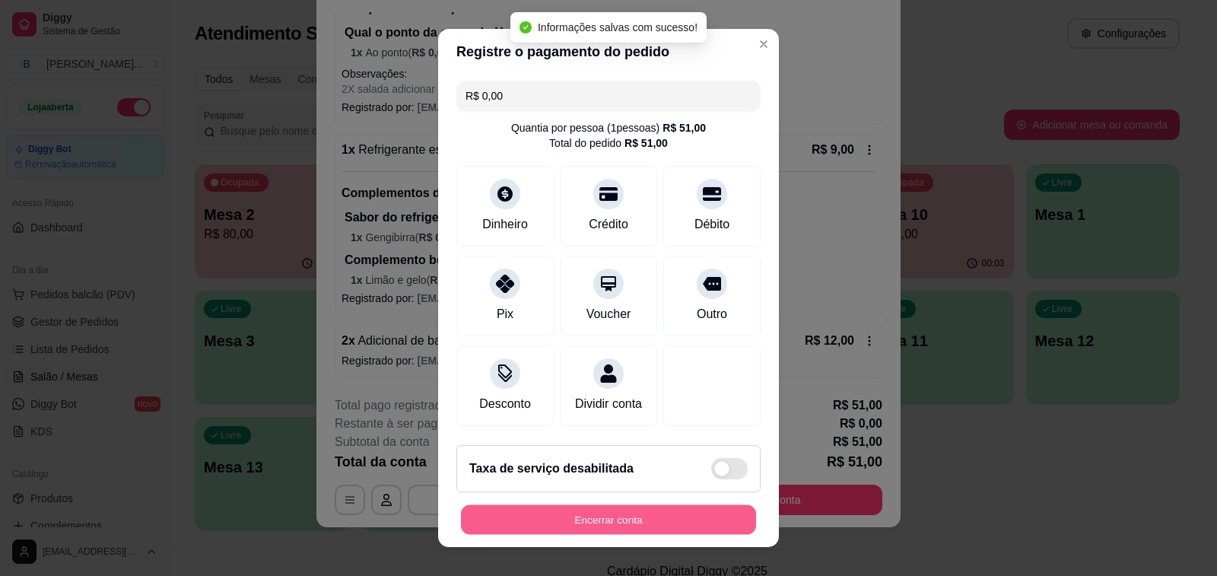
click at [609, 523] on button "Encerrar conta" at bounding box center [608, 520] width 295 height 30
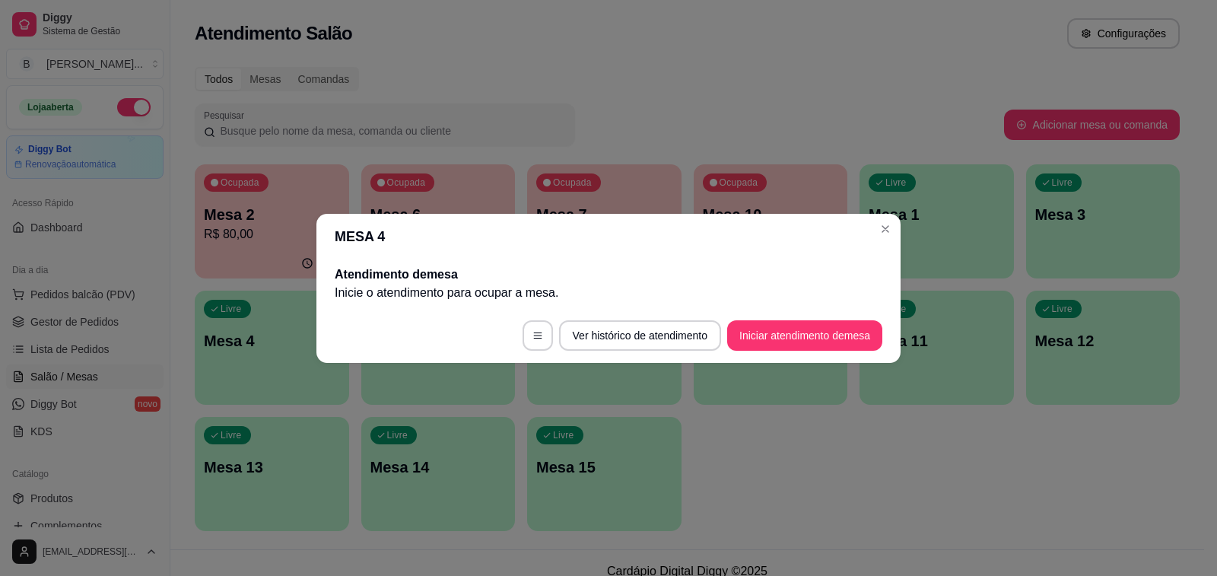
scroll to position [0, 0]
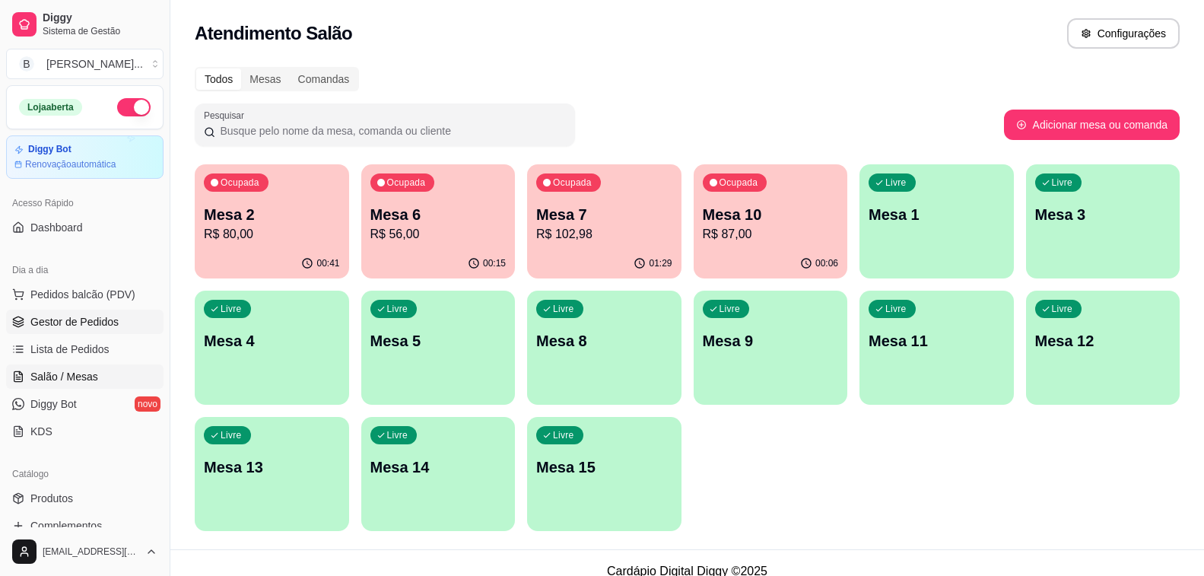
click at [107, 325] on span "Gestor de Pedidos" at bounding box center [74, 321] width 88 height 15
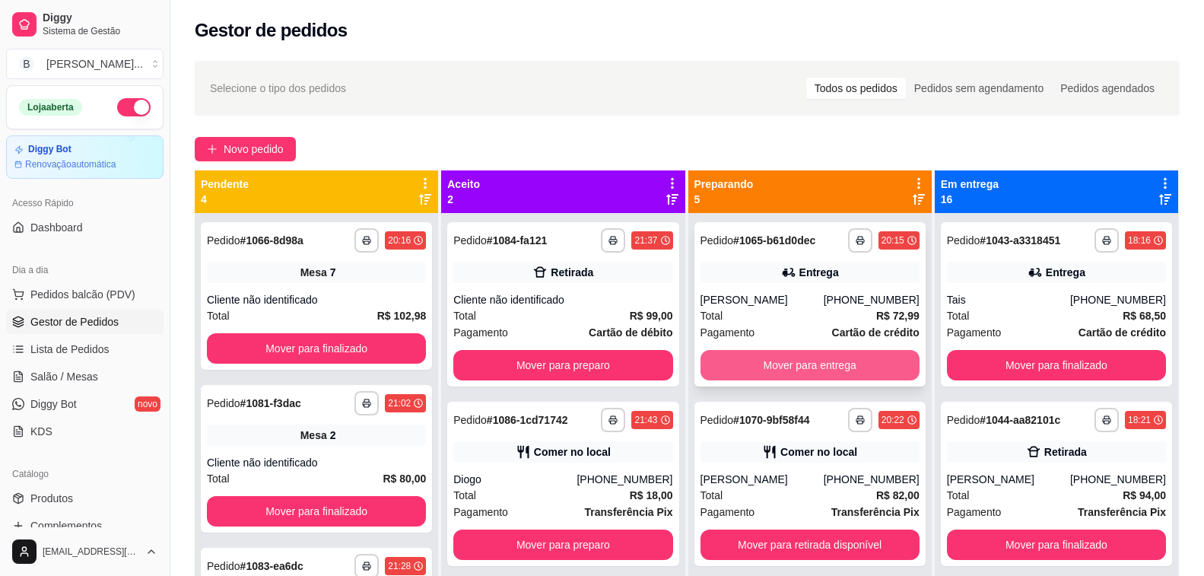
click at [828, 365] on button "Mover para entrega" at bounding box center [810, 365] width 219 height 30
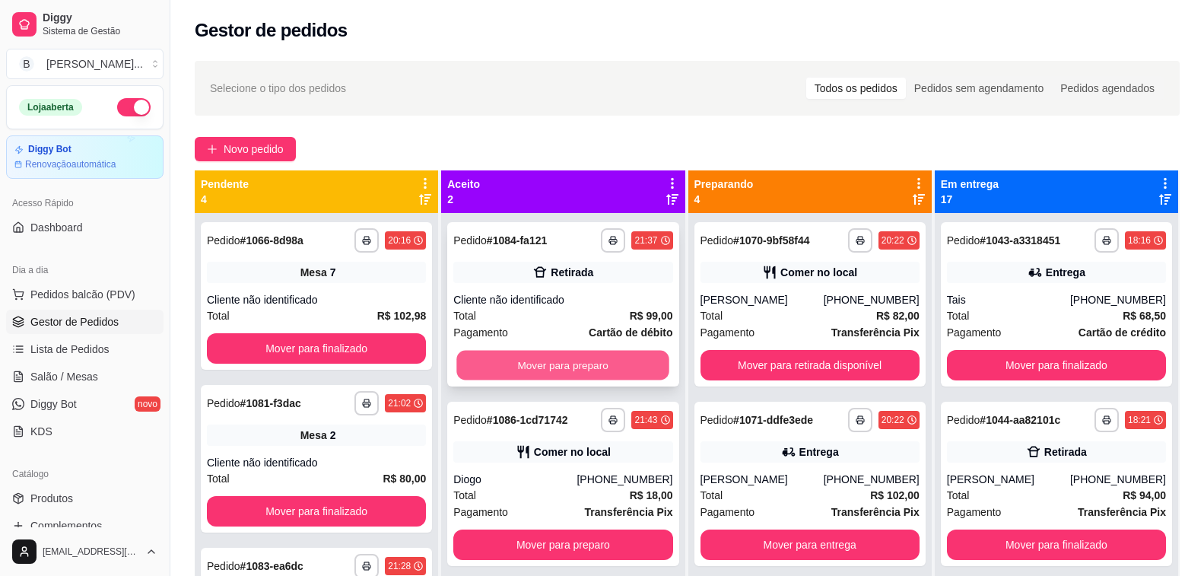
click at [527, 372] on button "Mover para preparo" at bounding box center [563, 366] width 213 height 30
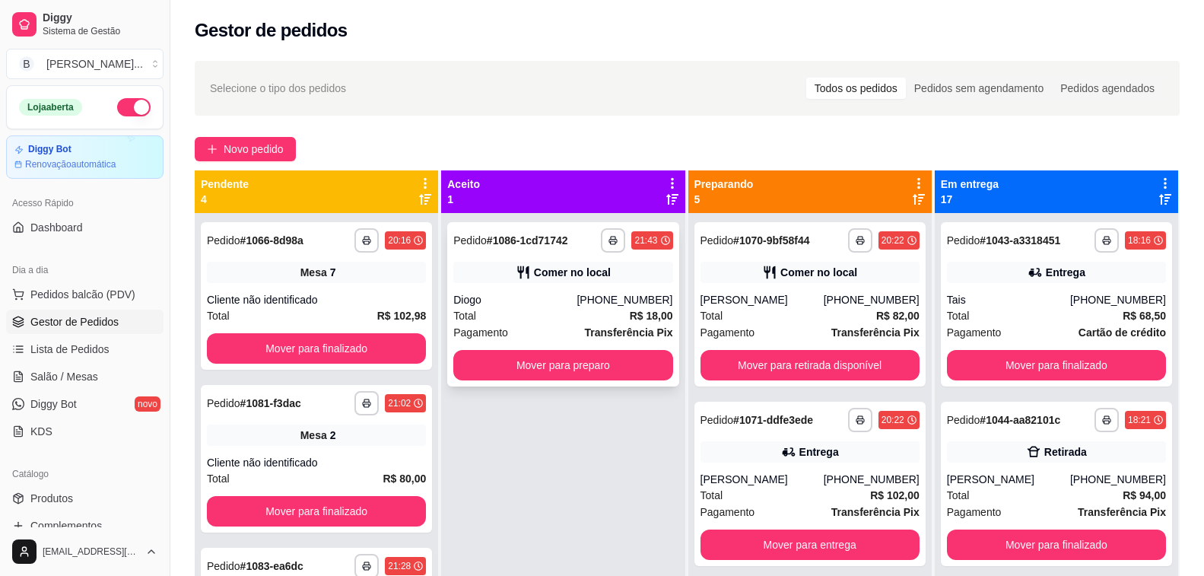
click at [505, 293] on div "Diogo" at bounding box center [514, 299] width 123 height 15
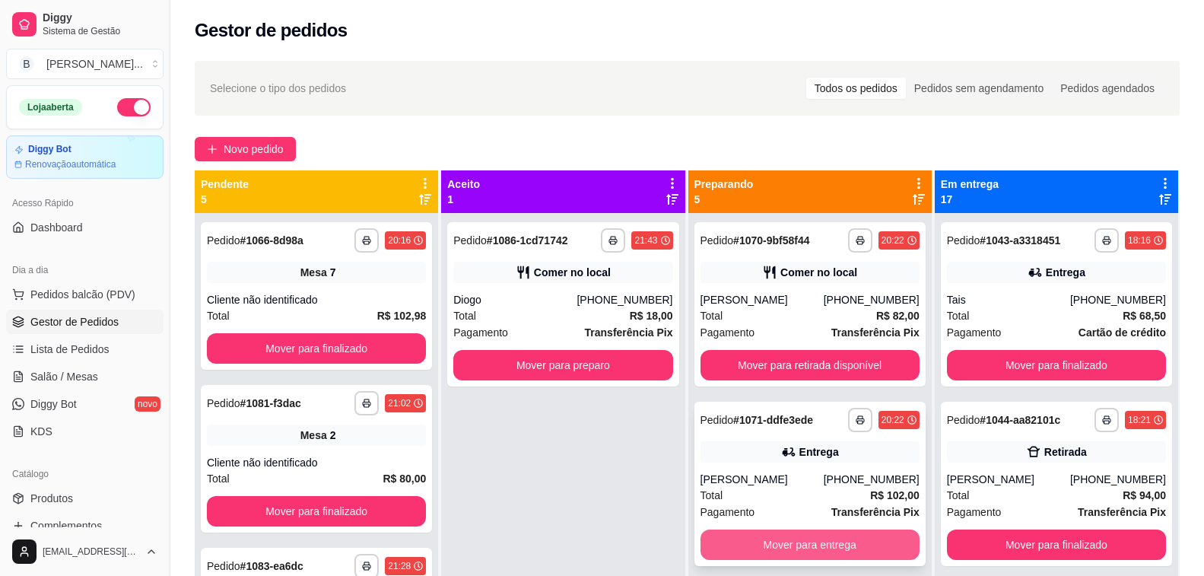
click at [755, 537] on button "Mover para entrega" at bounding box center [810, 544] width 219 height 30
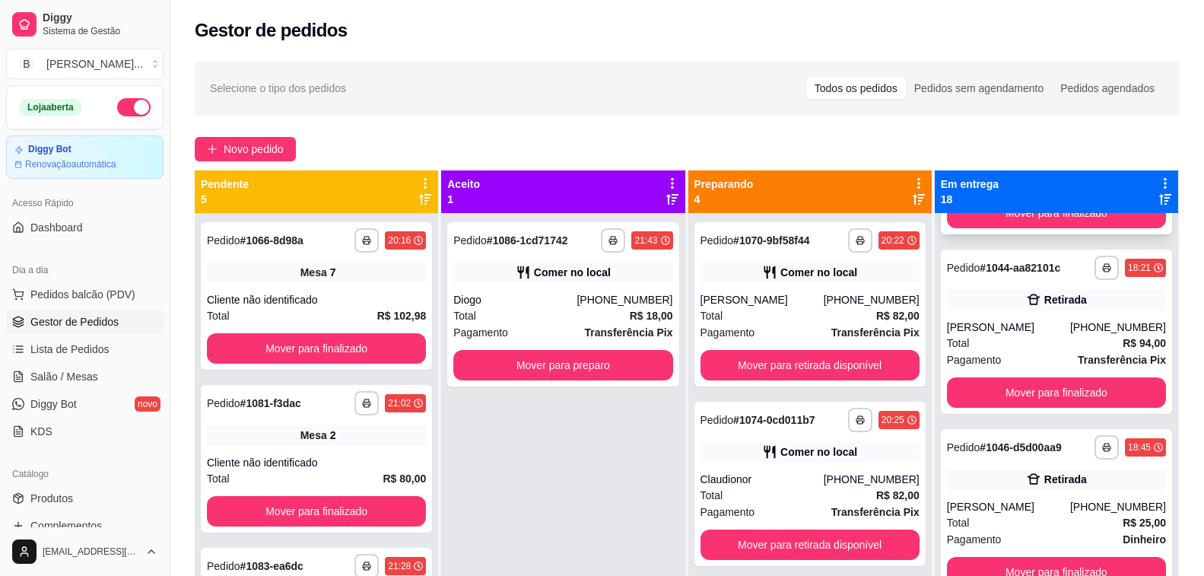
scroll to position [76, 0]
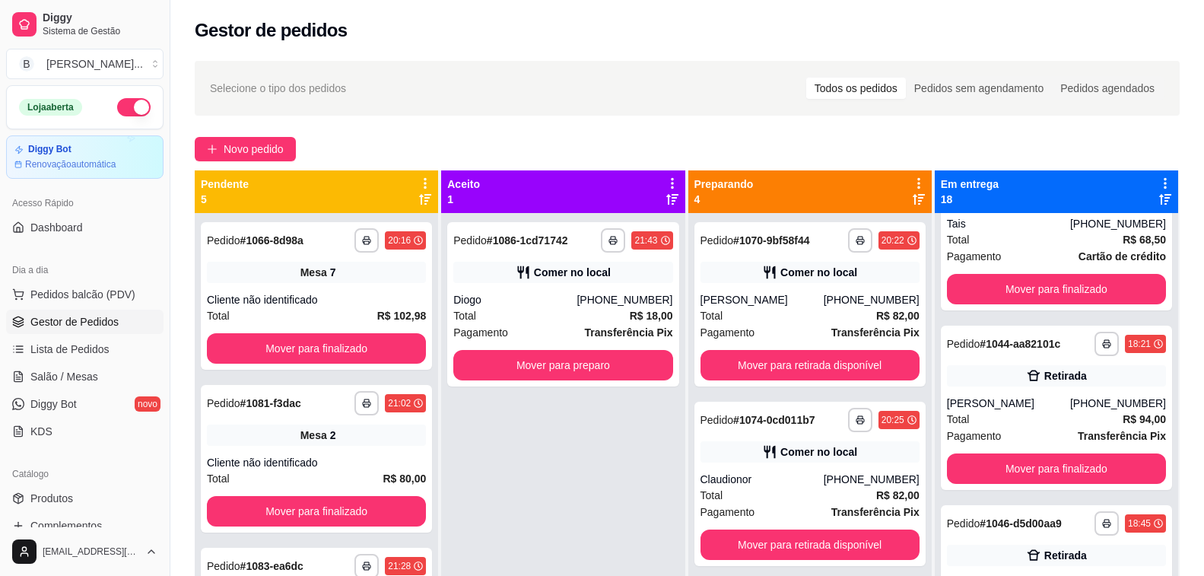
click at [1159, 195] on icon at bounding box center [1165, 199] width 12 height 11
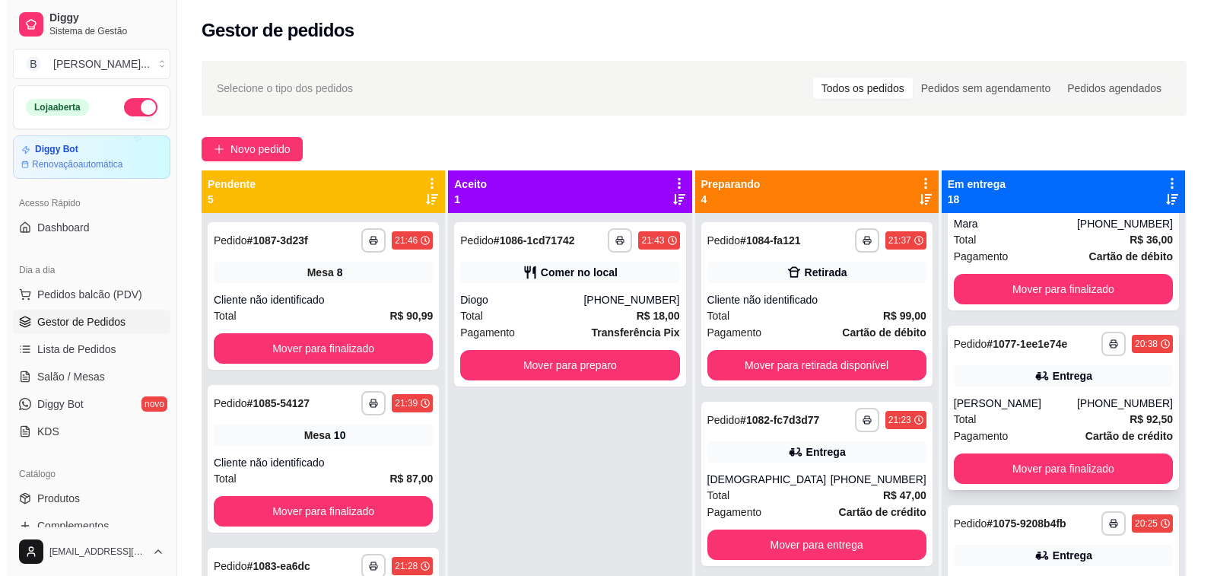
scroll to position [0, 0]
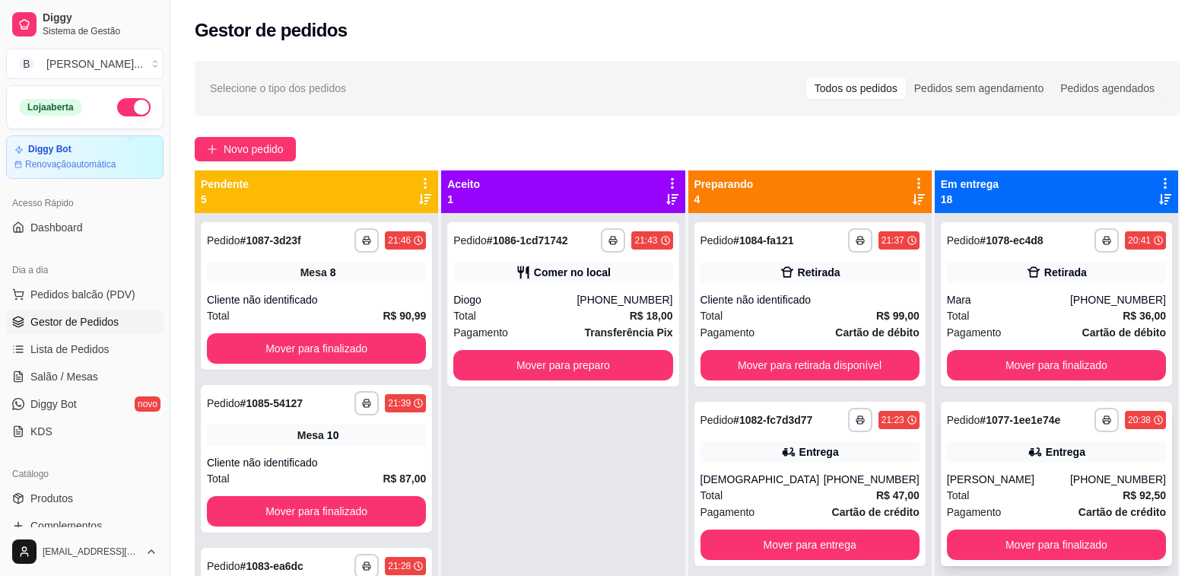
click at [1021, 469] on div "**********" at bounding box center [1056, 484] width 231 height 164
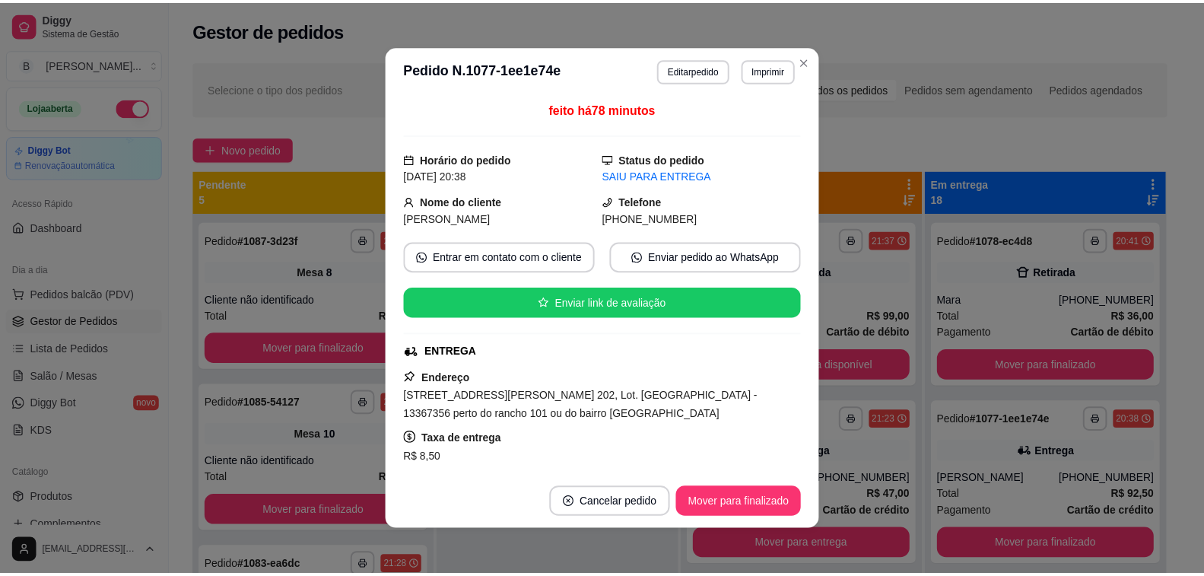
scroll to position [152, 0]
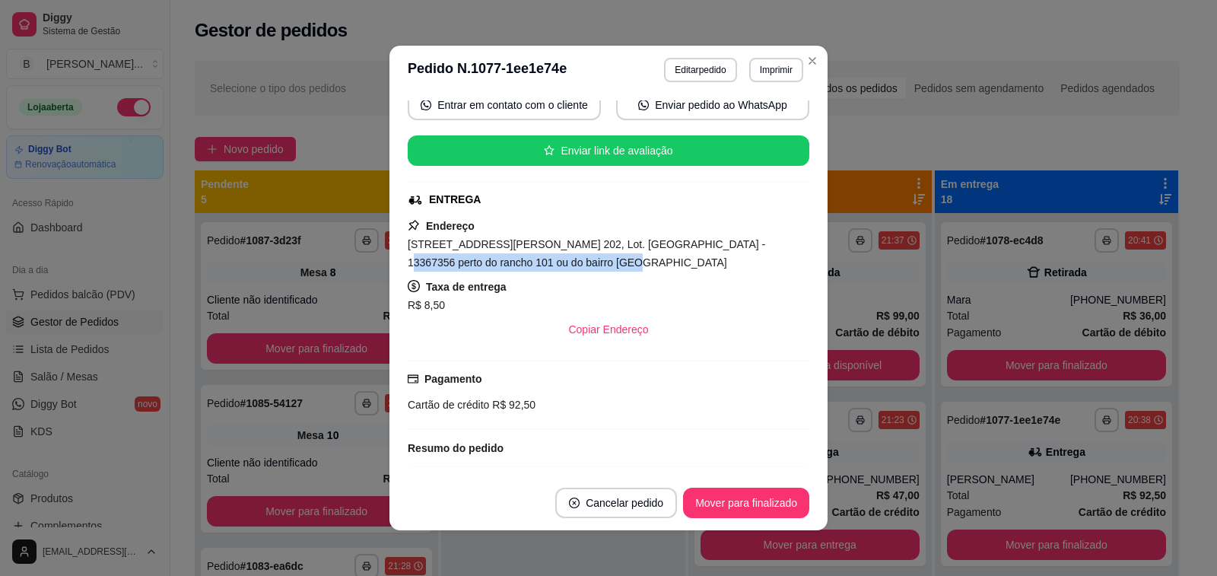
drag, startPoint x: 684, startPoint y: 249, endPoint x: 698, endPoint y: 262, distance: 19.4
click at [698, 262] on div "[STREET_ADDRESS][PERSON_NAME] 202, Lot. [GEOGRAPHIC_DATA] - 13367356 perto do r…" at bounding box center [609, 253] width 402 height 37
copy span "perto do [GEOGRAPHIC_DATA] ou do bairro [GEOGRAPHIC_DATA]"
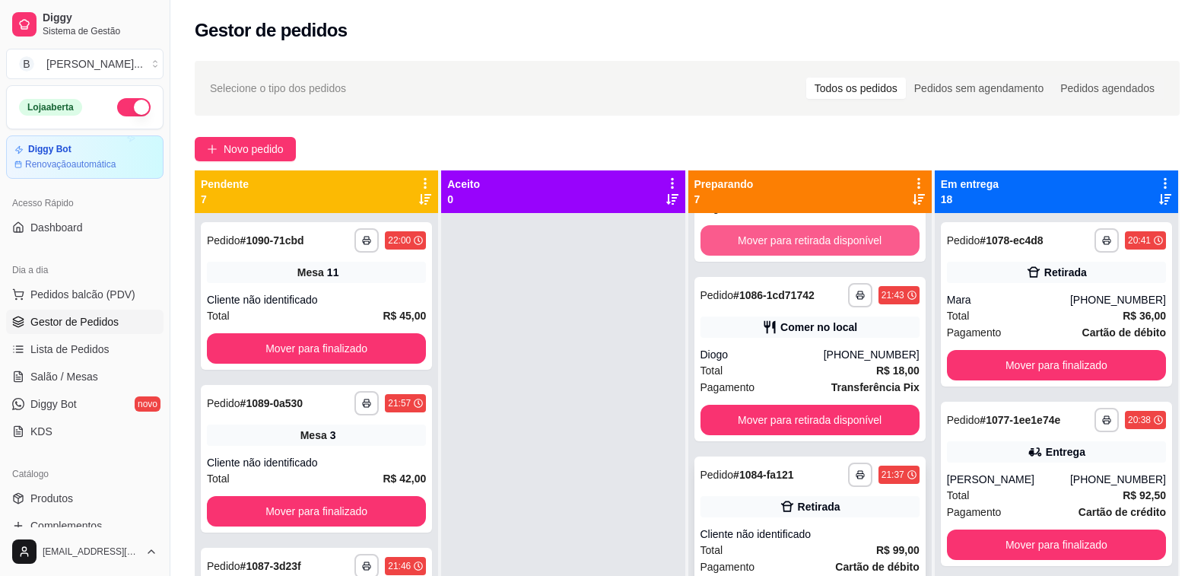
scroll to position [380, 0]
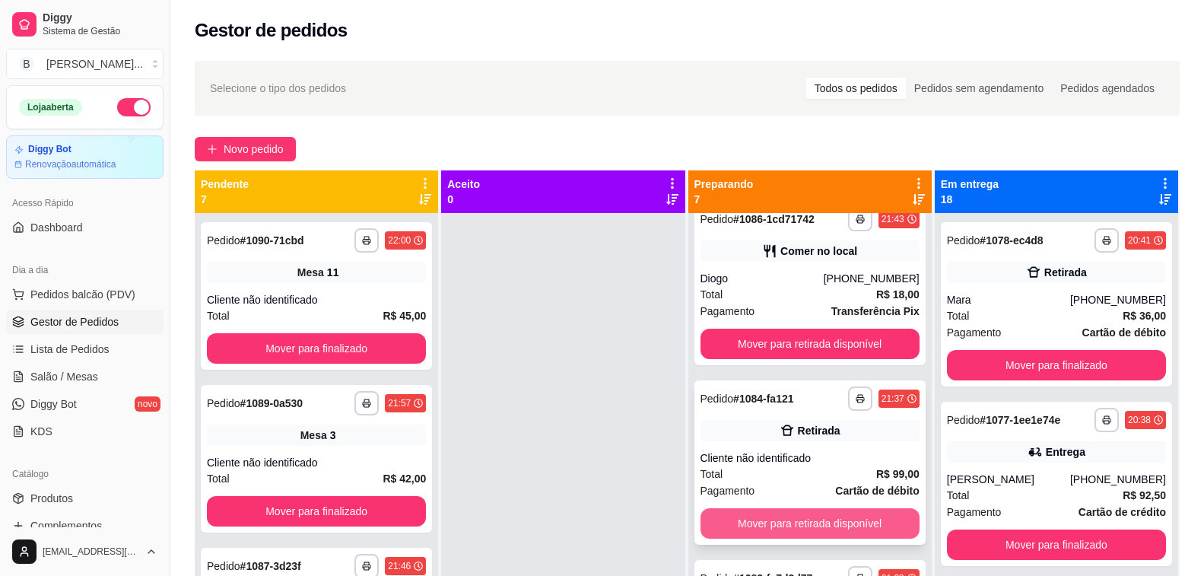
click at [787, 519] on button "Mover para retirada disponível" at bounding box center [810, 523] width 219 height 30
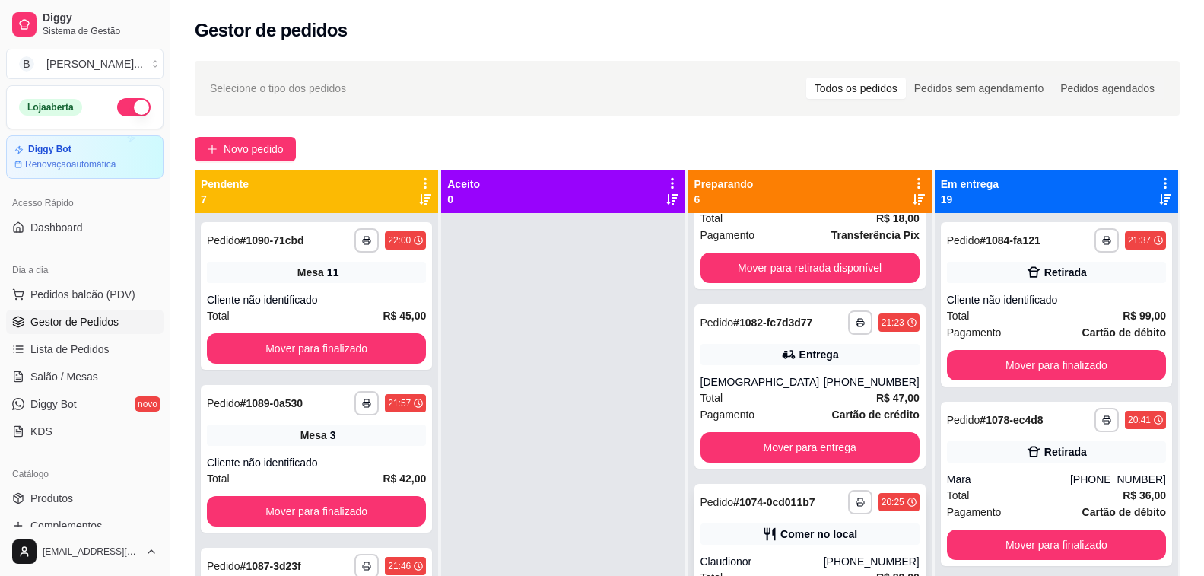
scroll to position [517, 0]
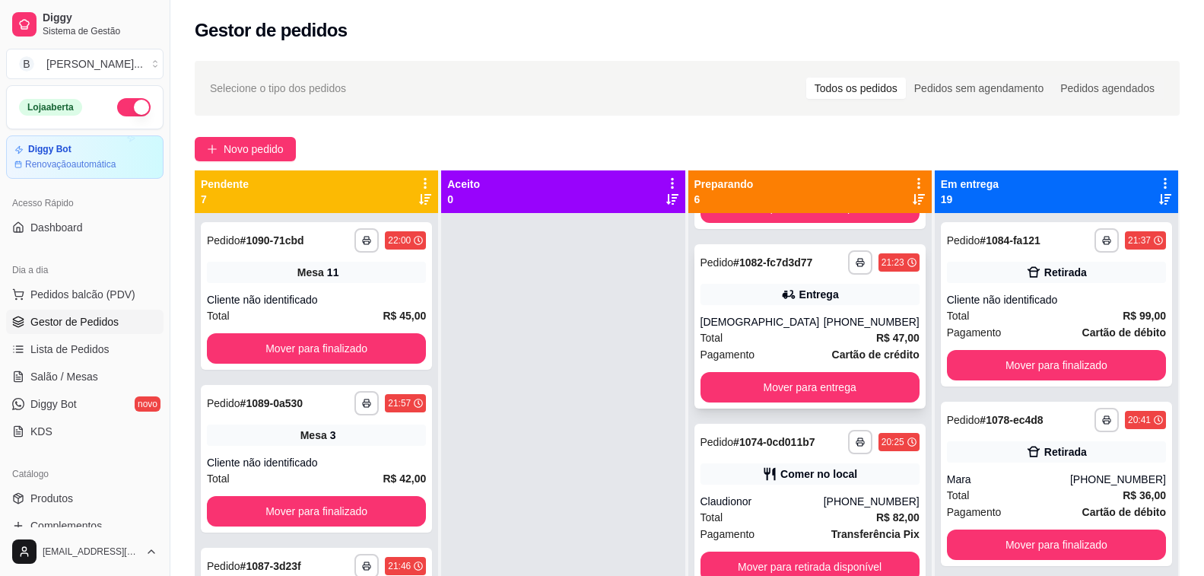
click at [775, 324] on div "[DEMOGRAPHIC_DATA]" at bounding box center [762, 321] width 123 height 15
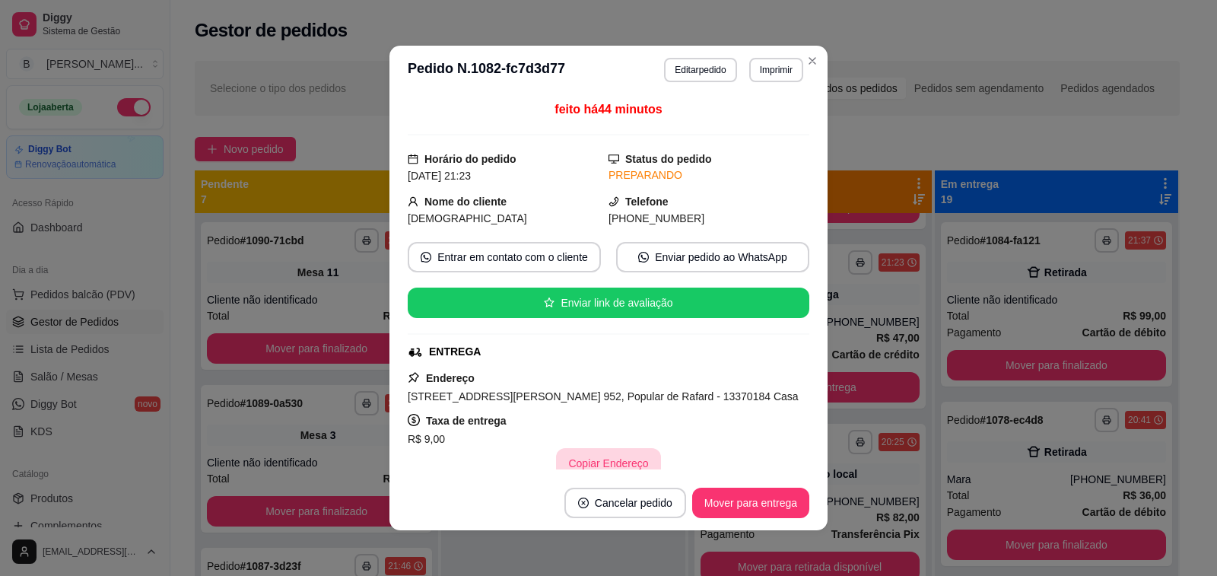
click at [606, 462] on button "Copiar Endereço" at bounding box center [608, 463] width 104 height 30
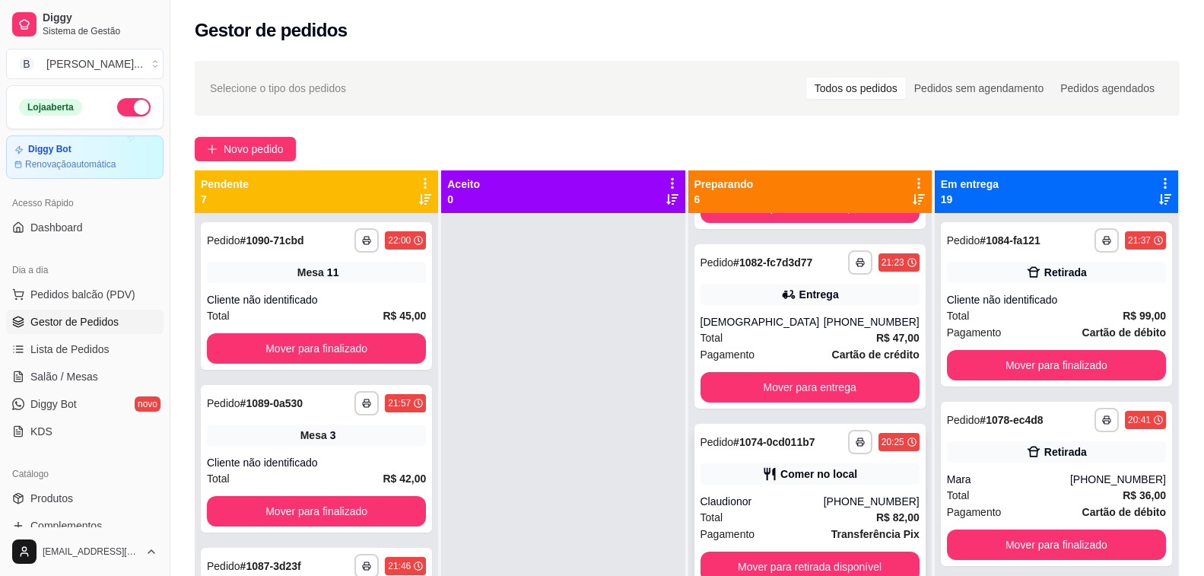
scroll to position [43, 0]
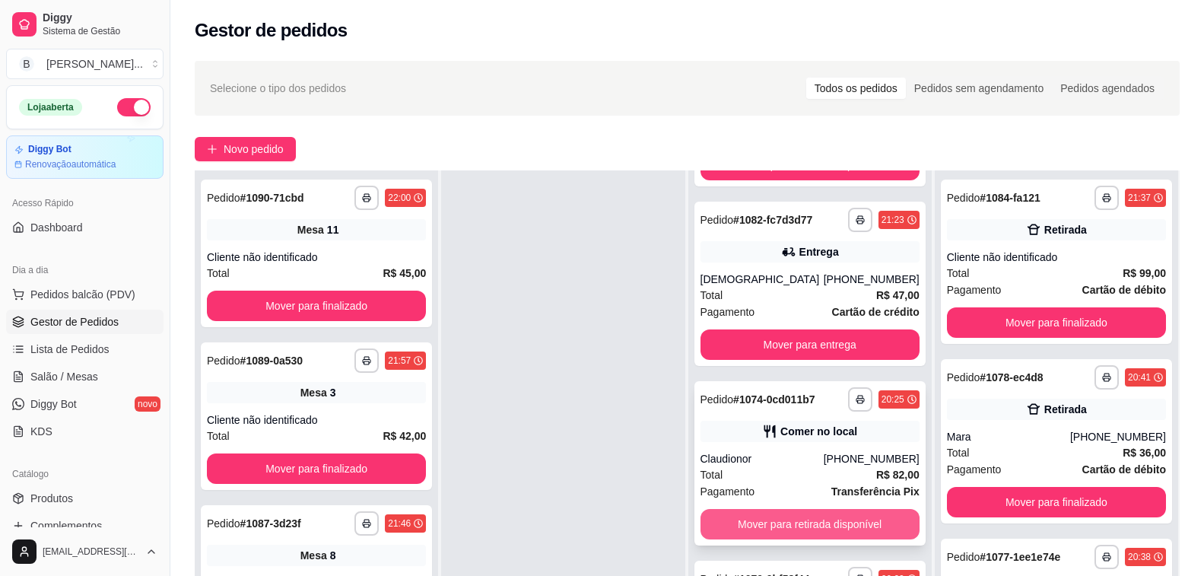
click at [780, 520] on button "Mover para retirada disponível" at bounding box center [810, 524] width 219 height 30
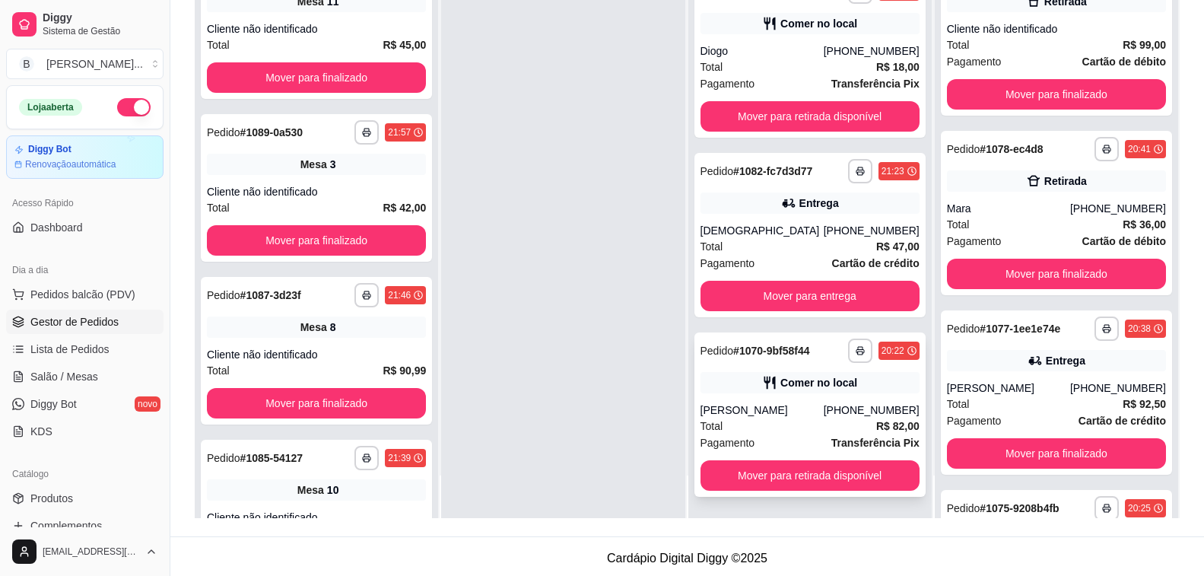
scroll to position [232, 0]
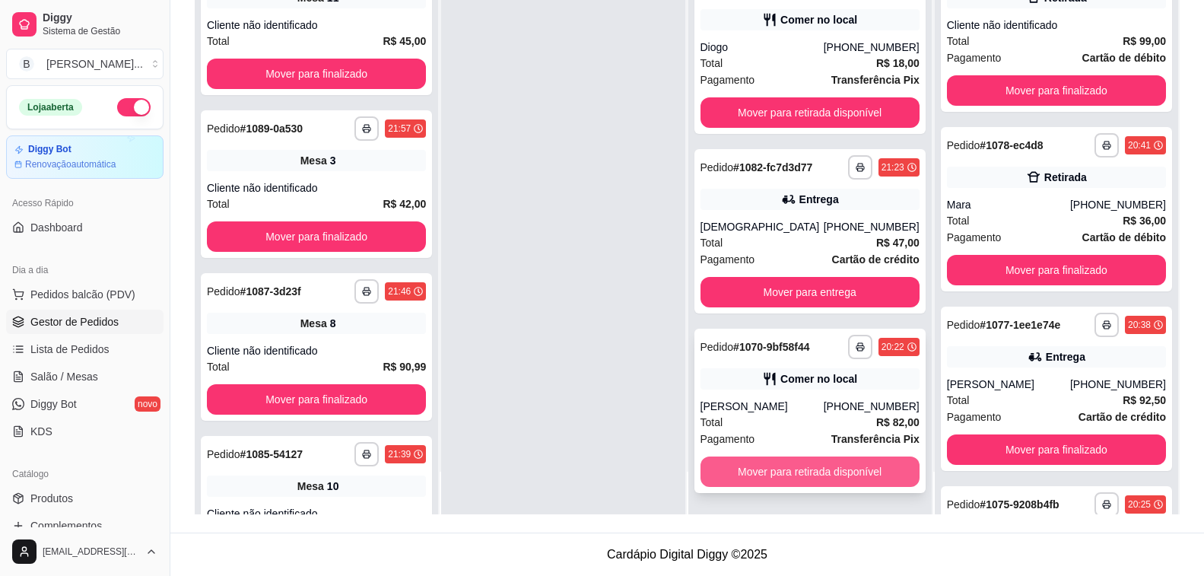
click at [783, 476] on button "Mover para retirada disponível" at bounding box center [810, 471] width 219 height 30
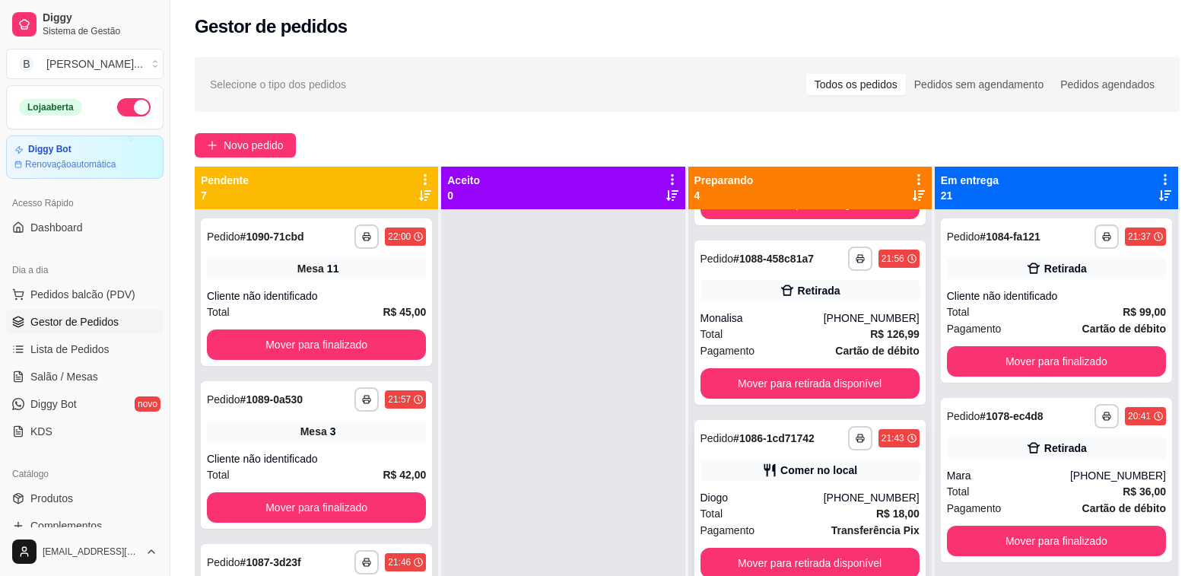
scroll to position [156, 0]
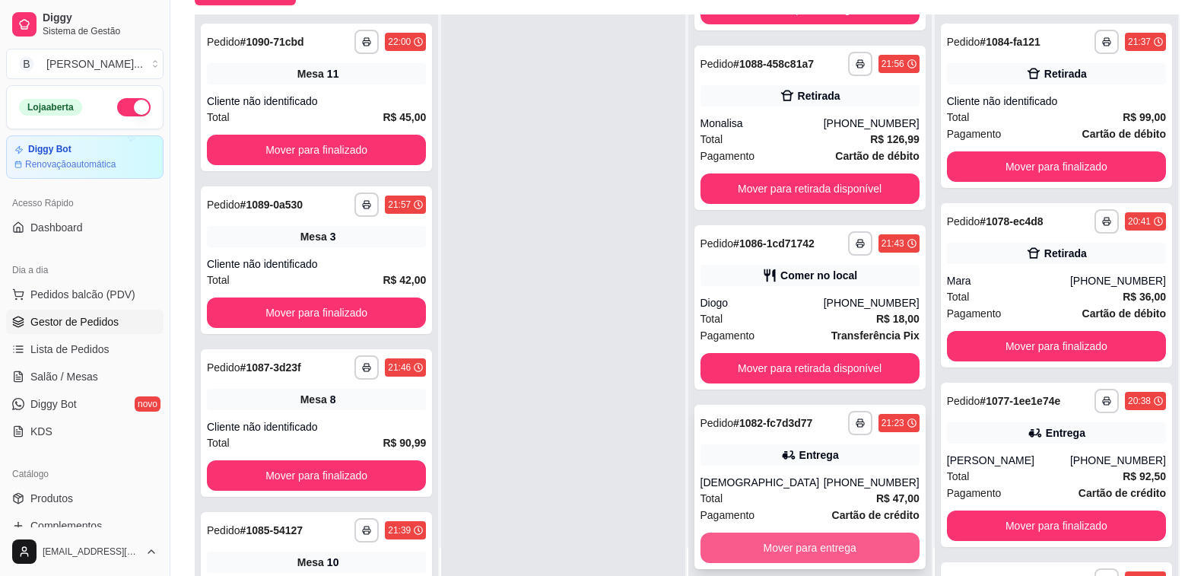
click at [749, 541] on button "Mover para entrega" at bounding box center [810, 548] width 219 height 30
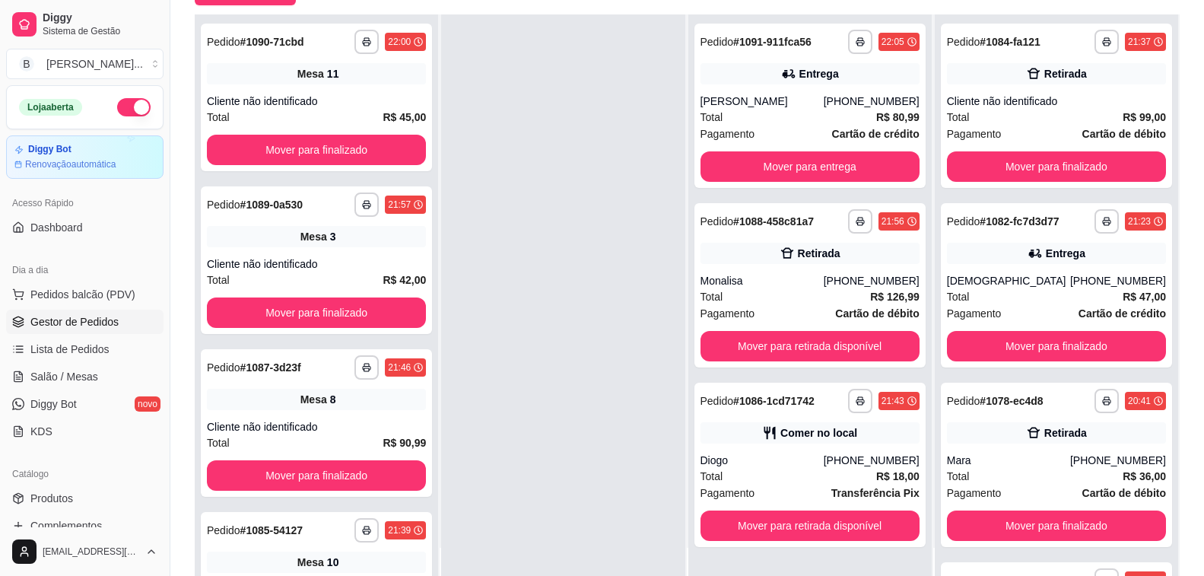
scroll to position [0, 0]
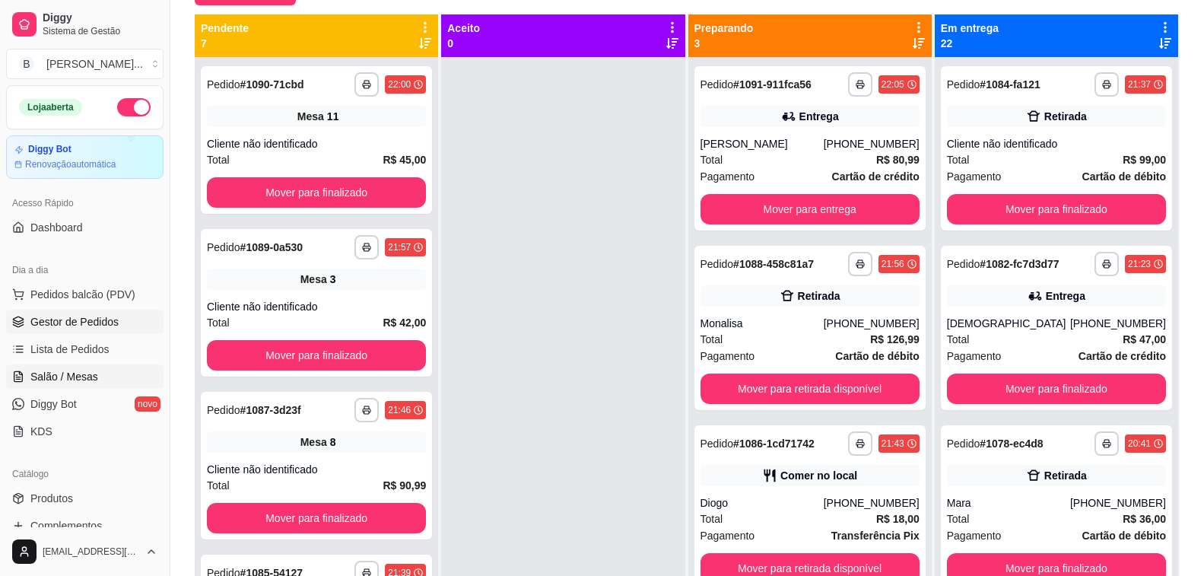
click at [85, 379] on span "Salão / Mesas" at bounding box center [64, 376] width 68 height 15
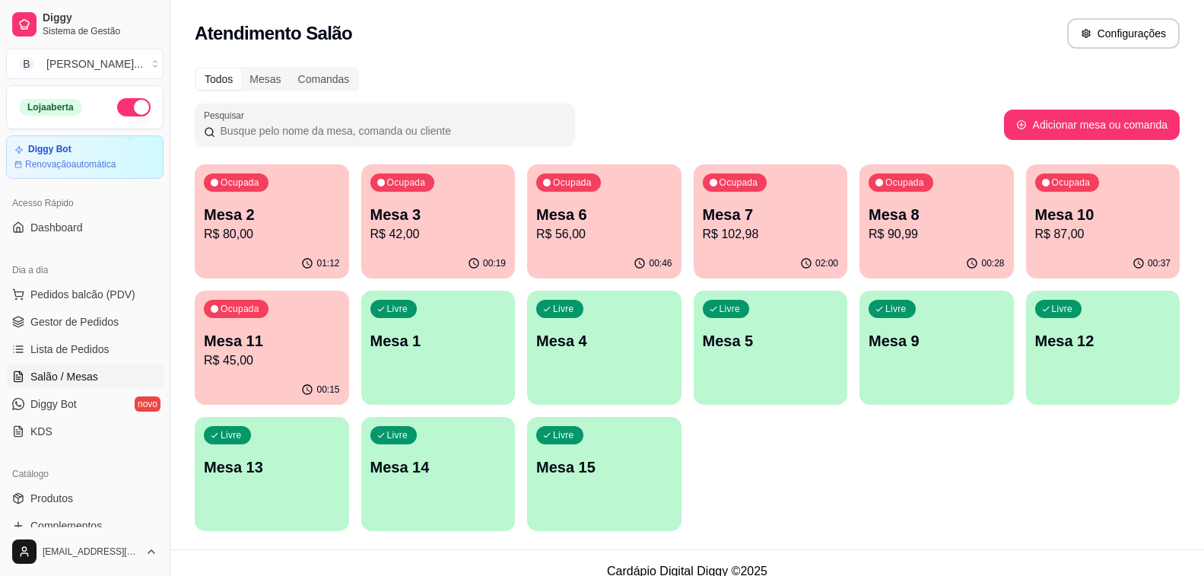
click at [380, 227] on p "R$ 42,00" at bounding box center [438, 234] width 136 height 18
click at [467, 218] on p "Mesa 3" at bounding box center [438, 214] width 136 height 21
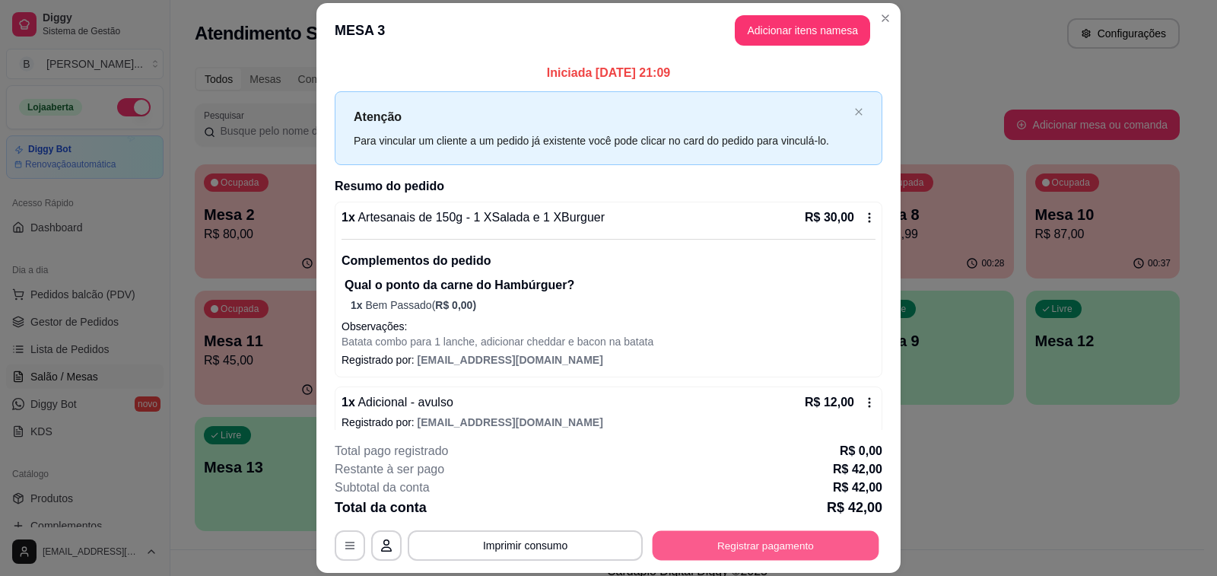
click at [762, 555] on button "Registrar pagamento" at bounding box center [766, 546] width 227 height 30
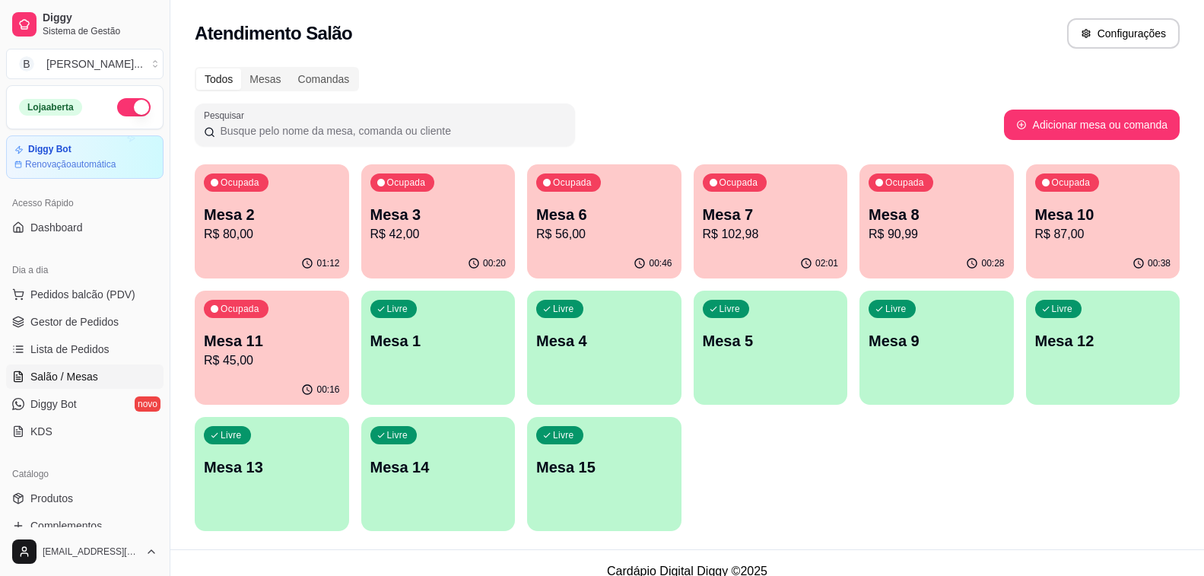
click at [635, 228] on p "R$ 56,00" at bounding box center [604, 234] width 136 height 18
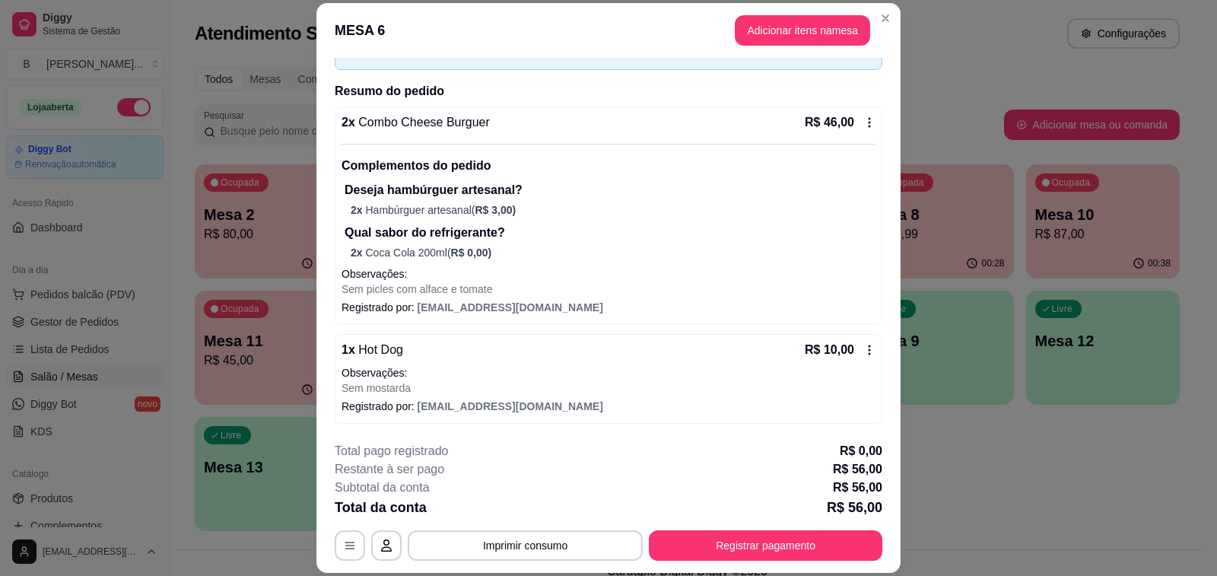
scroll to position [46, 0]
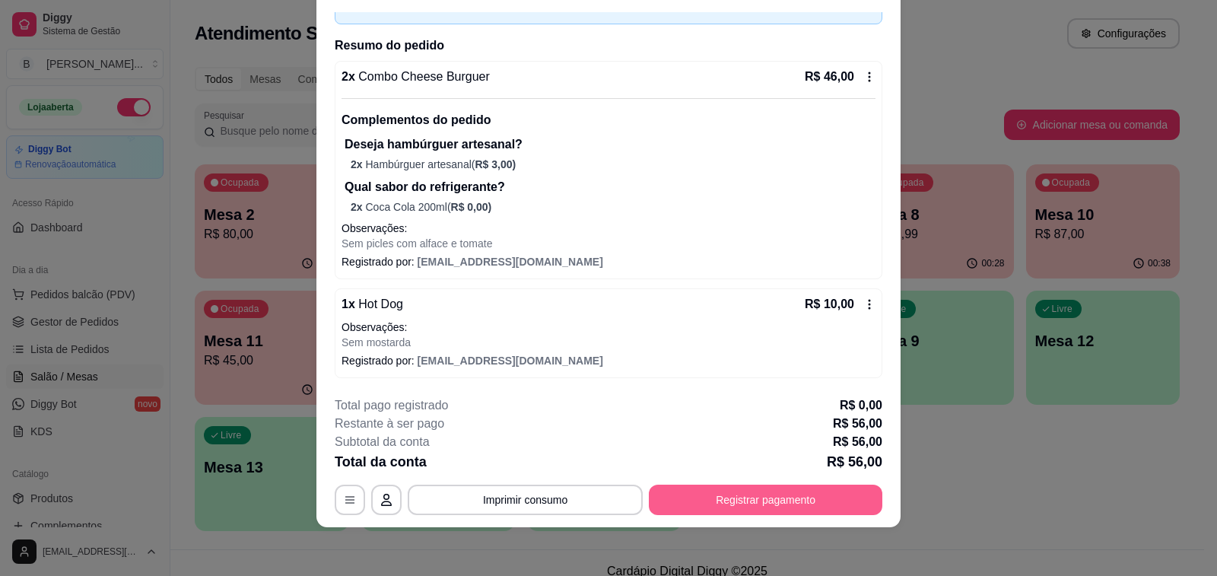
click at [727, 498] on button "Registrar pagamento" at bounding box center [766, 500] width 234 height 30
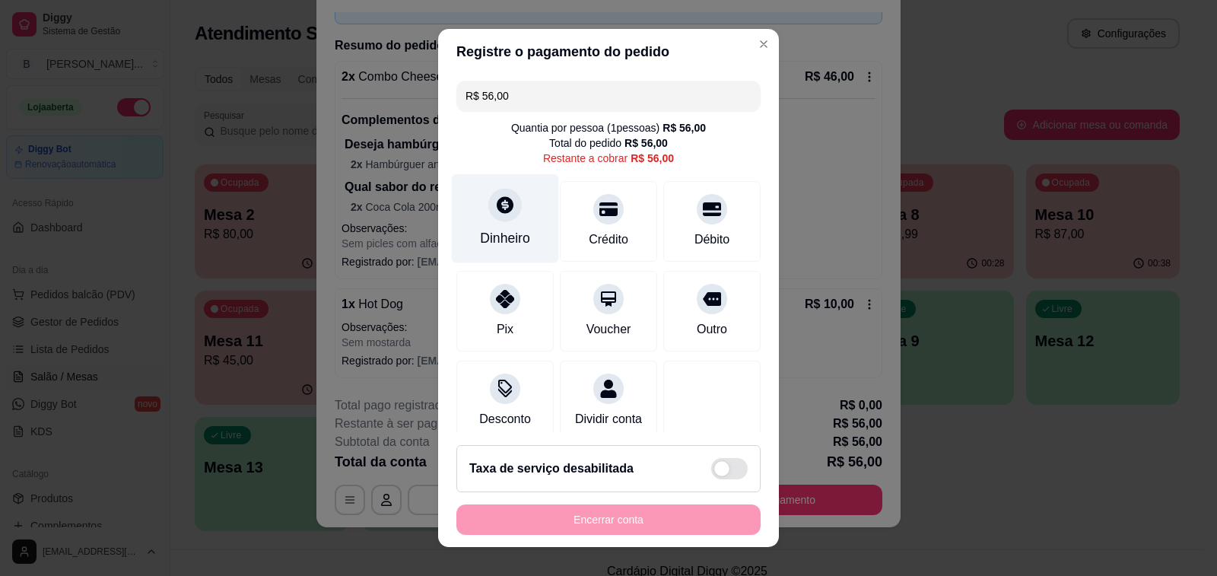
click at [509, 227] on div "Dinheiro" at bounding box center [505, 218] width 107 height 89
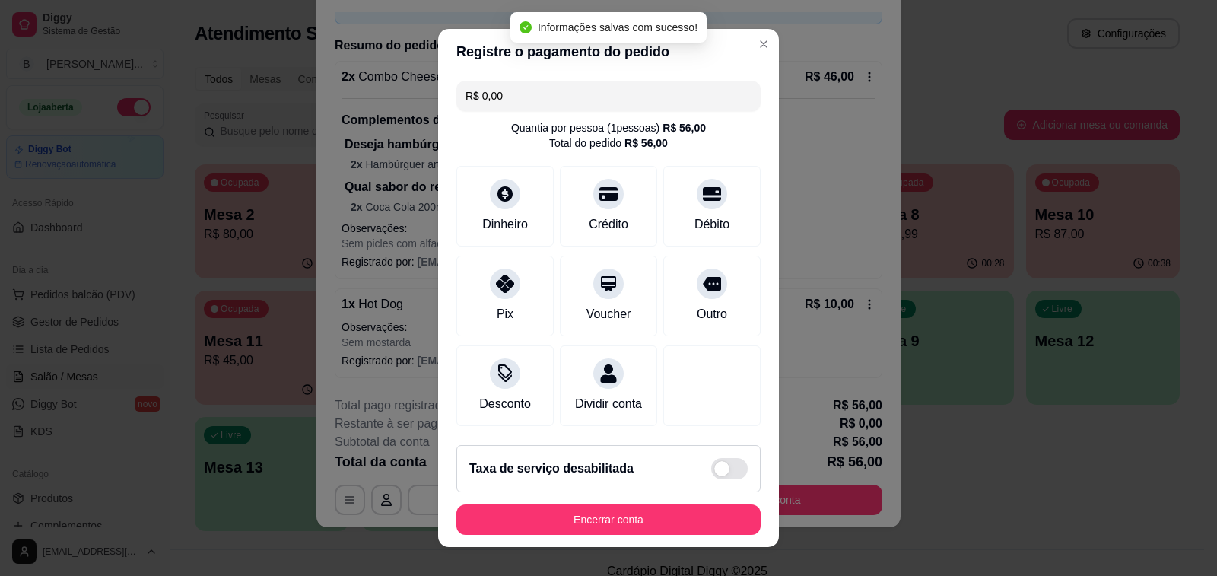
type input "R$ 0,00"
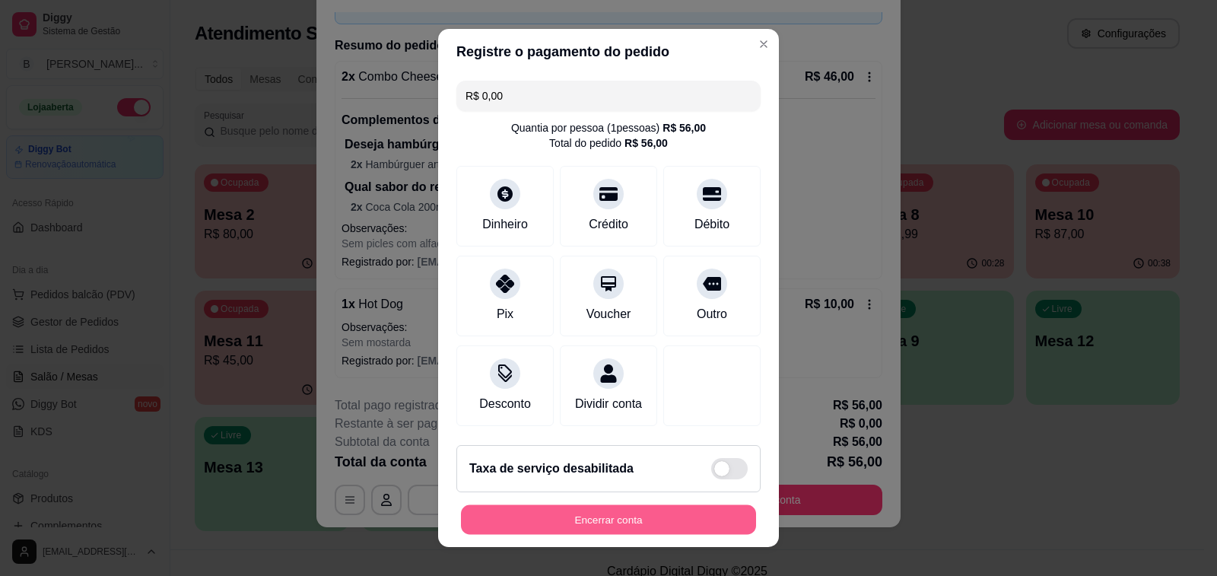
click at [603, 530] on button "Encerrar conta" at bounding box center [608, 520] width 295 height 30
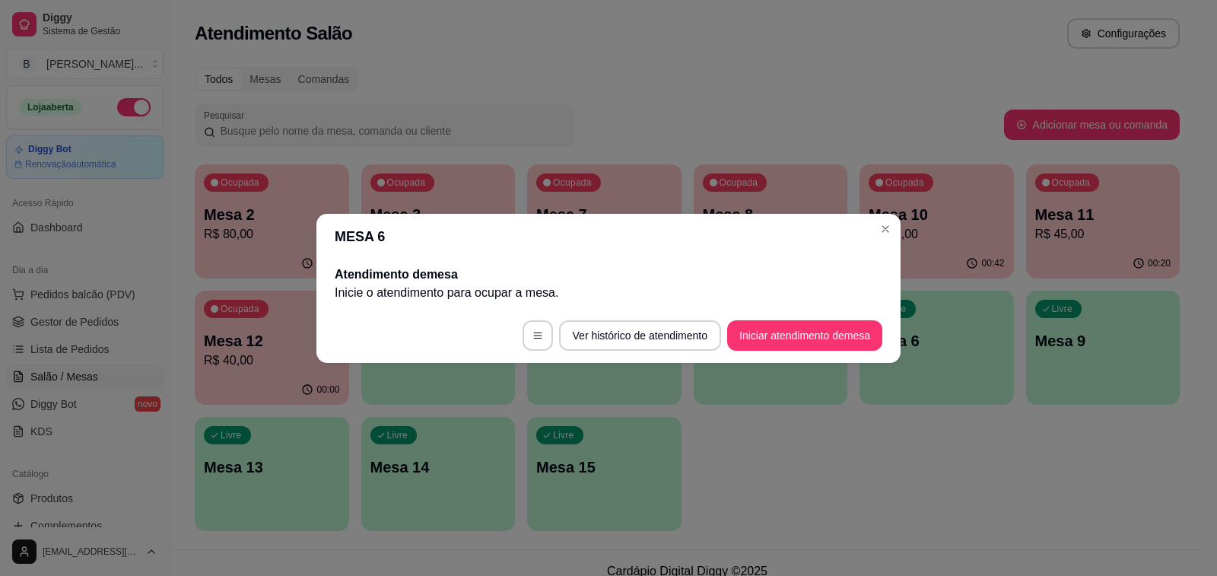
scroll to position [0, 0]
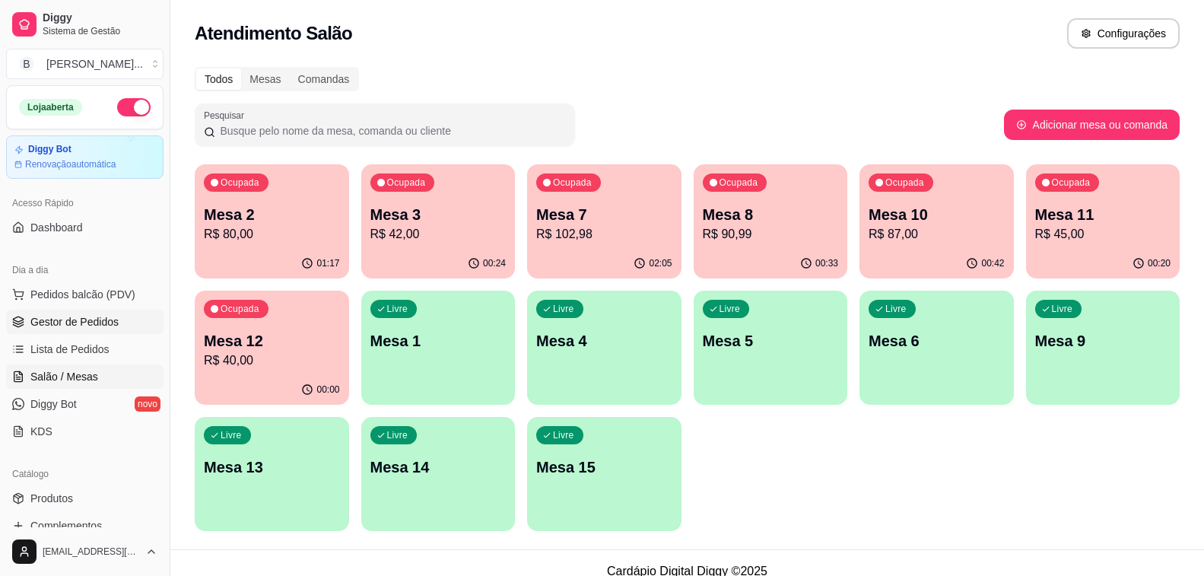
click at [51, 318] on span "Gestor de Pedidos" at bounding box center [74, 321] width 88 height 15
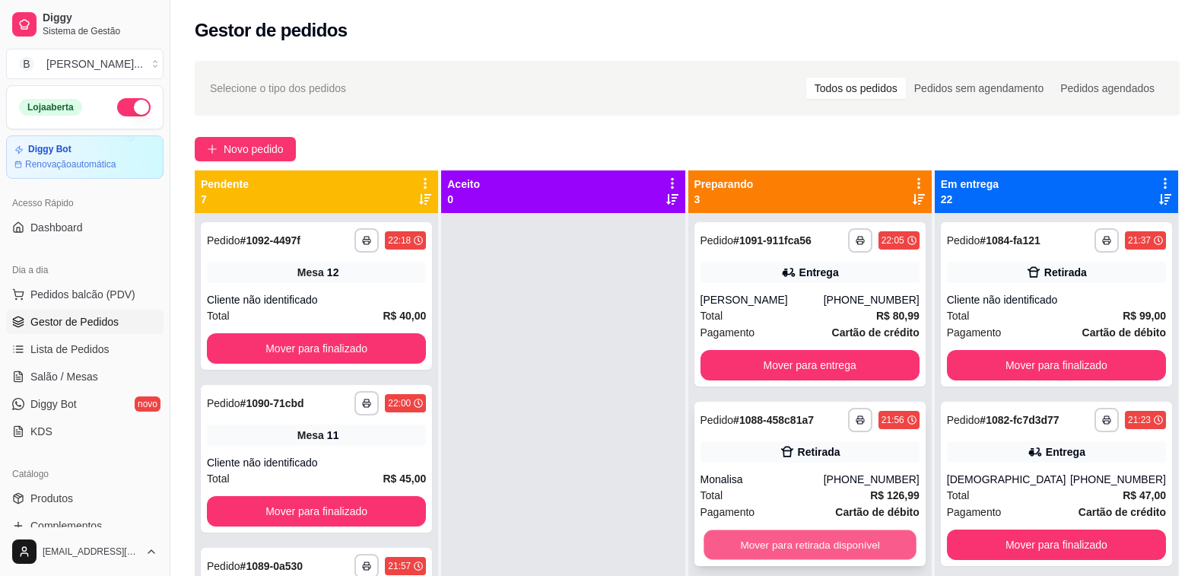
click at [787, 550] on button "Mover para retirada disponível" at bounding box center [810, 545] width 213 height 30
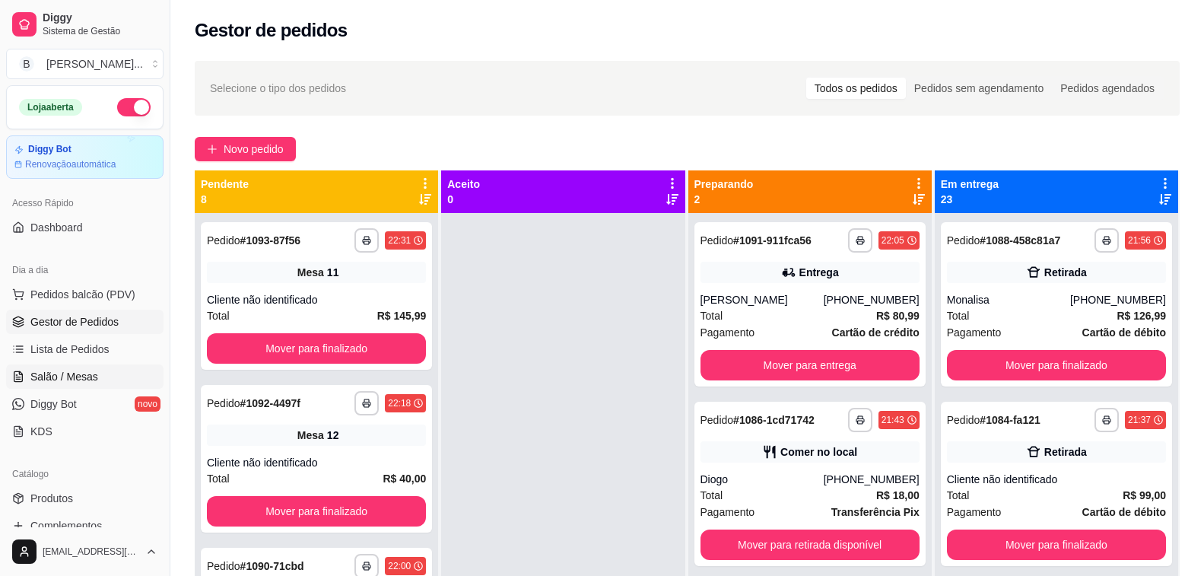
click at [108, 386] on link "Salão / Mesas" at bounding box center [84, 376] width 157 height 24
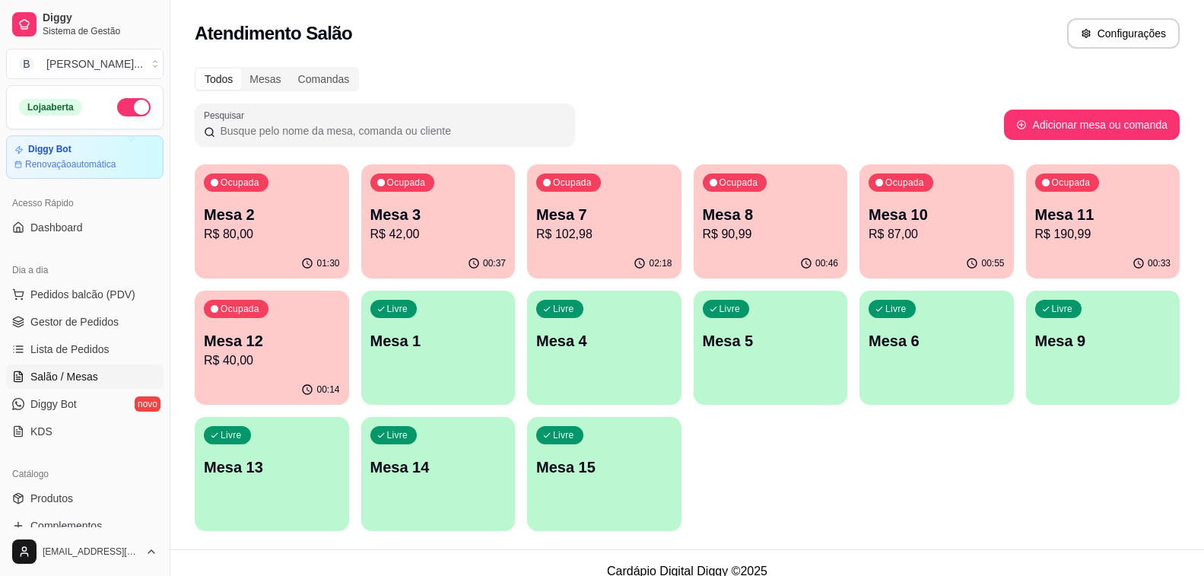
click at [825, 227] on p "R$ 90,99" at bounding box center [771, 234] width 136 height 18
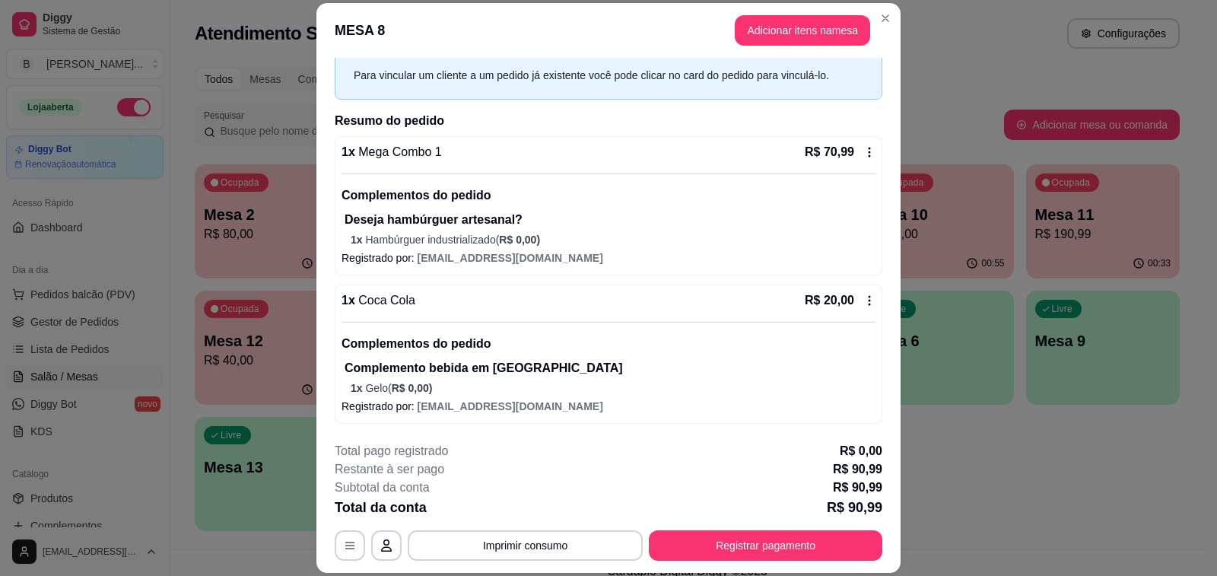
scroll to position [46, 0]
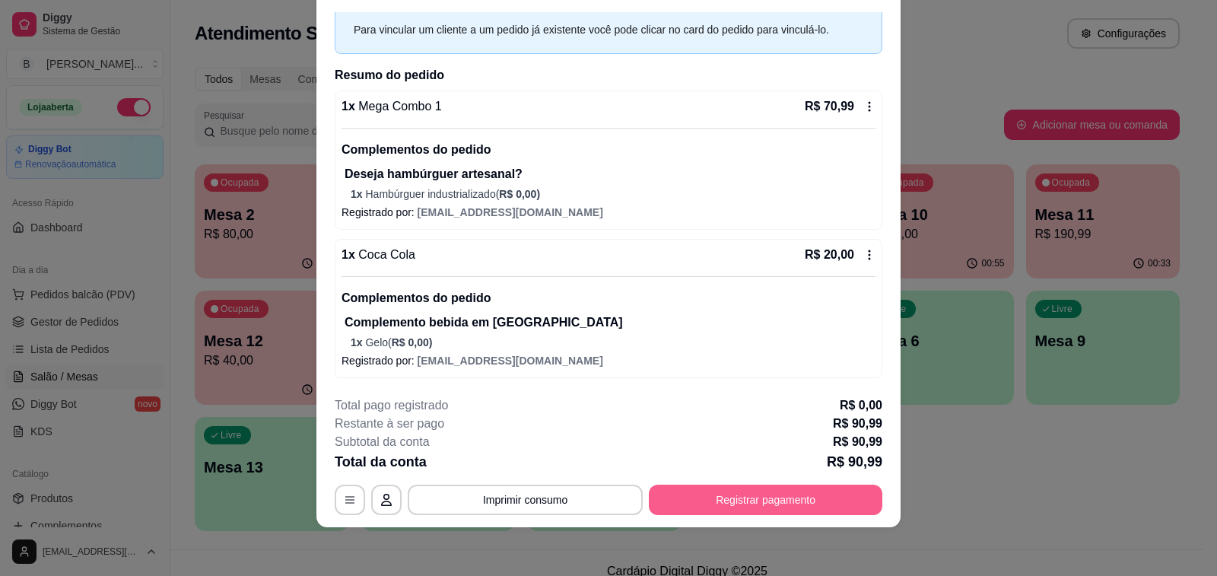
click at [694, 490] on button "Registrar pagamento" at bounding box center [766, 500] width 234 height 30
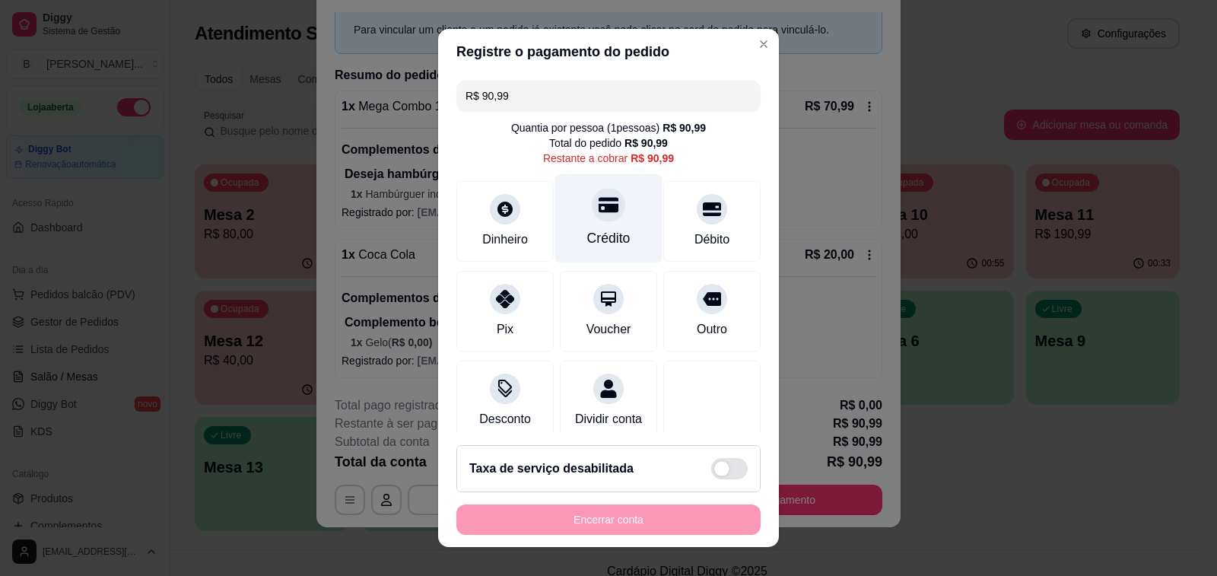
click at [596, 243] on div "Crédito" at bounding box center [608, 238] width 43 height 20
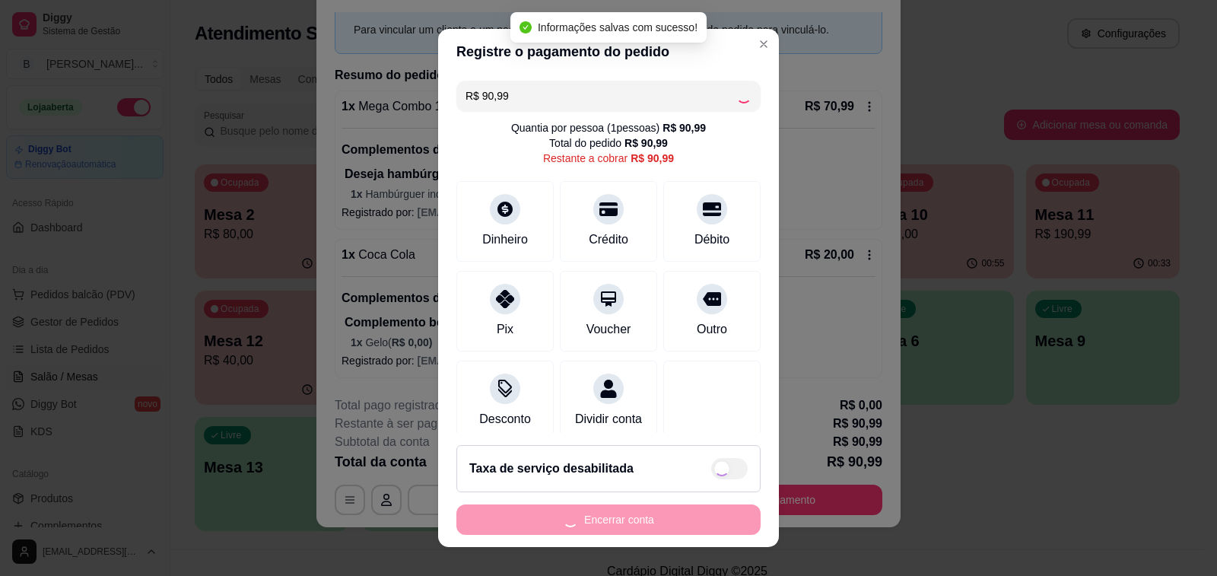
type input "R$ 0,00"
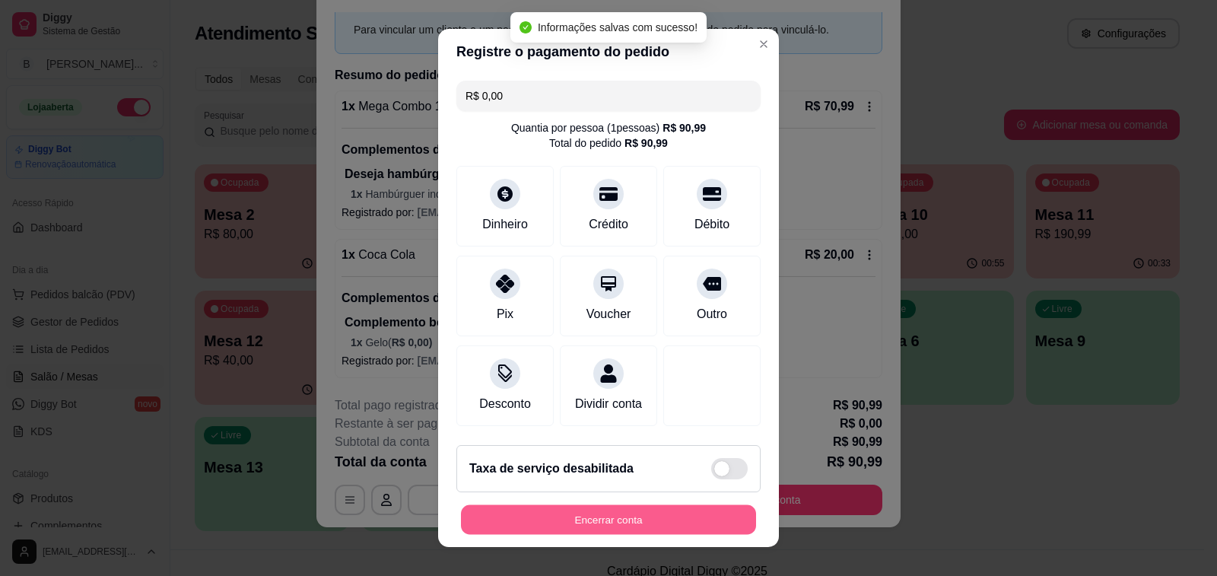
click at [619, 518] on button "Encerrar conta" at bounding box center [608, 520] width 295 height 30
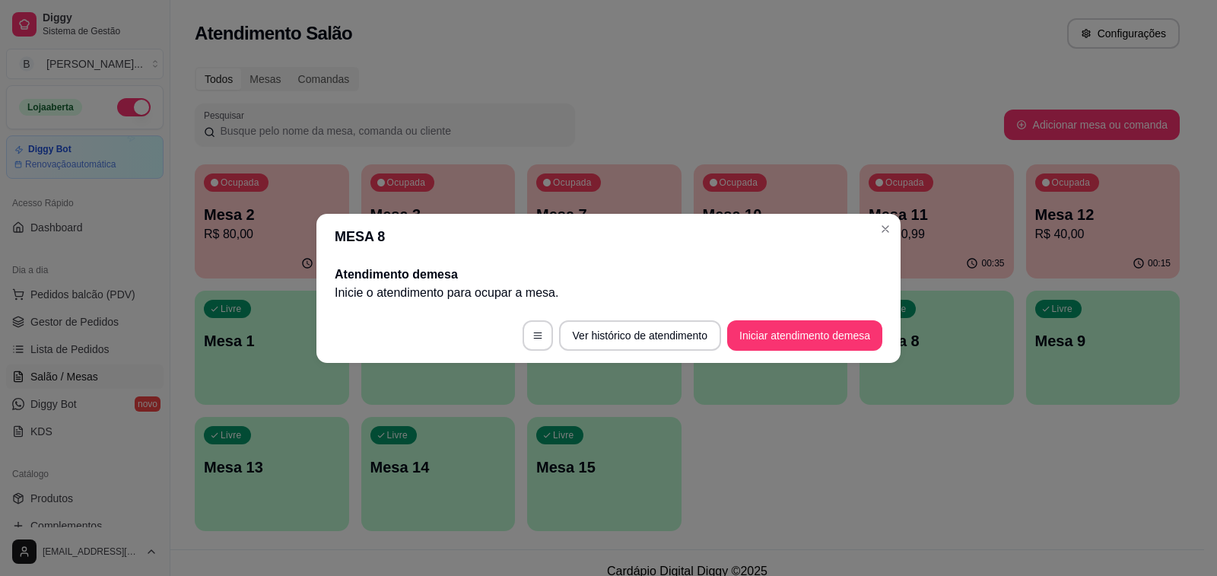
scroll to position [0, 0]
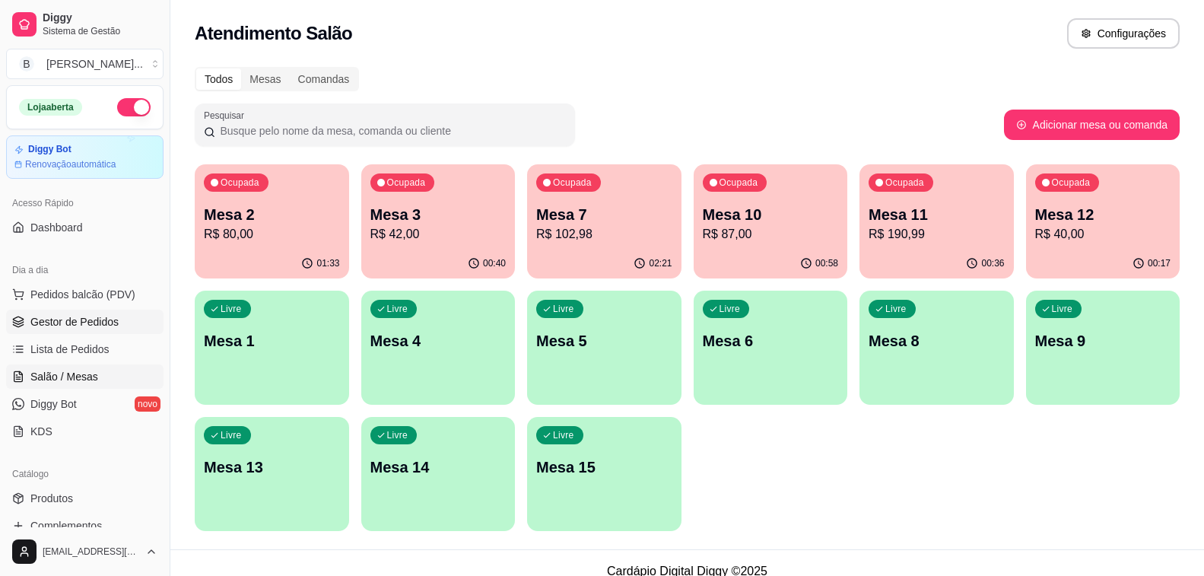
click at [98, 320] on span "Gestor de Pedidos" at bounding box center [74, 321] width 88 height 15
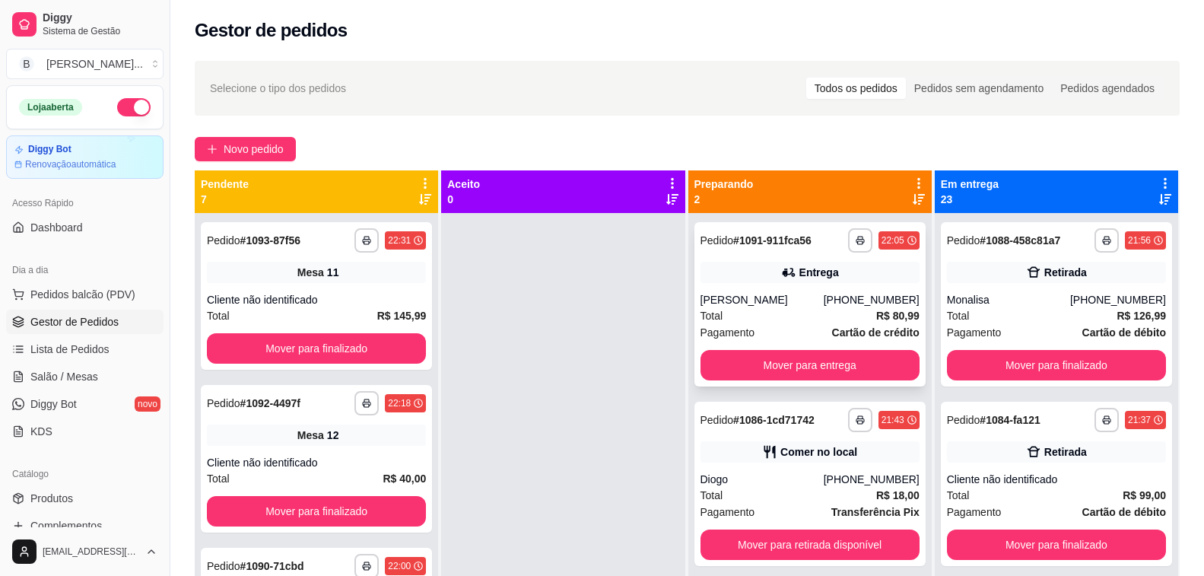
click at [805, 281] on div "Entrega" at bounding box center [810, 272] width 219 height 21
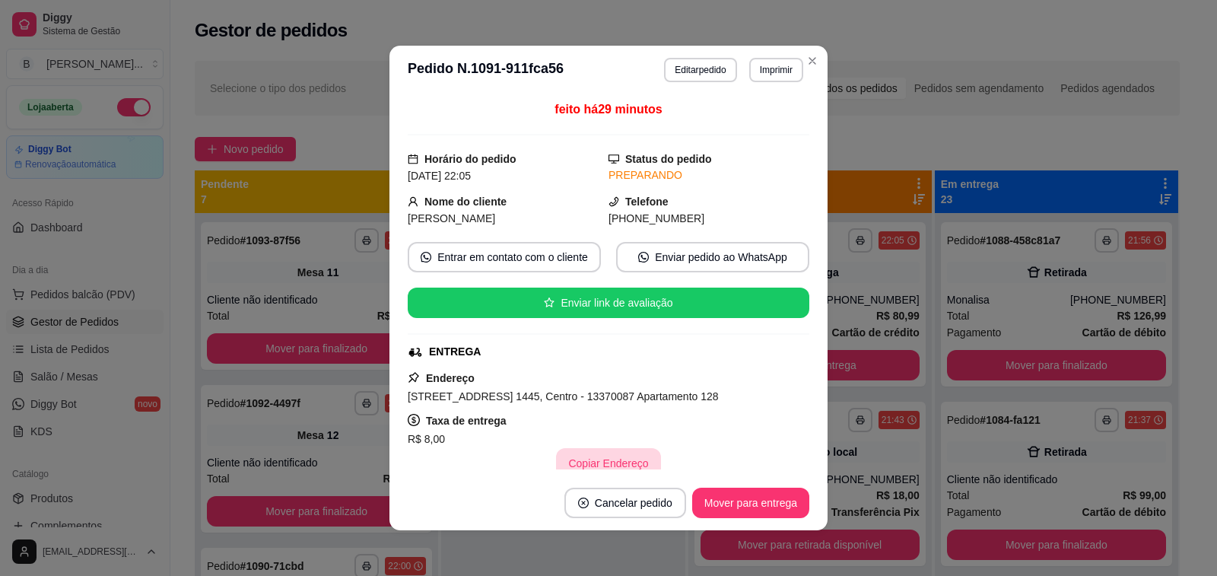
click at [613, 456] on button "Copiar Endereço" at bounding box center [608, 463] width 104 height 30
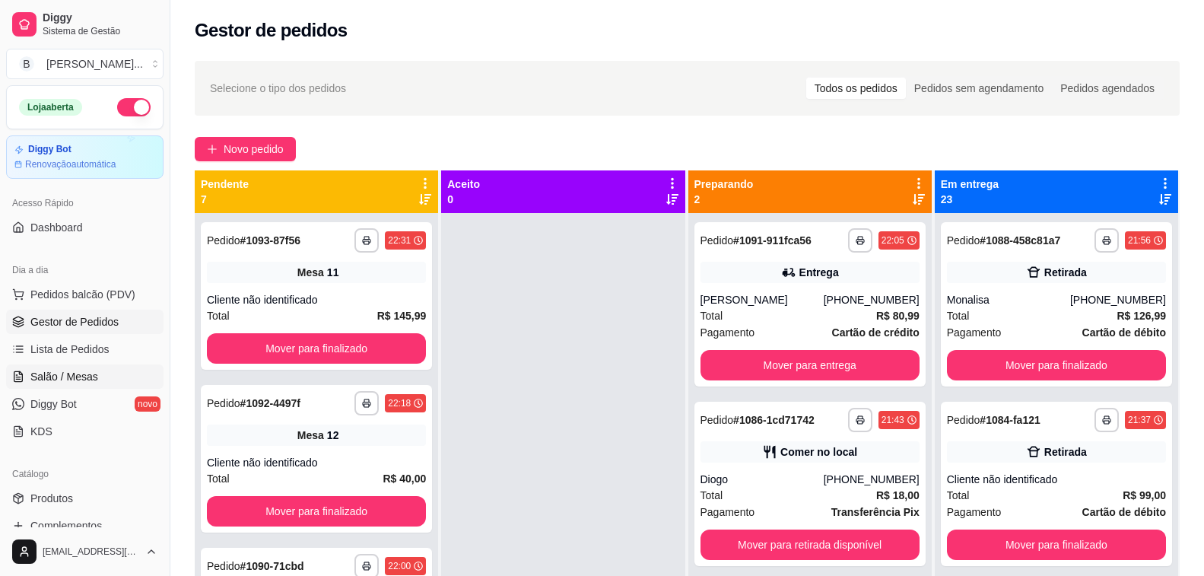
click at [79, 385] on link "Salão / Mesas" at bounding box center [84, 376] width 157 height 24
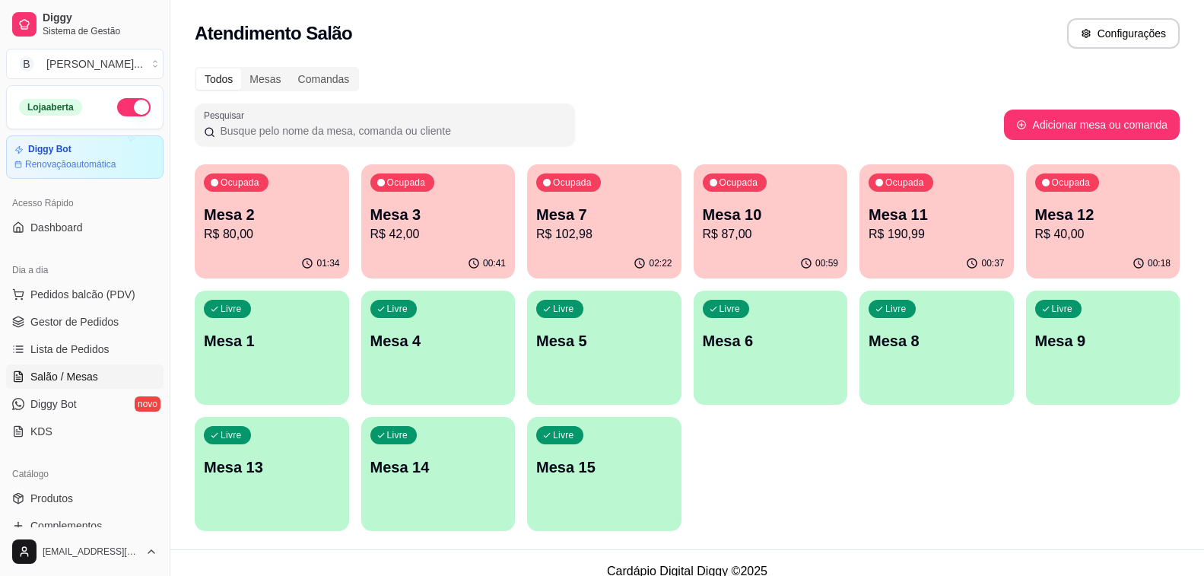
click at [746, 213] on p "Mesa 10" at bounding box center [771, 214] width 136 height 21
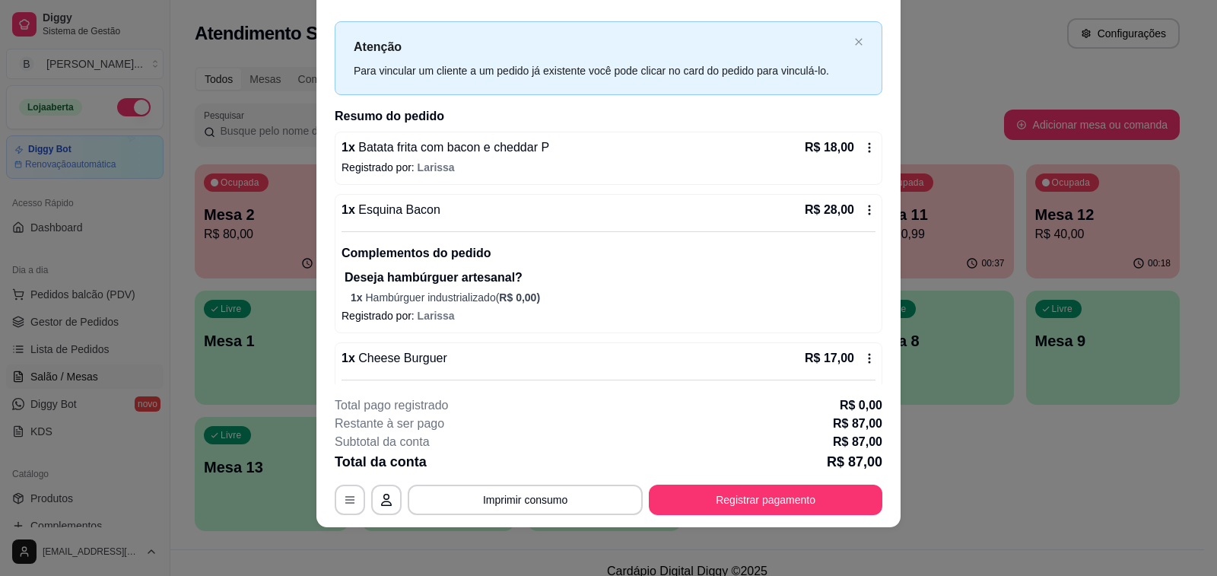
scroll to position [253, 0]
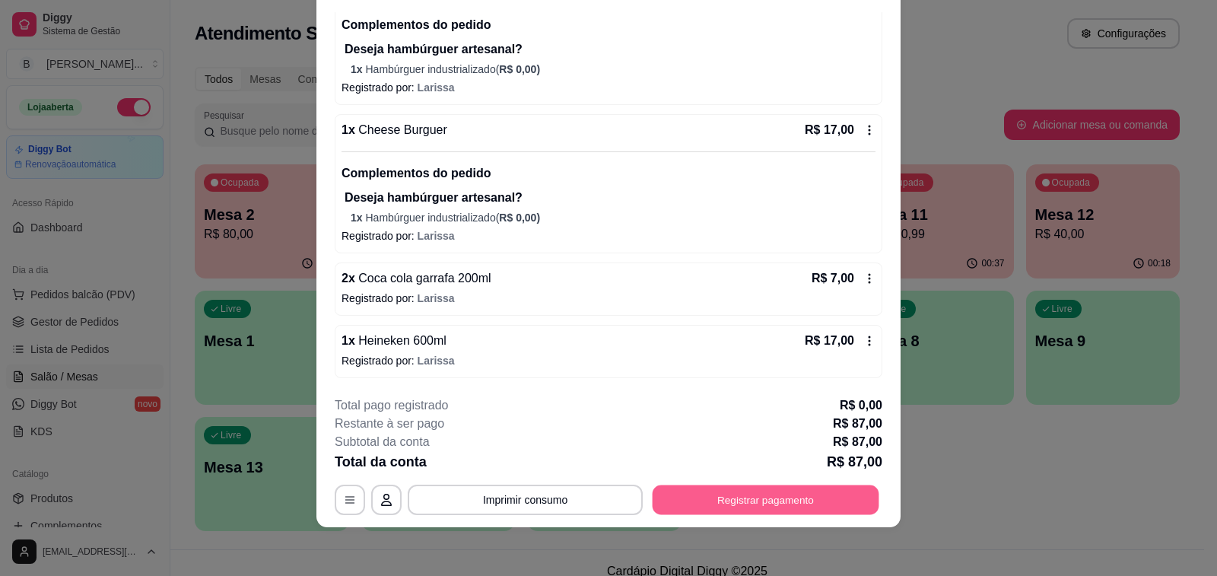
click at [692, 493] on button "Registrar pagamento" at bounding box center [766, 500] width 227 height 30
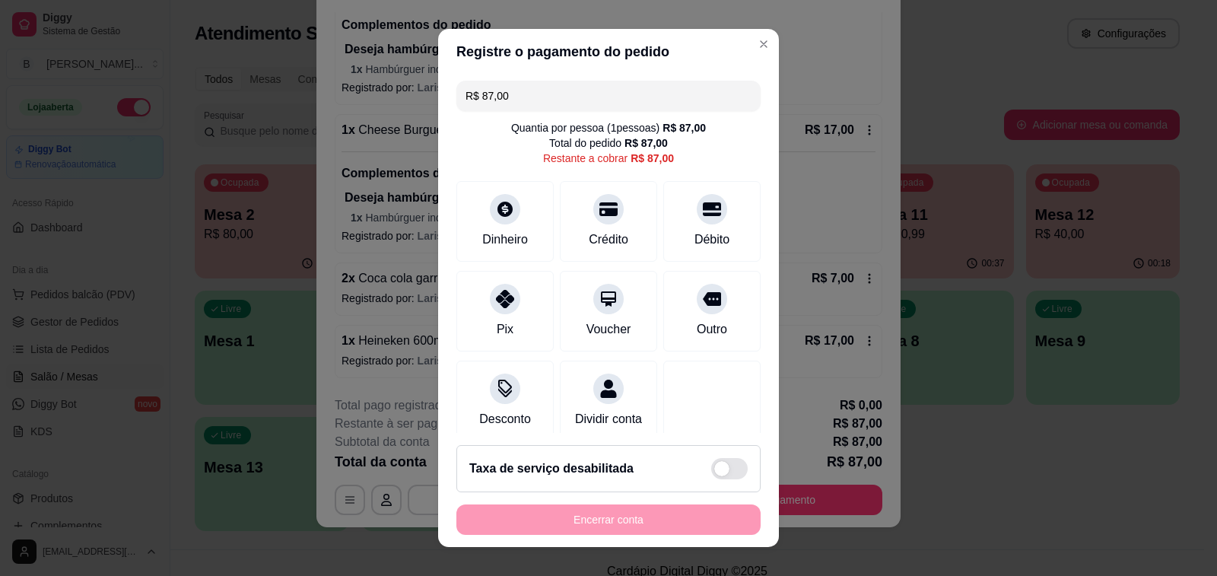
scroll to position [33, 0]
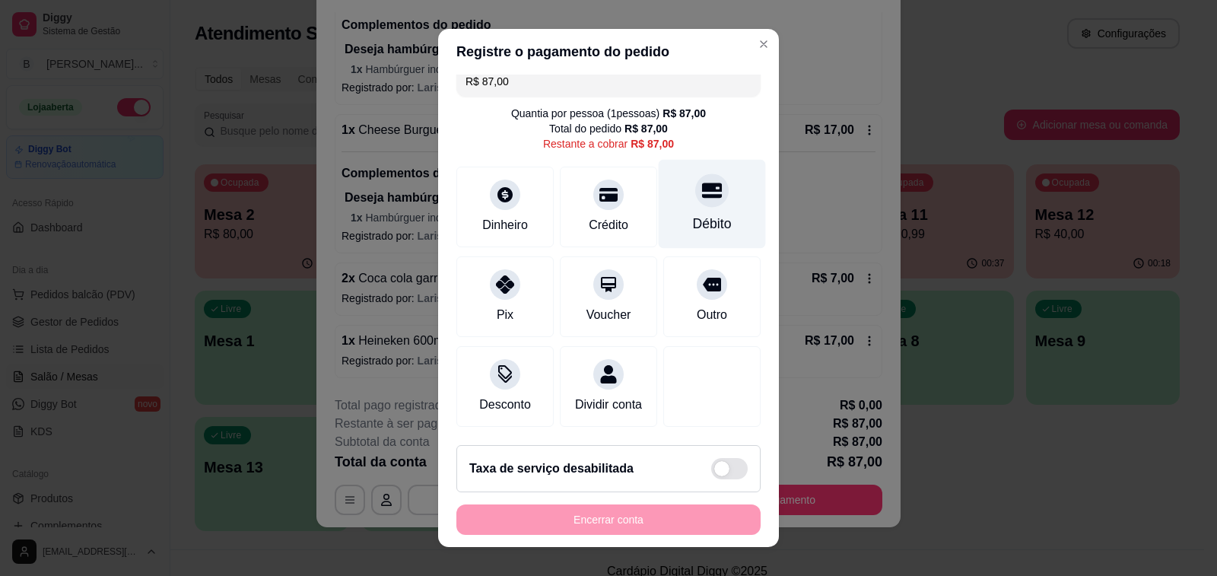
click at [703, 186] on div "Débito" at bounding box center [712, 204] width 107 height 89
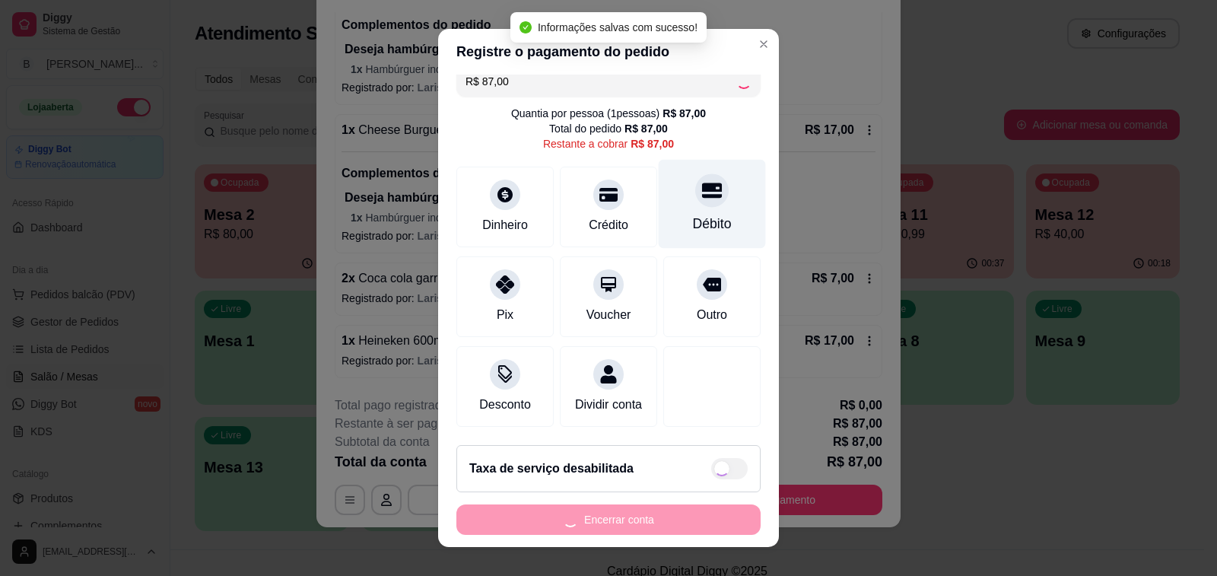
type input "R$ 0,00"
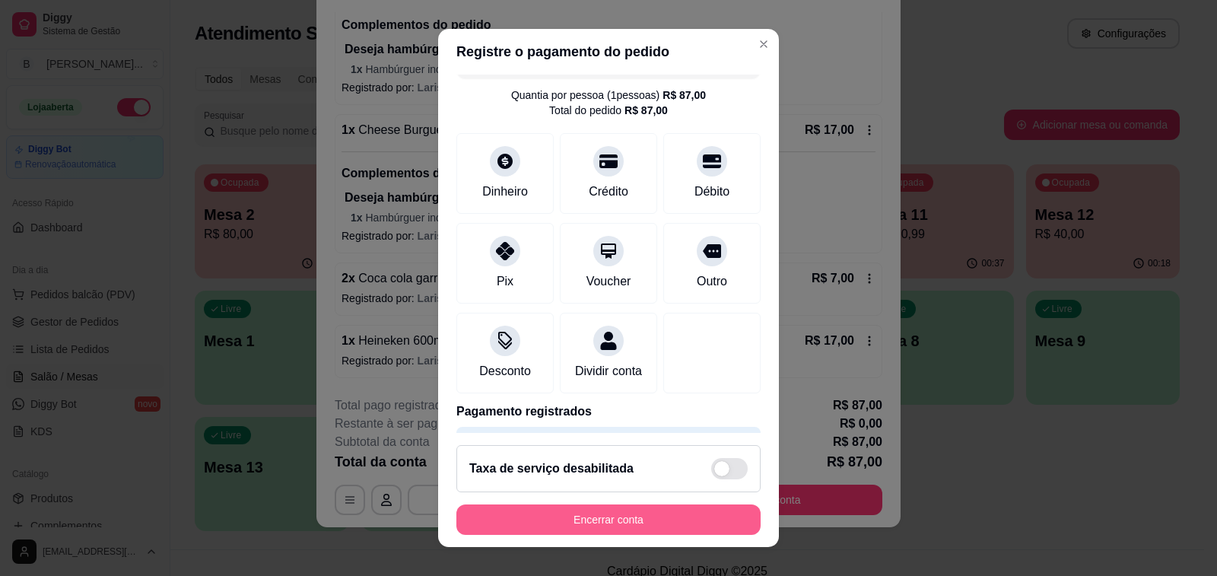
click at [655, 525] on button "Encerrar conta" at bounding box center [608, 519] width 304 height 30
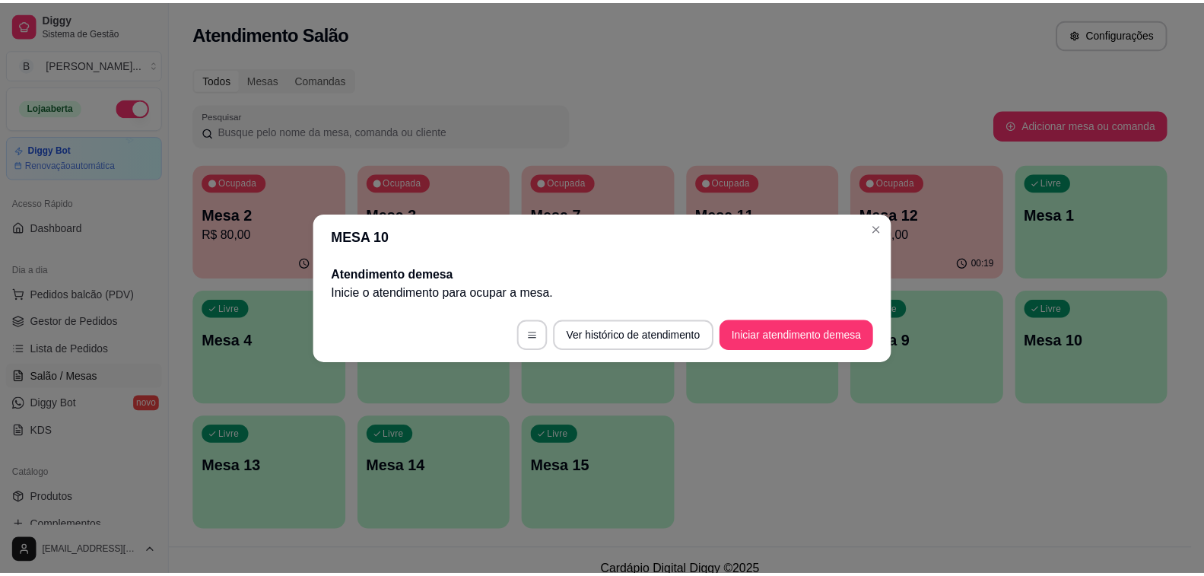
scroll to position [0, 0]
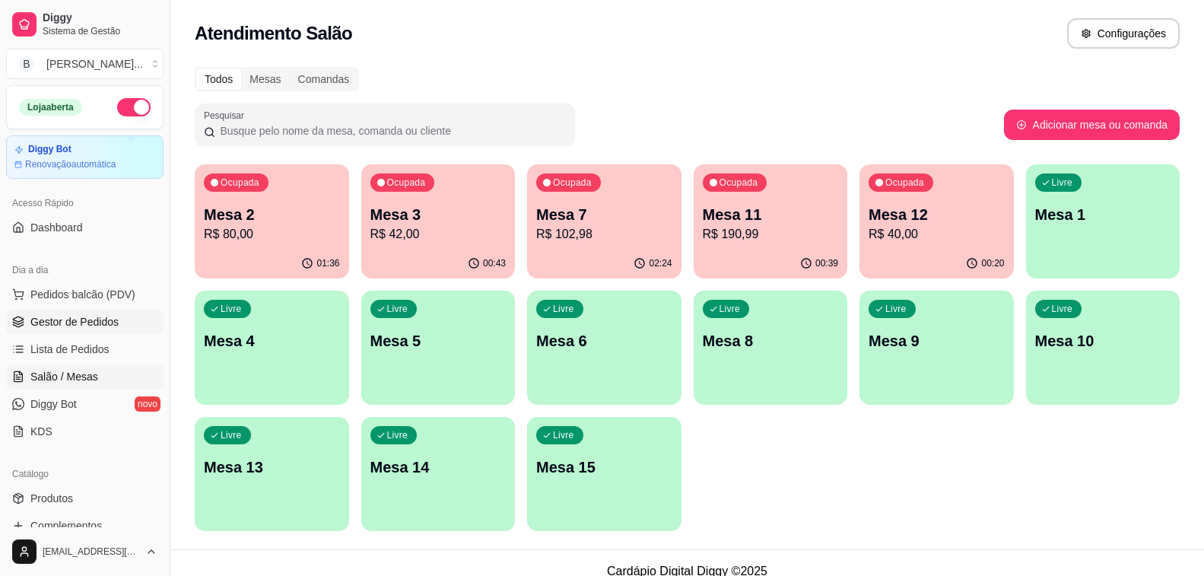
click at [111, 326] on span "Gestor de Pedidos" at bounding box center [74, 321] width 88 height 15
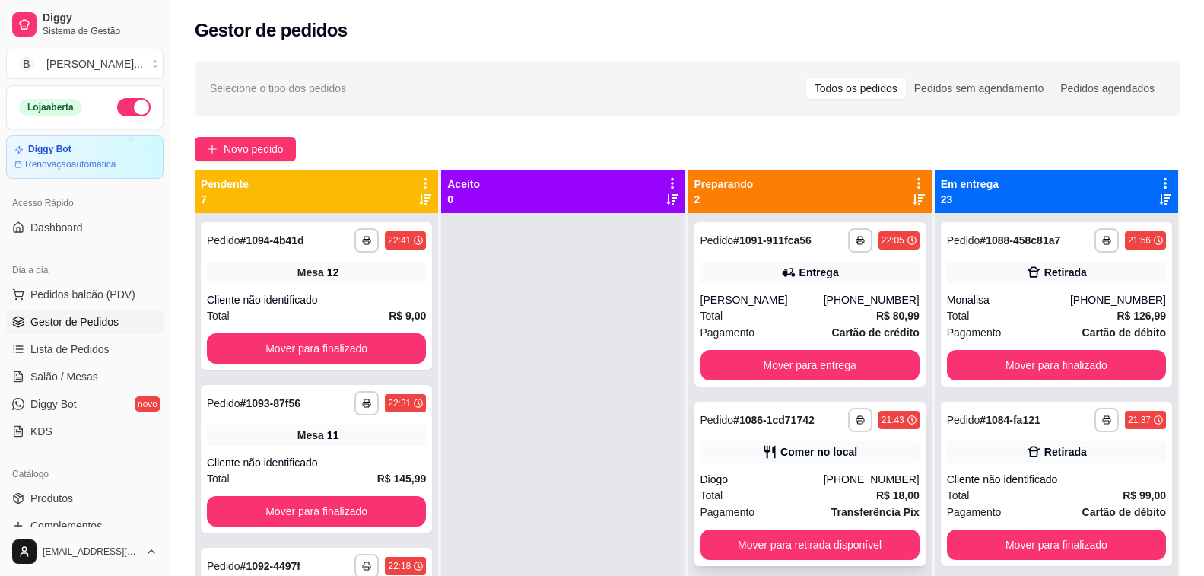
scroll to position [43, 0]
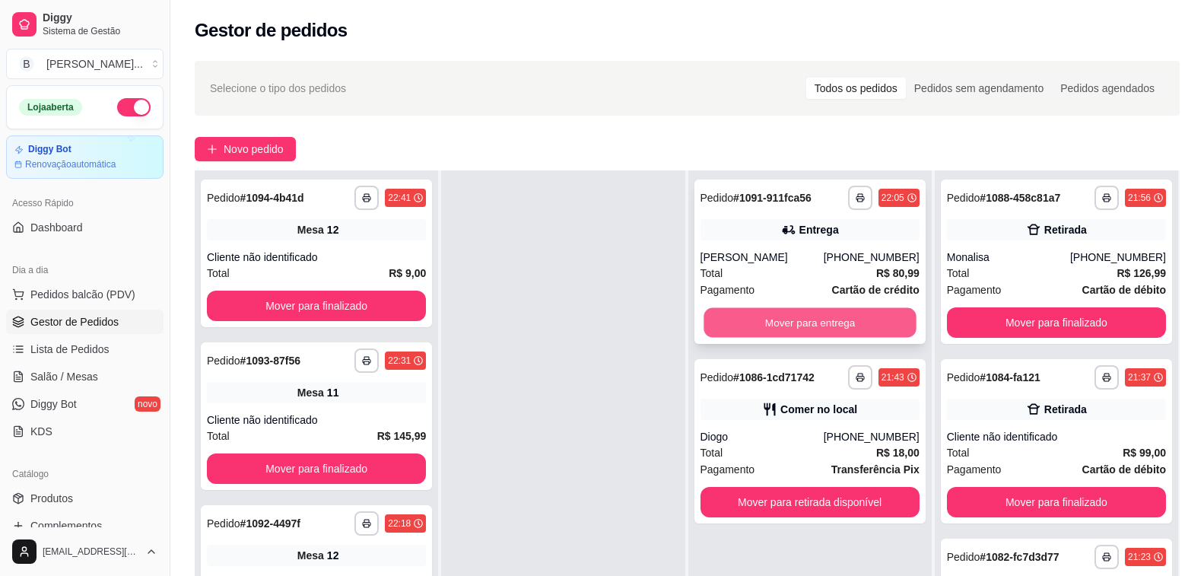
click at [754, 329] on button "Mover para entrega" at bounding box center [810, 323] width 213 height 30
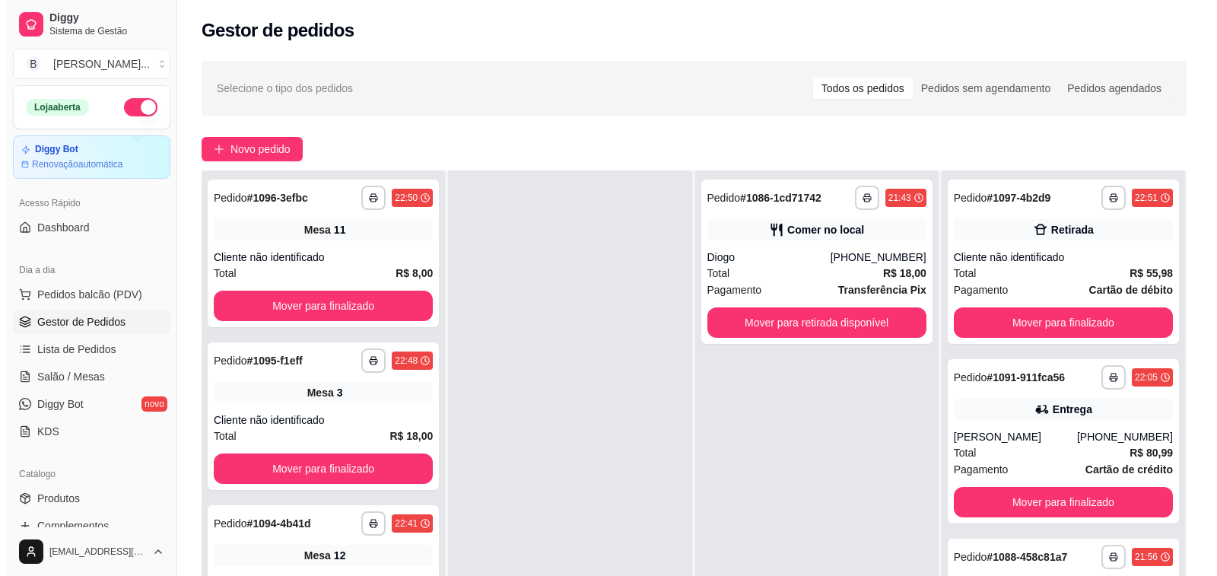
scroll to position [0, 0]
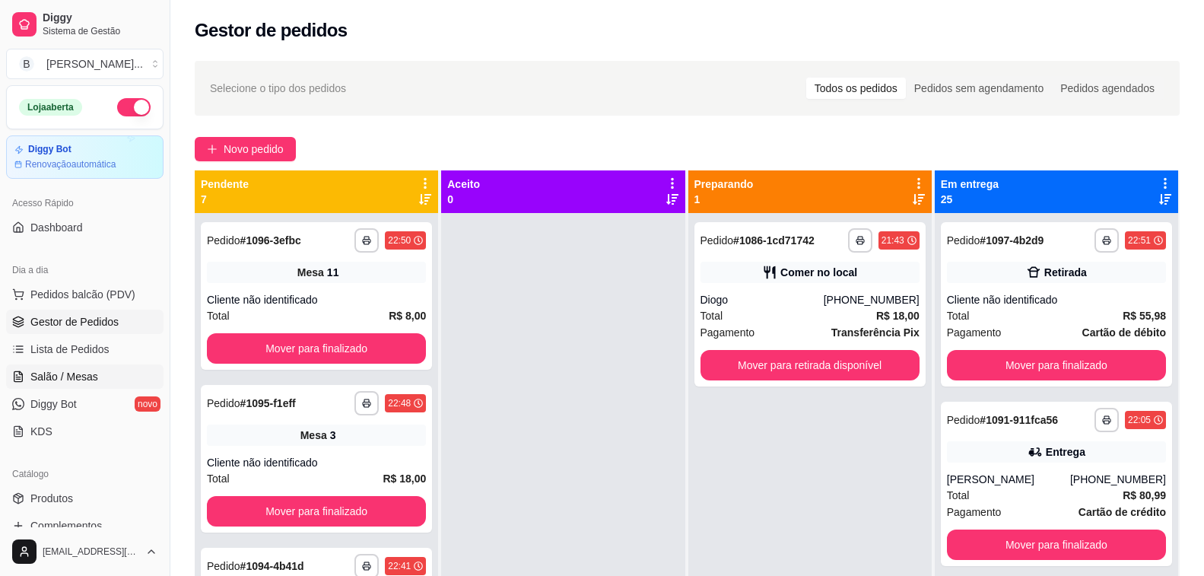
click at [99, 382] on link "Salão / Mesas" at bounding box center [84, 376] width 157 height 24
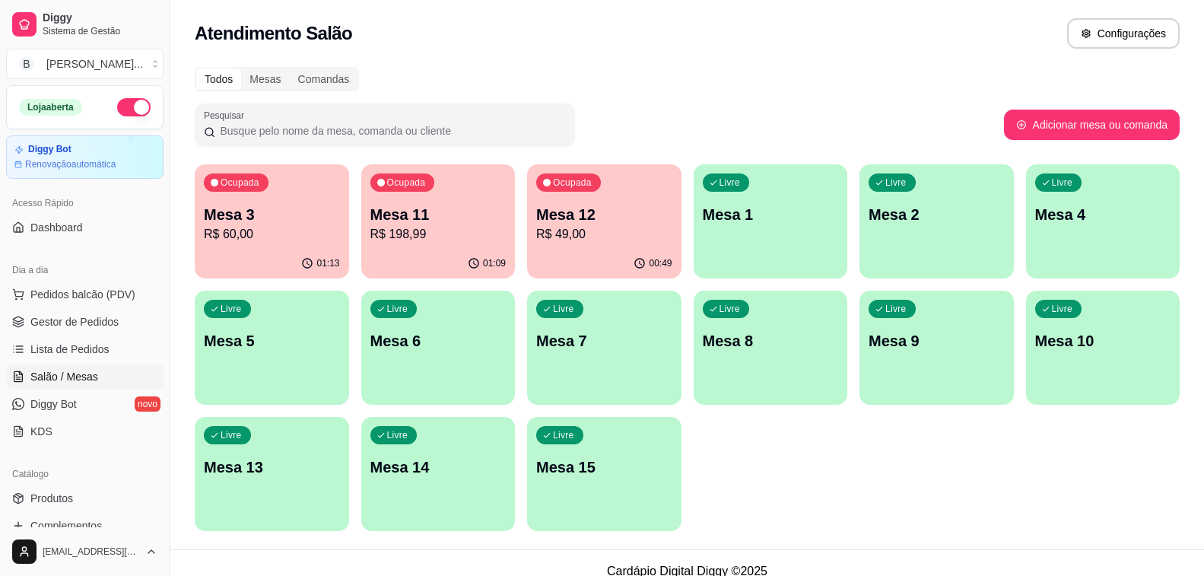
click at [218, 231] on p "R$ 60,00" at bounding box center [272, 234] width 136 height 18
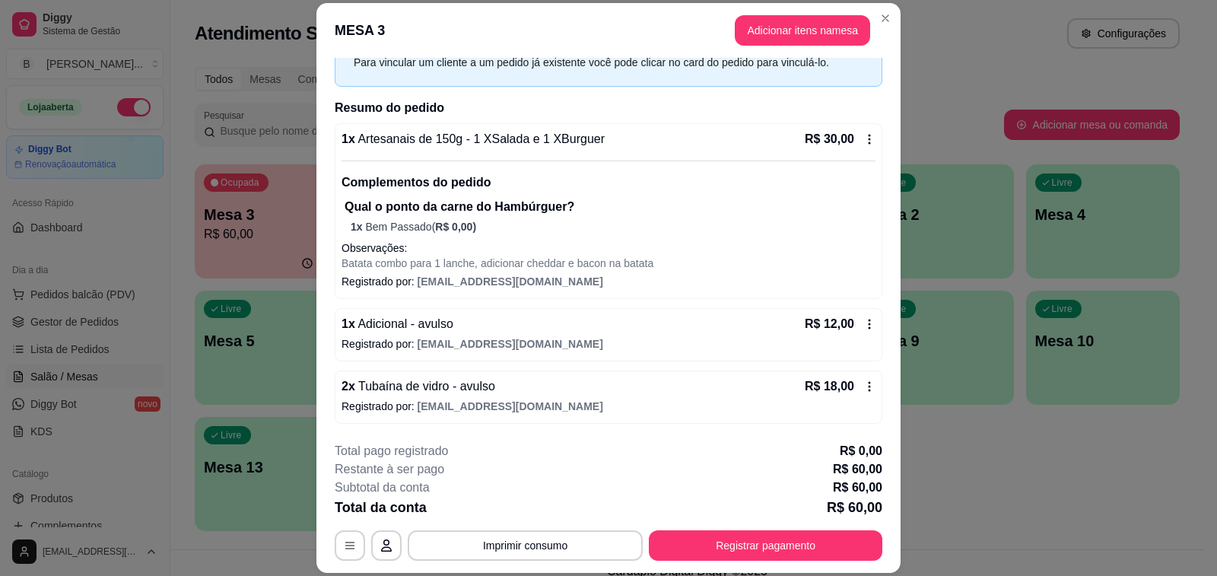
scroll to position [46, 0]
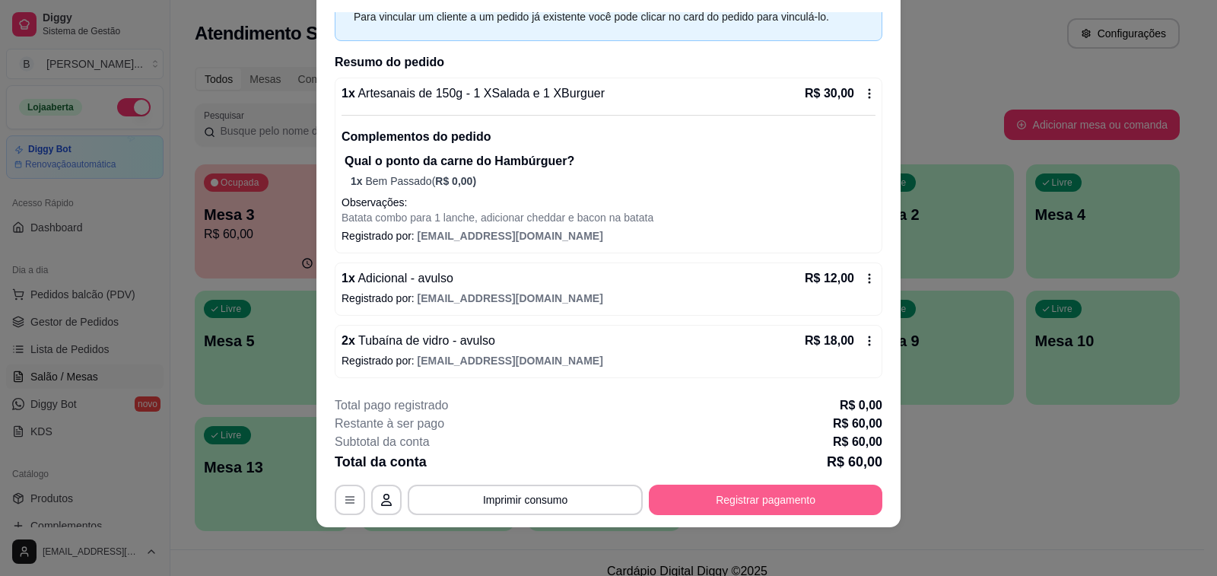
click at [692, 507] on button "Registrar pagamento" at bounding box center [766, 500] width 234 height 30
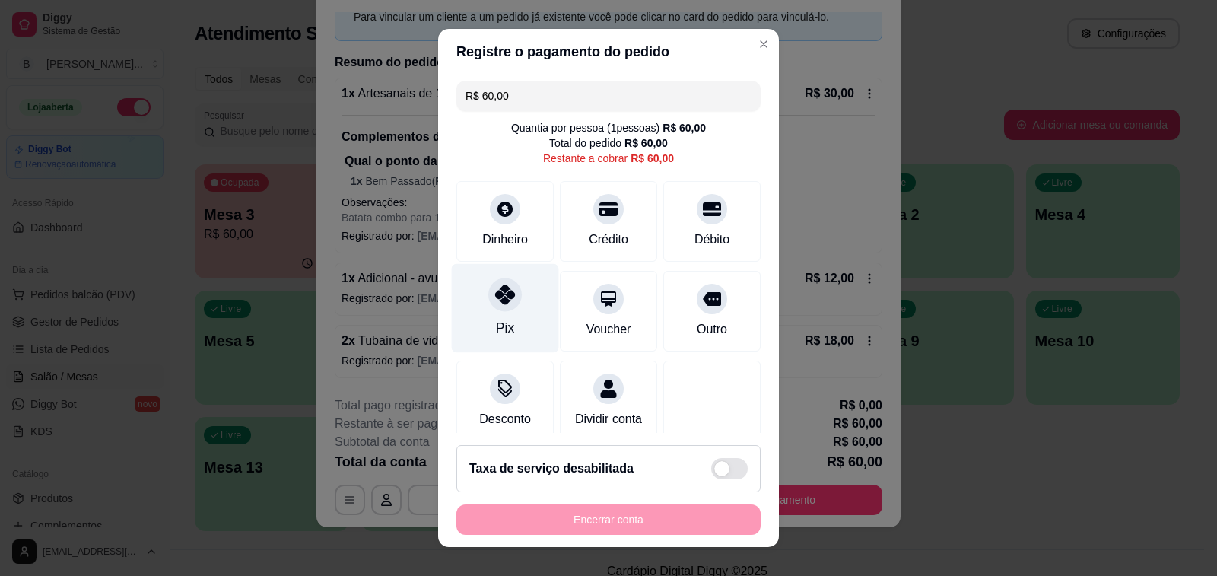
click at [496, 323] on div "Pix" at bounding box center [505, 328] width 18 height 20
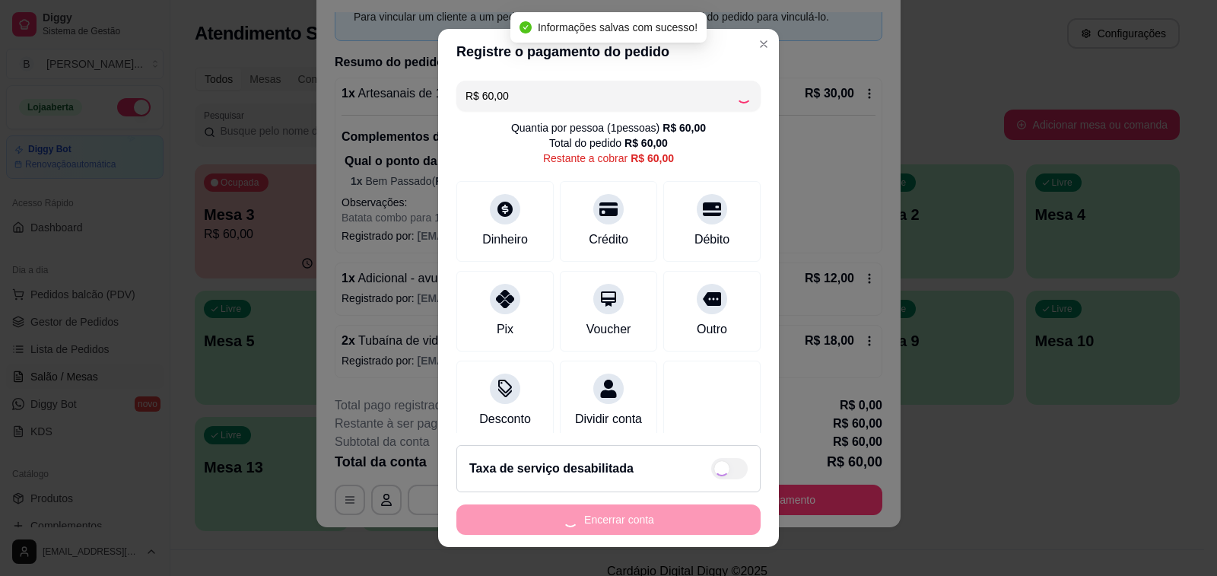
type input "R$ 0,00"
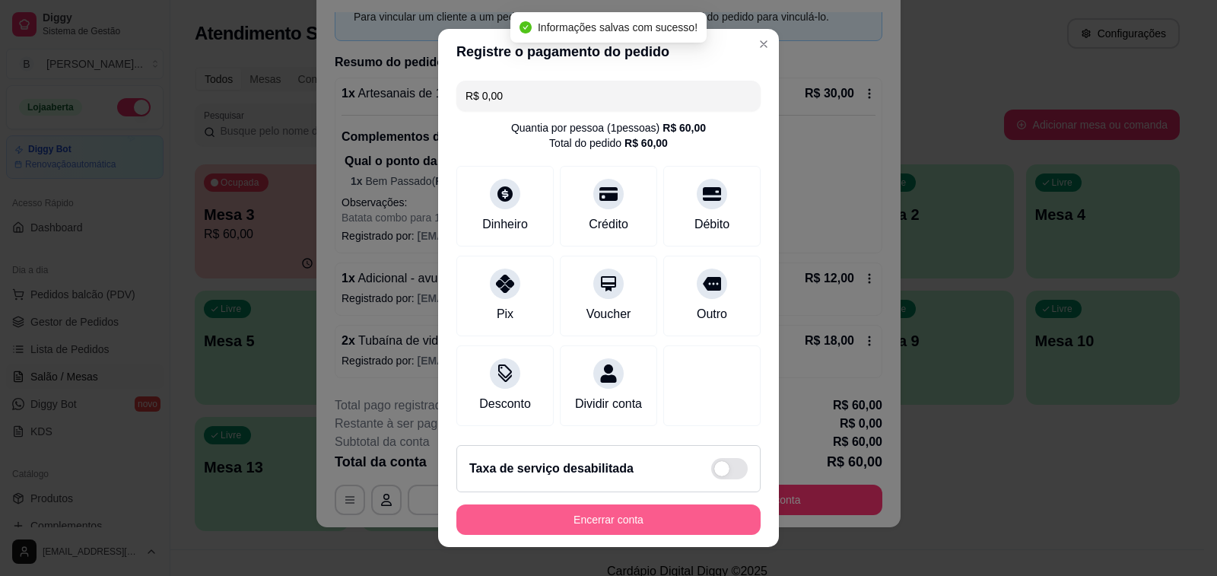
click at [526, 520] on button "Encerrar conta" at bounding box center [608, 519] width 304 height 30
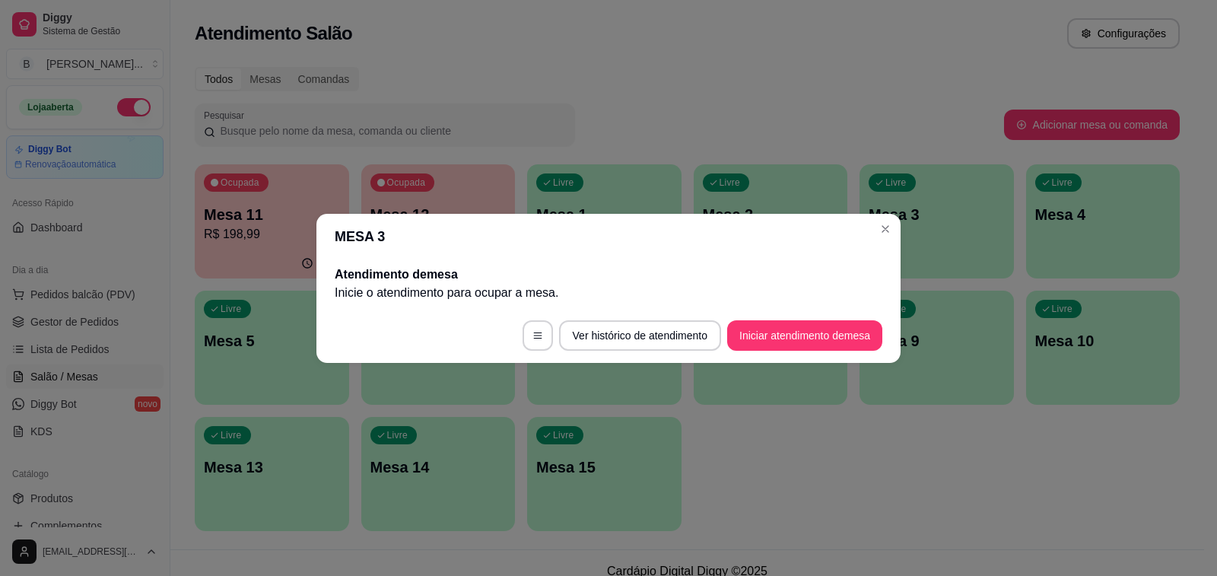
scroll to position [0, 0]
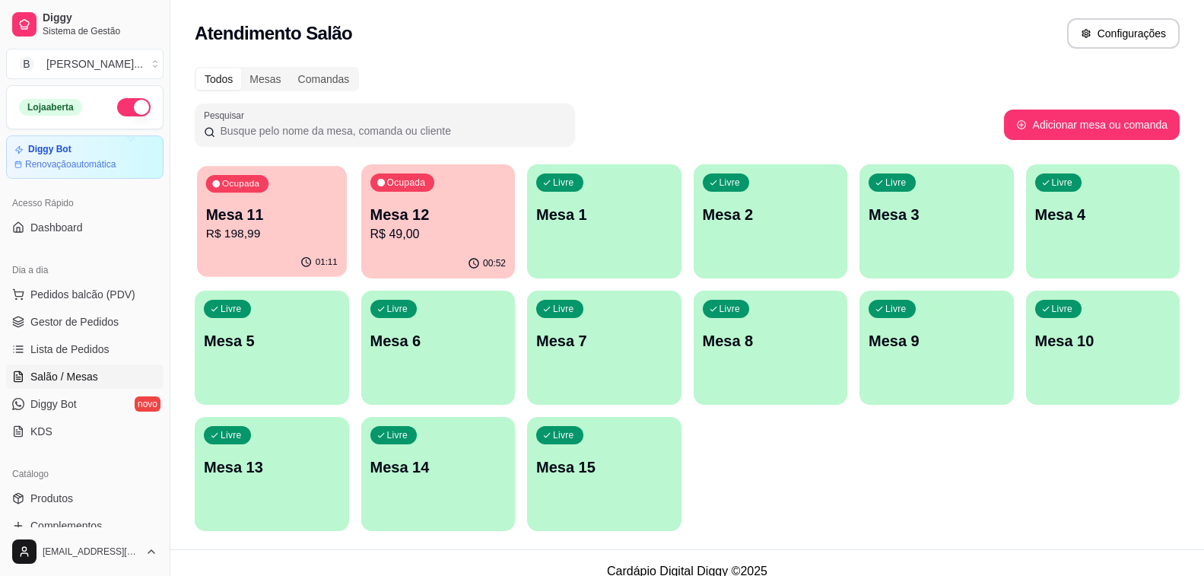
click at [238, 240] on p "R$ 198,99" at bounding box center [272, 233] width 132 height 17
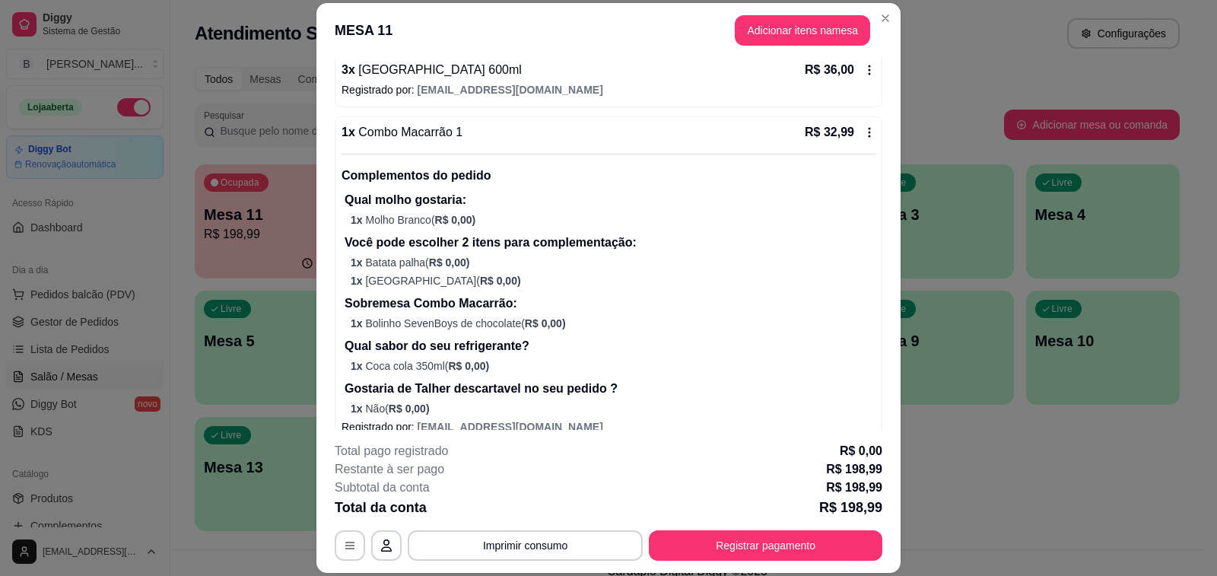
scroll to position [685, 0]
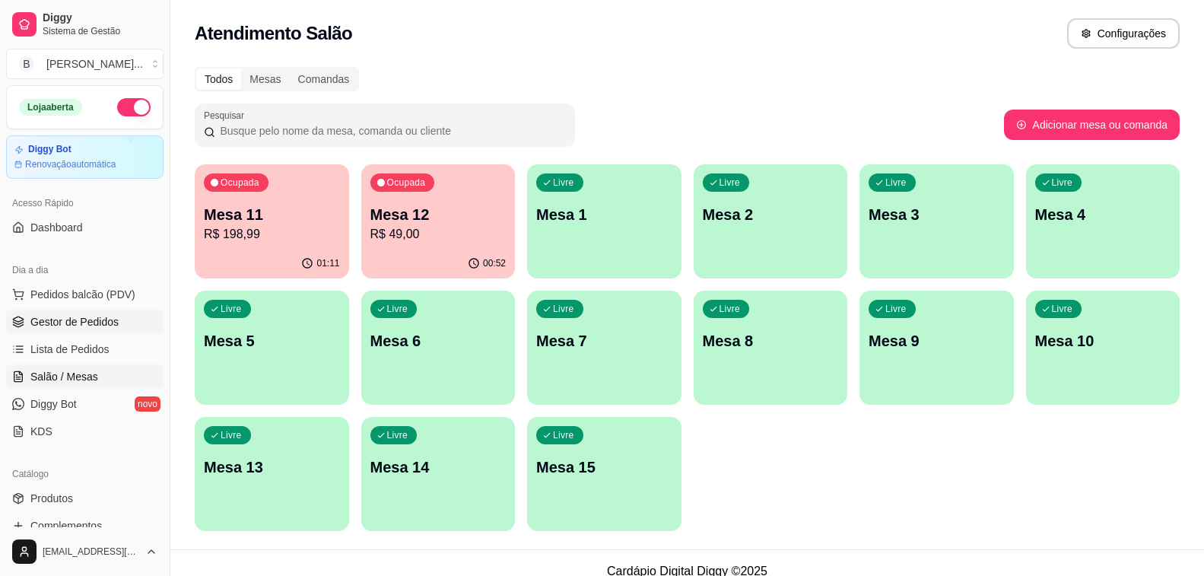
click at [79, 322] on span "Gestor de Pedidos" at bounding box center [74, 321] width 88 height 15
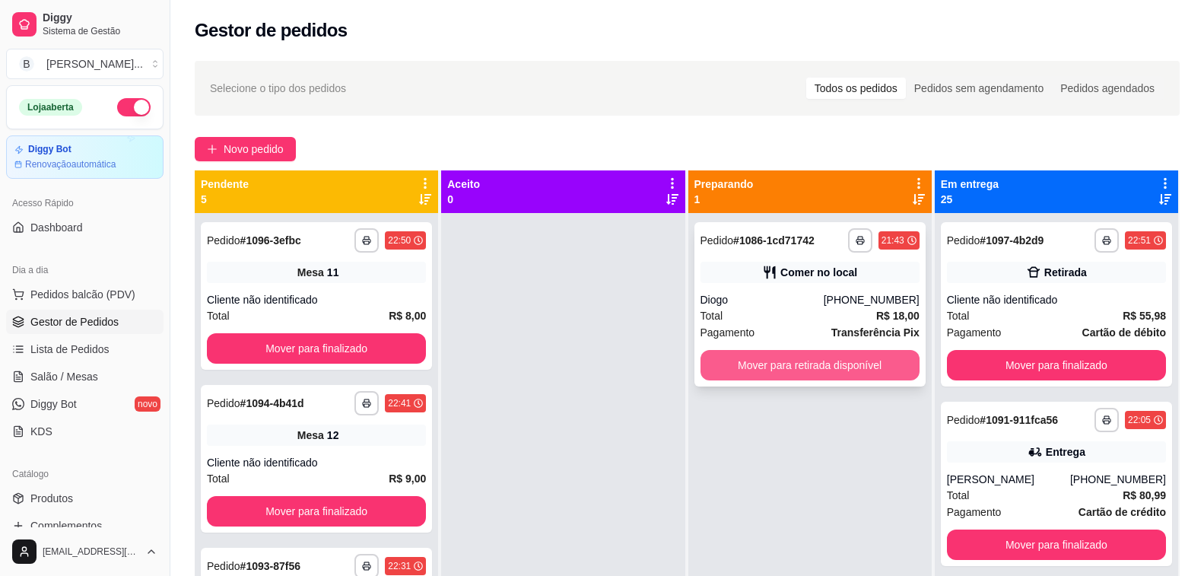
click at [835, 364] on button "Mover para retirada disponível" at bounding box center [810, 365] width 219 height 30
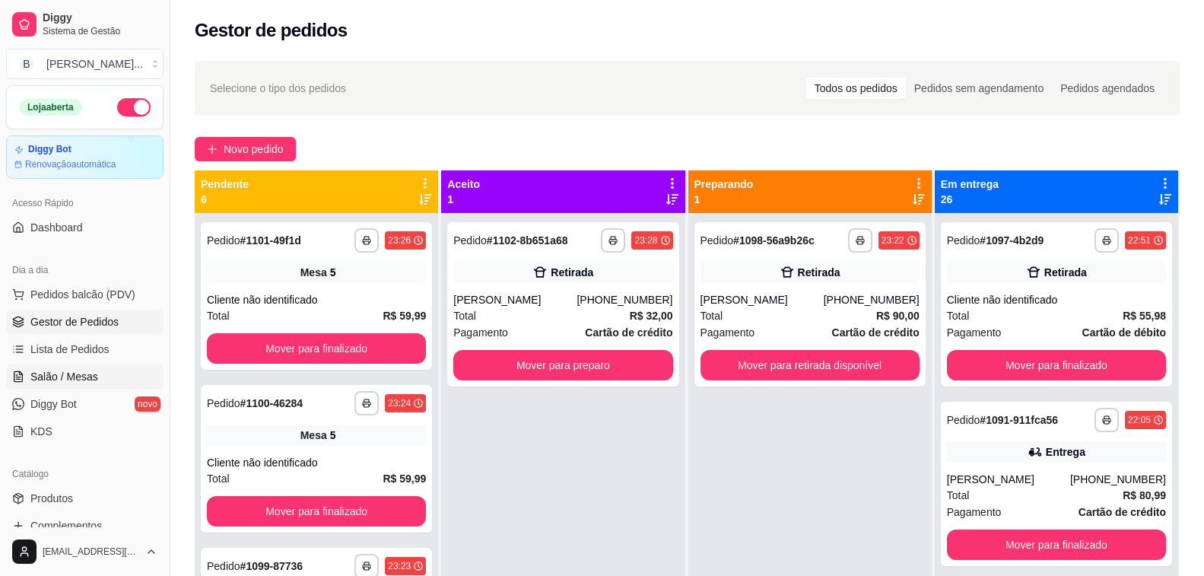
click at [114, 377] on link "Salão / Mesas" at bounding box center [84, 376] width 157 height 24
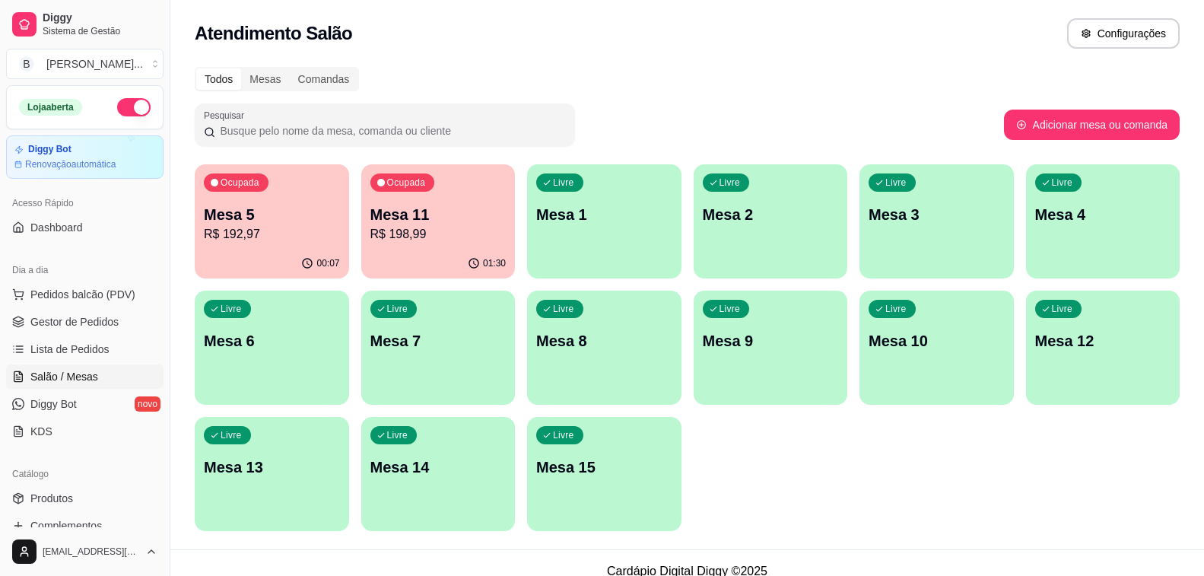
click at [393, 232] on p "R$ 198,99" at bounding box center [438, 234] width 136 height 18
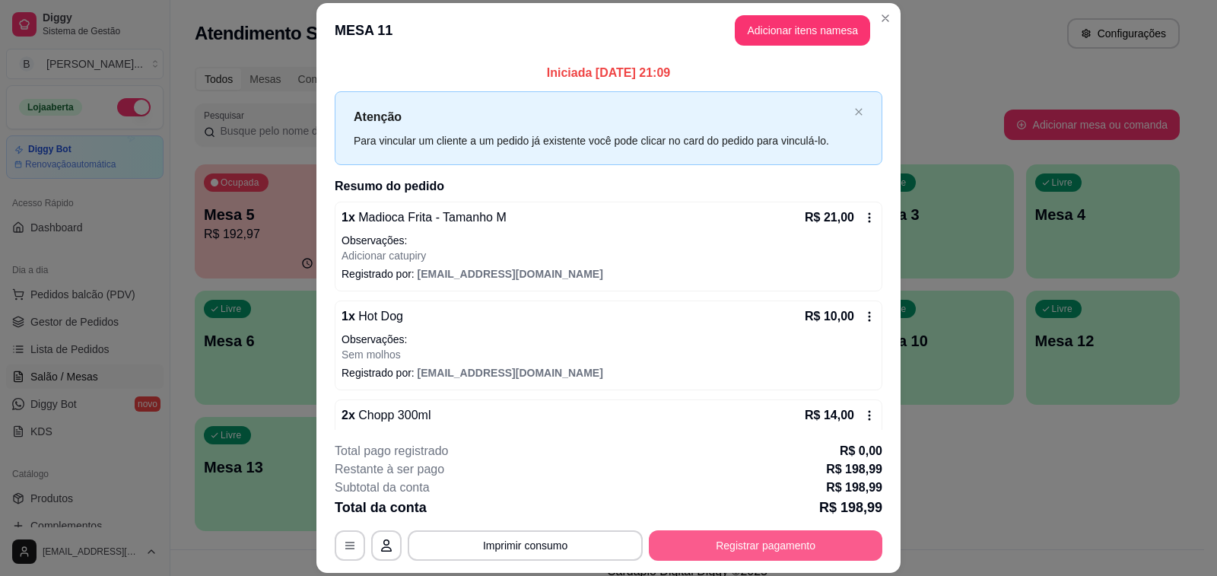
click at [724, 550] on button "Registrar pagamento" at bounding box center [766, 545] width 234 height 30
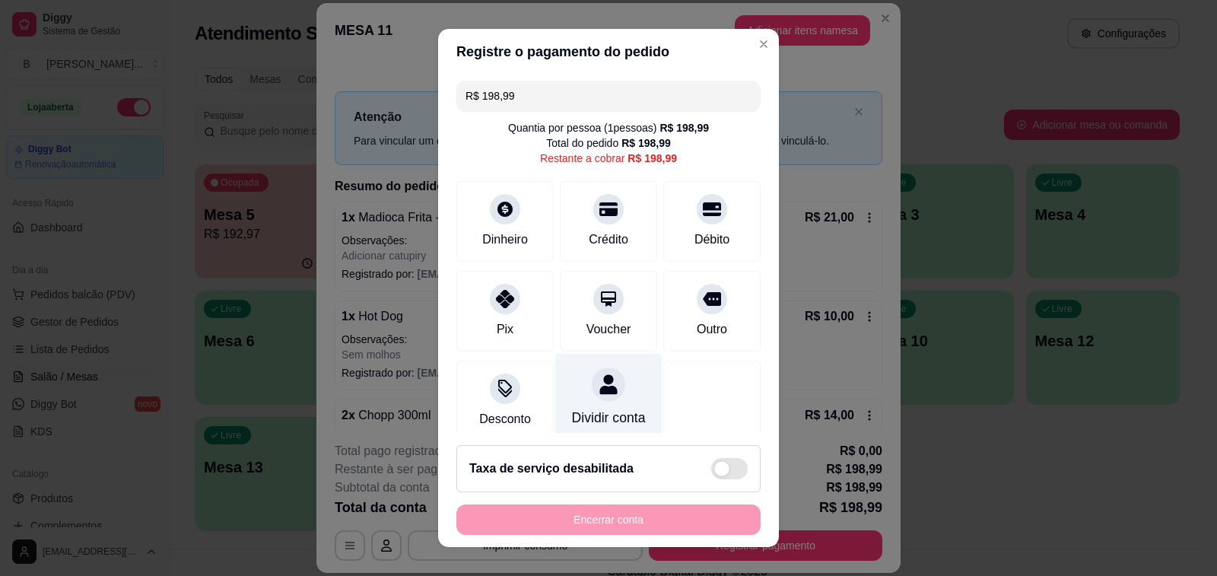
click at [599, 378] on icon at bounding box center [609, 384] width 20 height 20
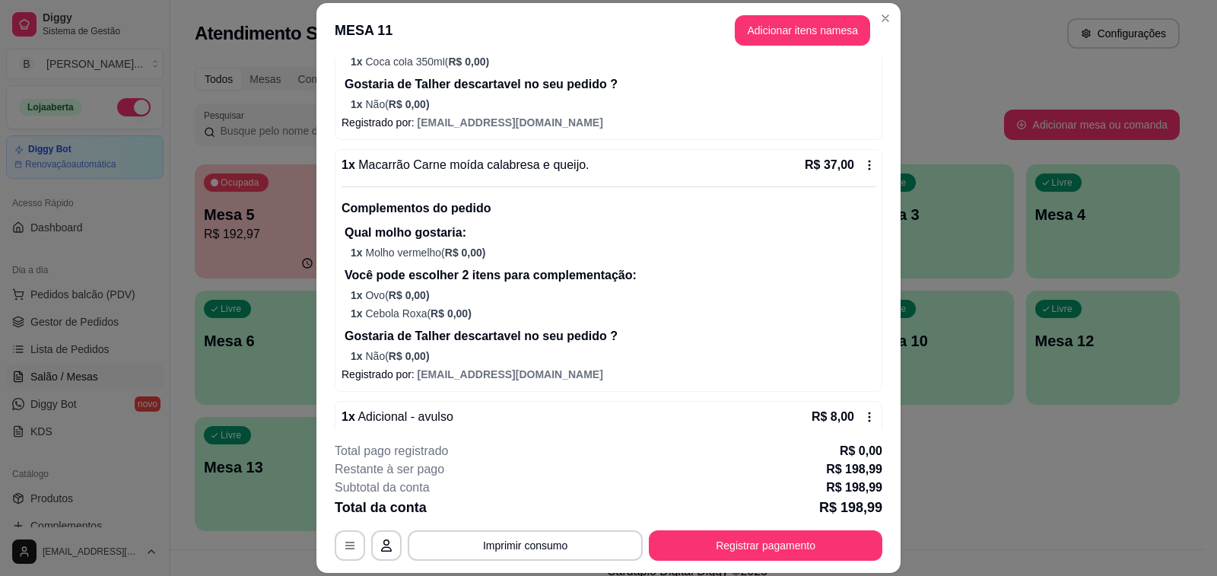
scroll to position [867, 0]
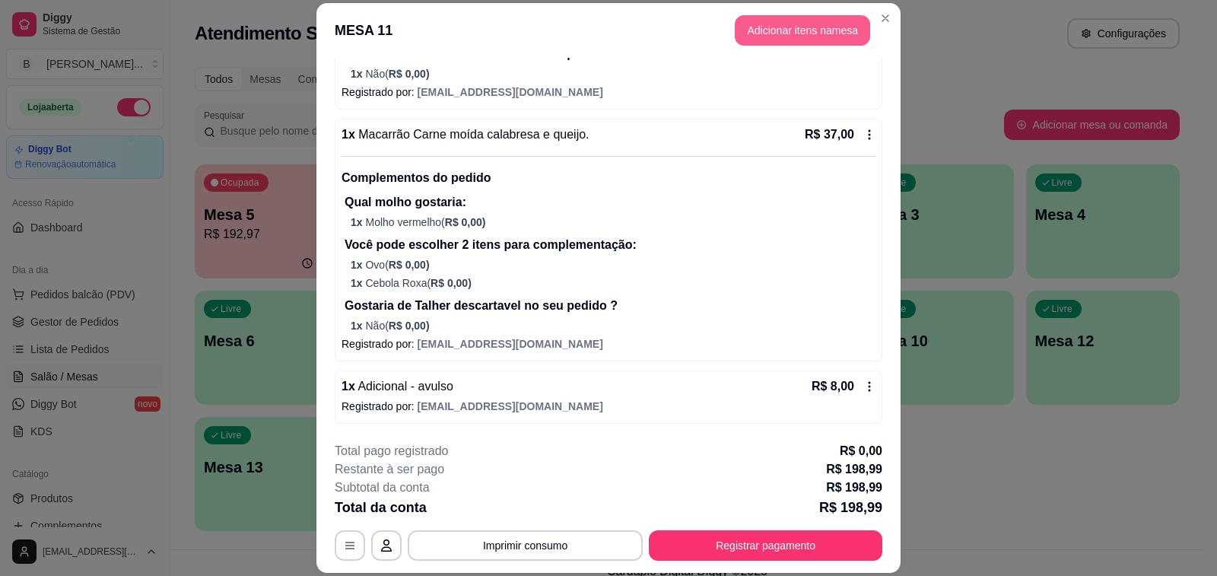
click at [793, 27] on button "Adicionar itens na mesa" at bounding box center [802, 30] width 135 height 30
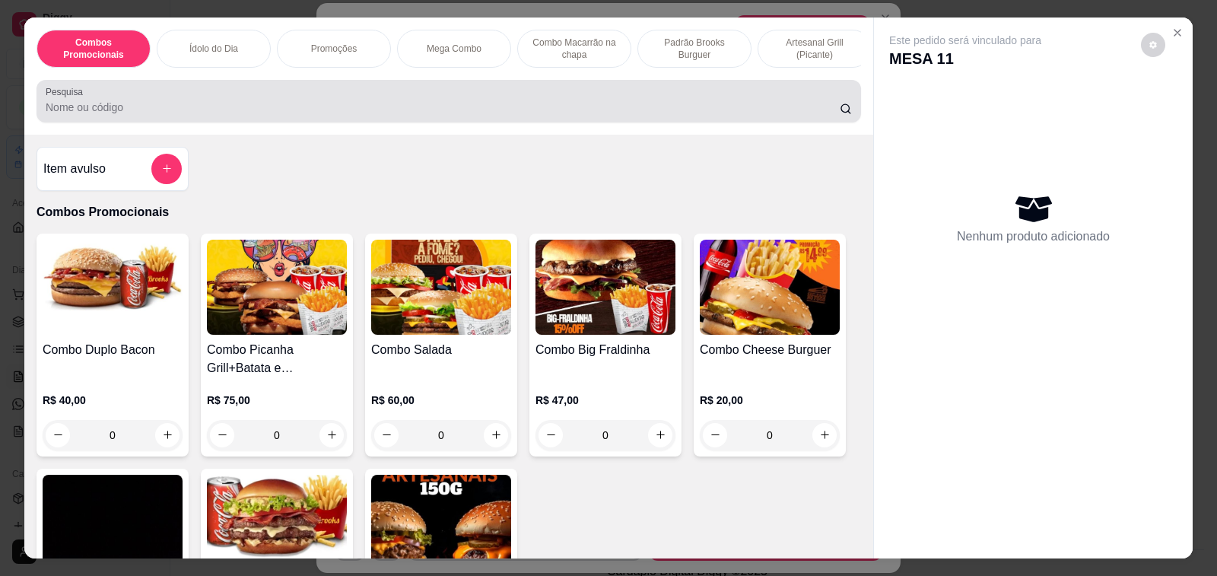
click at [163, 110] on input "Pesquisa" at bounding box center [443, 107] width 794 height 15
type input "s"
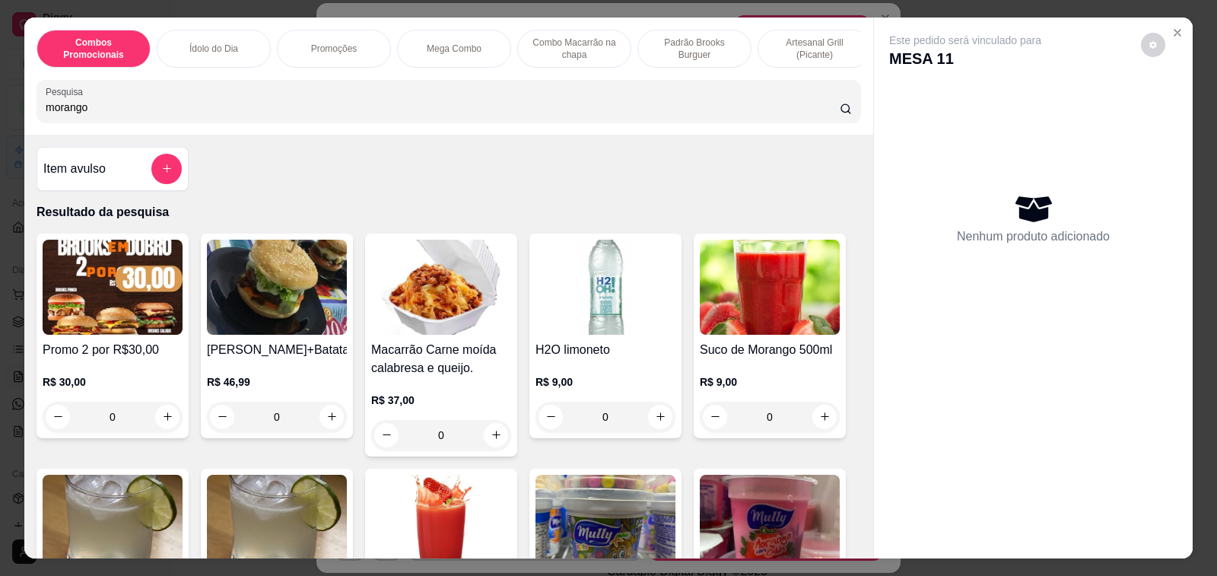
click at [163, 110] on input "morango" at bounding box center [443, 107] width 794 height 15
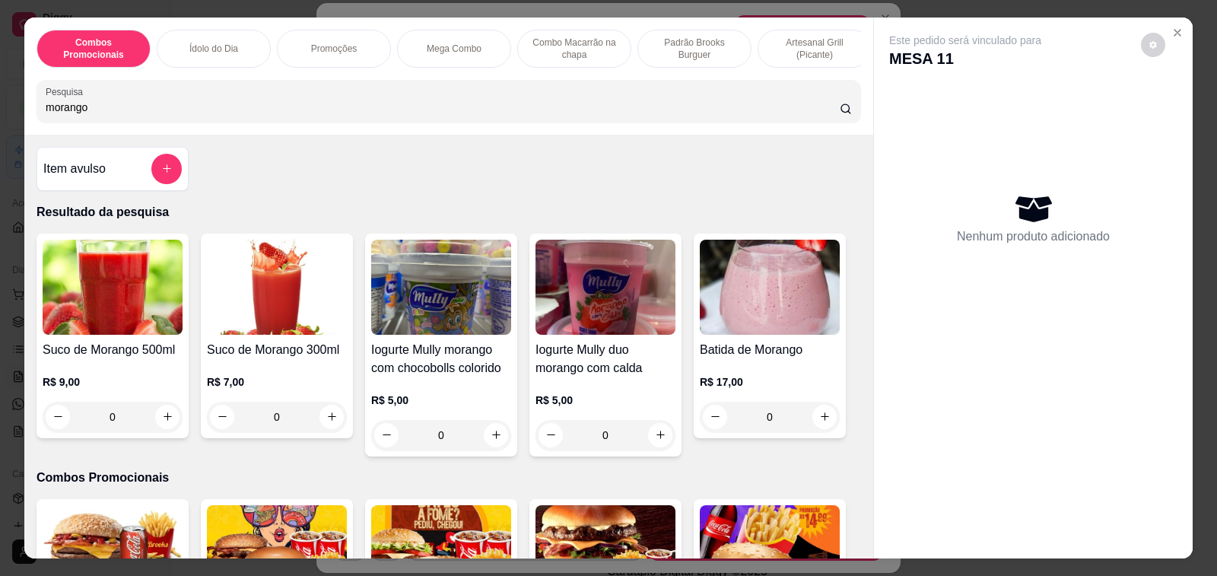
type input "morango"
click at [253, 359] on h4 "Suco de Morango 300ml" at bounding box center [277, 350] width 140 height 18
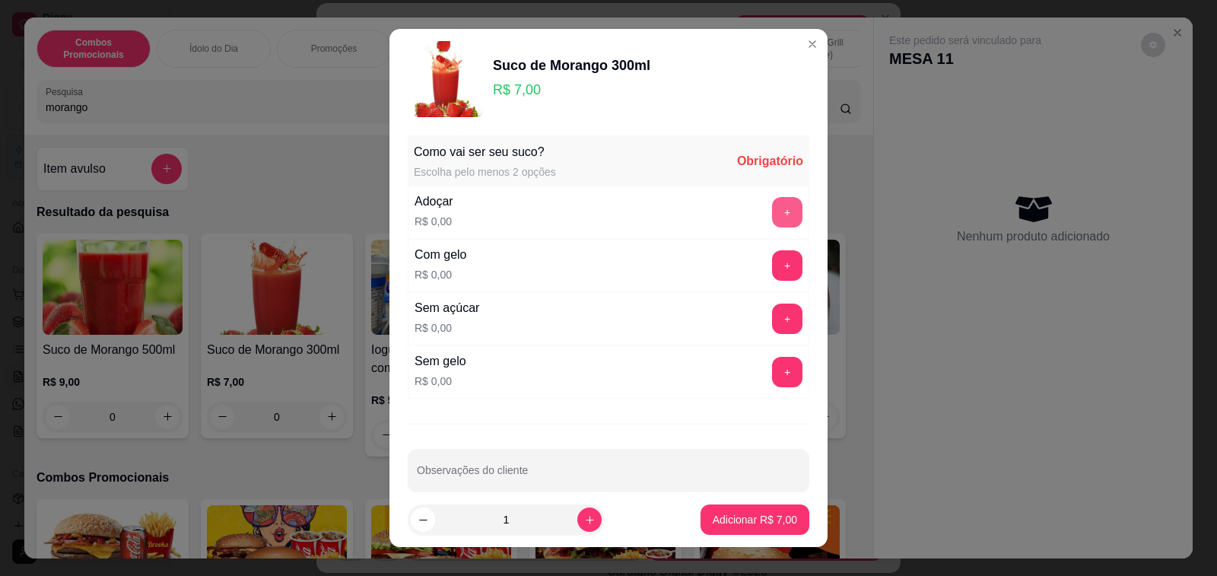
click at [772, 216] on button "+" at bounding box center [787, 212] width 30 height 30
click at [772, 386] on button "+" at bounding box center [787, 372] width 30 height 30
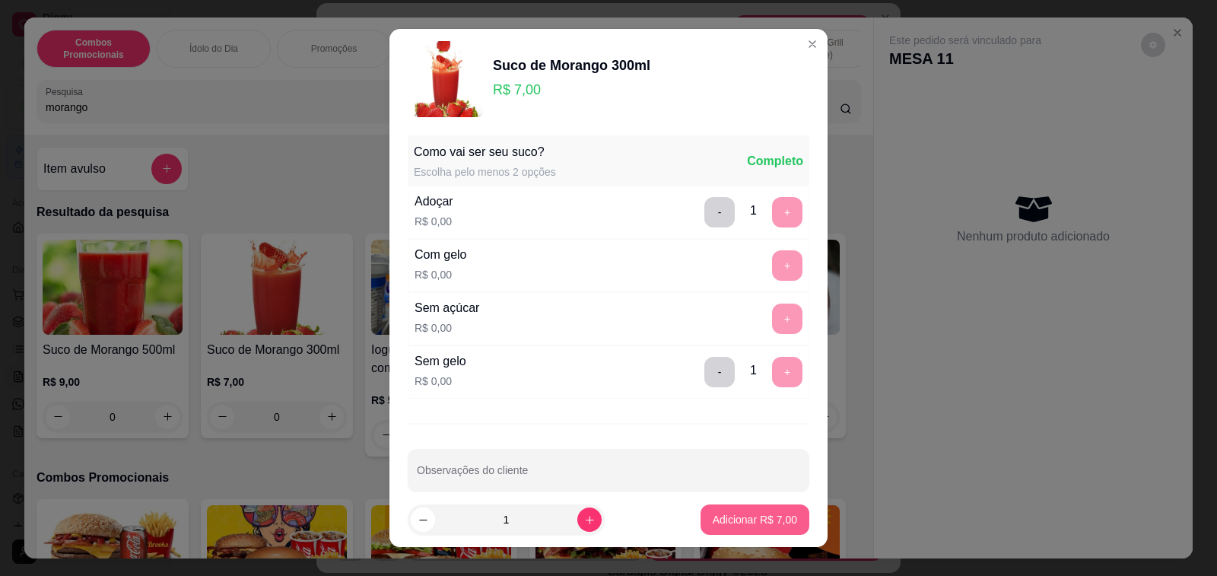
click at [743, 511] on button "Adicionar R$ 7,00" at bounding box center [755, 519] width 109 height 30
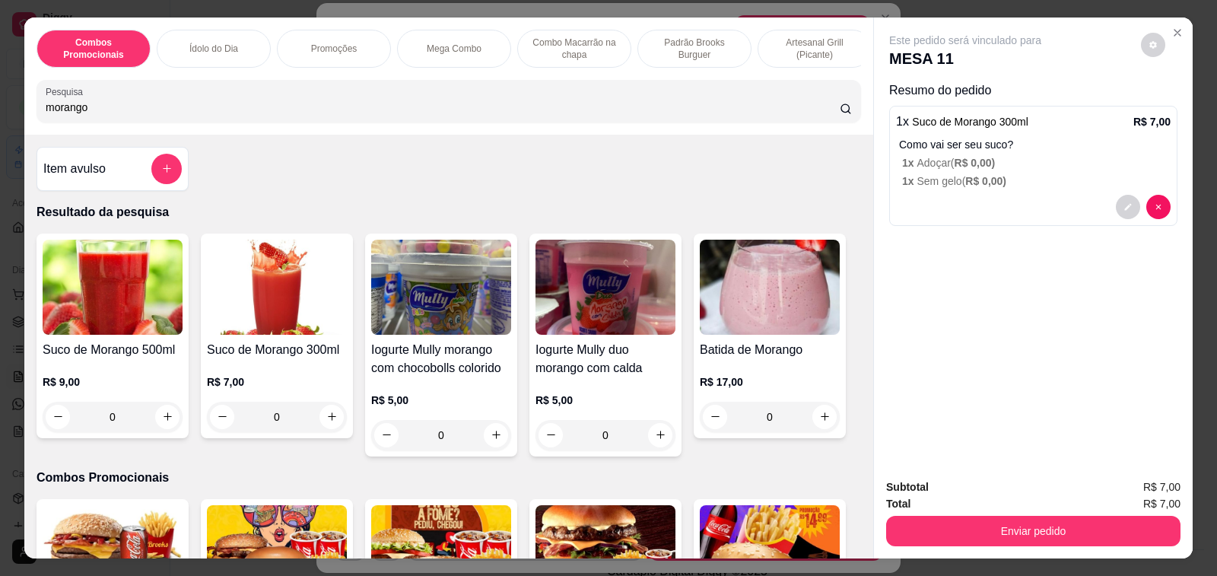
click at [976, 523] on button "Enviar pedido" at bounding box center [1033, 531] width 294 height 30
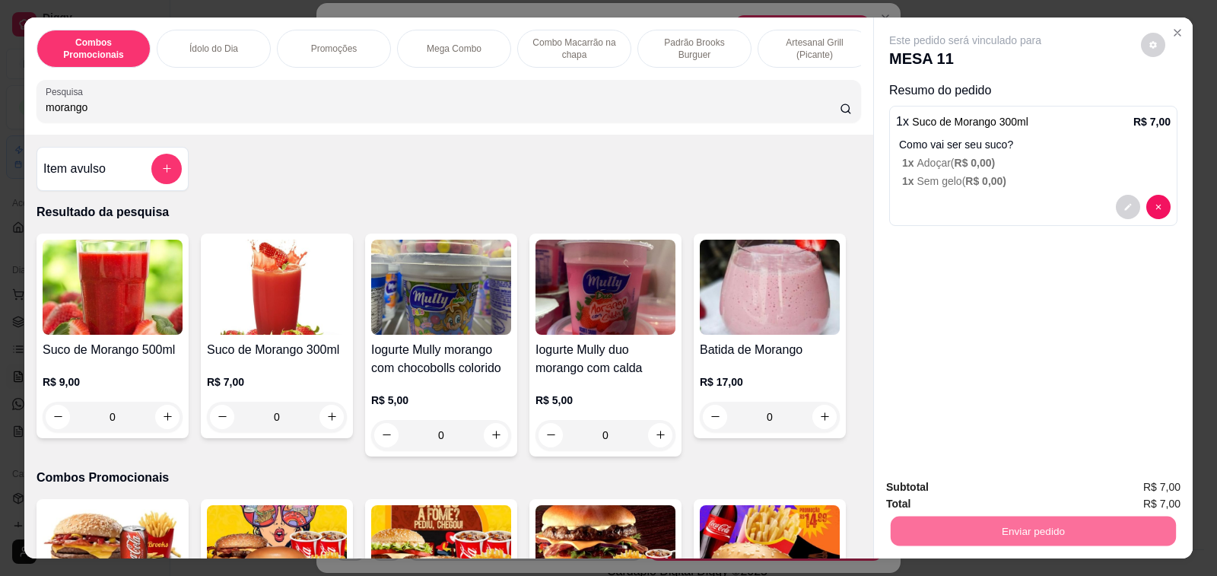
click at [1007, 477] on button "Não registrar e enviar pedido" at bounding box center [982, 487] width 154 height 28
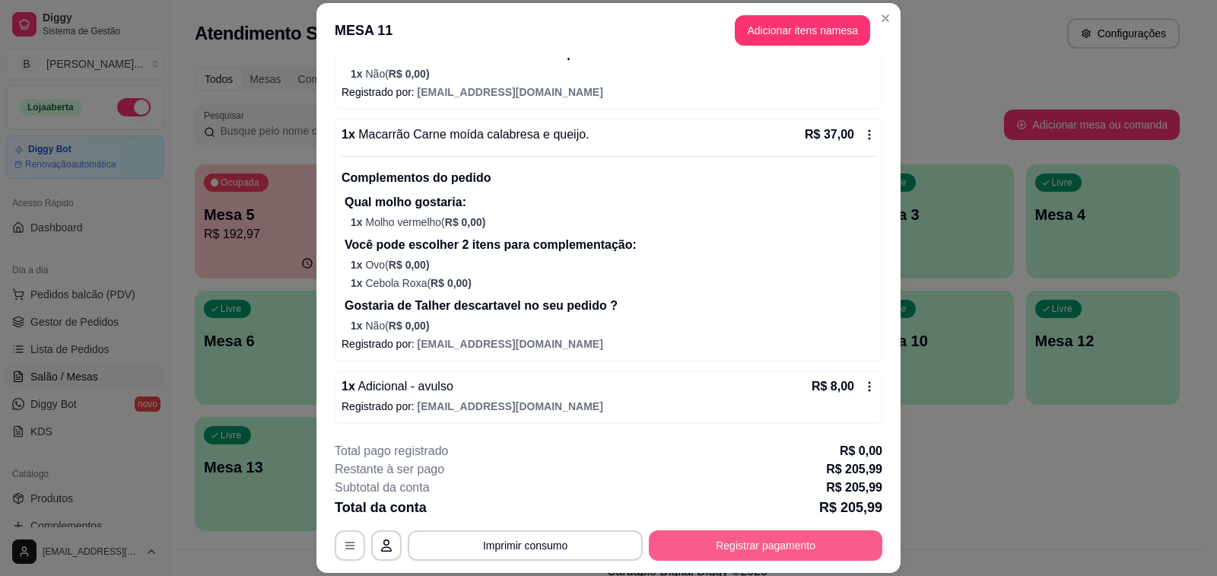
click at [828, 547] on button "Registrar pagamento" at bounding box center [766, 545] width 234 height 30
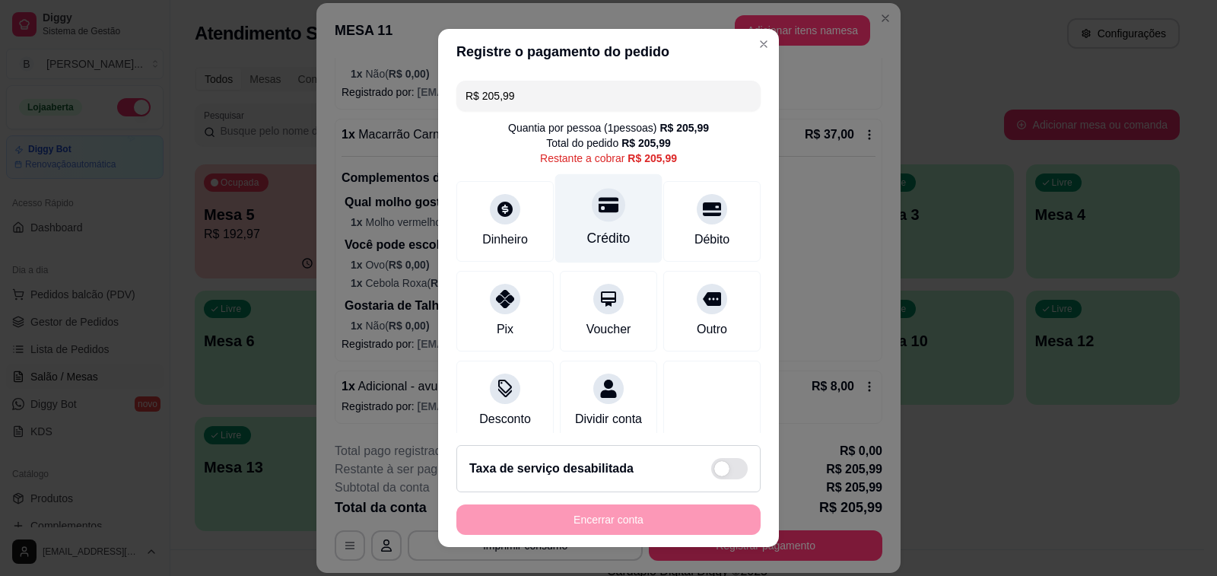
click at [587, 231] on div "Crédito" at bounding box center [608, 238] width 43 height 20
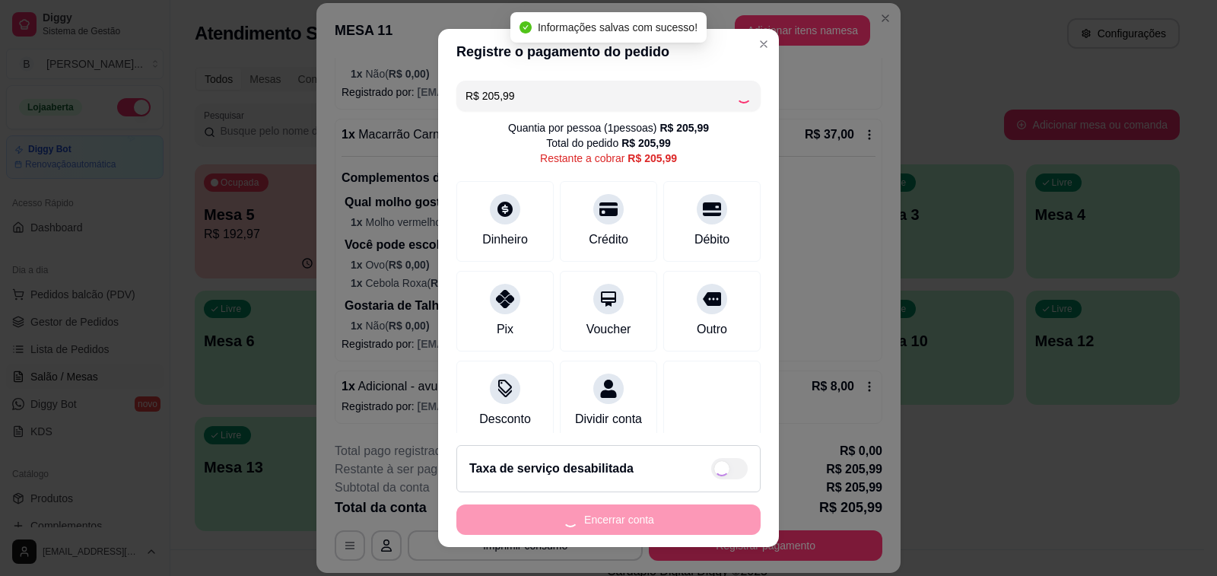
type input "R$ 0,00"
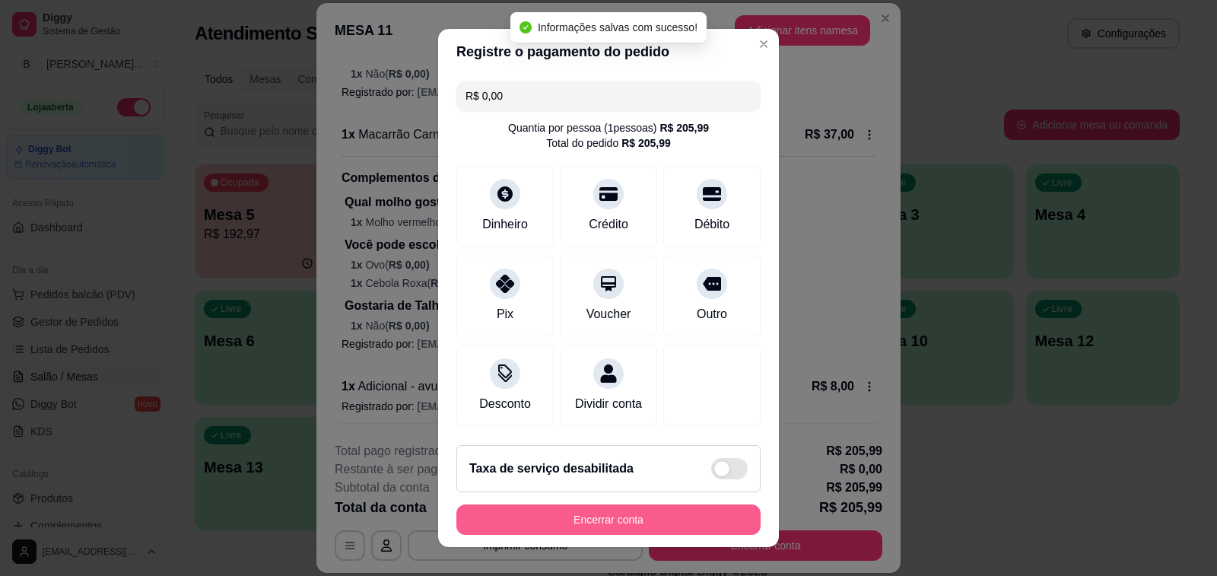
click at [568, 526] on button "Encerrar conta" at bounding box center [608, 519] width 304 height 30
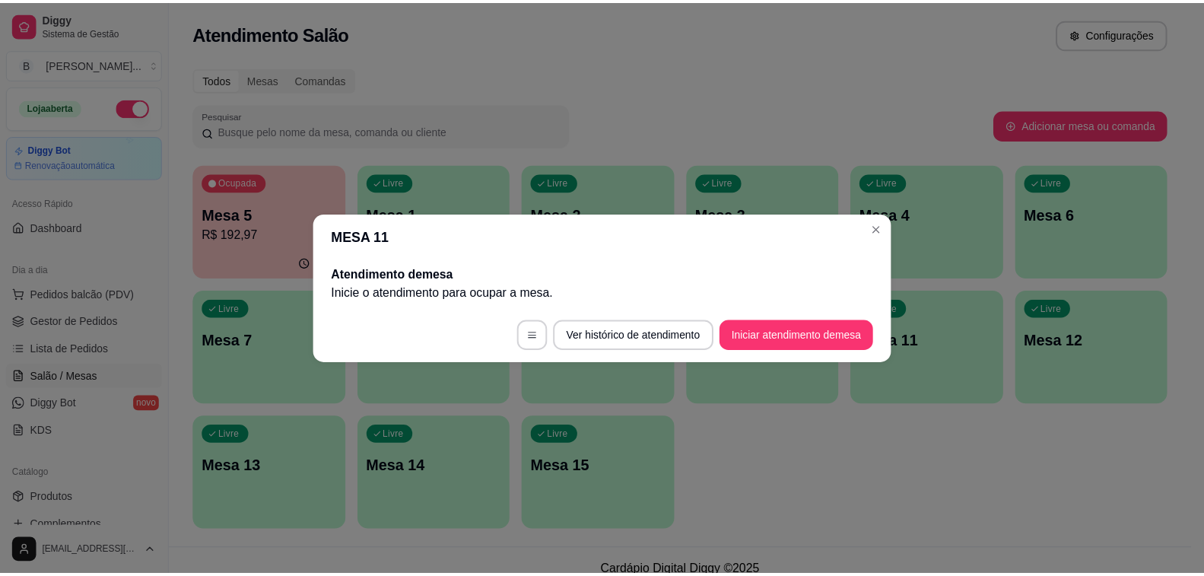
scroll to position [0, 0]
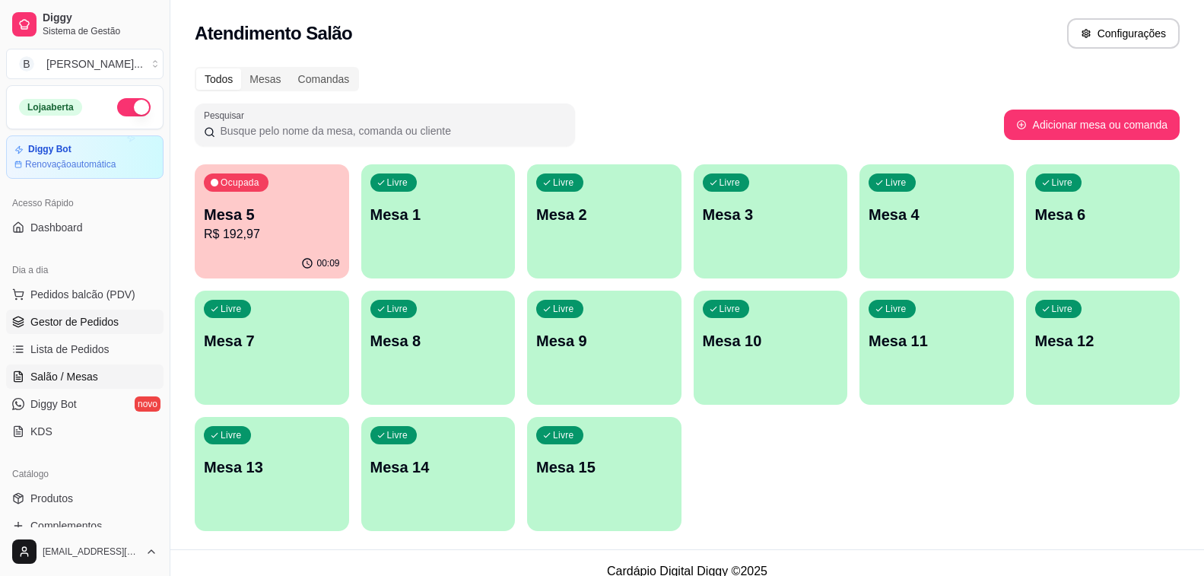
click at [78, 326] on span "Gestor de Pedidos" at bounding box center [74, 321] width 88 height 15
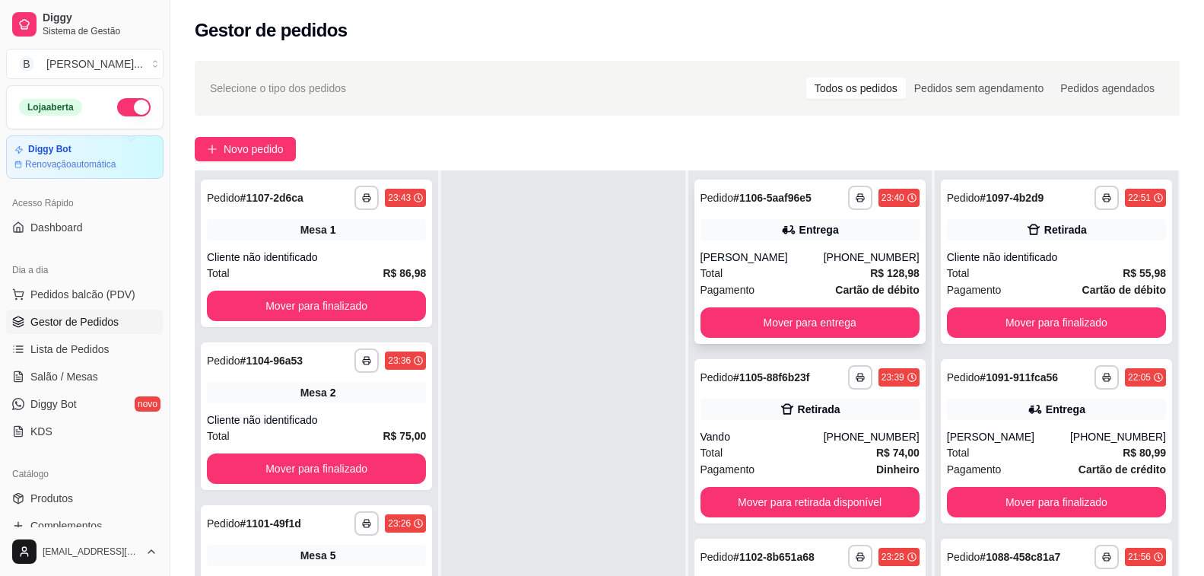
click at [752, 250] on div "[PERSON_NAME]" at bounding box center [762, 257] width 123 height 15
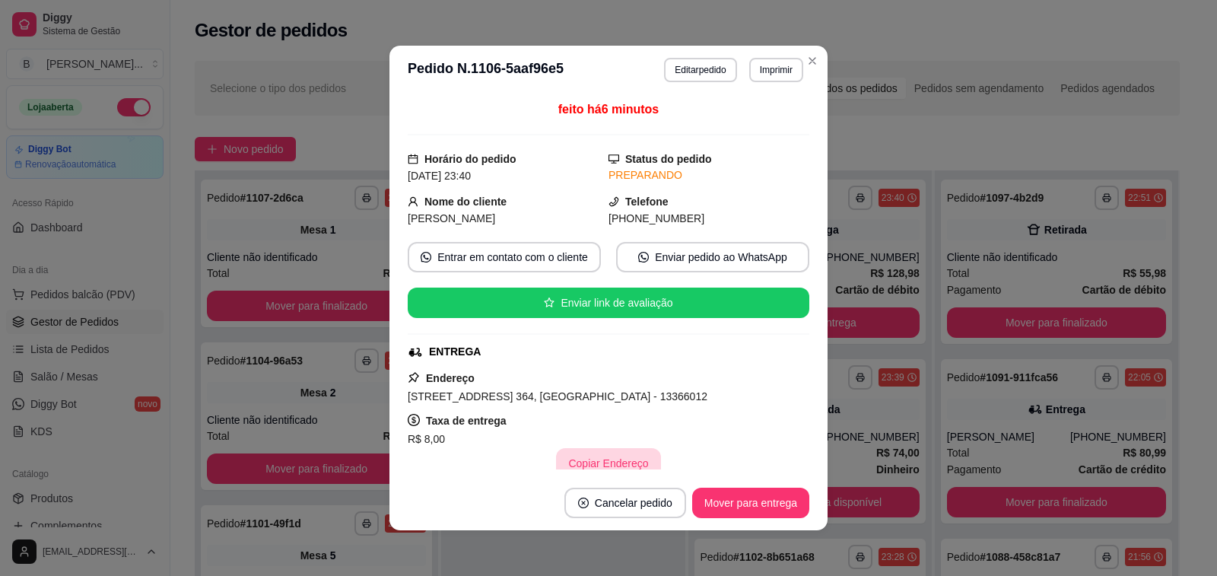
click at [571, 455] on button "Copiar Endereço" at bounding box center [608, 463] width 104 height 30
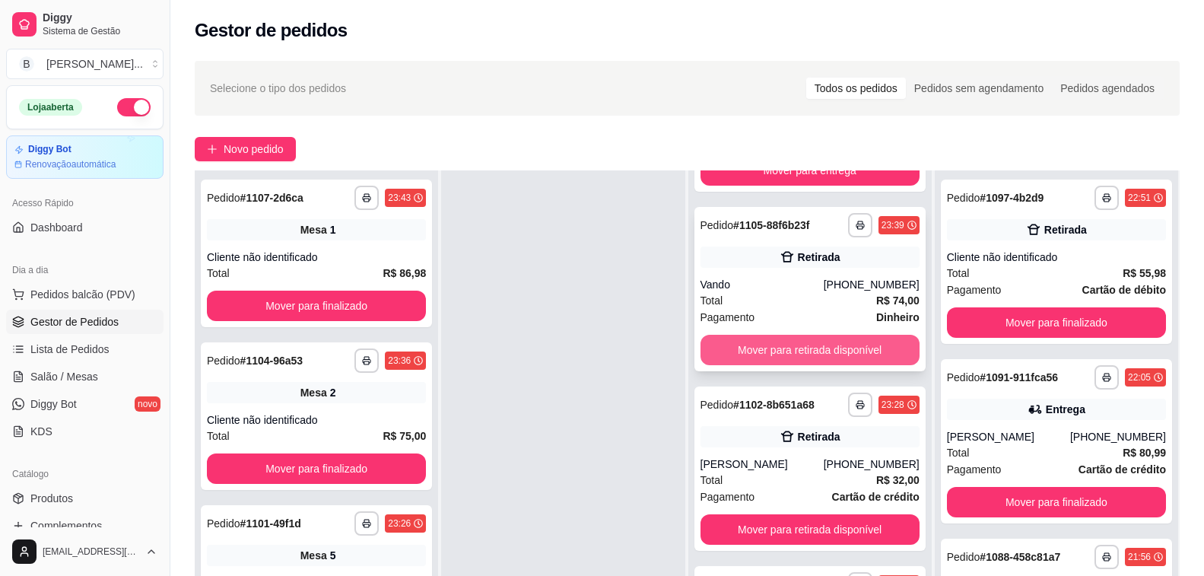
scroll to position [157, 0]
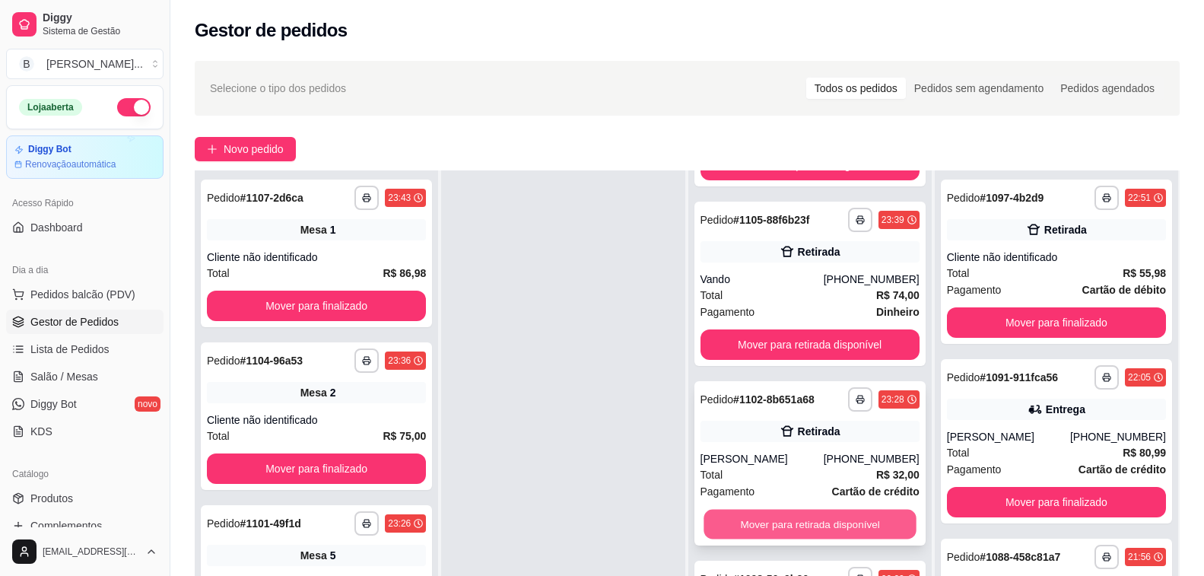
click at [744, 523] on button "Mover para retirada disponível" at bounding box center [810, 525] width 213 height 30
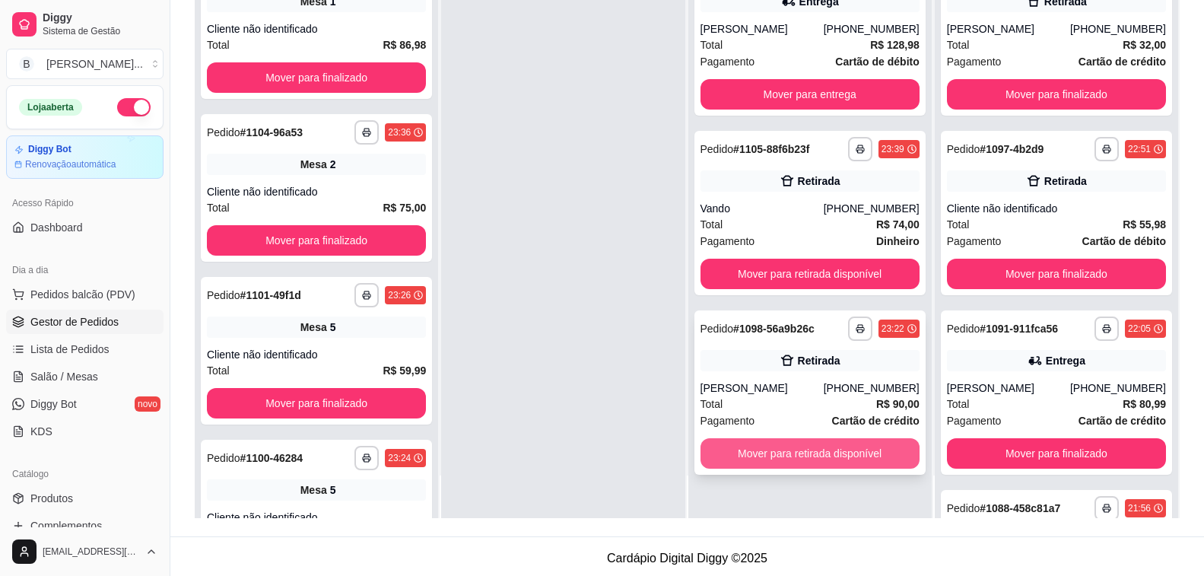
scroll to position [0, 0]
click at [761, 447] on button "Mover para retirada disponível" at bounding box center [810, 453] width 219 height 30
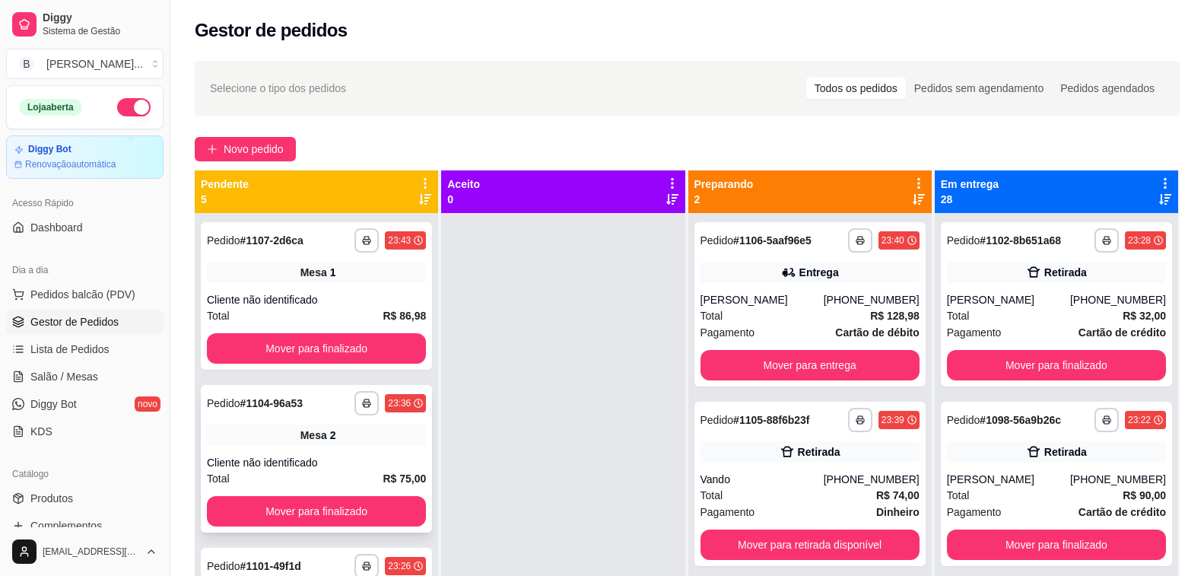
click at [336, 436] on div "Mesa 2" at bounding box center [316, 435] width 219 height 21
click at [655, 43] on div "Gestor de pedidos" at bounding box center [687, 26] width 1034 height 52
click at [66, 381] on span "Salão / Mesas" at bounding box center [64, 376] width 68 height 15
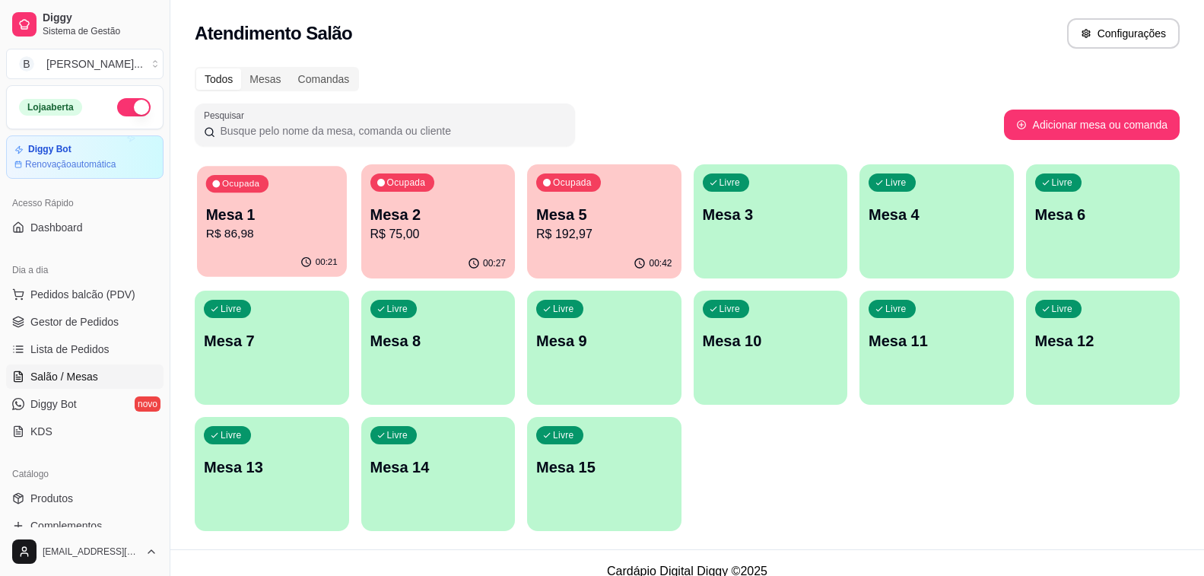
click at [254, 250] on div "00:21" at bounding box center [271, 262] width 149 height 29
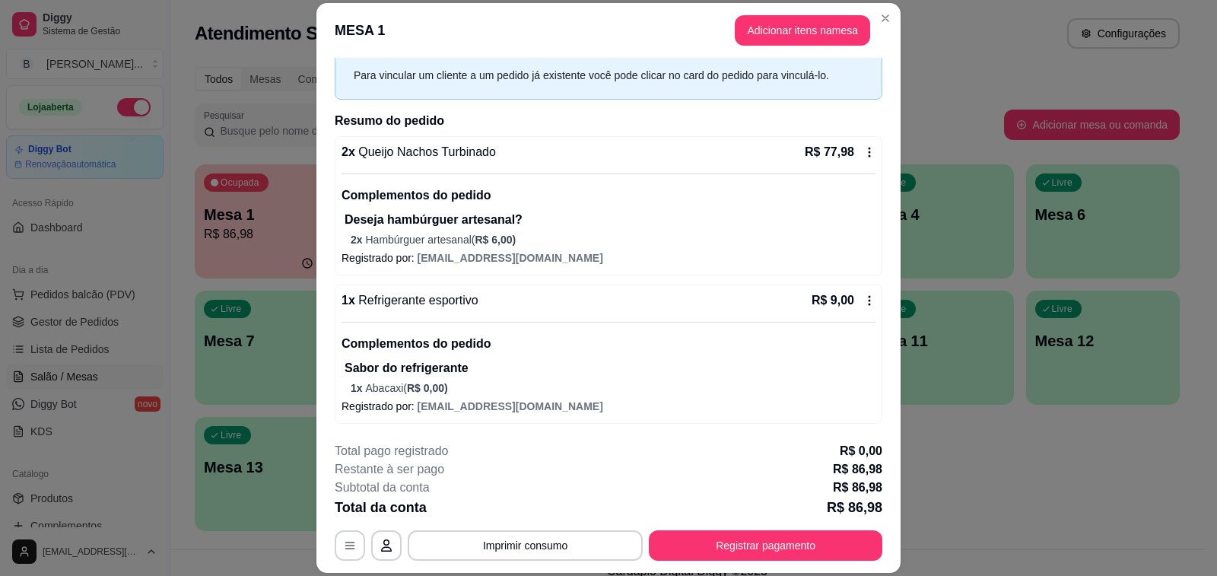
scroll to position [46, 0]
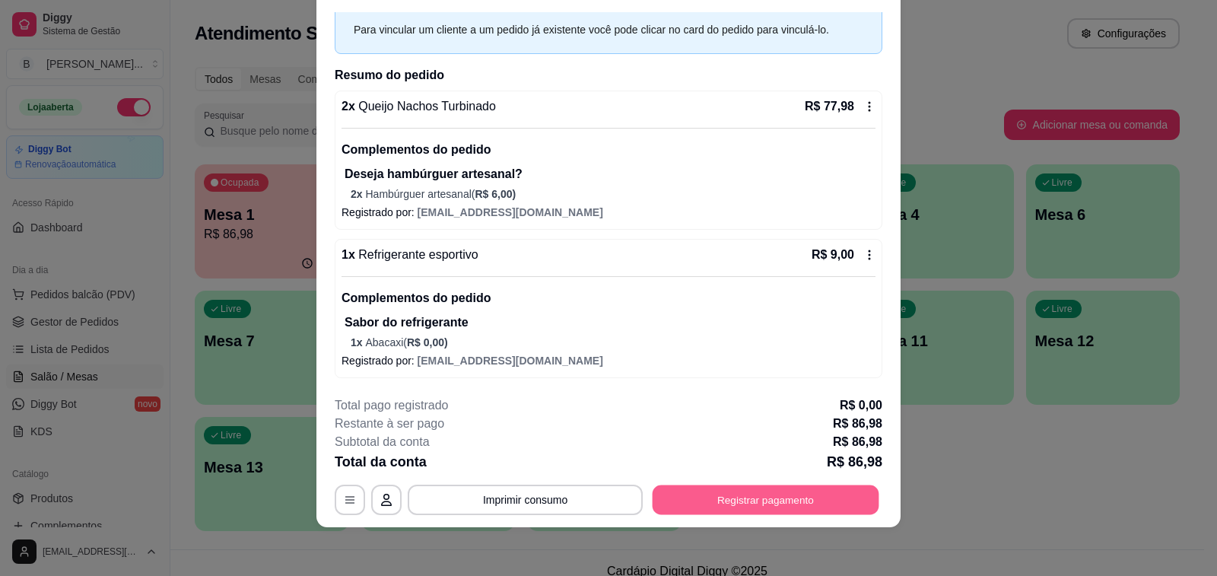
click at [790, 502] on button "Registrar pagamento" at bounding box center [766, 500] width 227 height 30
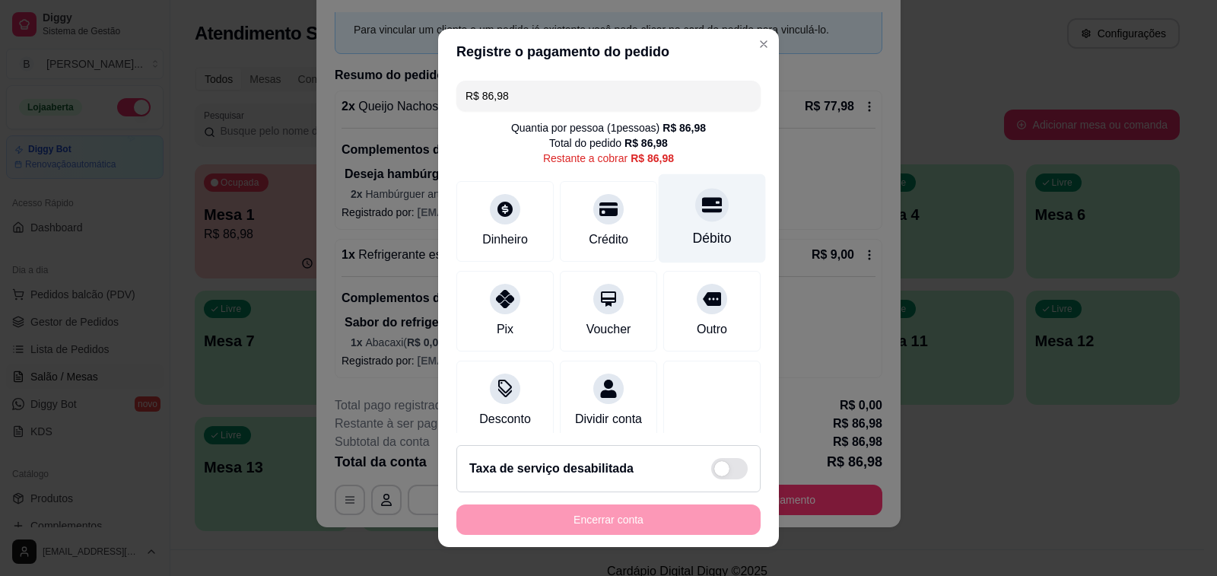
click at [695, 221] on div at bounding box center [711, 204] width 33 height 33
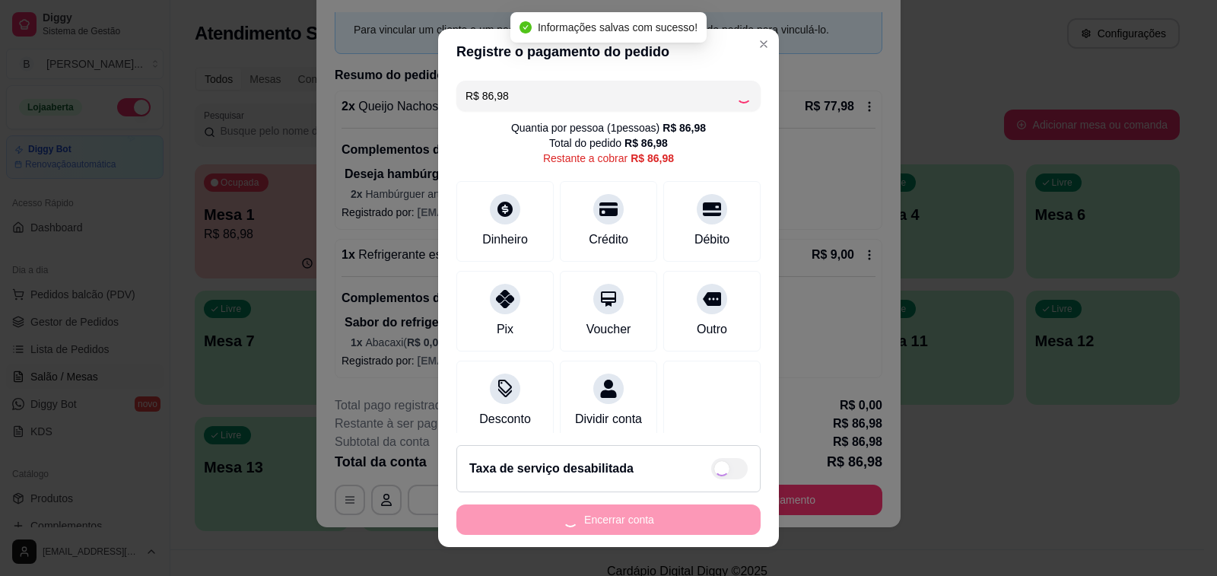
type input "R$ 0,00"
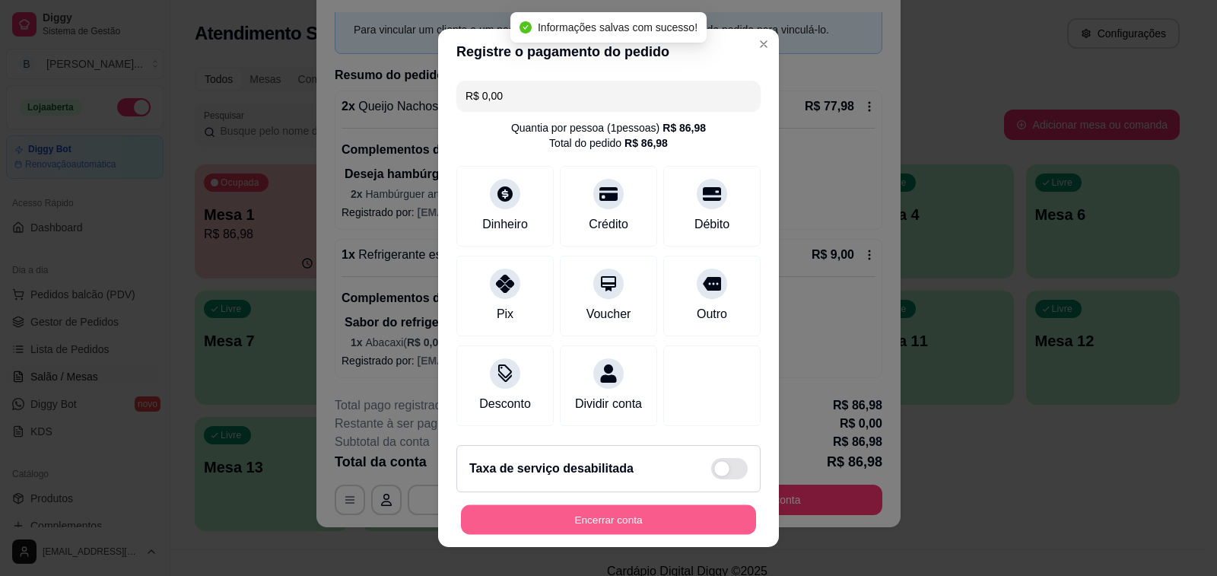
click at [628, 523] on button "Encerrar conta" at bounding box center [608, 520] width 295 height 30
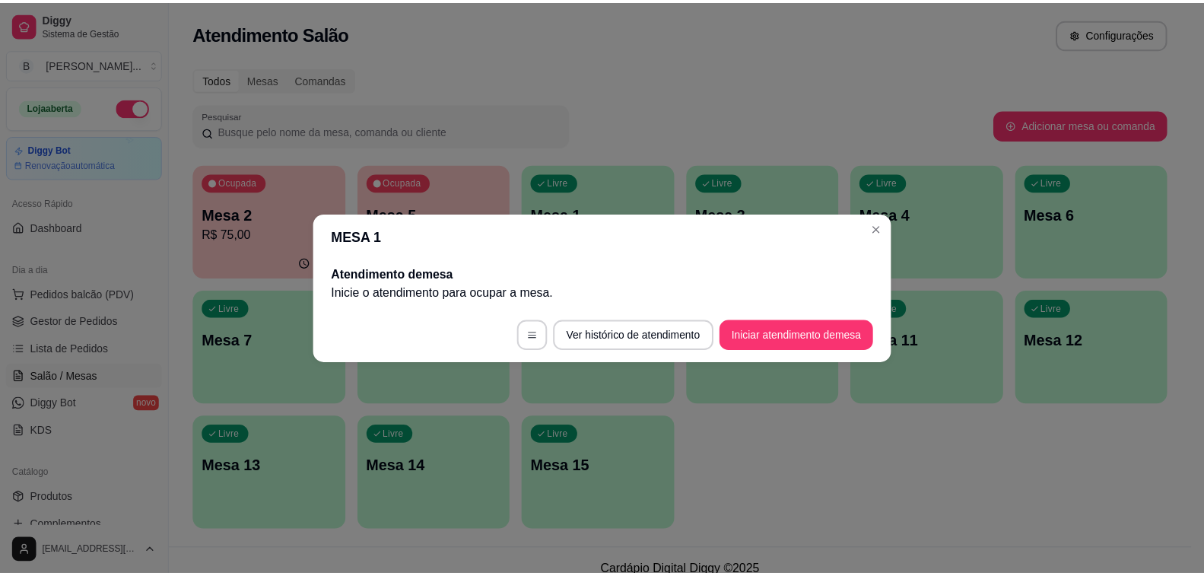
scroll to position [0, 0]
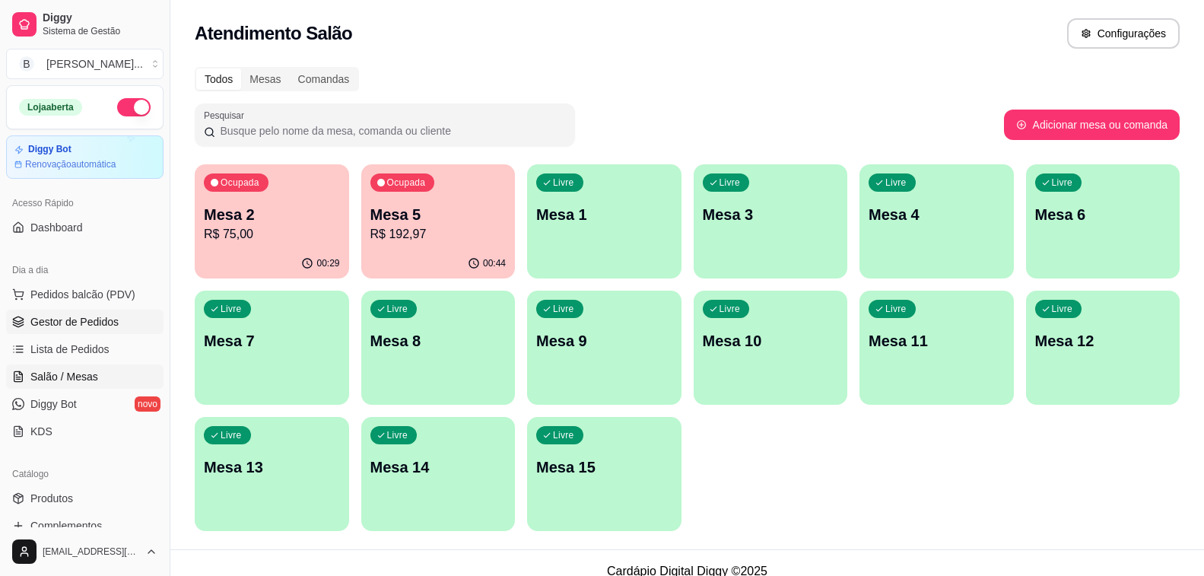
click at [83, 324] on span "Gestor de Pedidos" at bounding box center [74, 321] width 88 height 15
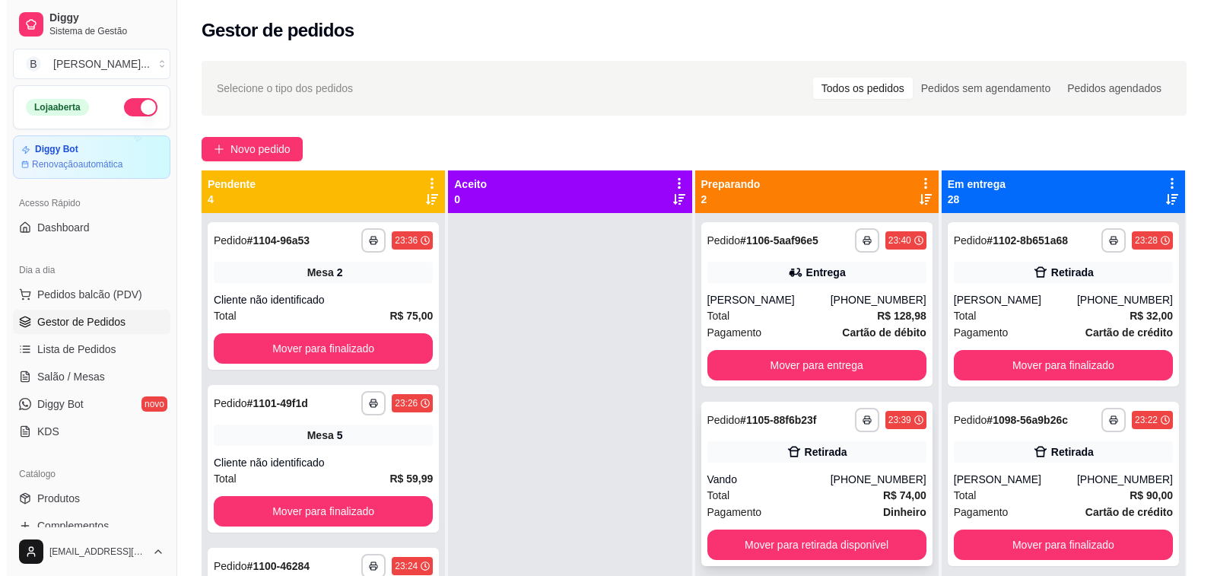
scroll to position [43, 0]
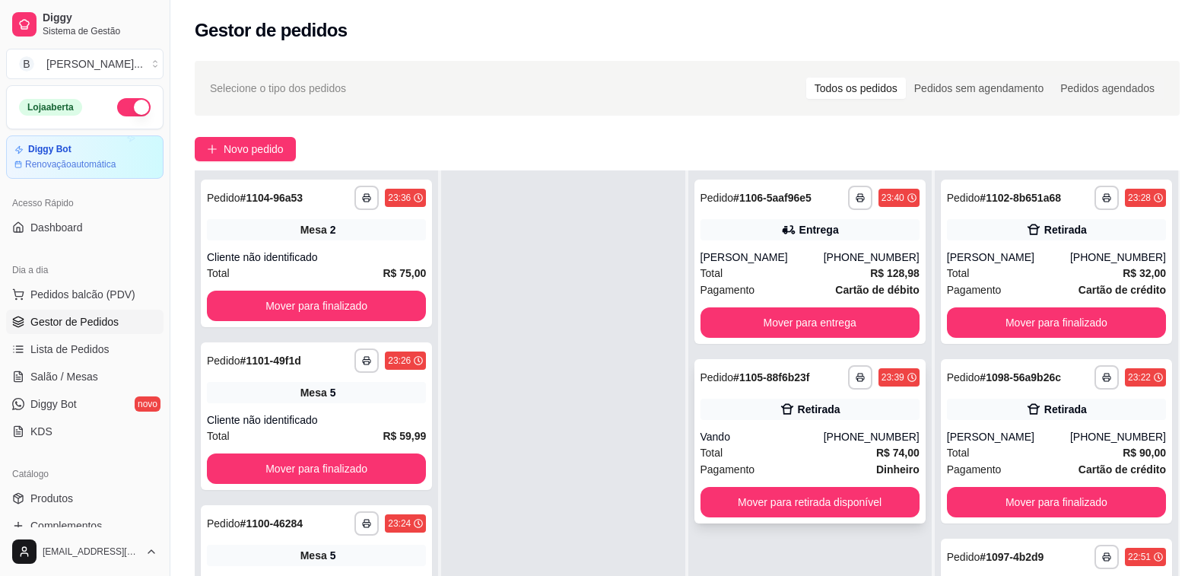
click at [776, 430] on div "Vando" at bounding box center [762, 436] width 123 height 15
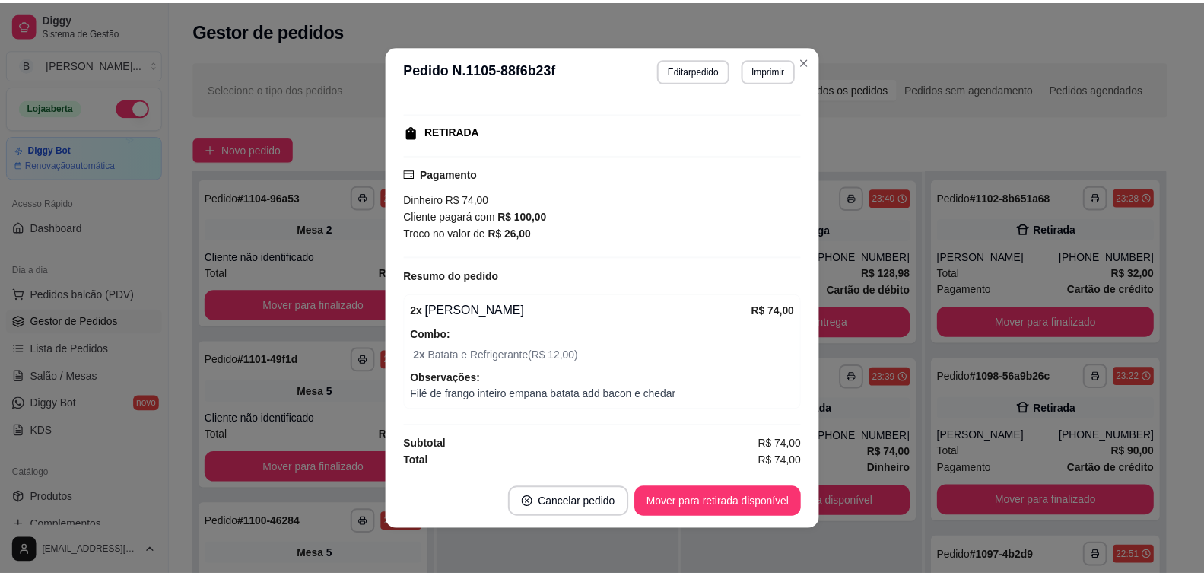
scroll to position [3, 0]
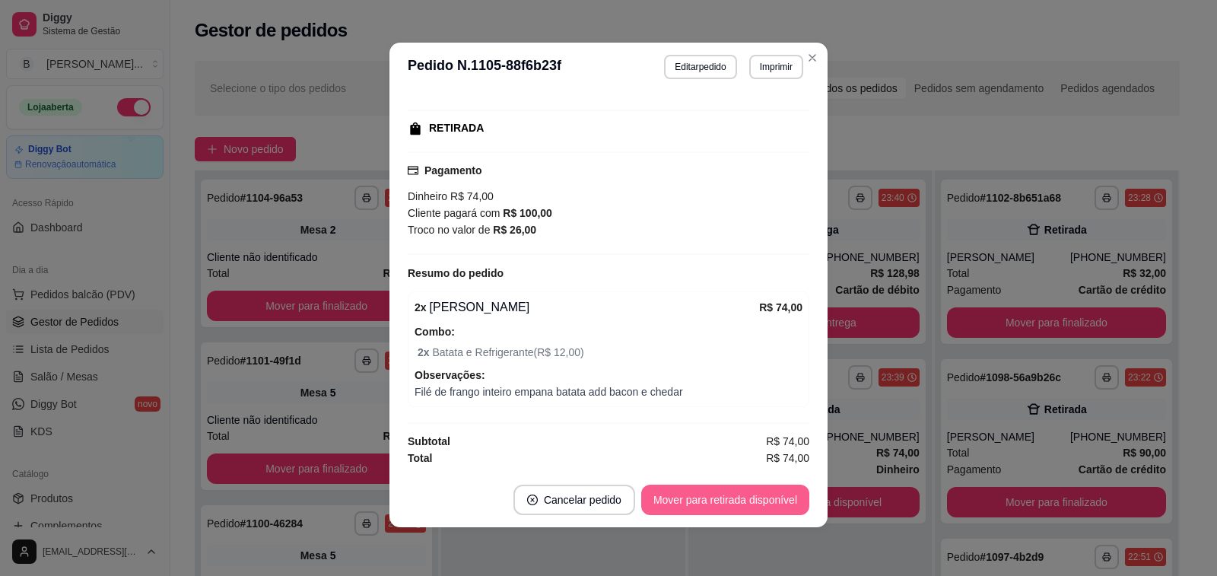
click at [710, 496] on button "Mover para retirada disponível" at bounding box center [725, 500] width 168 height 30
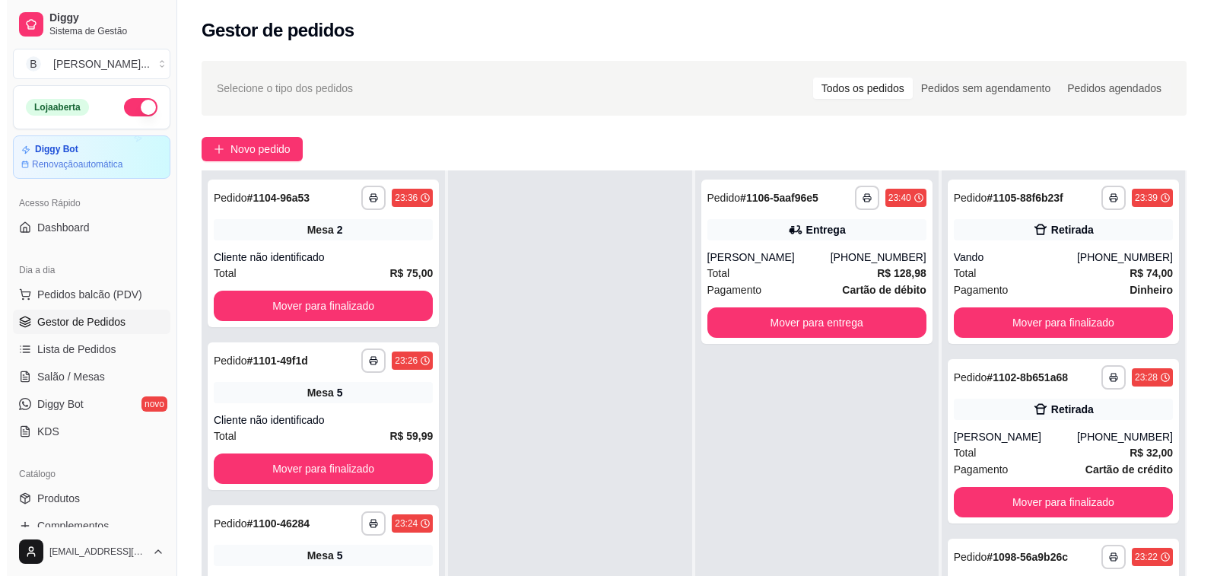
scroll to position [0, 0]
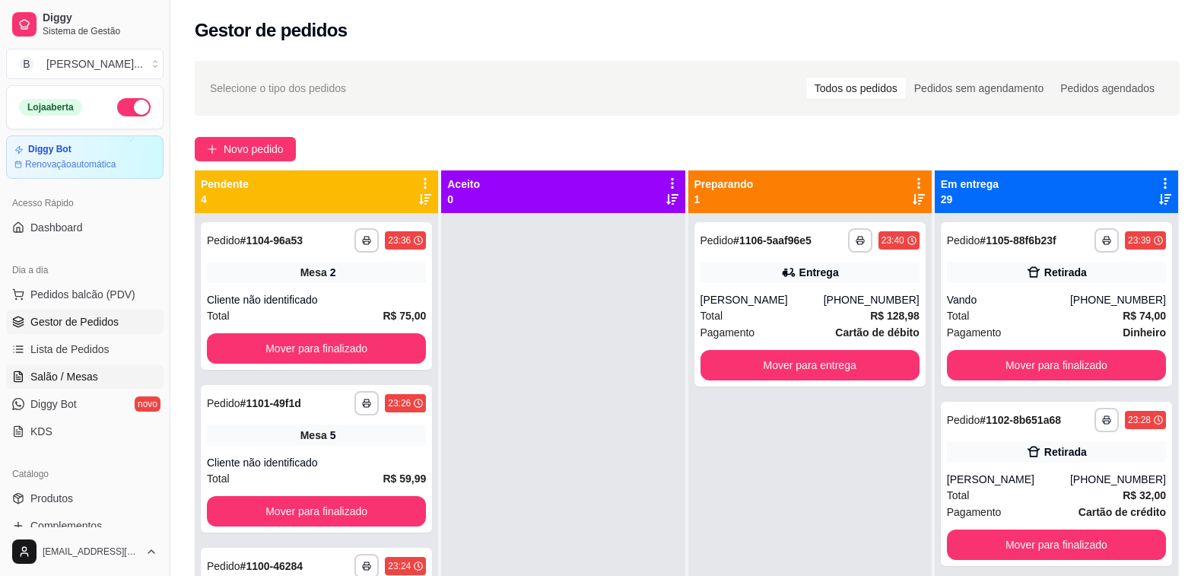
click at [116, 375] on link "Salão / Mesas" at bounding box center [84, 376] width 157 height 24
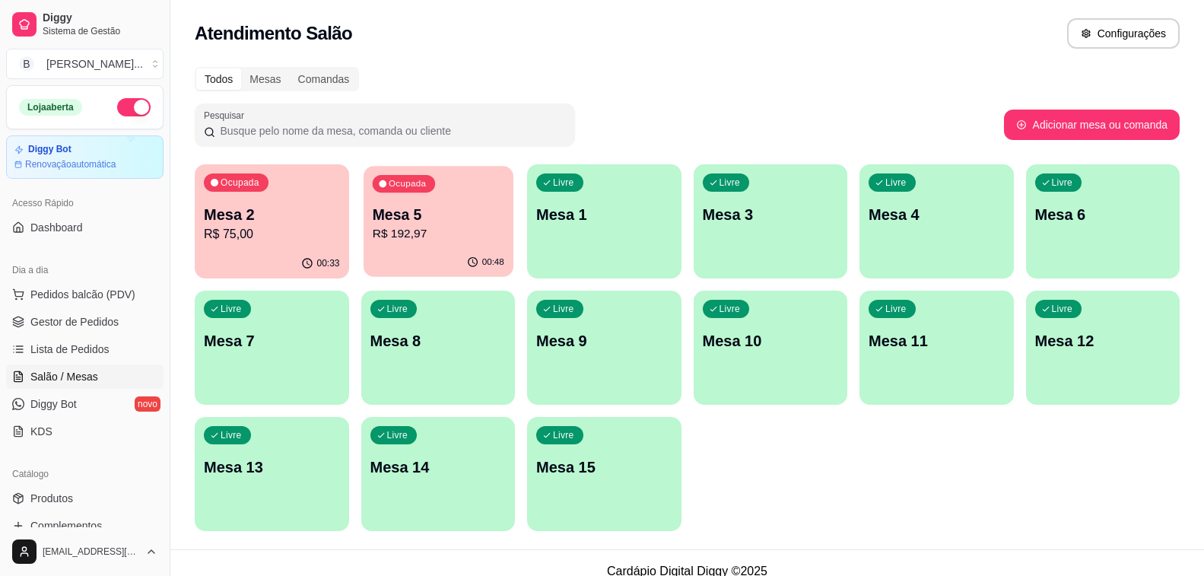
click at [389, 231] on p "R$ 192,97" at bounding box center [438, 233] width 132 height 17
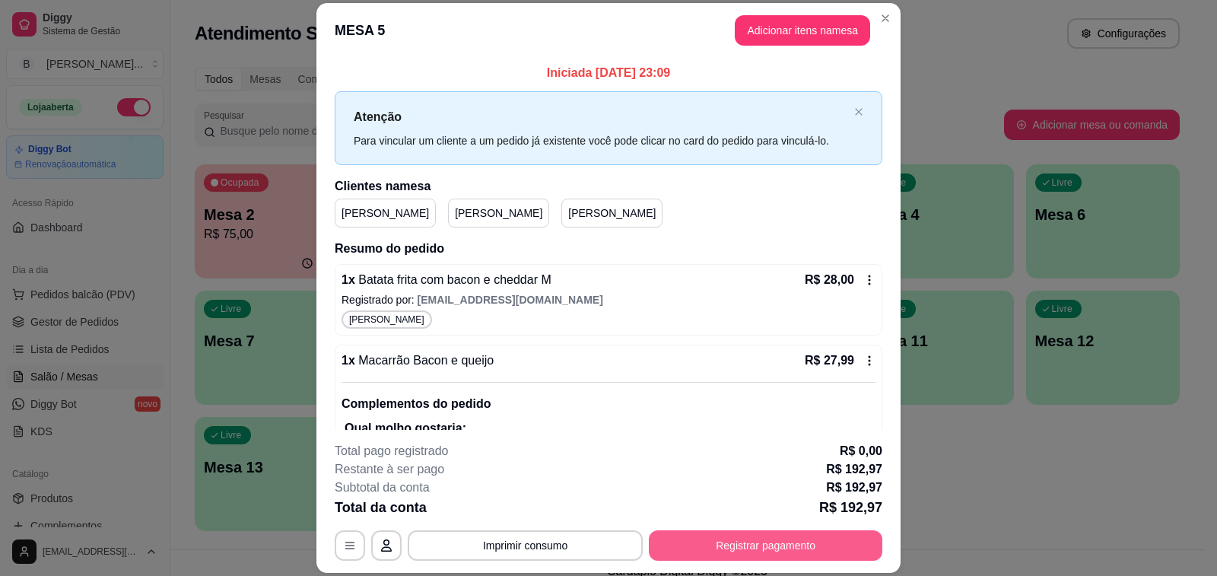
click at [700, 545] on button "Registrar pagamento" at bounding box center [766, 545] width 234 height 30
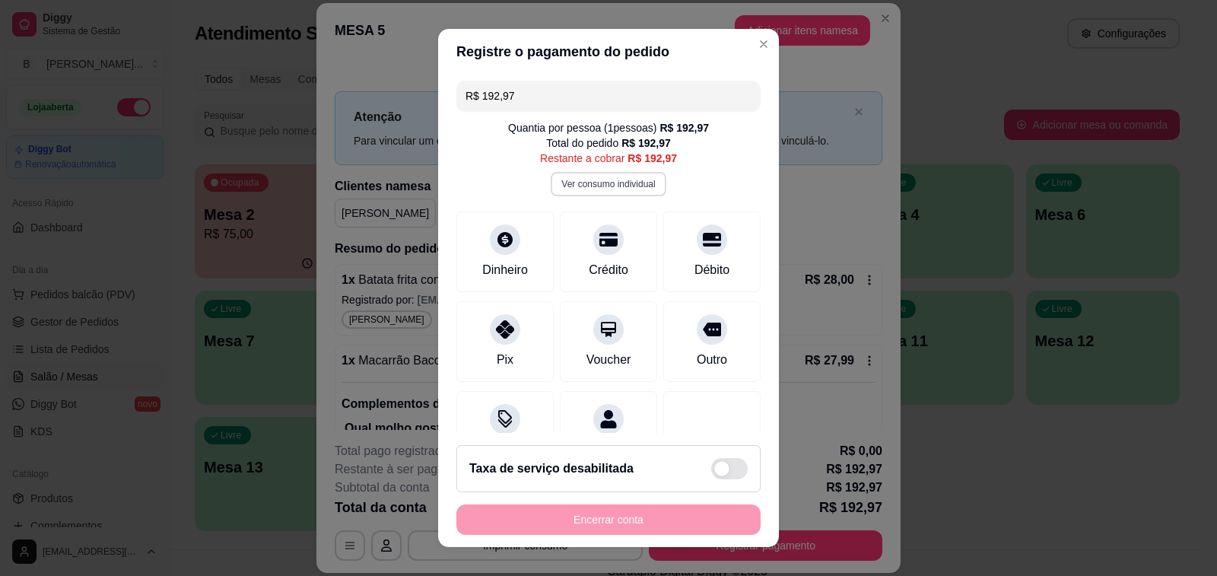
click at [595, 187] on button "Ver consumo individual" at bounding box center [608, 184] width 115 height 24
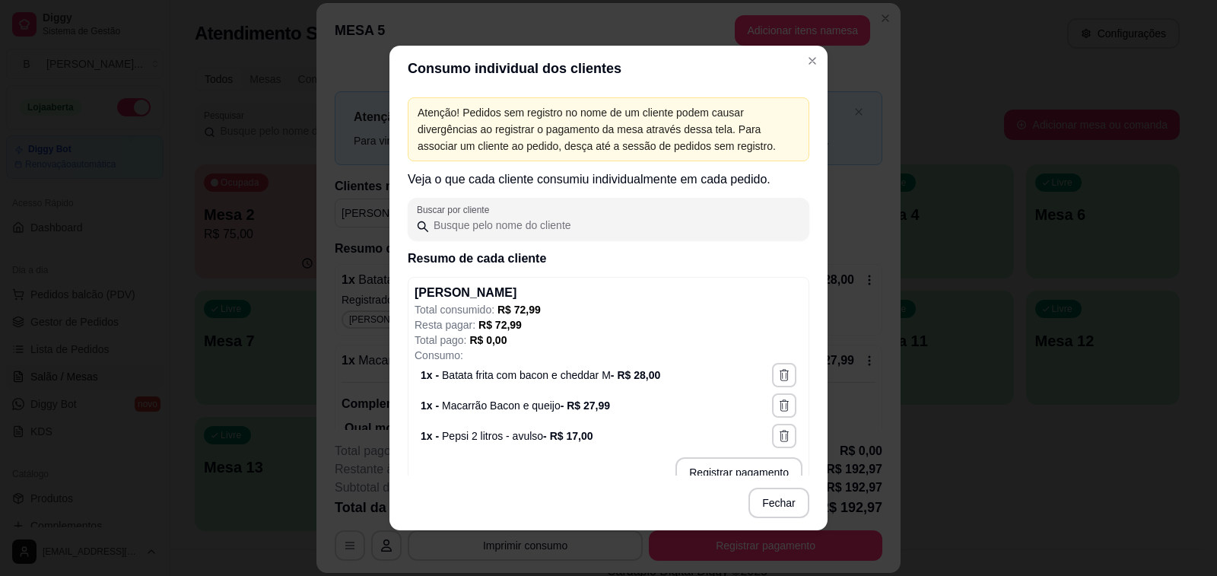
scroll to position [380, 0]
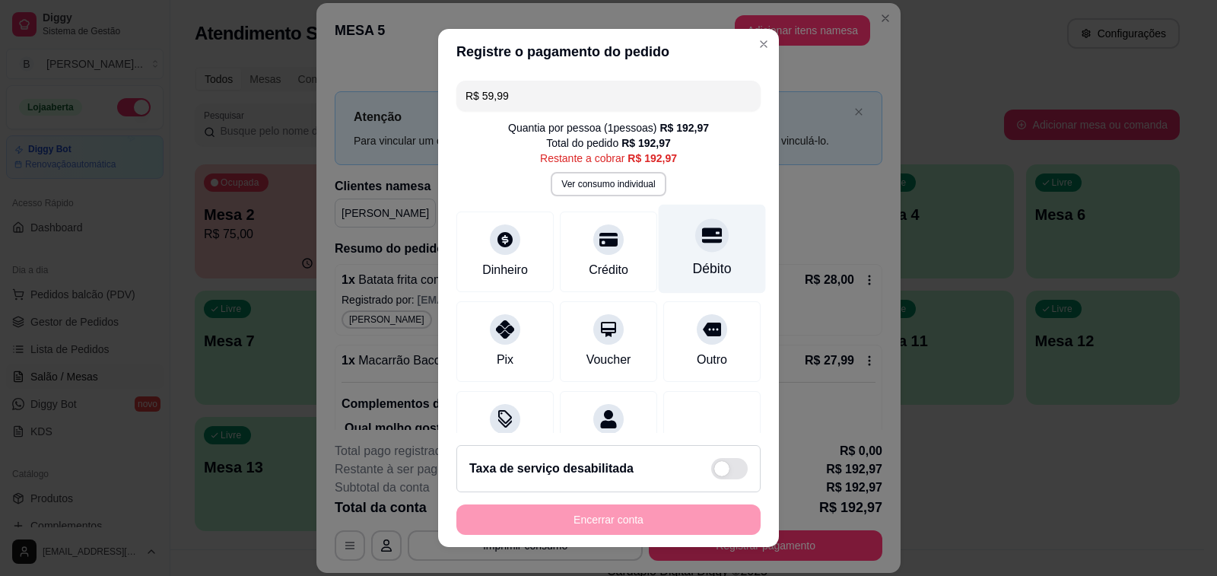
click at [659, 255] on div "Débito" at bounding box center [712, 249] width 107 height 89
click at [607, 180] on button "Ver consumo individual" at bounding box center [609, 184] width 112 height 24
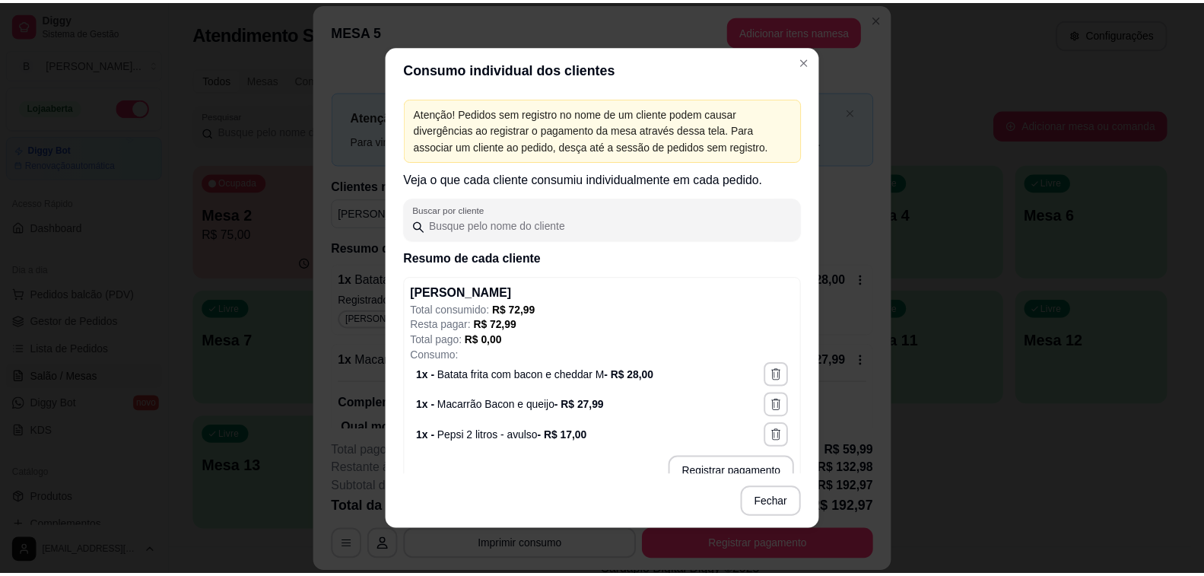
scroll to position [152, 0]
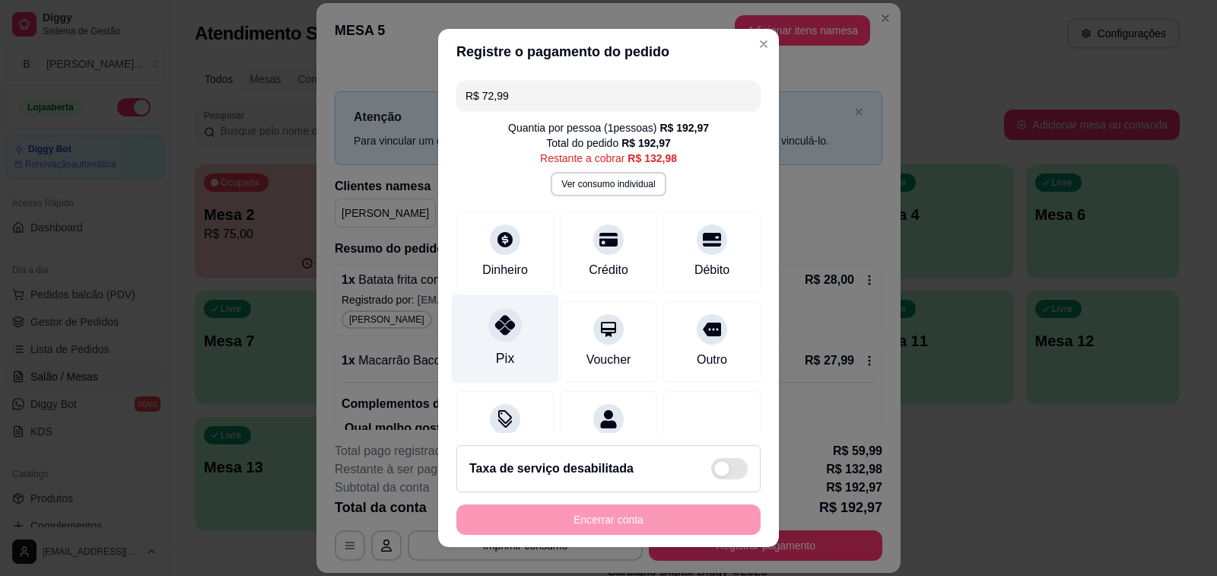
click at [517, 343] on div "Pix" at bounding box center [505, 338] width 107 height 89
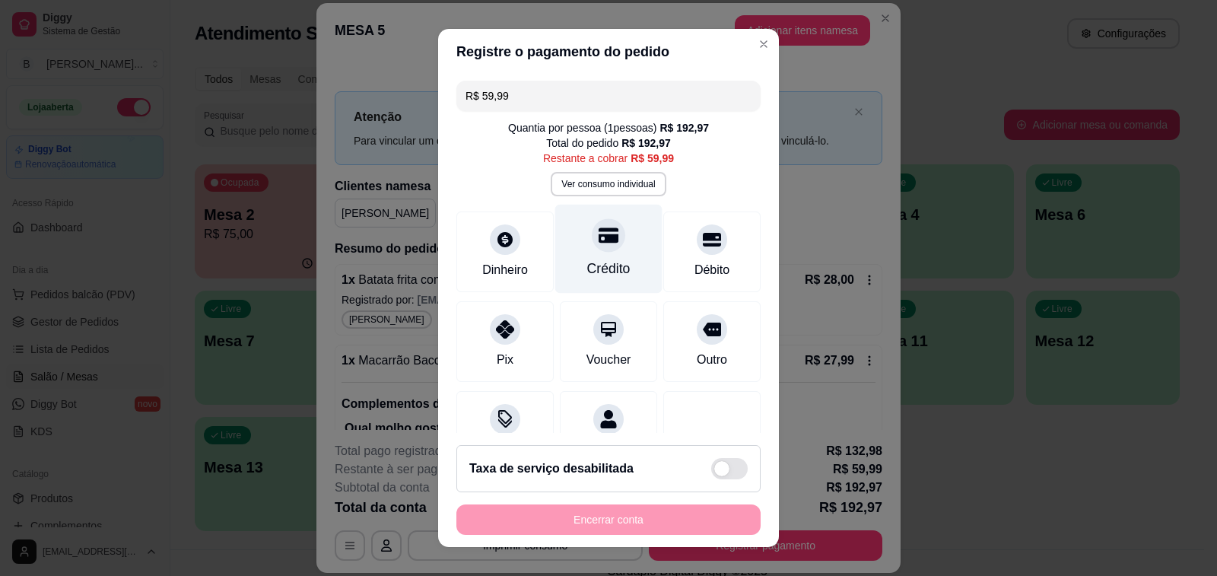
click at [607, 250] on div "Crédito" at bounding box center [608, 249] width 107 height 89
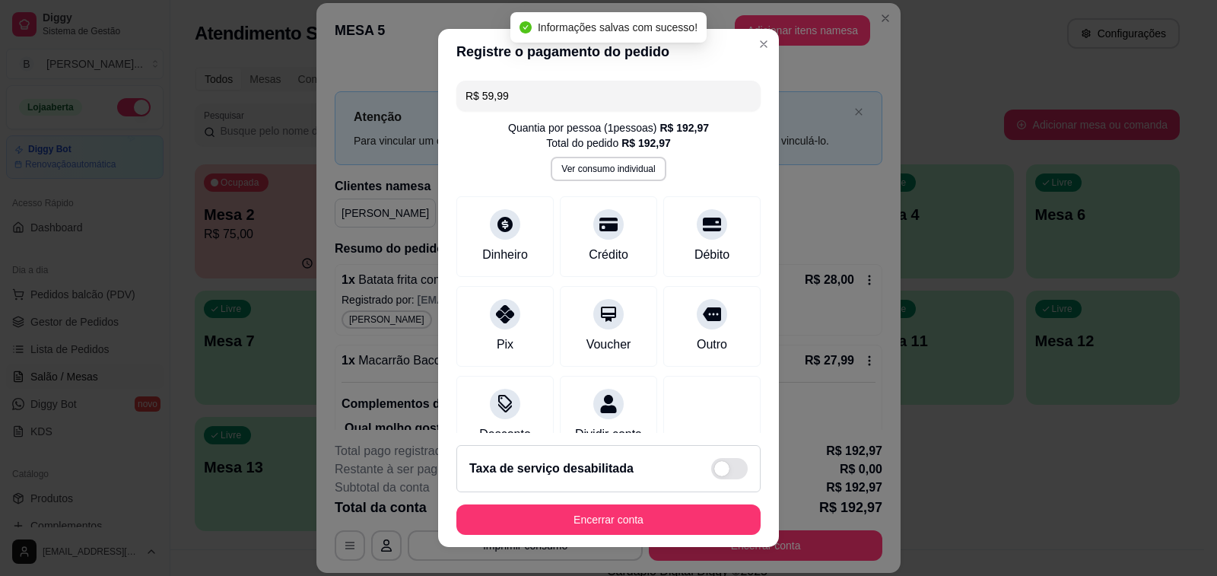
type input "R$ 0,00"
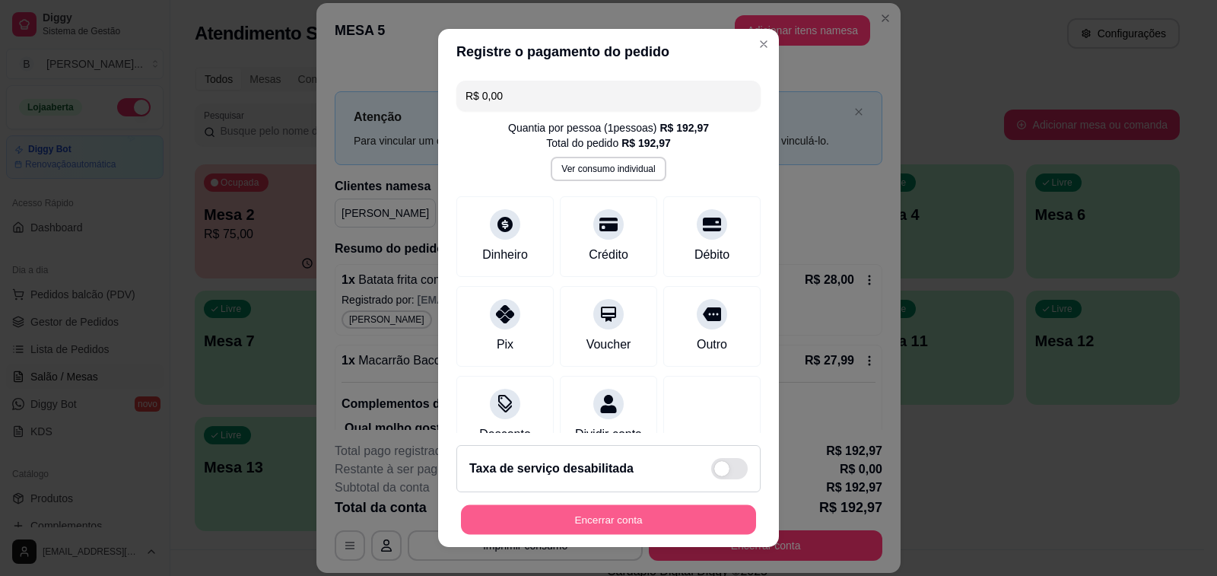
click at [588, 515] on button "Encerrar conta" at bounding box center [608, 520] width 295 height 30
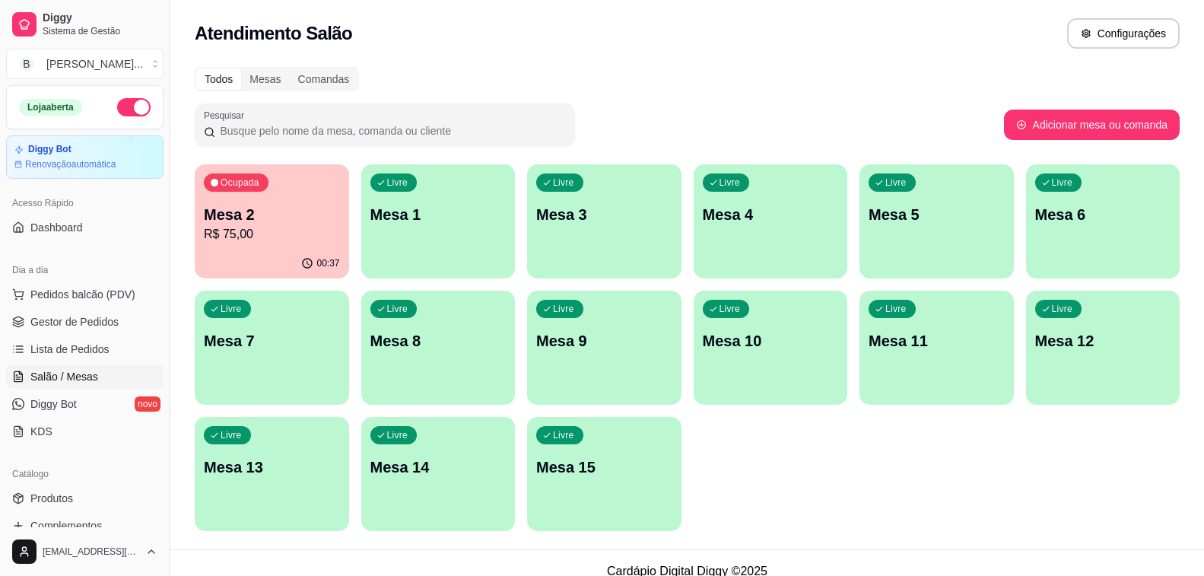
click at [325, 250] on div "00:37" at bounding box center [272, 264] width 154 height 30
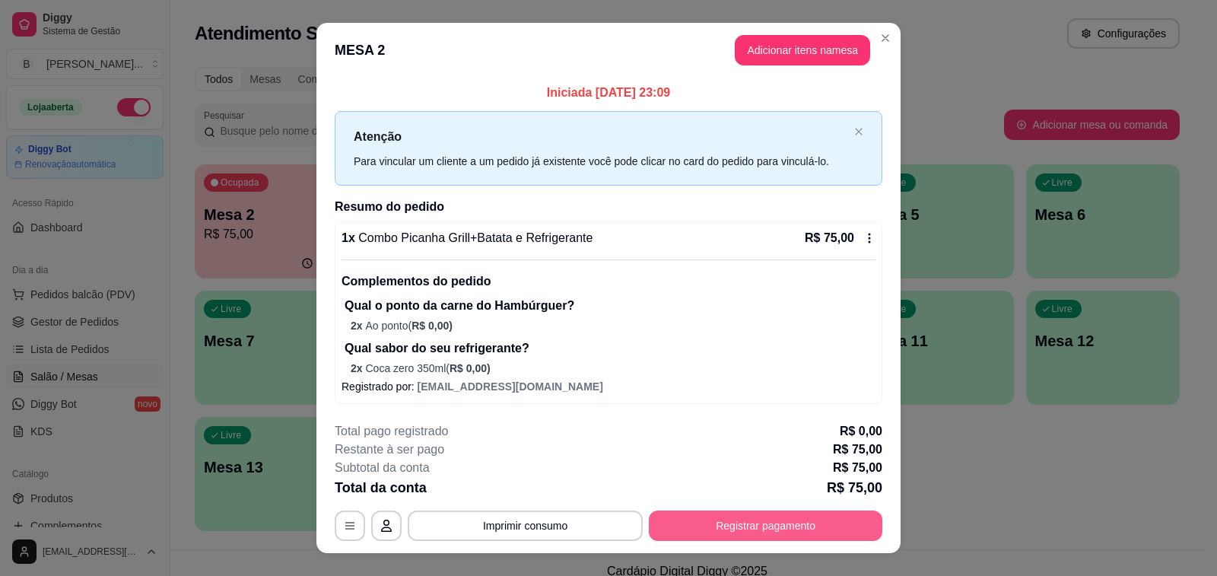
click at [690, 510] on button "Registrar pagamento" at bounding box center [766, 525] width 234 height 30
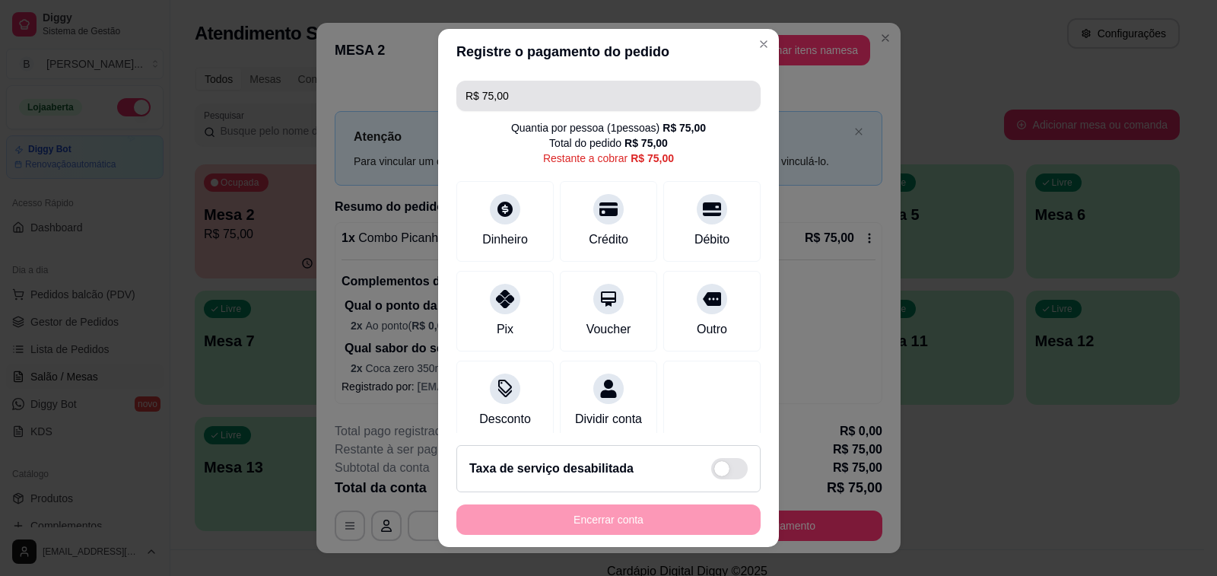
click at [545, 100] on input "R$ 75,00" at bounding box center [609, 96] width 286 height 30
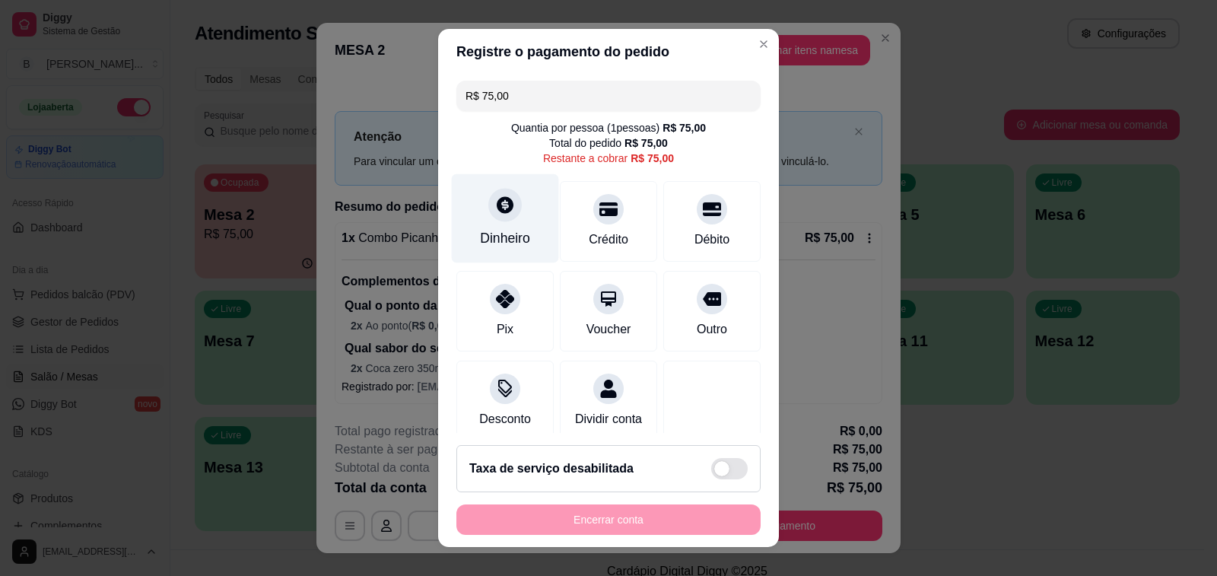
click at [495, 210] on icon at bounding box center [505, 205] width 20 height 20
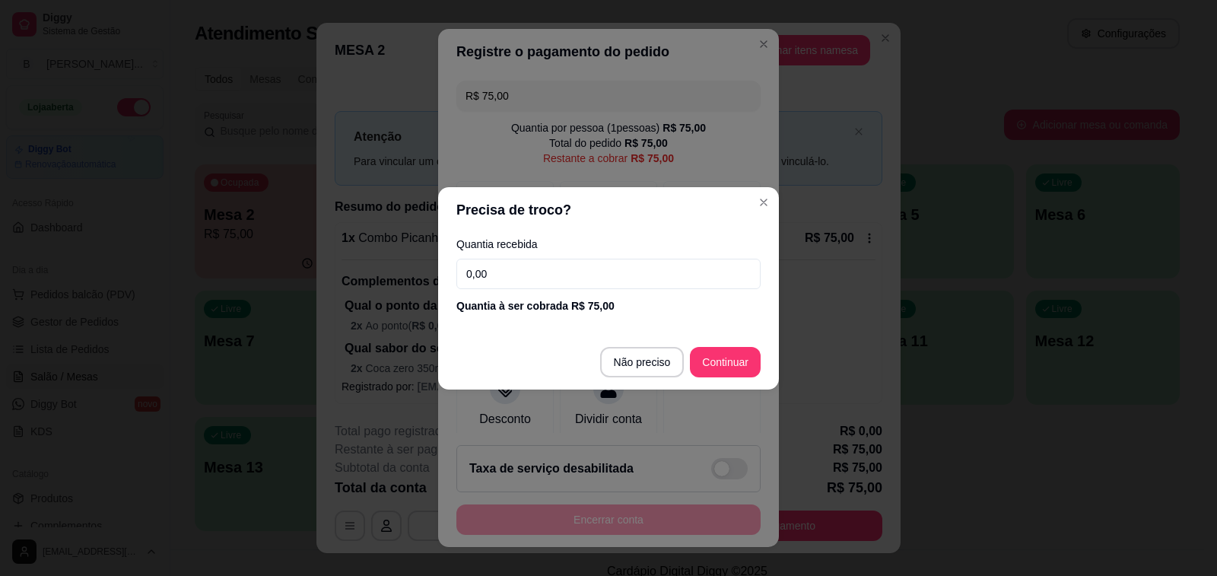
click at [611, 275] on input "0,00" at bounding box center [608, 274] width 304 height 30
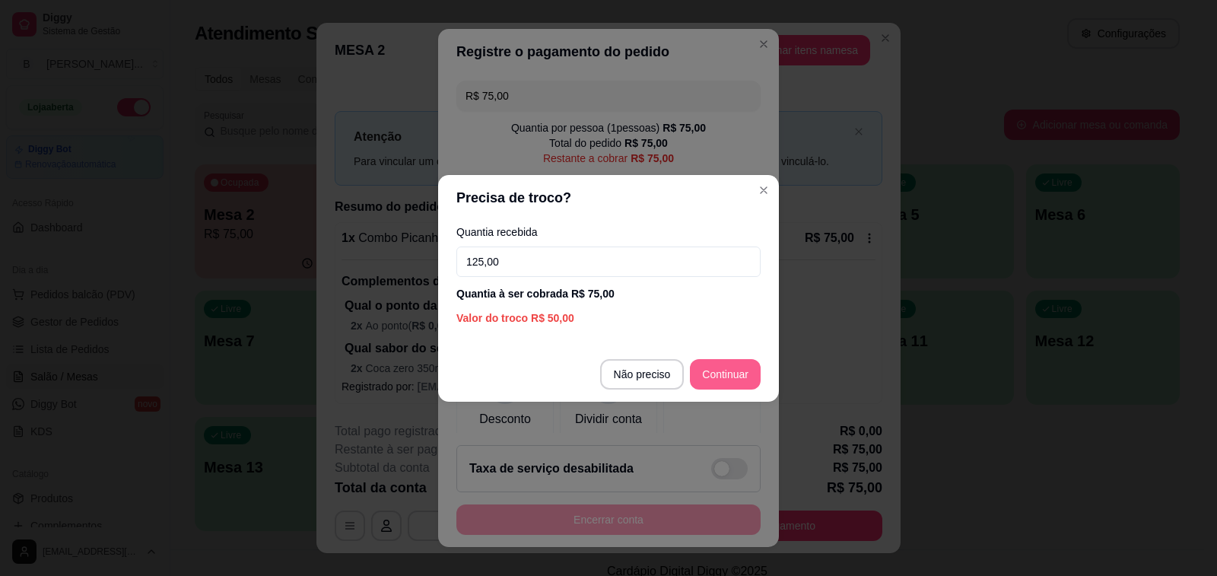
type input "125,00"
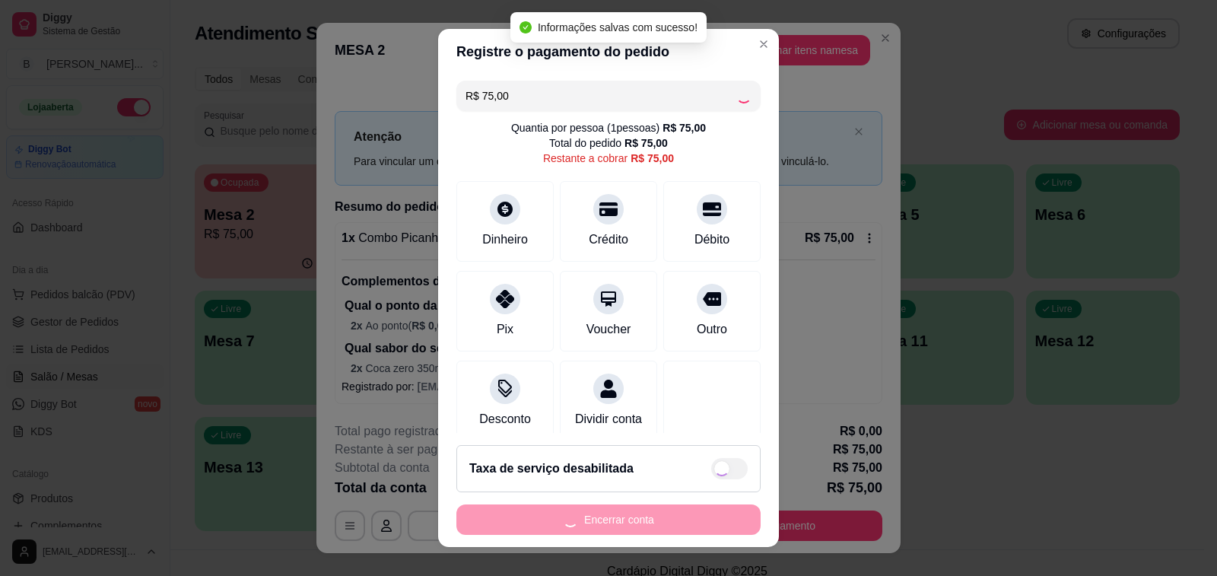
type input "R$ 0,00"
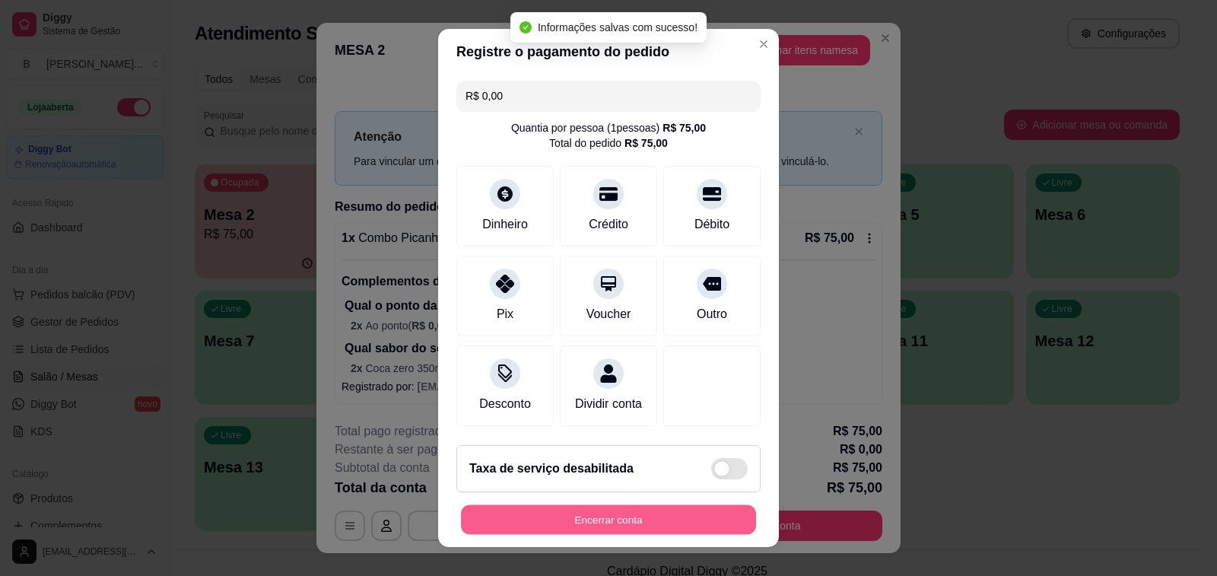
click at [624, 520] on button "Encerrar conta" at bounding box center [608, 520] width 295 height 30
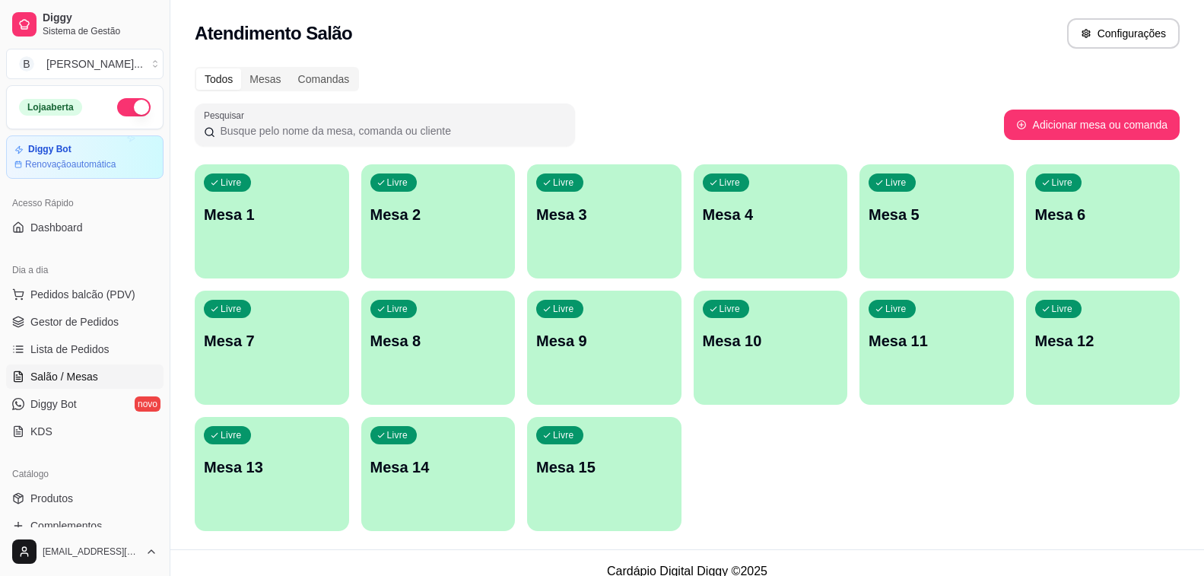
click at [104, 309] on ul "Pedidos balcão (PDV) Gestor de Pedidos Lista de Pedidos Salão / Mesas Diggy Bot…" at bounding box center [84, 362] width 157 height 161
click at [104, 323] on span "Gestor de Pedidos" at bounding box center [74, 321] width 88 height 15
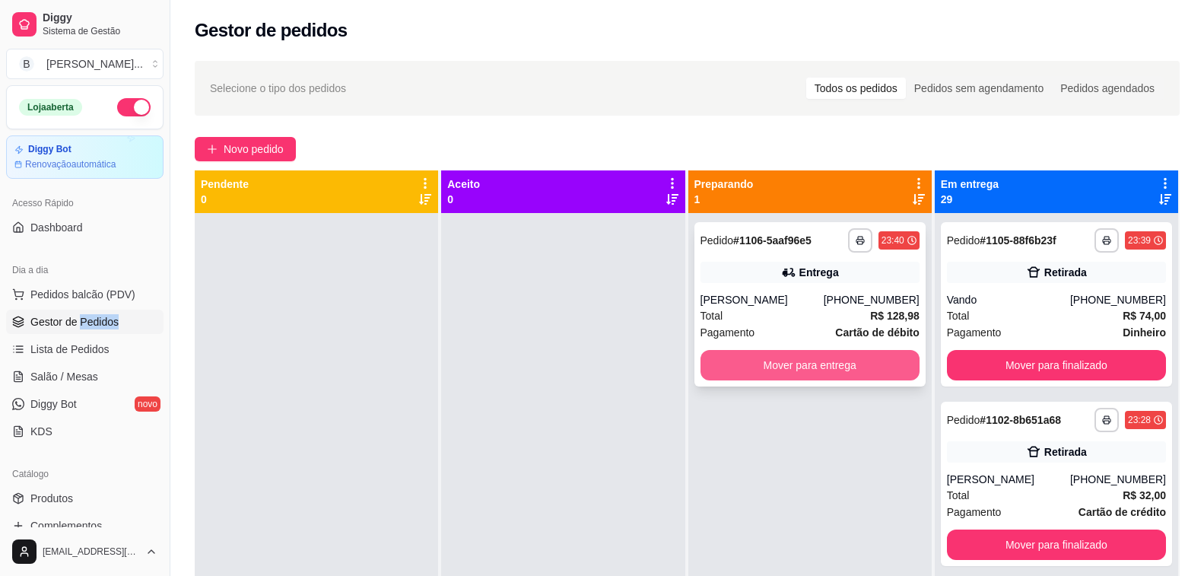
click at [783, 366] on button "Mover para entrega" at bounding box center [810, 365] width 219 height 30
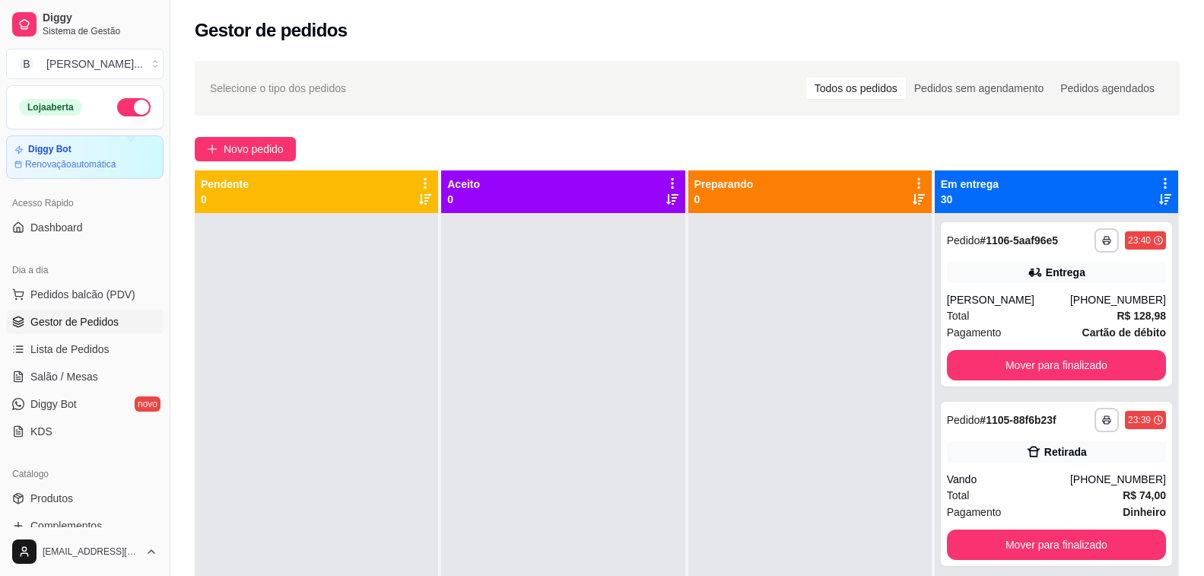
click at [445, 151] on div "Novo pedido" at bounding box center [687, 149] width 985 height 24
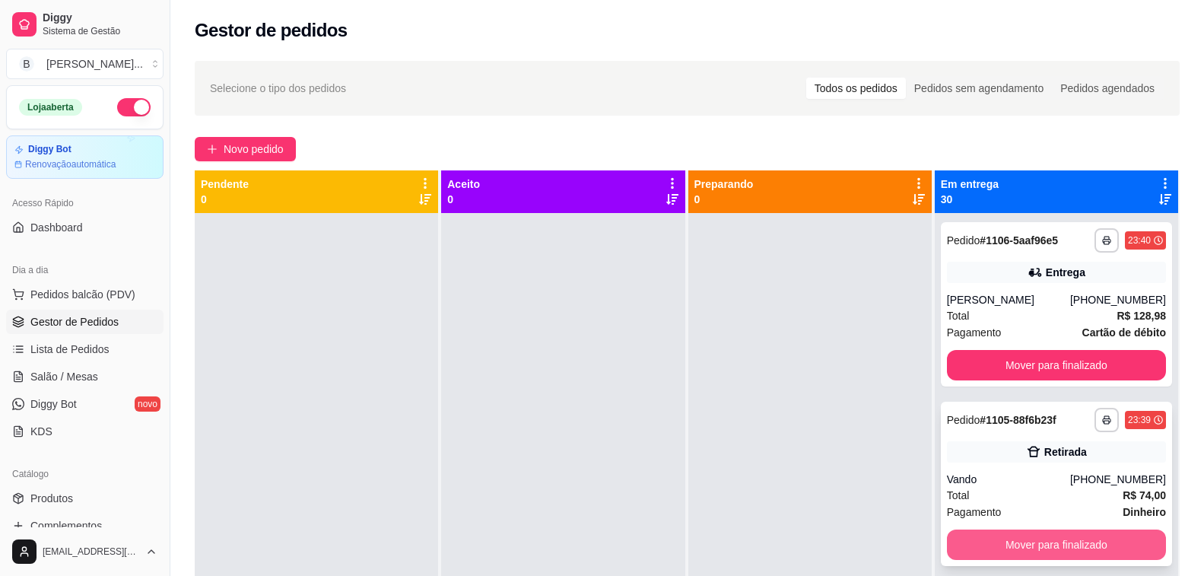
click at [1046, 549] on button "Mover para finalizado" at bounding box center [1056, 544] width 219 height 30
click at [1013, 547] on button "Mover para finalizado" at bounding box center [1056, 544] width 219 height 30
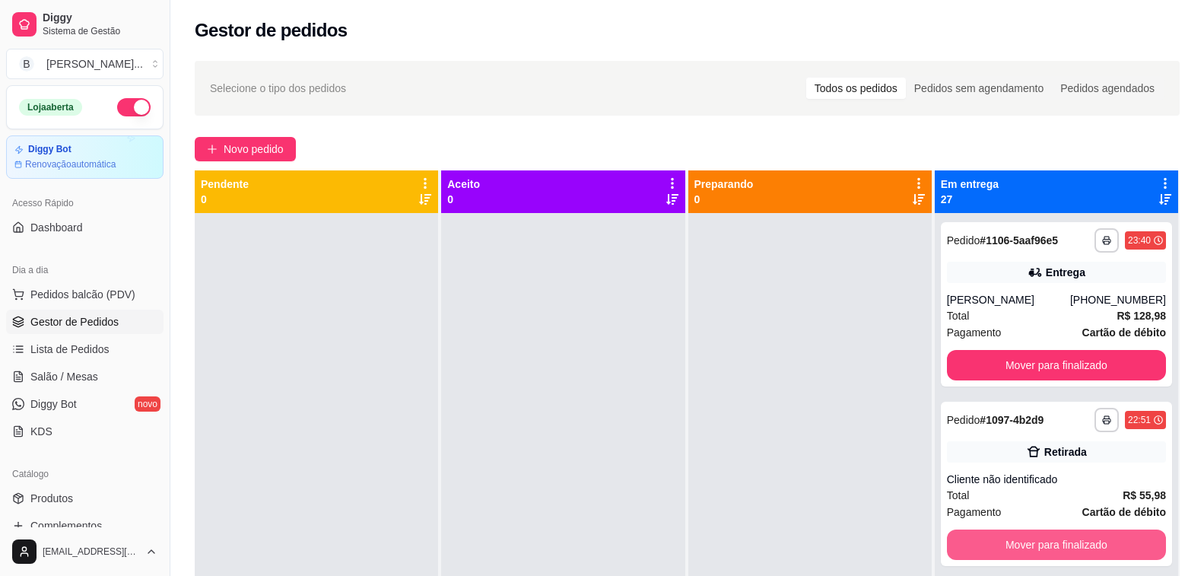
click at [1013, 547] on button "Mover para finalizado" at bounding box center [1056, 544] width 219 height 30
click at [1013, 547] on button "Mover para finalizado" at bounding box center [1056, 545] width 213 height 30
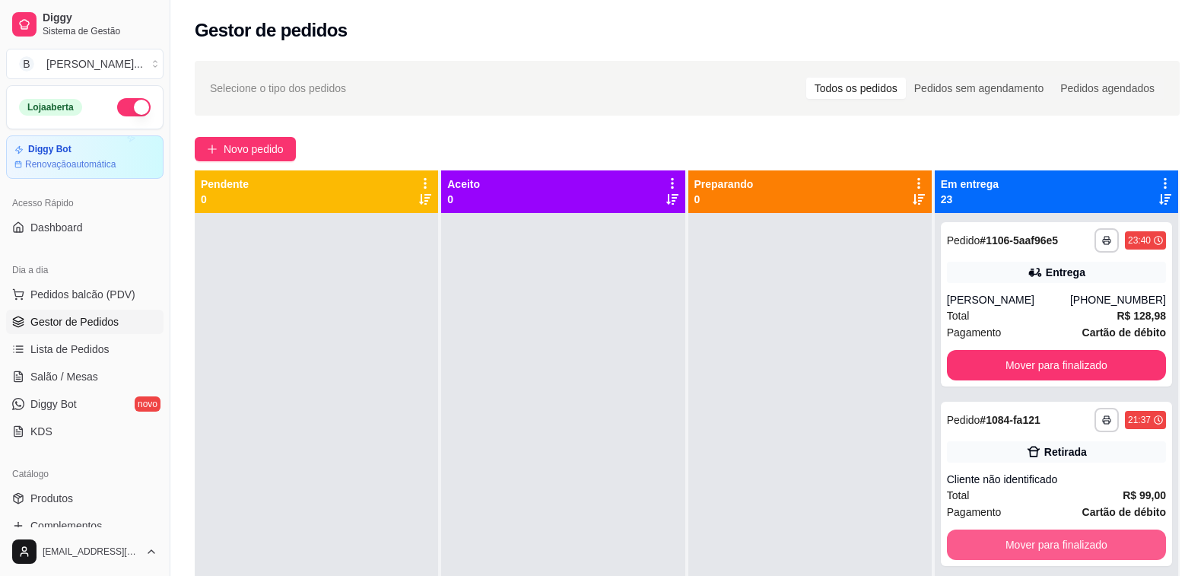
click at [1013, 547] on button "Mover para finalizado" at bounding box center [1056, 544] width 219 height 30
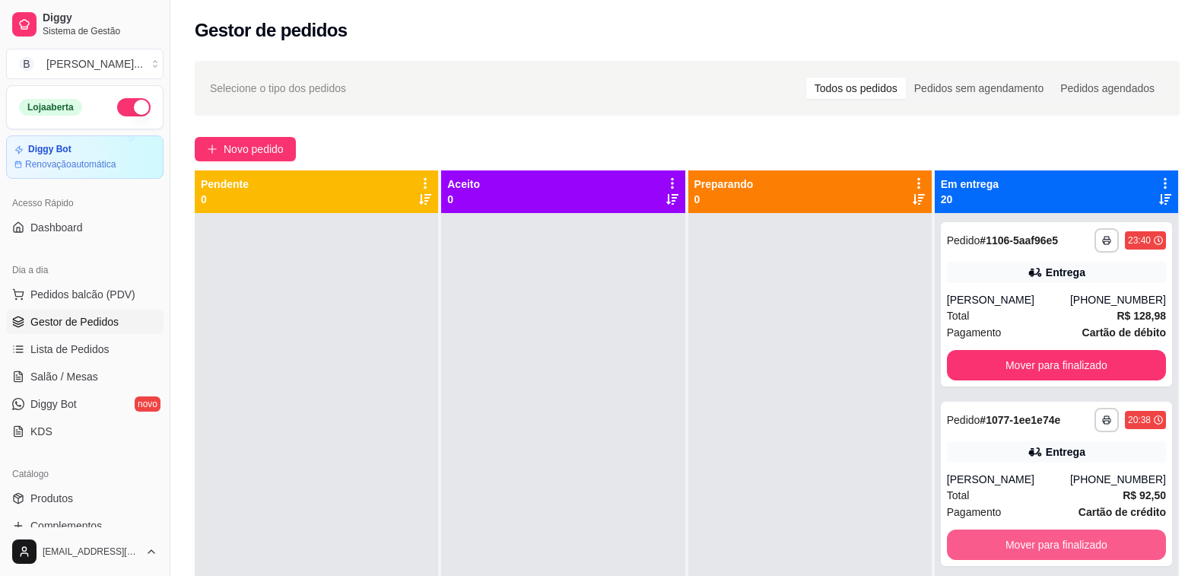
click at [1013, 547] on button "Mover para finalizado" at bounding box center [1056, 544] width 219 height 30
click at [1013, 547] on button "Mover para finalizado" at bounding box center [1056, 545] width 213 height 30
click at [1013, 547] on button "Mover para finalizado" at bounding box center [1056, 544] width 219 height 30
click at [1013, 547] on button "Mover para finalizado" at bounding box center [1056, 545] width 213 height 30
click at [1013, 547] on button "Mover para finalizado" at bounding box center [1056, 544] width 219 height 30
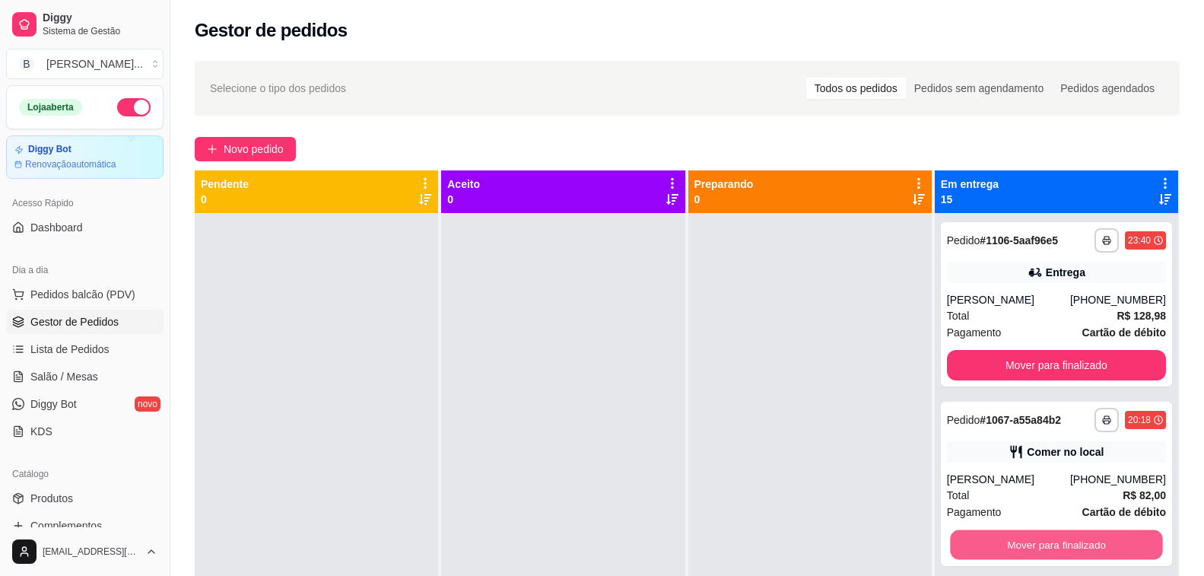
click at [1013, 547] on button "Mover para finalizado" at bounding box center [1056, 545] width 213 height 30
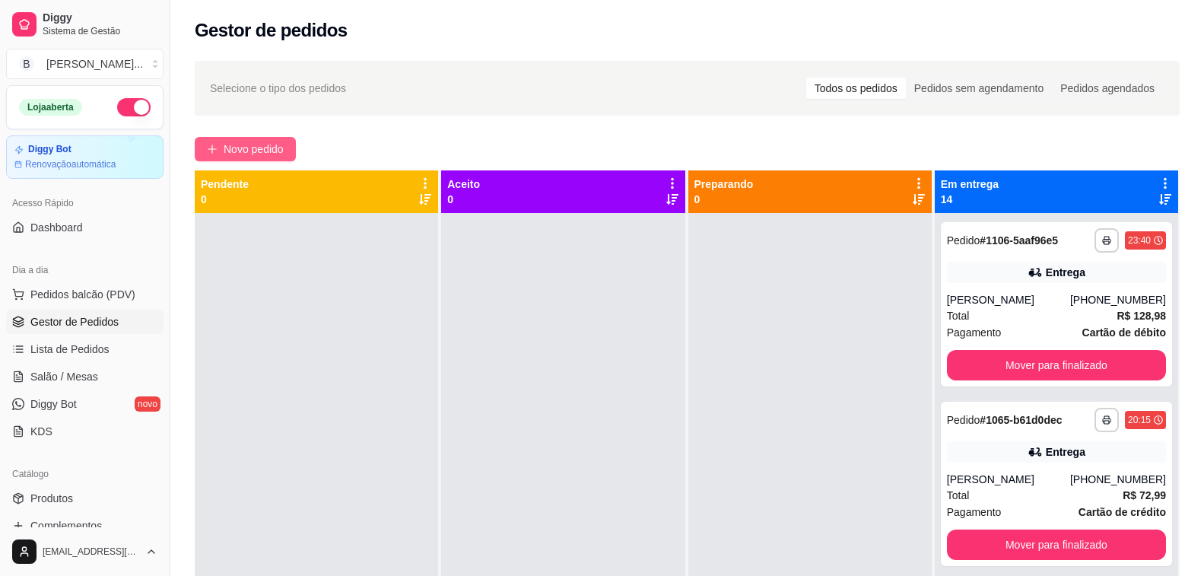
click at [229, 147] on span "Novo pedido" at bounding box center [254, 149] width 60 height 17
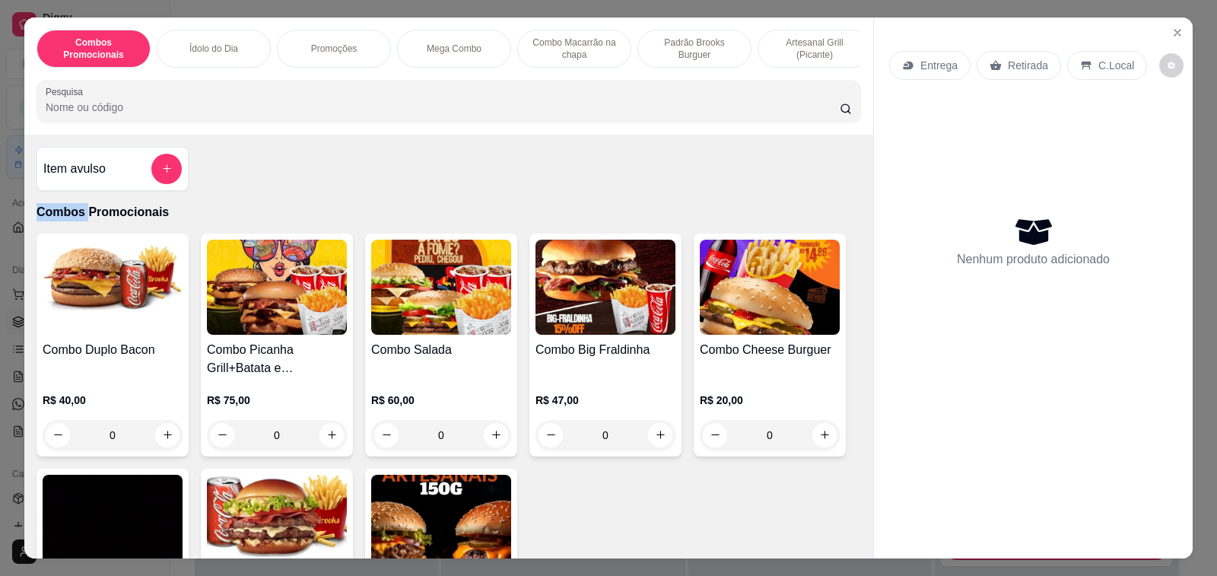
click at [124, 115] on input "Pesquisa" at bounding box center [443, 107] width 794 height 15
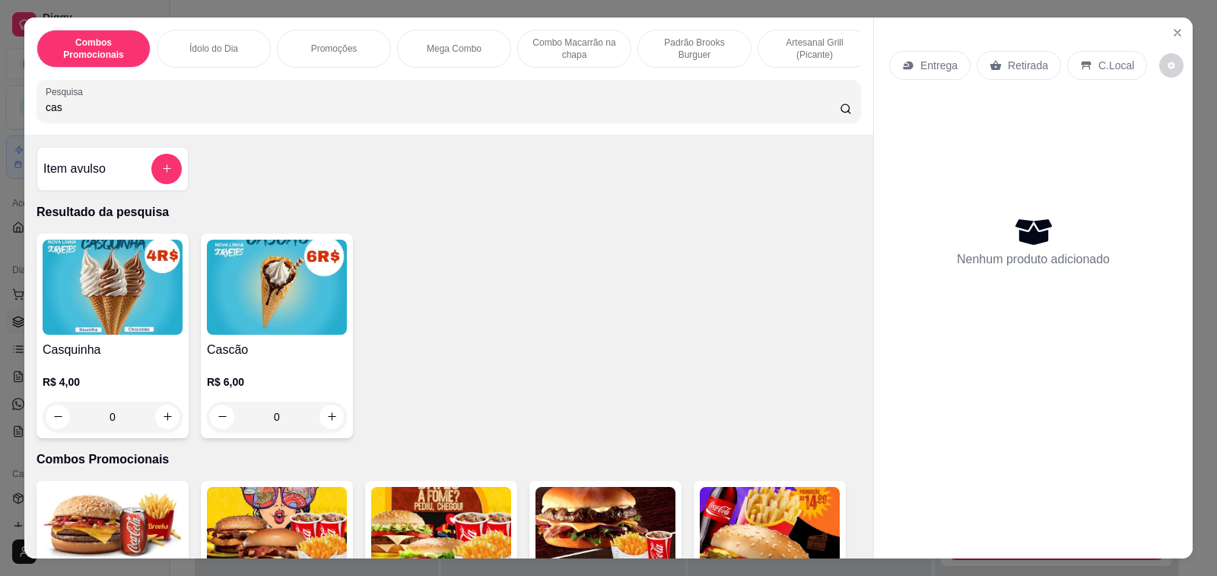
type input "cas"
click at [165, 421] on div "0" at bounding box center [113, 417] width 140 height 30
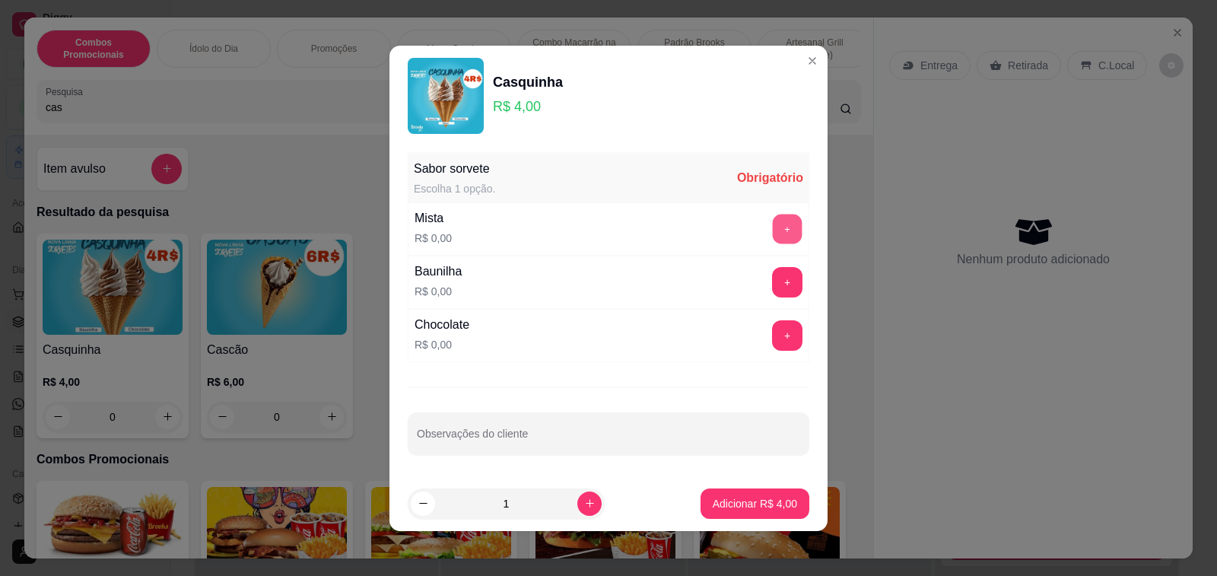
click at [776, 231] on button "+" at bounding box center [788, 229] width 30 height 30
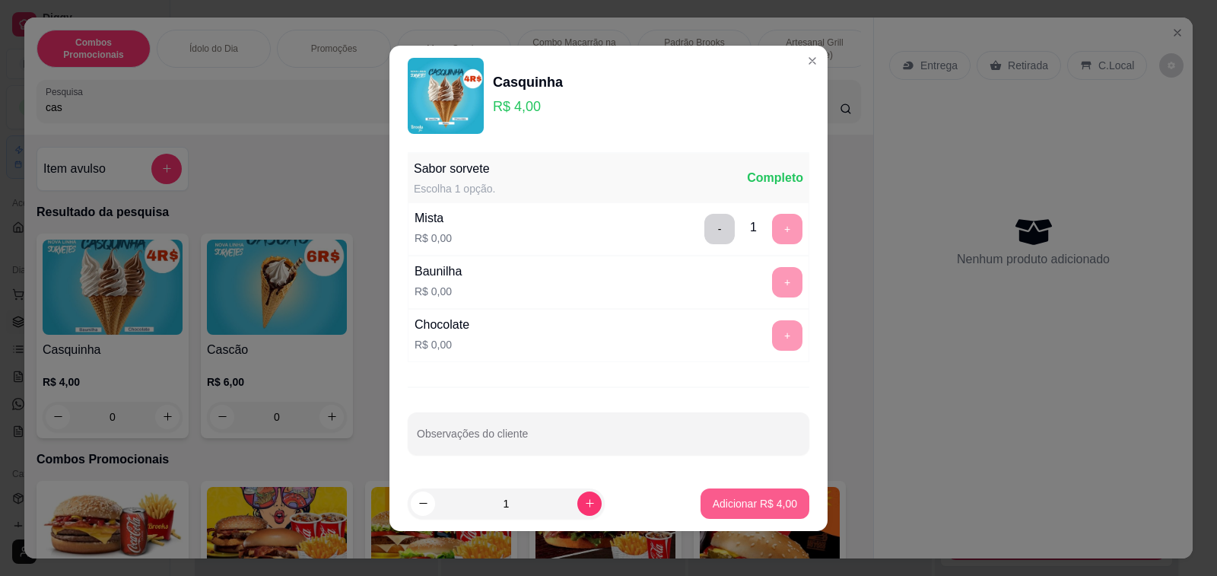
click at [736, 510] on p "Adicionar R$ 4,00" at bounding box center [755, 503] width 84 height 15
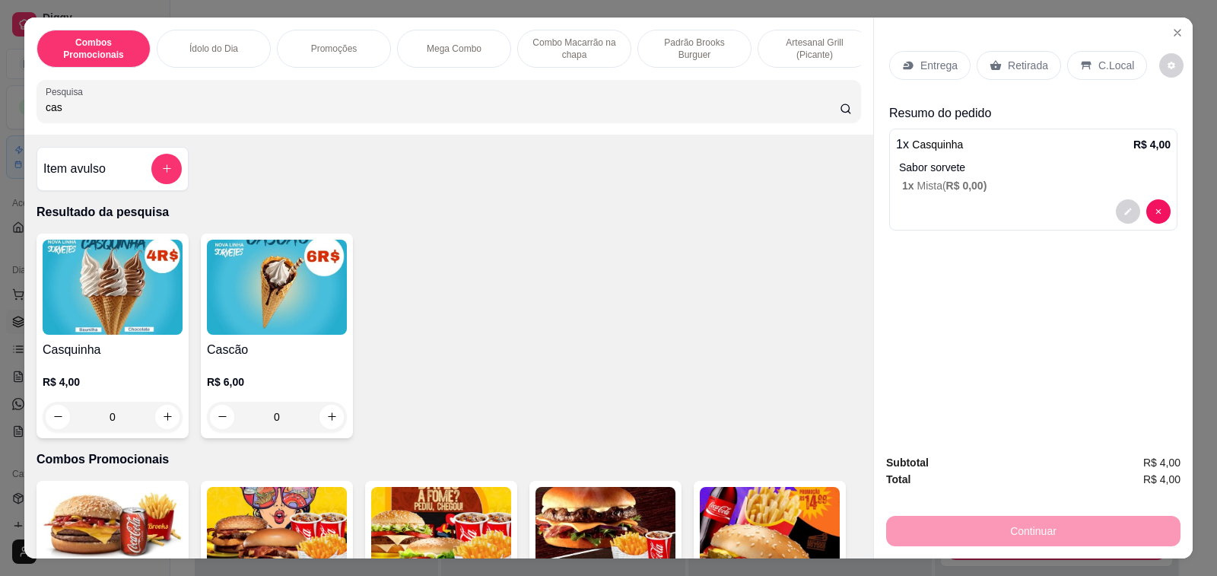
click at [1095, 51] on div "C.Local" at bounding box center [1107, 65] width 80 height 29
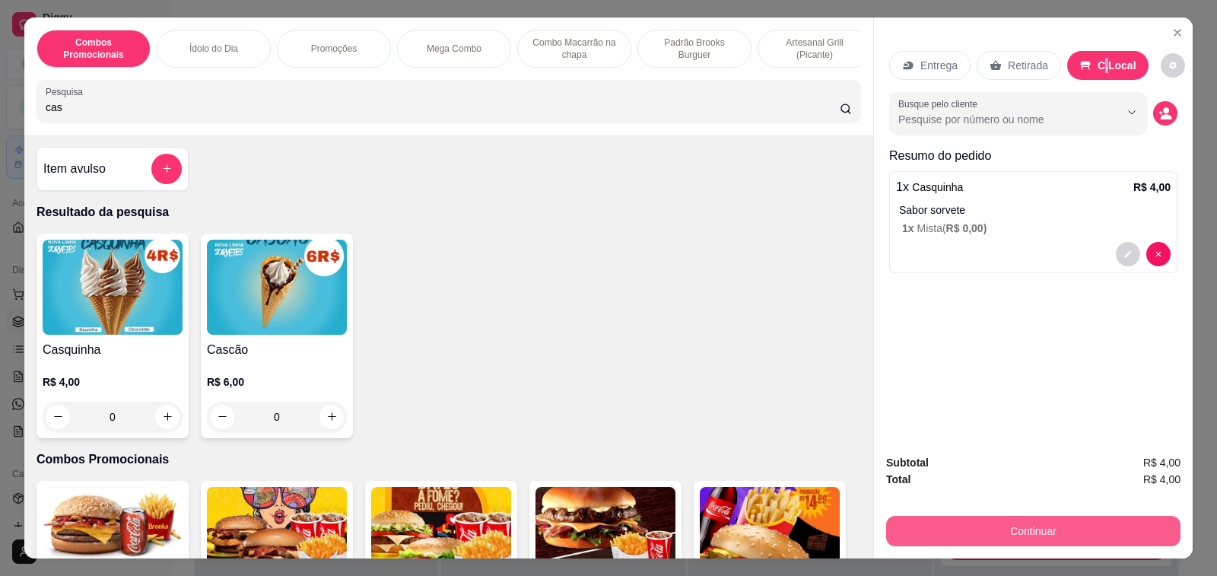
click at [1038, 520] on button "Continuar" at bounding box center [1033, 531] width 294 height 30
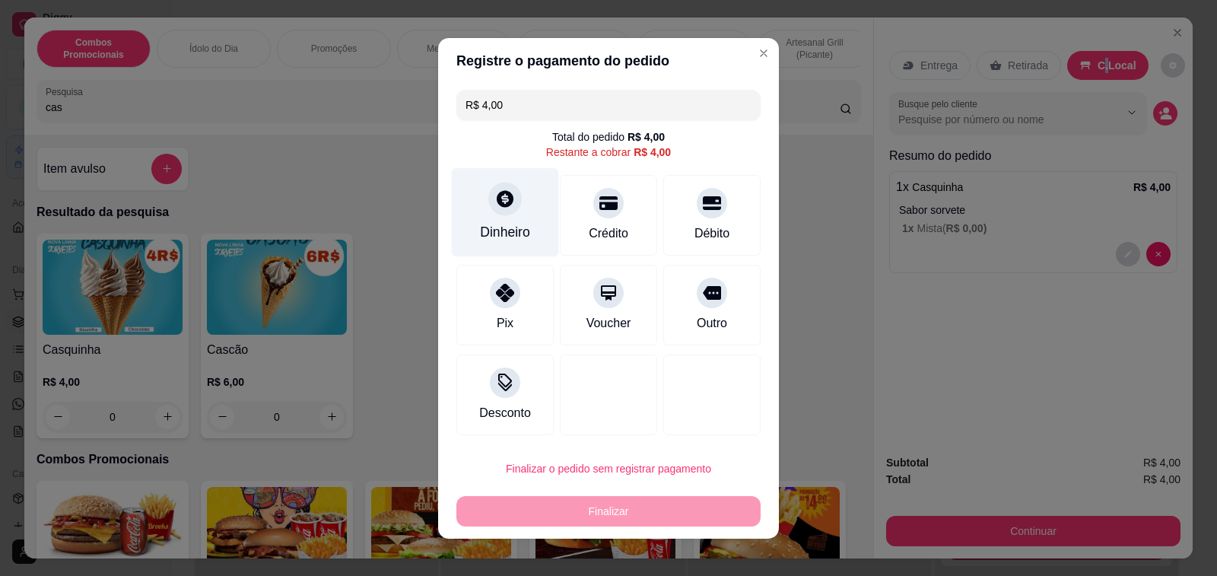
click at [485, 227] on div "Dinheiro" at bounding box center [505, 232] width 50 height 20
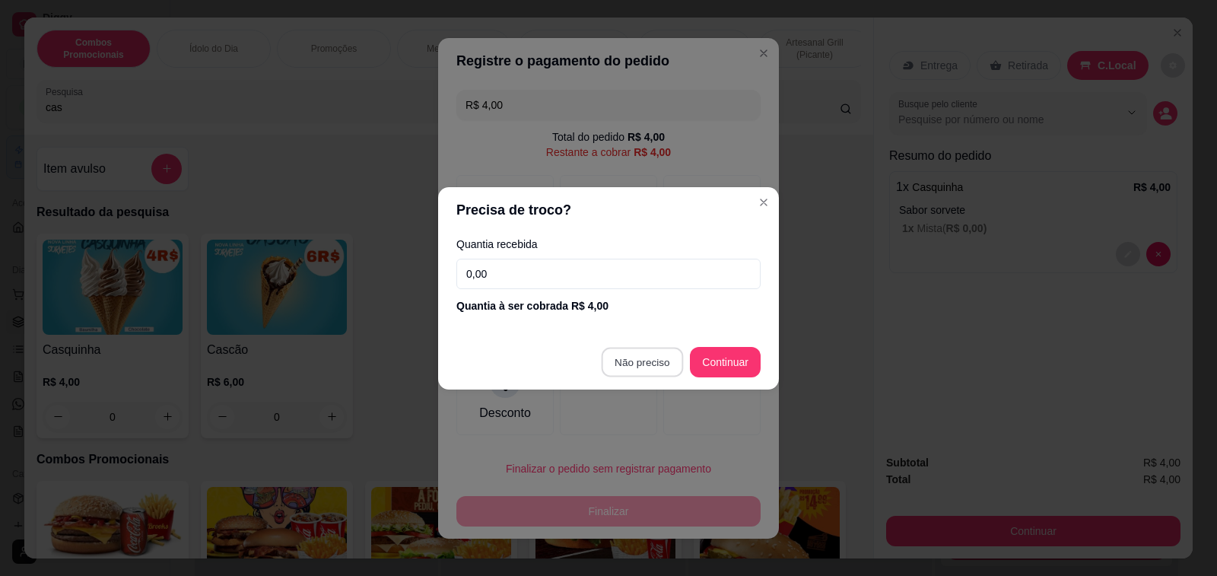
click at [628, 374] on div at bounding box center [608, 395] width 97 height 81
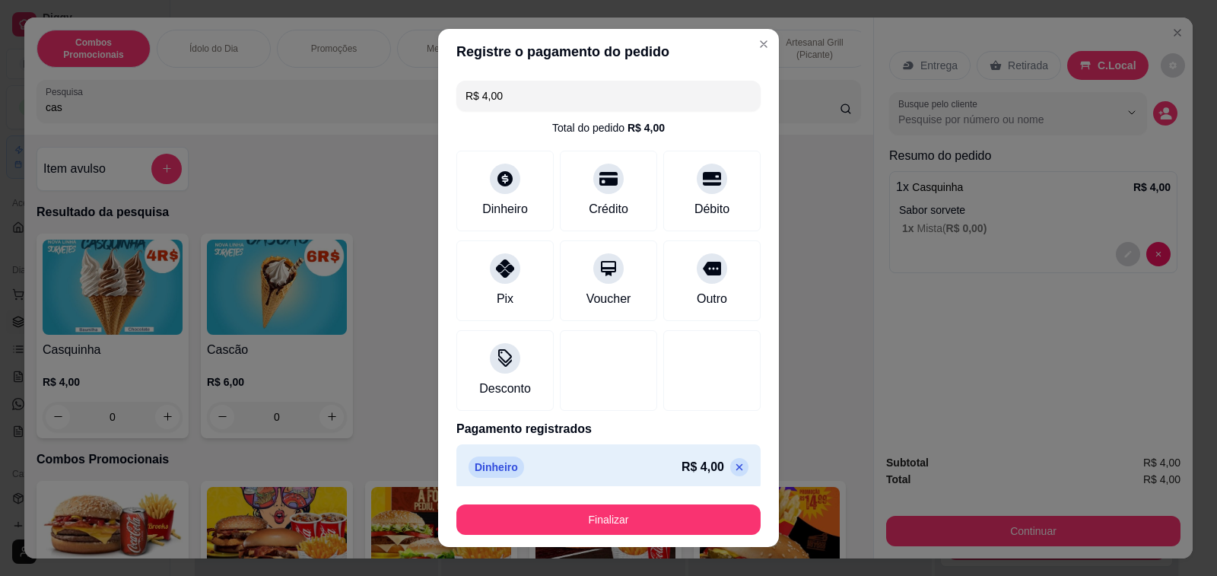
type input "R$ 0,00"
click at [649, 526] on button "Finalizar" at bounding box center [608, 519] width 304 height 30
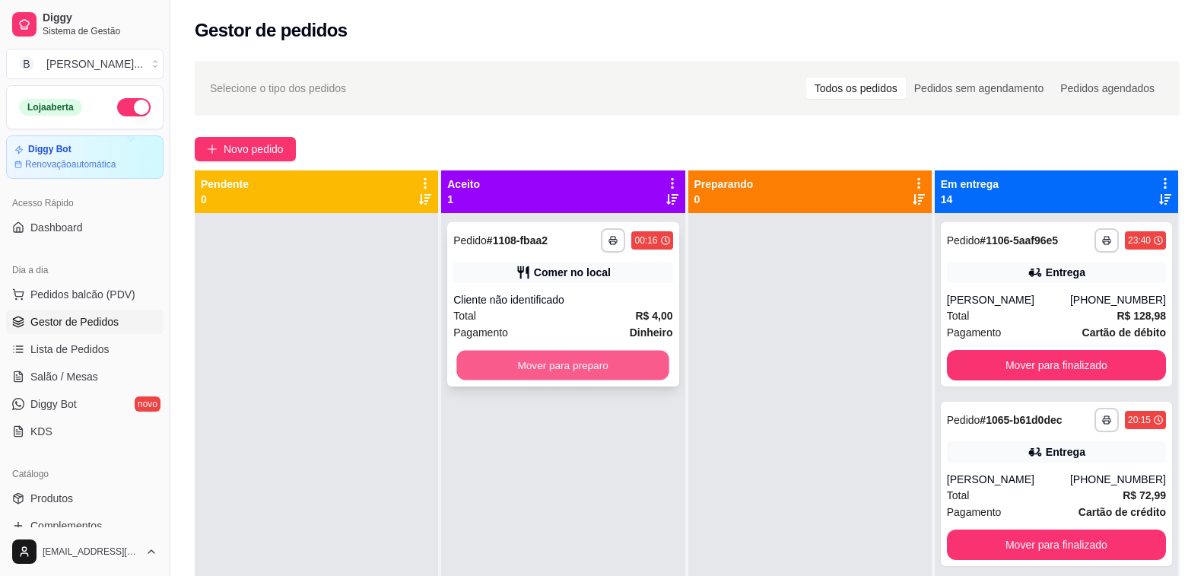
click at [517, 358] on button "Mover para preparo" at bounding box center [563, 366] width 213 height 30
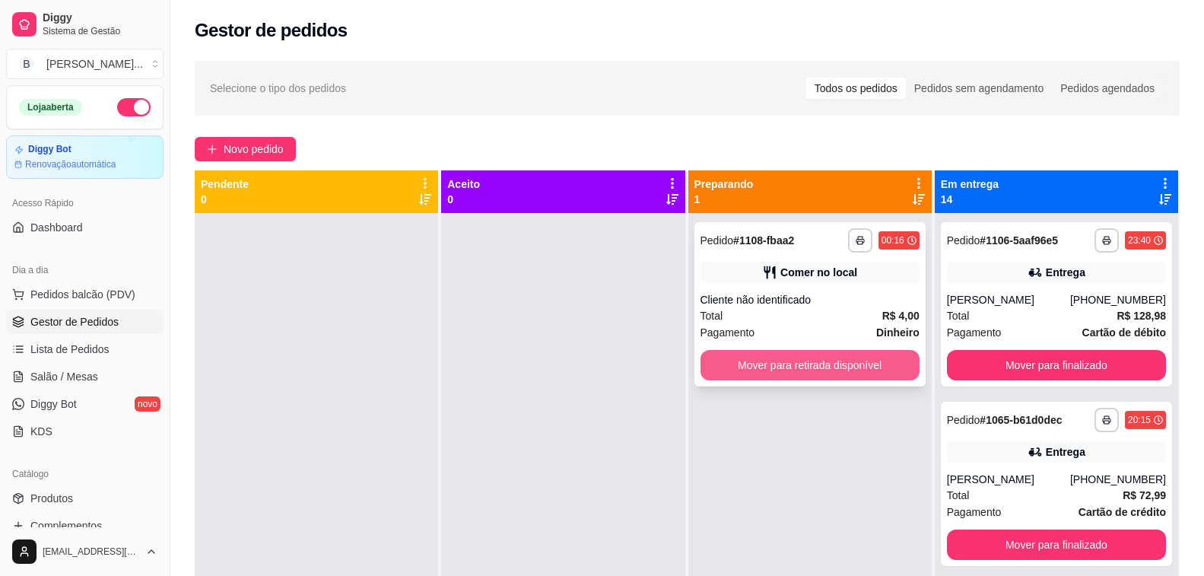
click at [819, 354] on button "Mover para retirada disponível" at bounding box center [810, 365] width 219 height 30
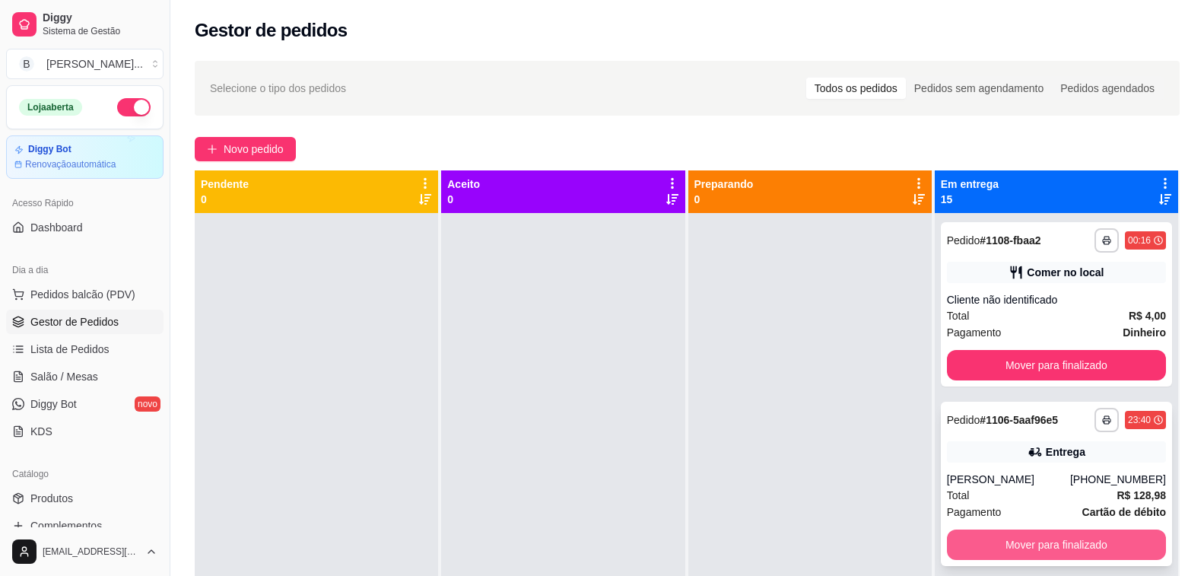
click at [997, 545] on button "Mover para finalizado" at bounding box center [1056, 544] width 219 height 30
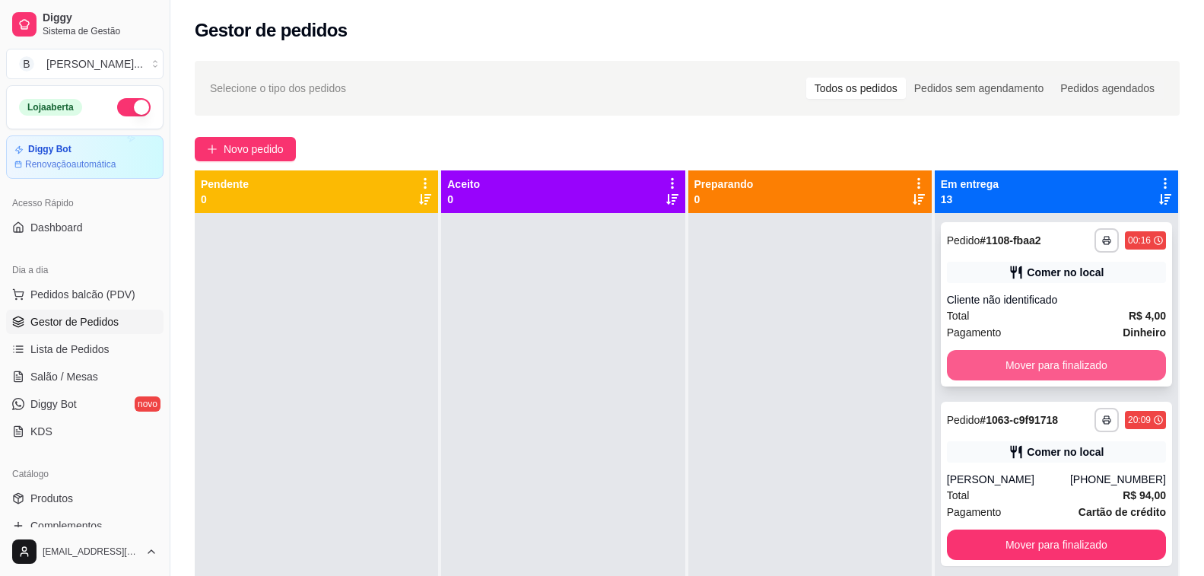
click at [983, 358] on button "Mover para finalizado" at bounding box center [1056, 365] width 219 height 30
click at [983, 360] on button "Mover para finalizado" at bounding box center [1056, 365] width 219 height 30
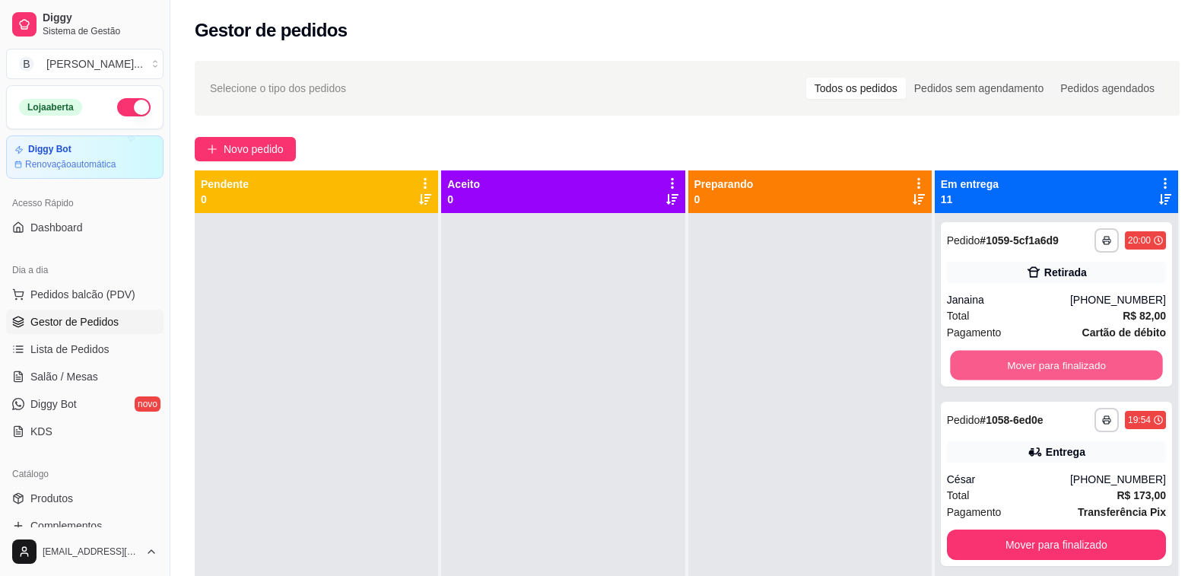
click at [983, 360] on button "Mover para finalizado" at bounding box center [1056, 366] width 213 height 30
click at [984, 360] on button "Mover para finalizado" at bounding box center [1056, 366] width 213 height 30
click at [984, 360] on button "Mover para finalizado" at bounding box center [1056, 365] width 219 height 30
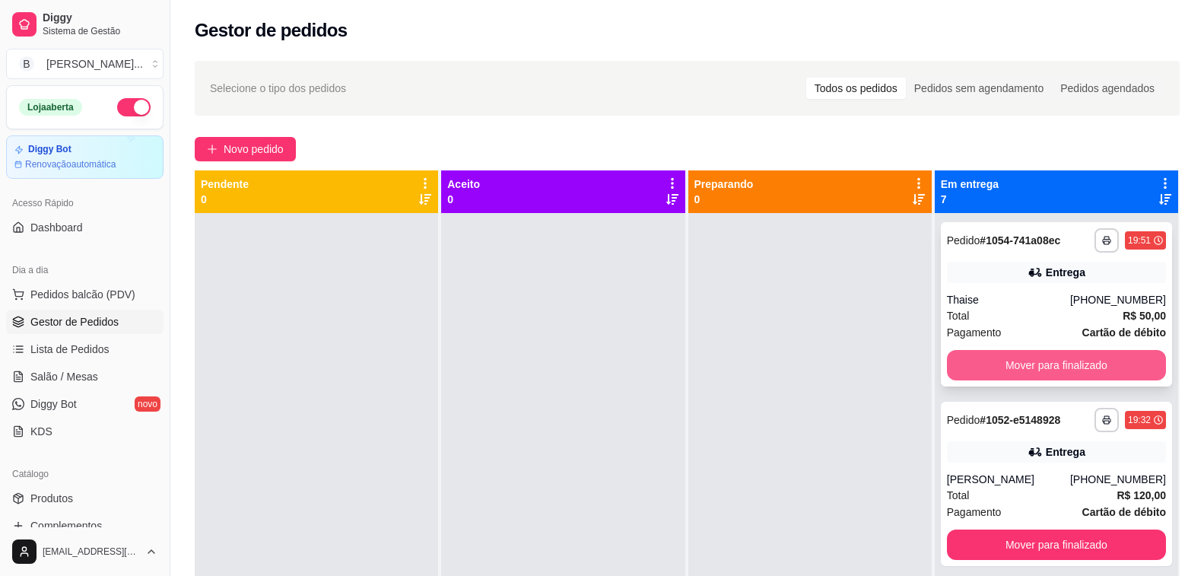
click at [987, 360] on button "Mover para finalizado" at bounding box center [1056, 365] width 219 height 30
click at [986, 361] on button "Mover para finalizado" at bounding box center [1056, 365] width 219 height 30
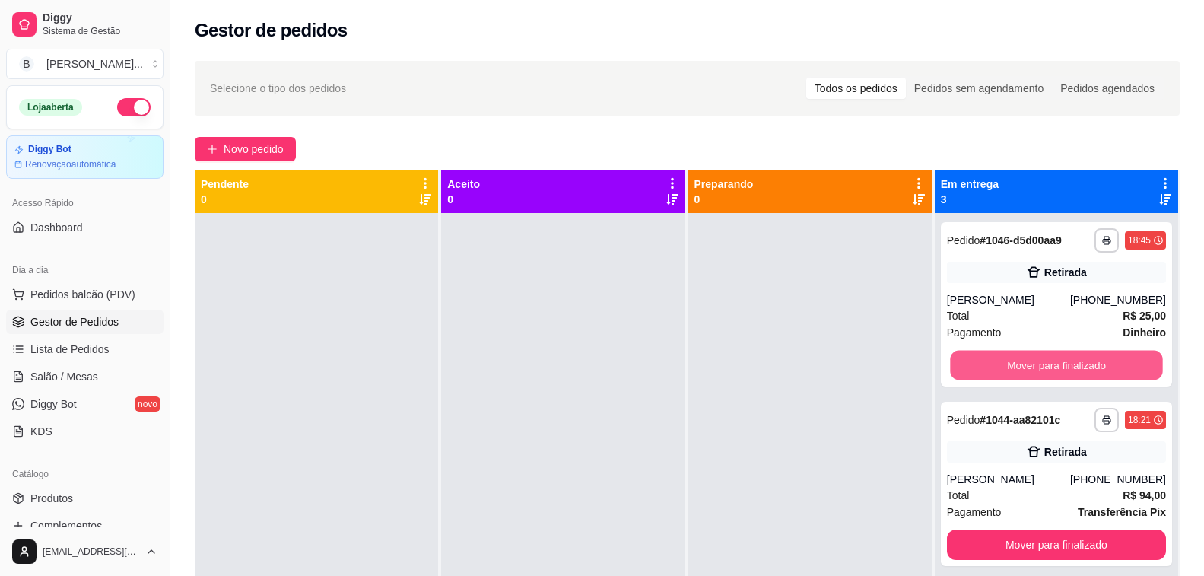
click at [986, 362] on button "Mover para finalizado" at bounding box center [1056, 366] width 213 height 30
click at [986, 363] on button "Mover para finalizado" at bounding box center [1056, 365] width 219 height 30
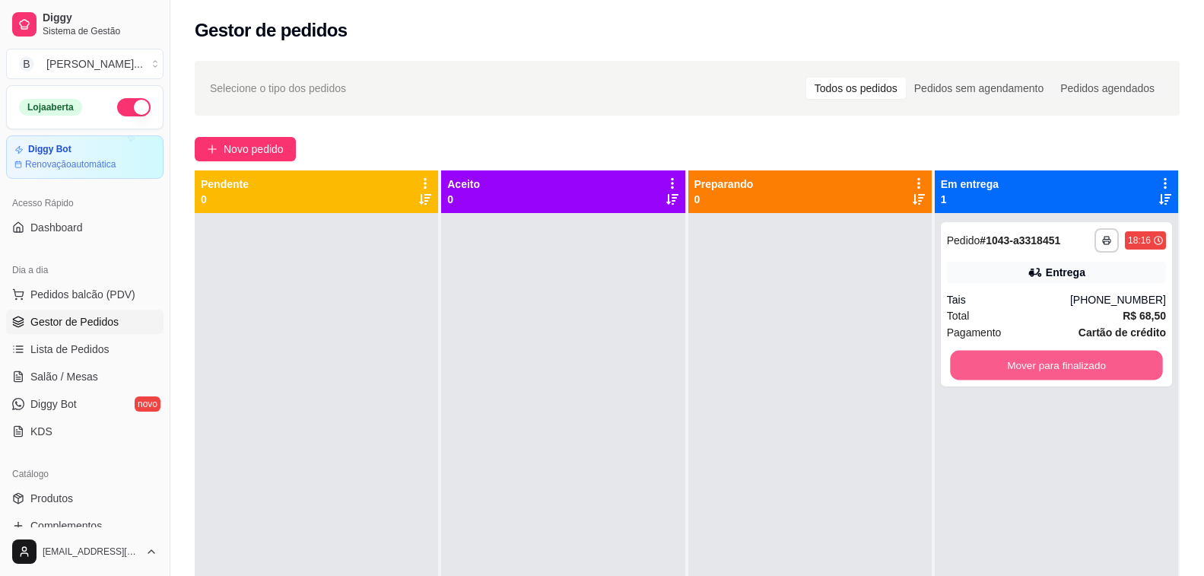
click at [987, 363] on button "Mover para finalizado" at bounding box center [1056, 366] width 213 height 30
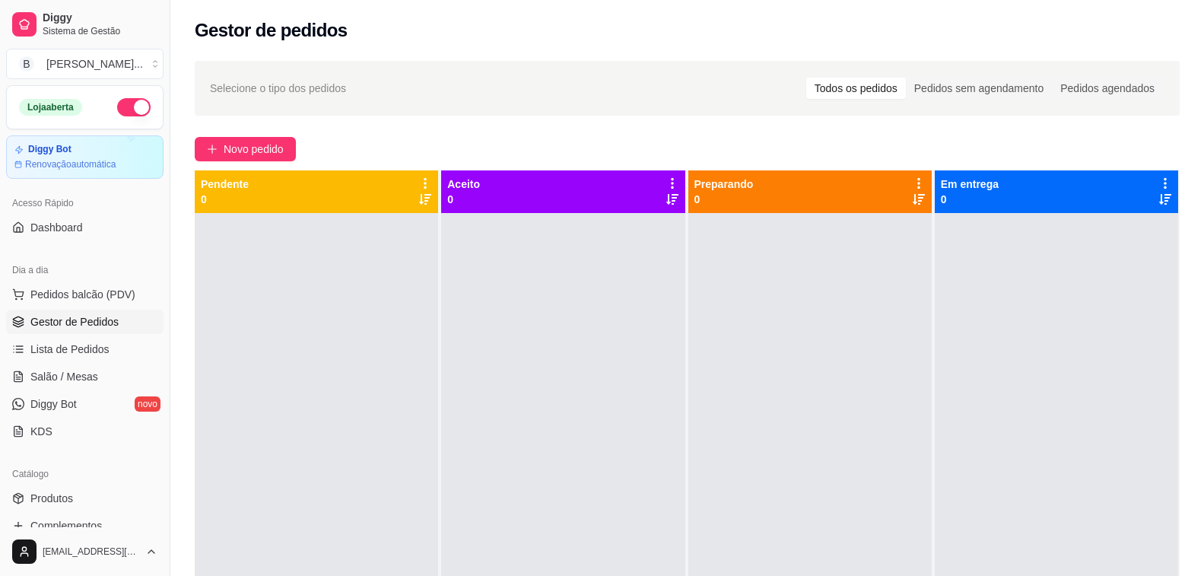
click at [261, 421] on div at bounding box center [316, 501] width 243 height 576
